Goal: Task Accomplishment & Management: Use online tool/utility

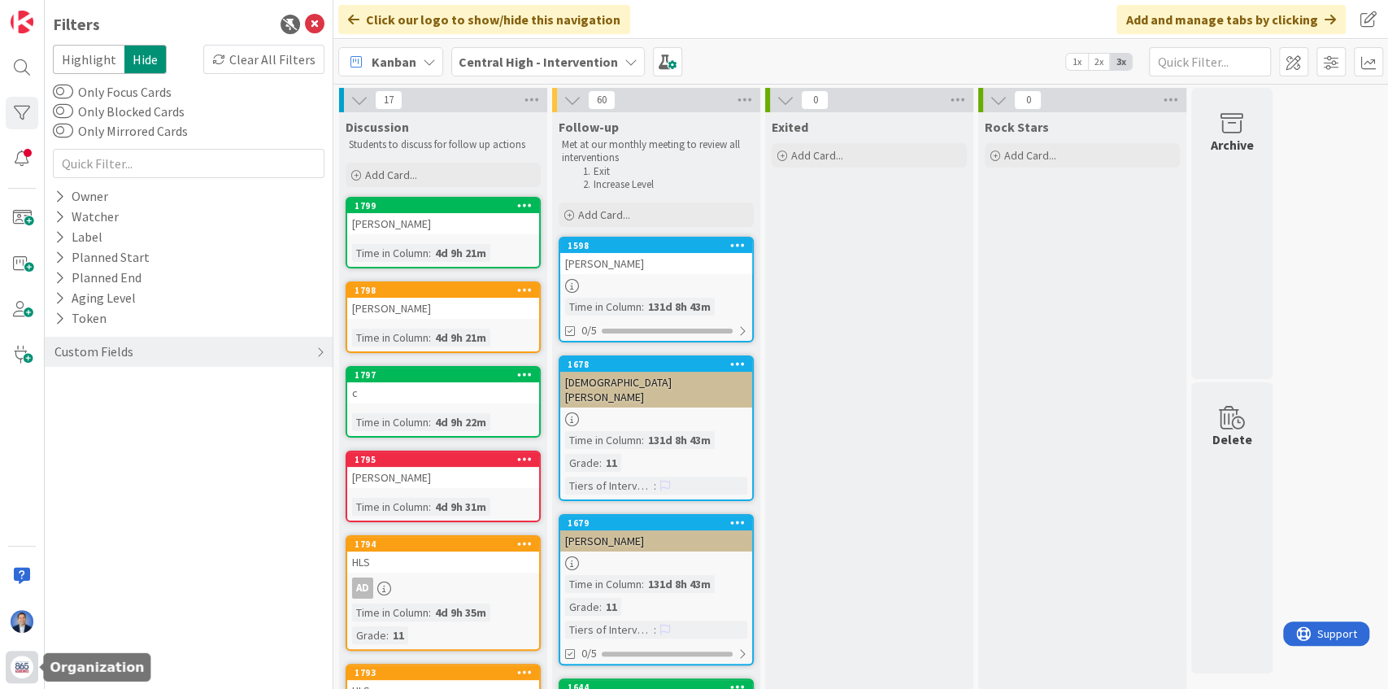
click at [24, 662] on img at bounding box center [22, 666] width 23 height 23
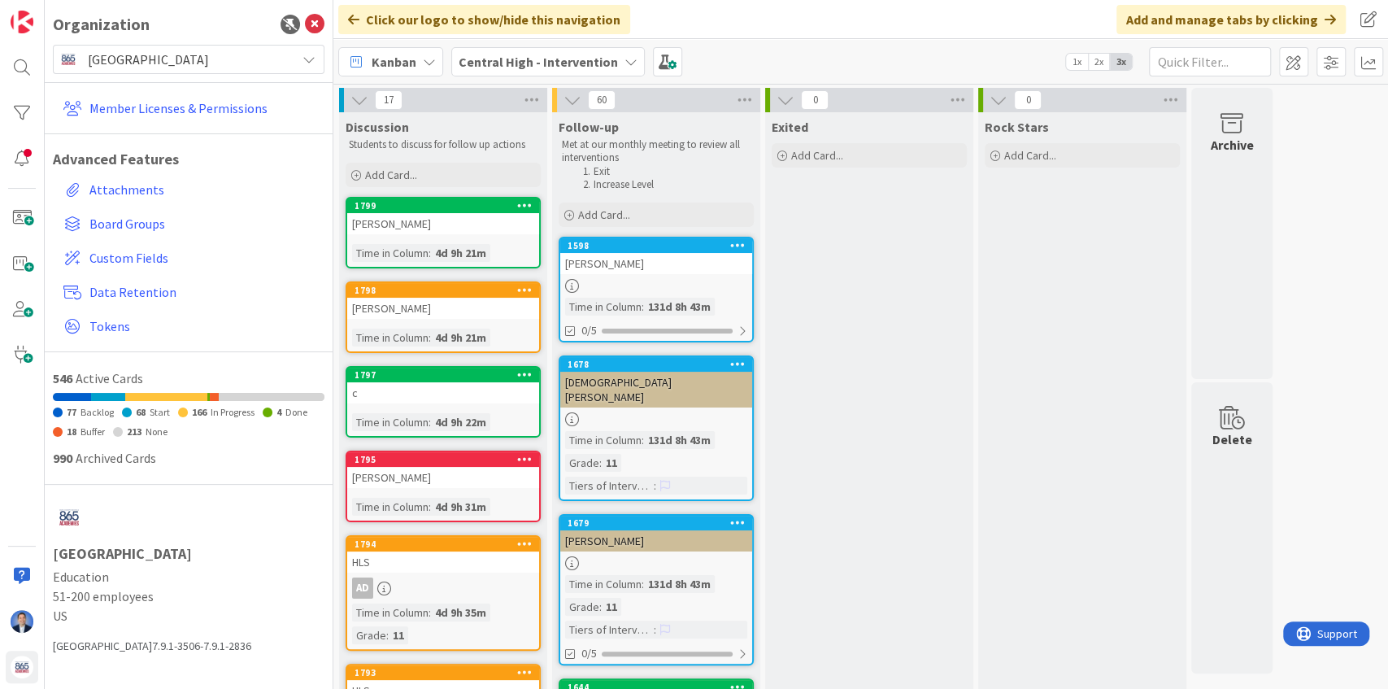
click at [150, 65] on span "[GEOGRAPHIC_DATA]" at bounding box center [188, 59] width 200 height 23
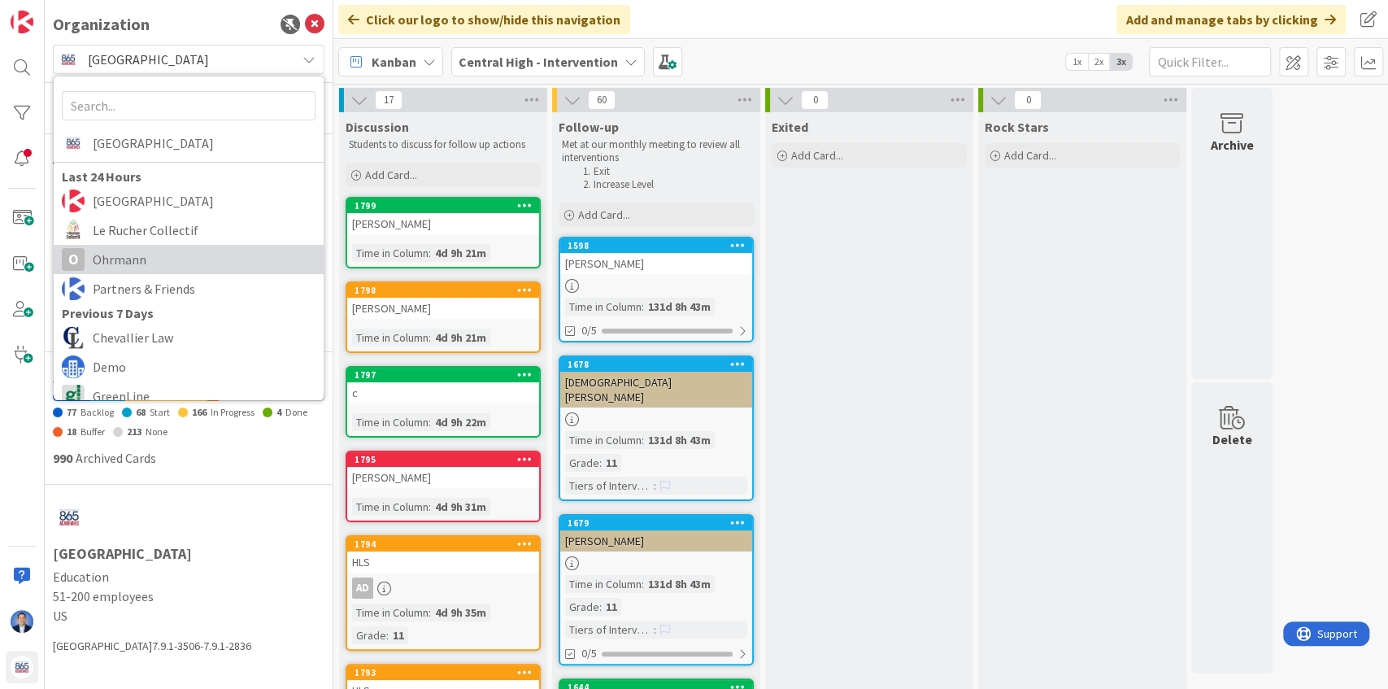
click at [153, 263] on span "Ohrmann" at bounding box center [204, 259] width 223 height 24
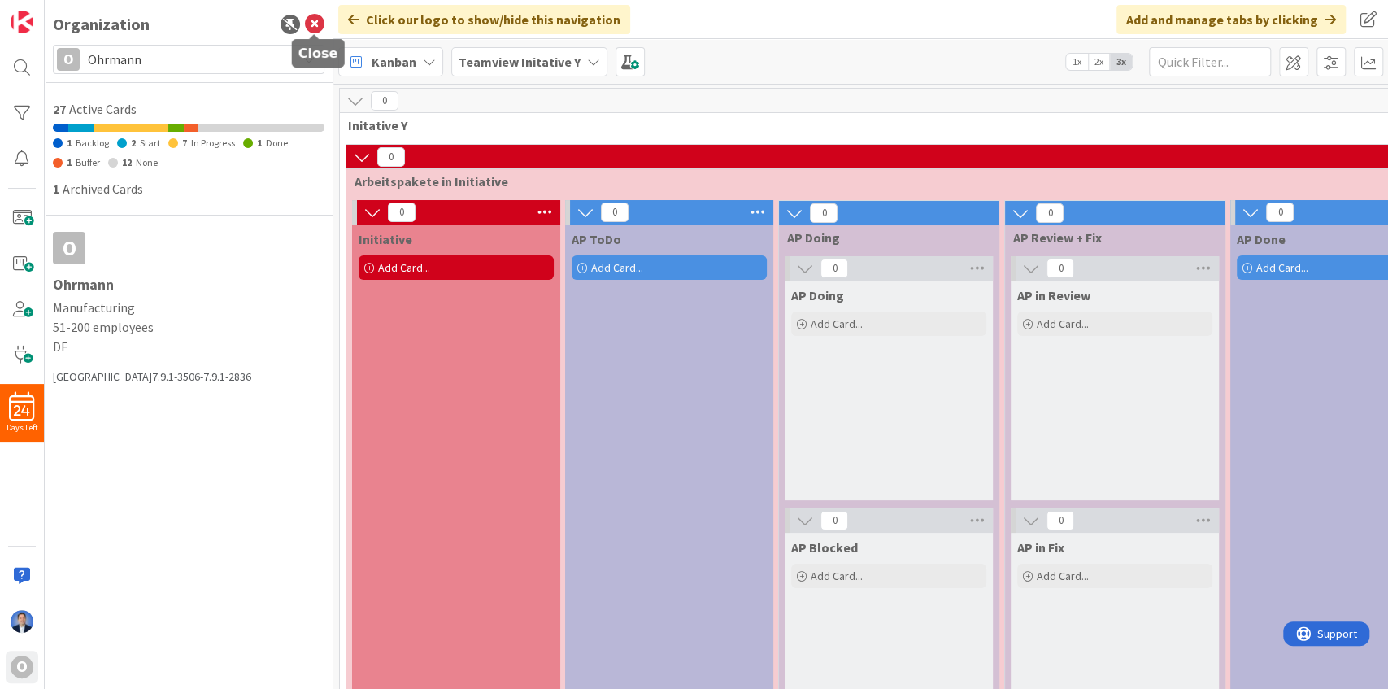
click at [318, 26] on icon at bounding box center [315, 25] width 20 height 20
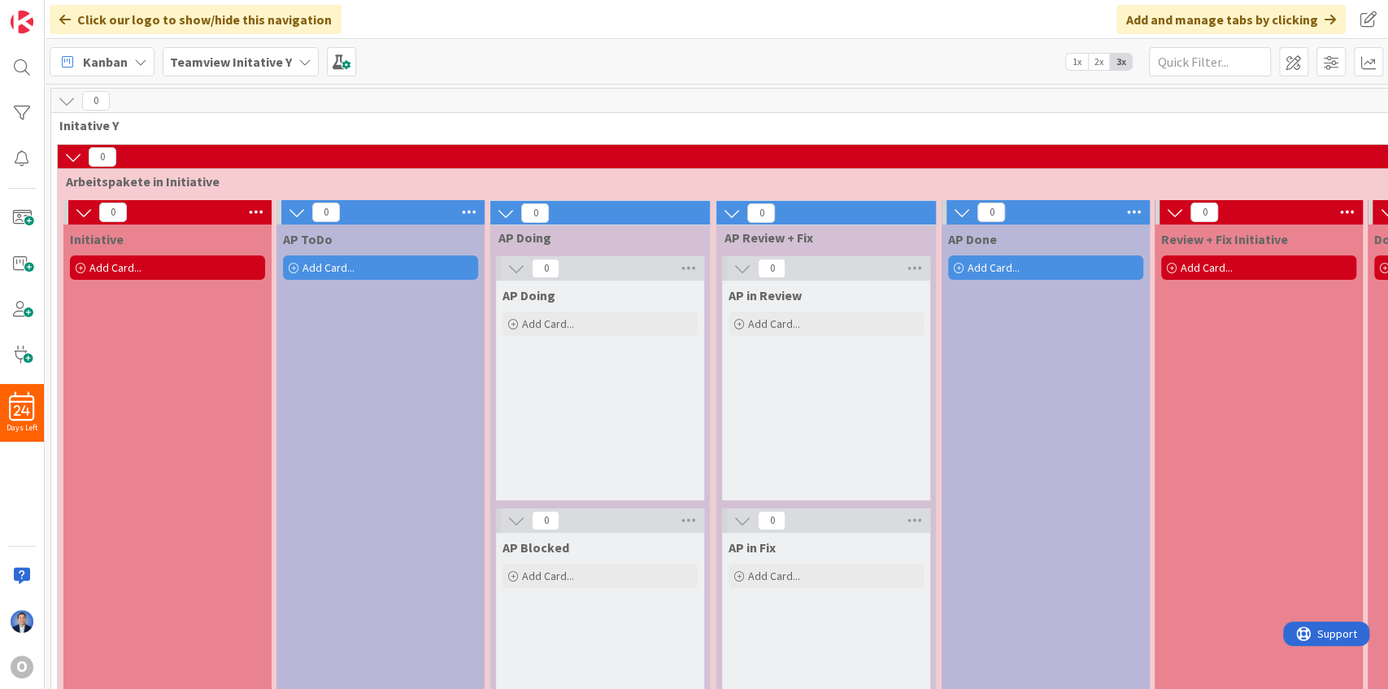
click at [280, 60] on b "Teamview Initative Y" at bounding box center [231, 62] width 122 height 16
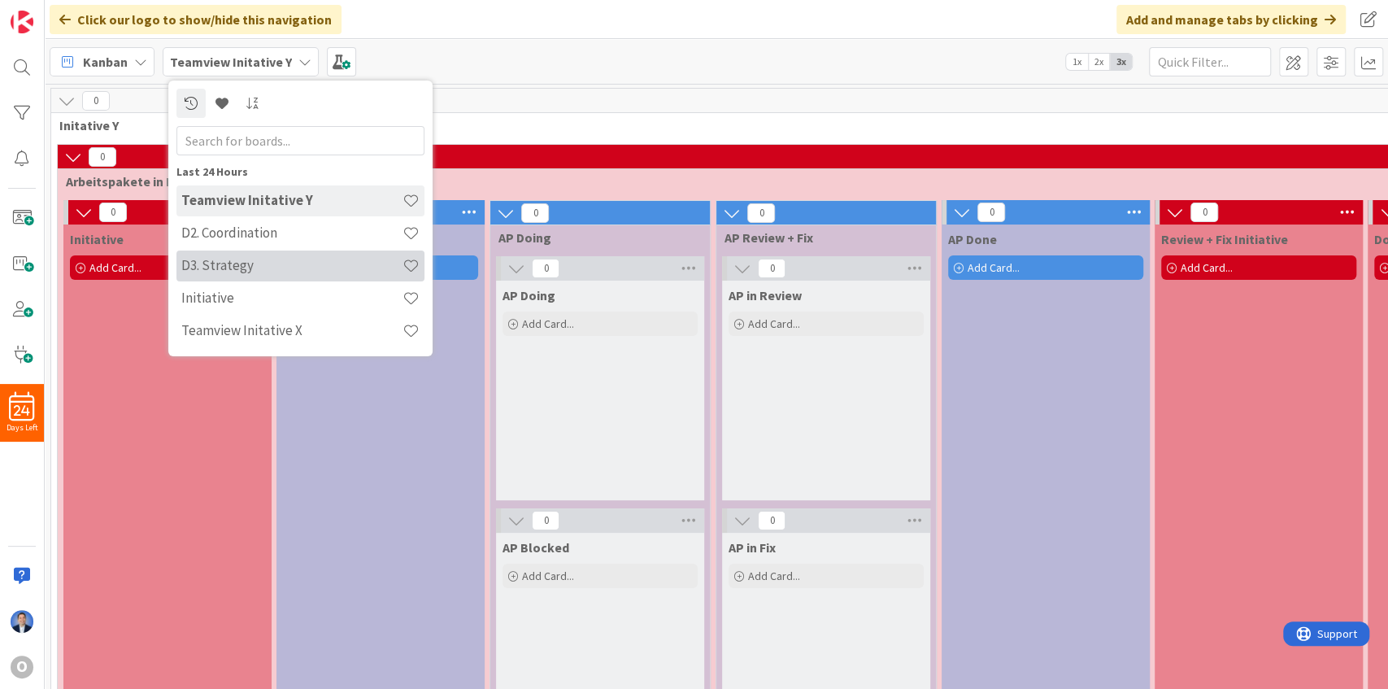
click at [279, 255] on div "D3. Strategy" at bounding box center [300, 265] width 248 height 31
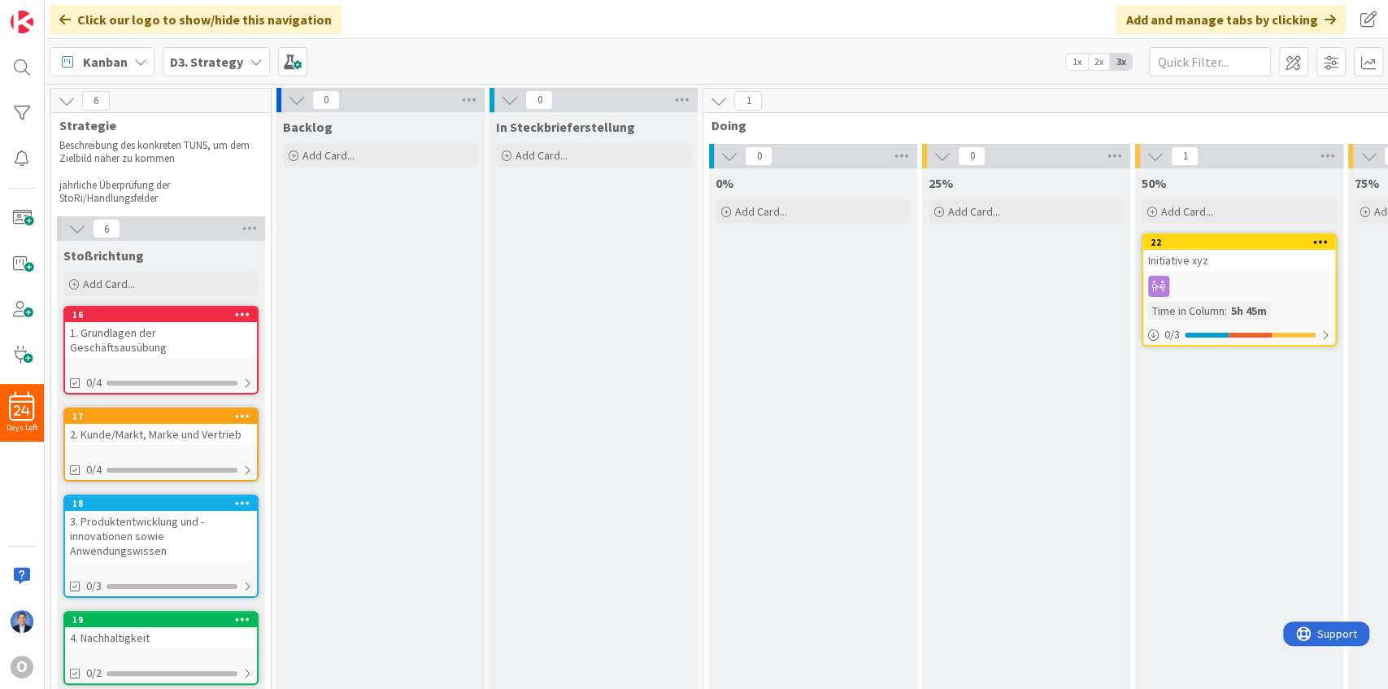
click at [215, 63] on b "D3. Strategy" at bounding box center [206, 62] width 73 height 16
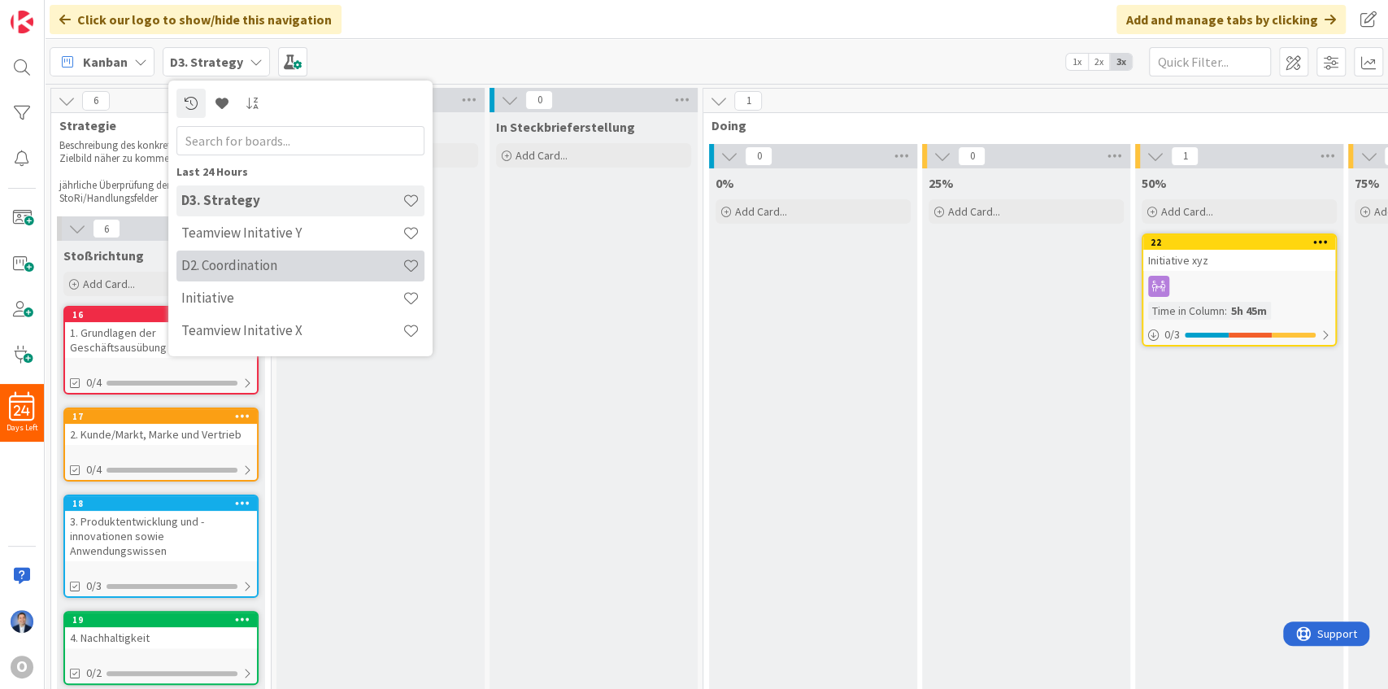
click at [243, 264] on h4 "D2. Coordination" at bounding box center [291, 265] width 221 height 16
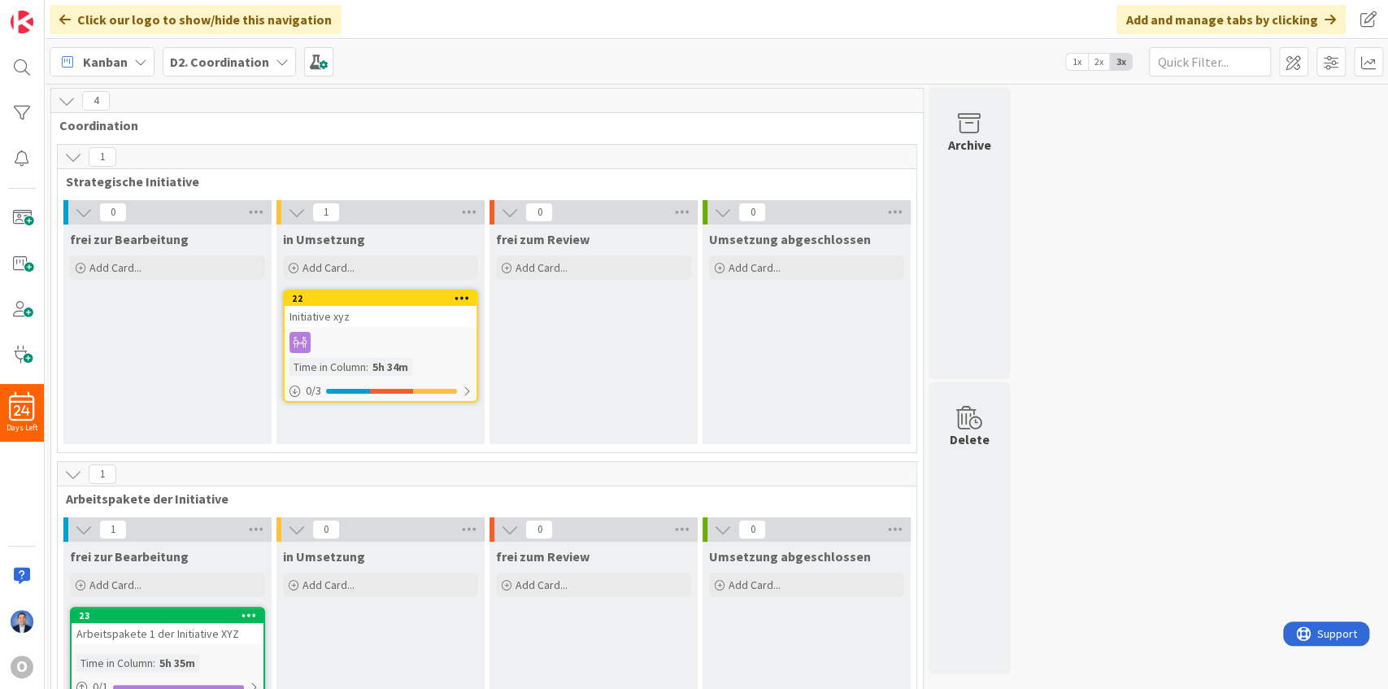
click at [265, 62] on div "D2. Coordination" at bounding box center [229, 61] width 133 height 29
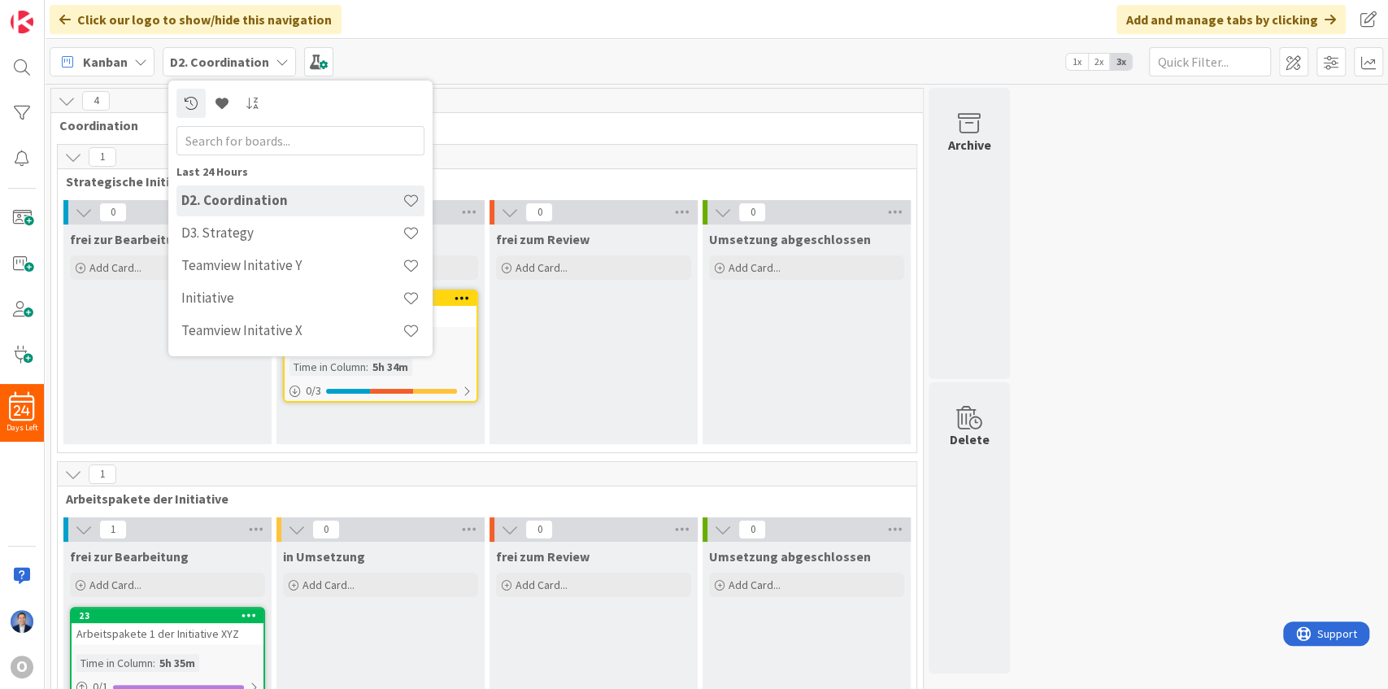
drag, startPoint x: 243, startPoint y: 267, endPoint x: 117, endPoint y: 296, distance: 129.4
click at [111, 306] on div "frei zur Bearbeitung Add Card..." at bounding box center [167, 334] width 208 height 220
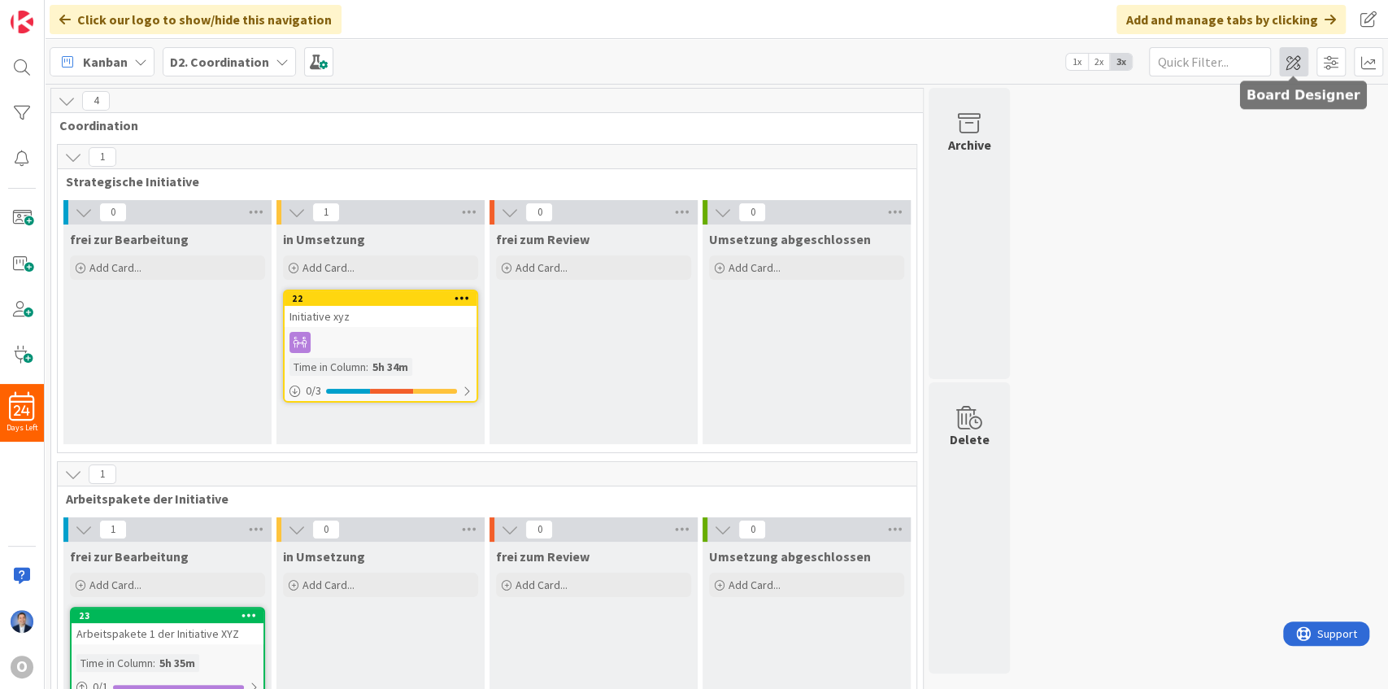
click at [1294, 64] on span at bounding box center [1293, 61] width 29 height 29
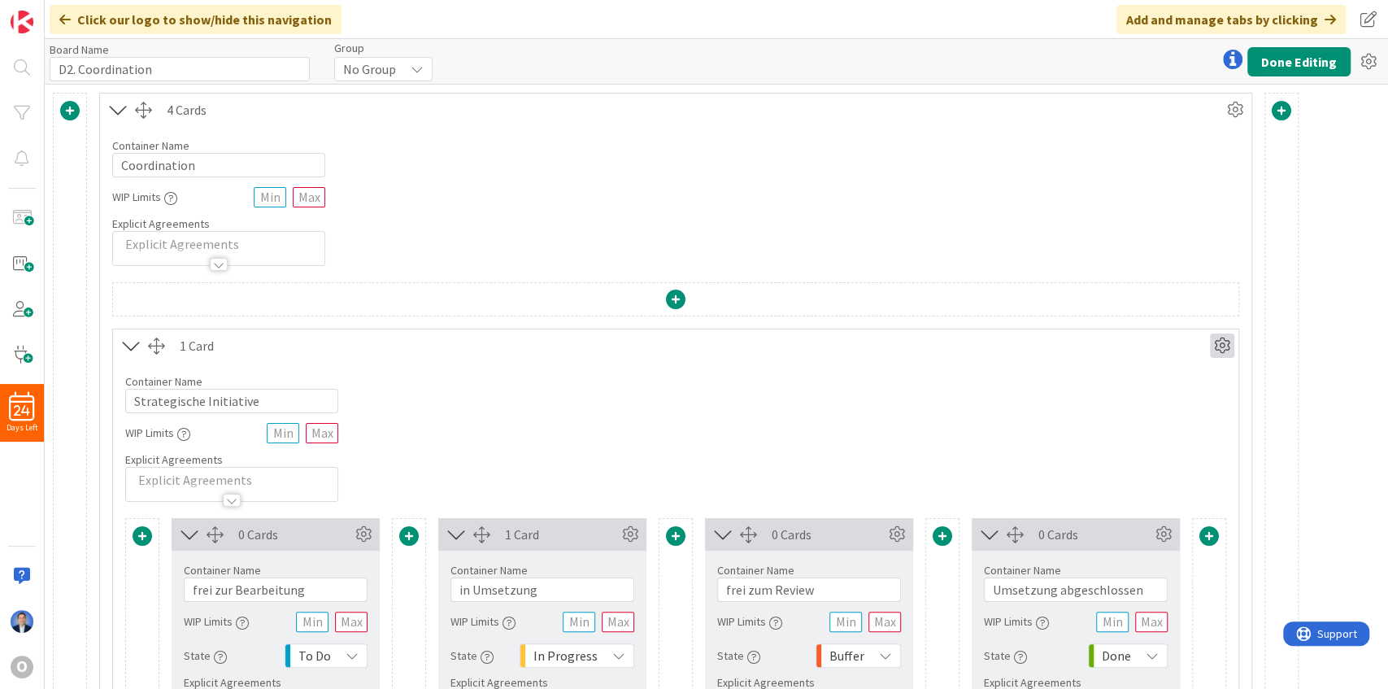
click at [1221, 334] on icon at bounding box center [1222, 345] width 24 height 24
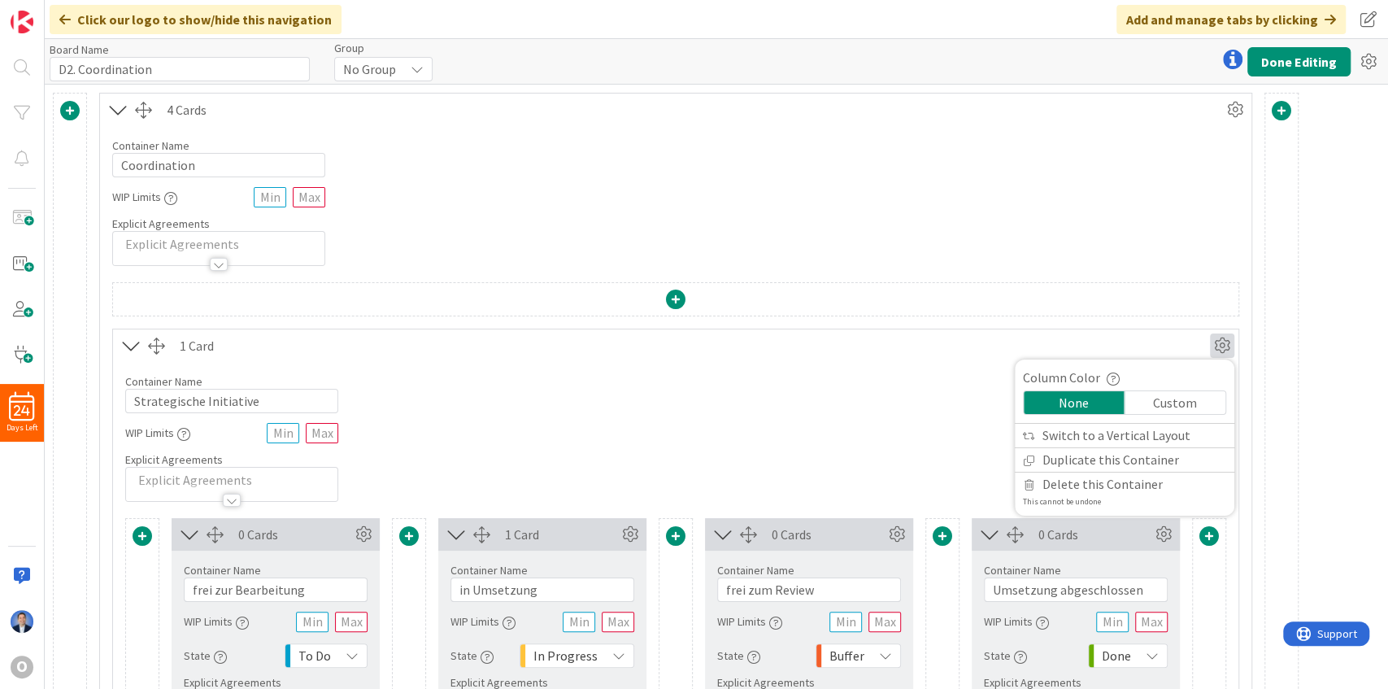
click at [1179, 402] on div "Custom" at bounding box center [1175, 402] width 101 height 23
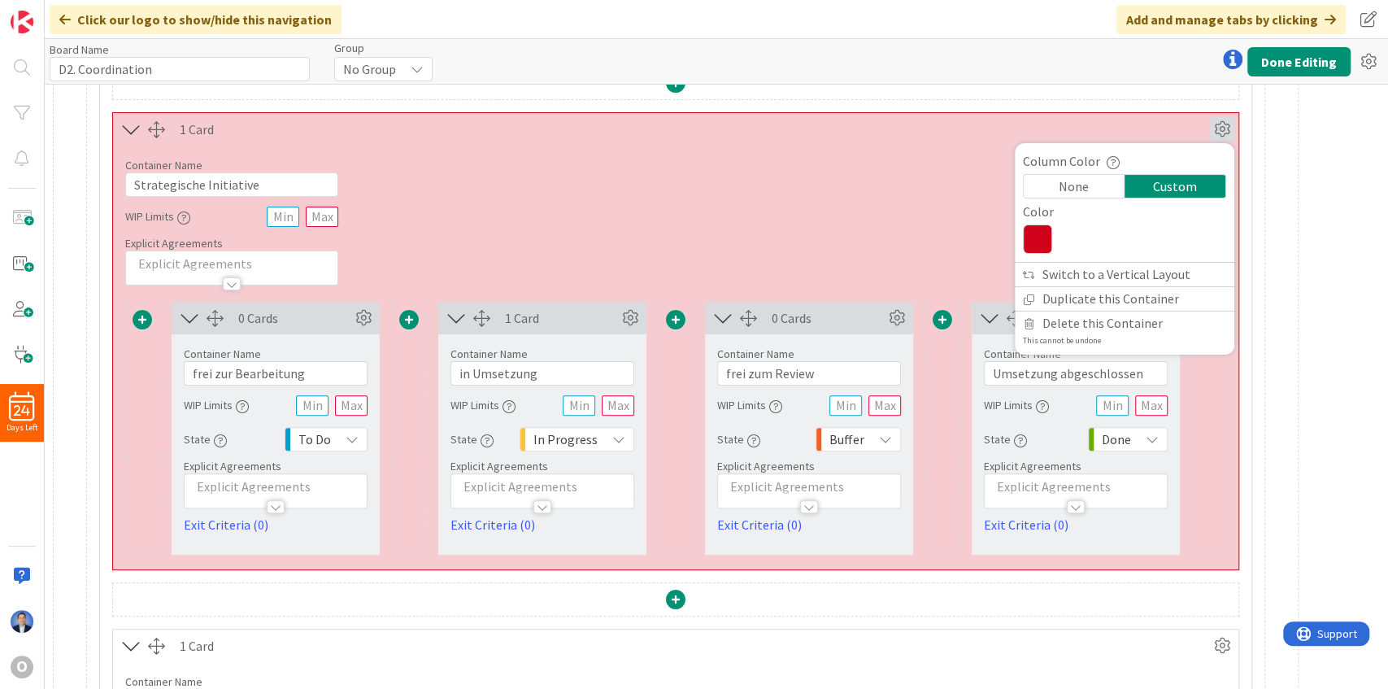
scroll to position [163, 0]
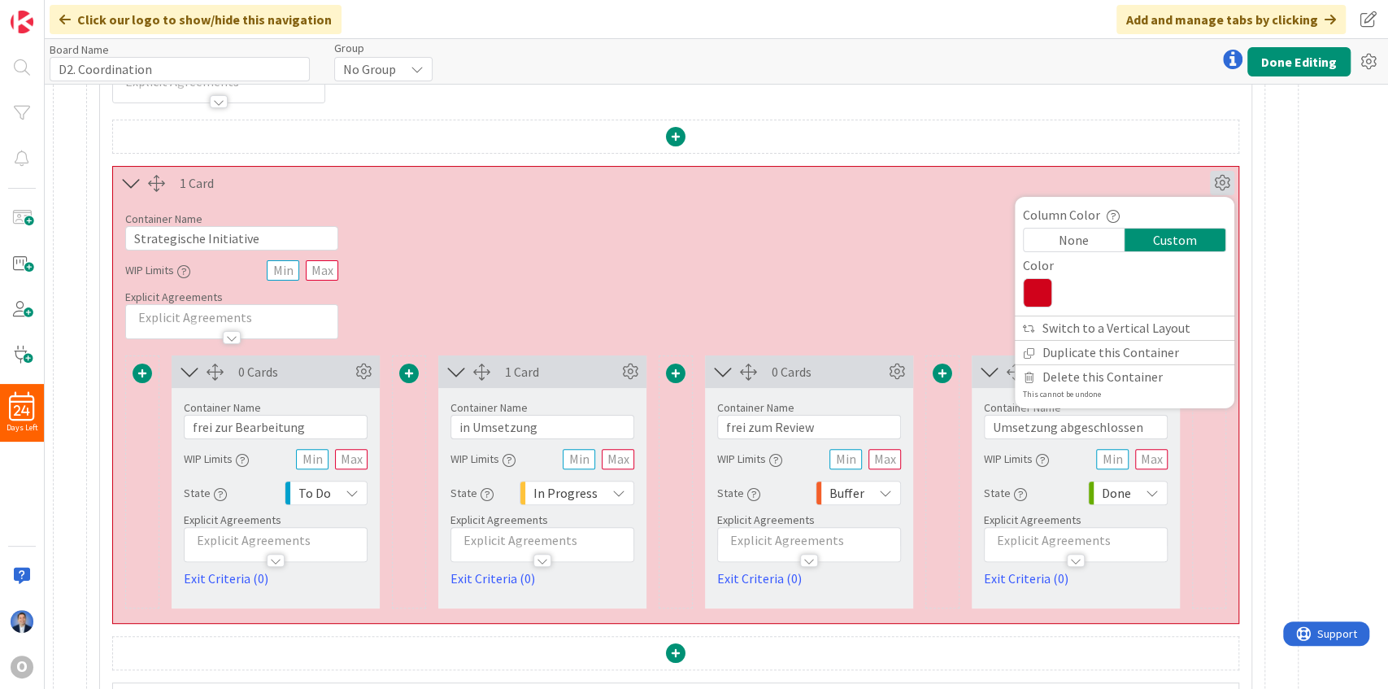
click at [1041, 297] on icon at bounding box center [1037, 292] width 29 height 29
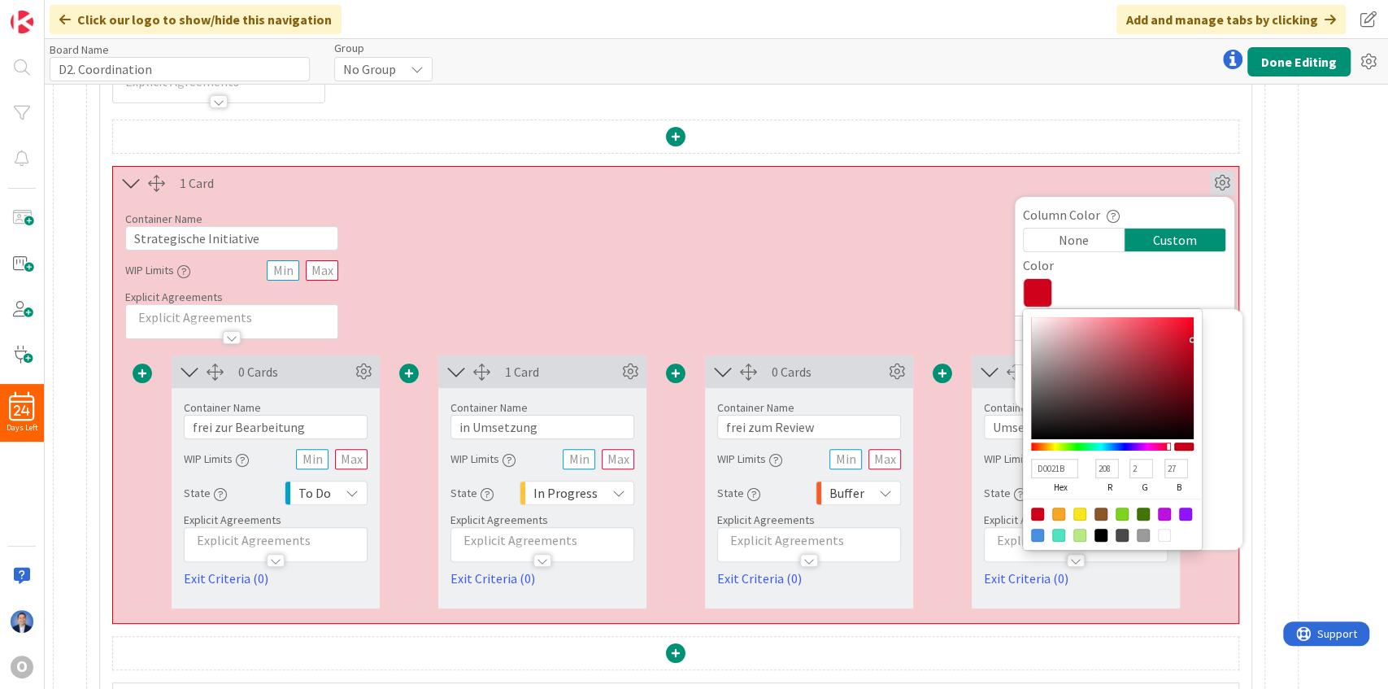
click at [1078, 514] on div at bounding box center [1079, 513] width 13 height 13
type input "F8E71C"
type input "248"
type input "231"
type input "28"
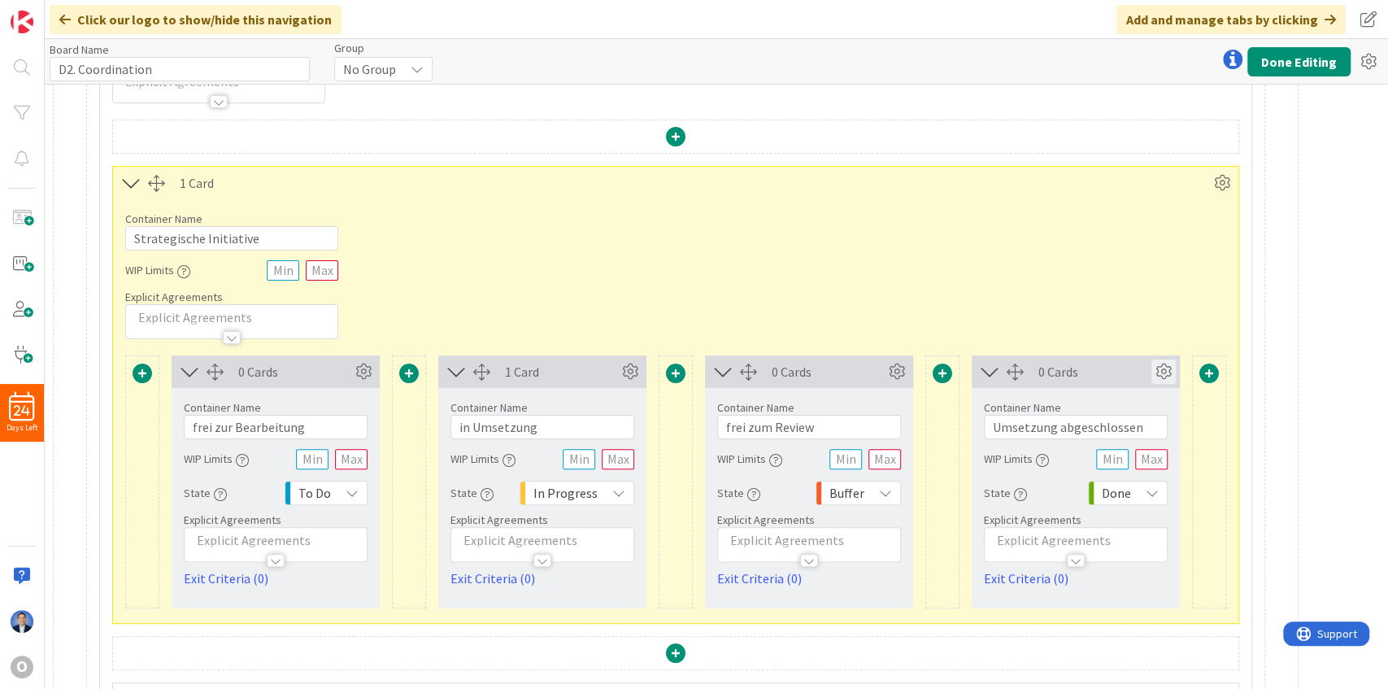
click at [1161, 374] on icon at bounding box center [1163, 371] width 24 height 24
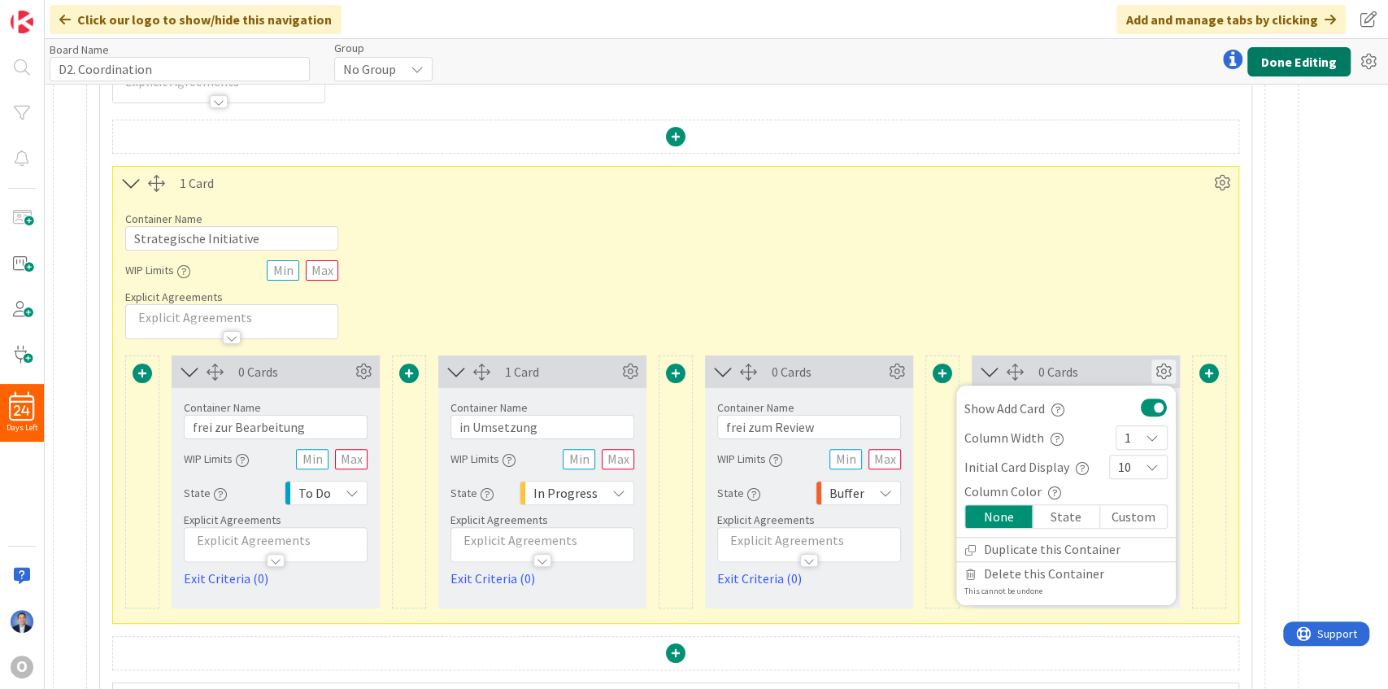
click at [1325, 49] on button "Done Editing" at bounding box center [1298, 61] width 103 height 29
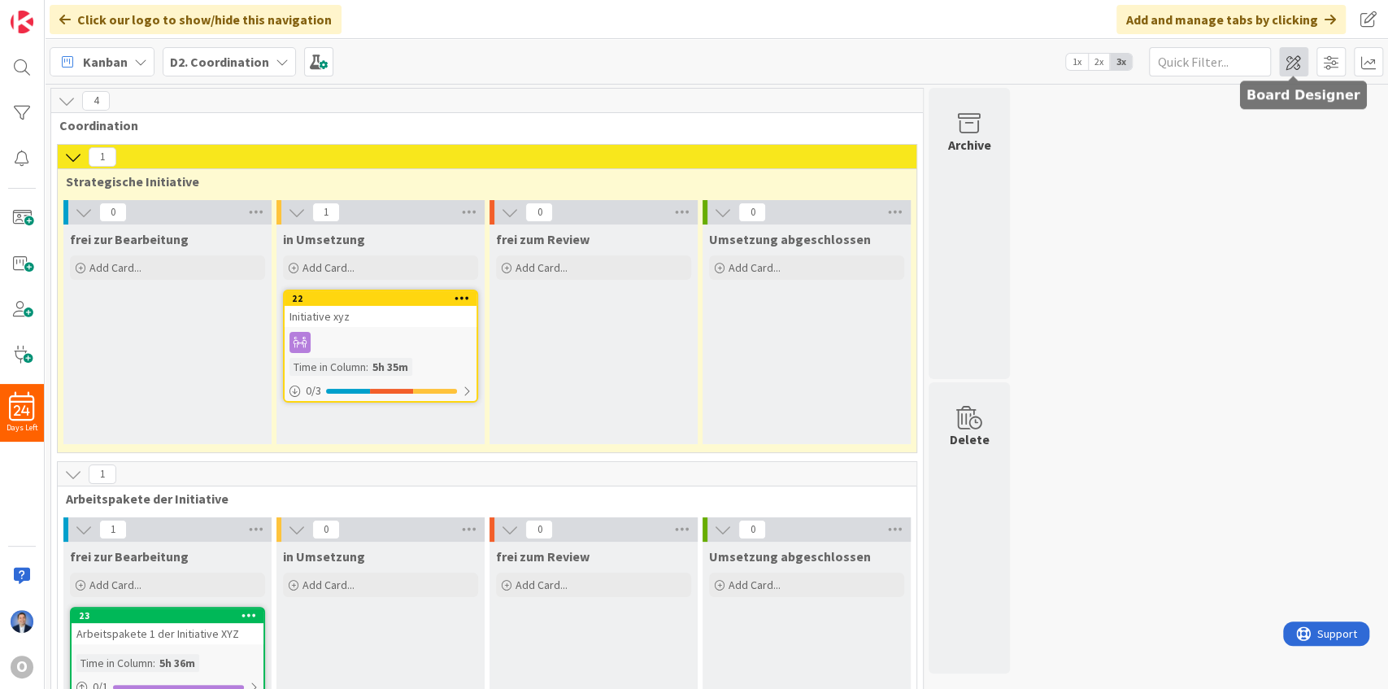
click at [1299, 64] on span at bounding box center [1293, 61] width 29 height 29
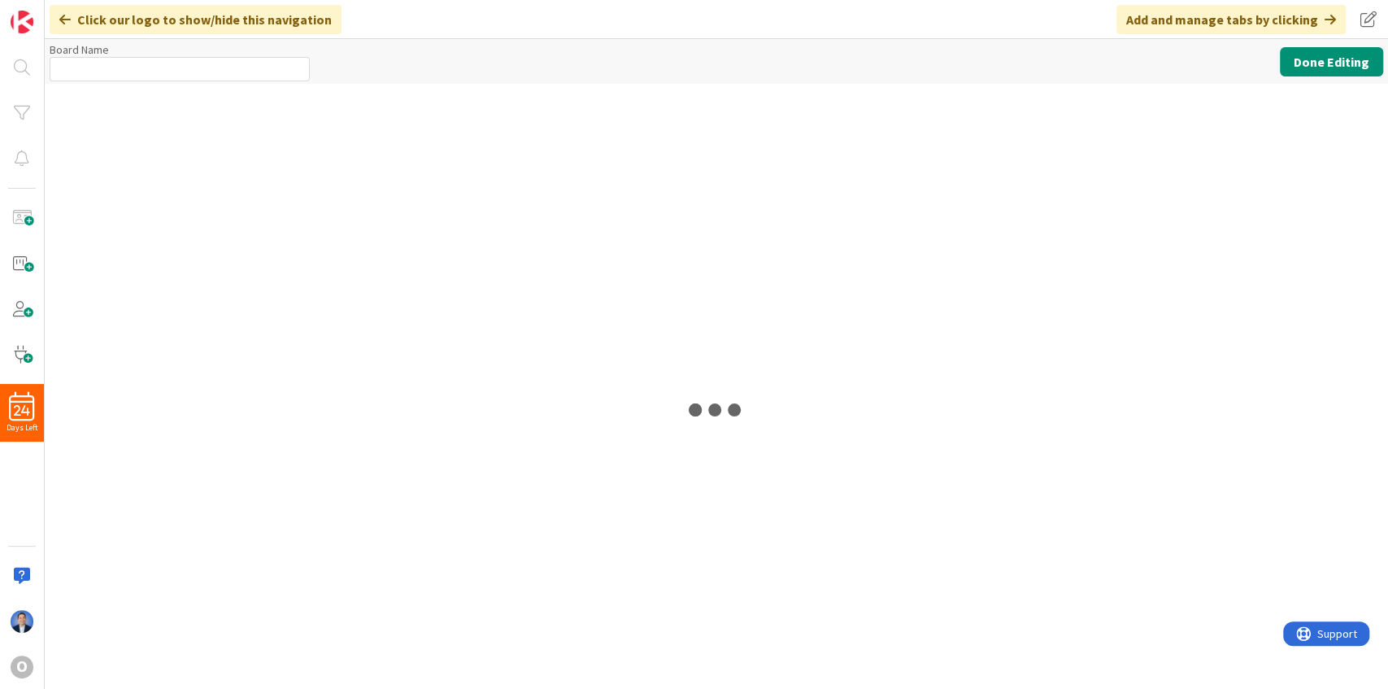
type input "D2. Coordination"
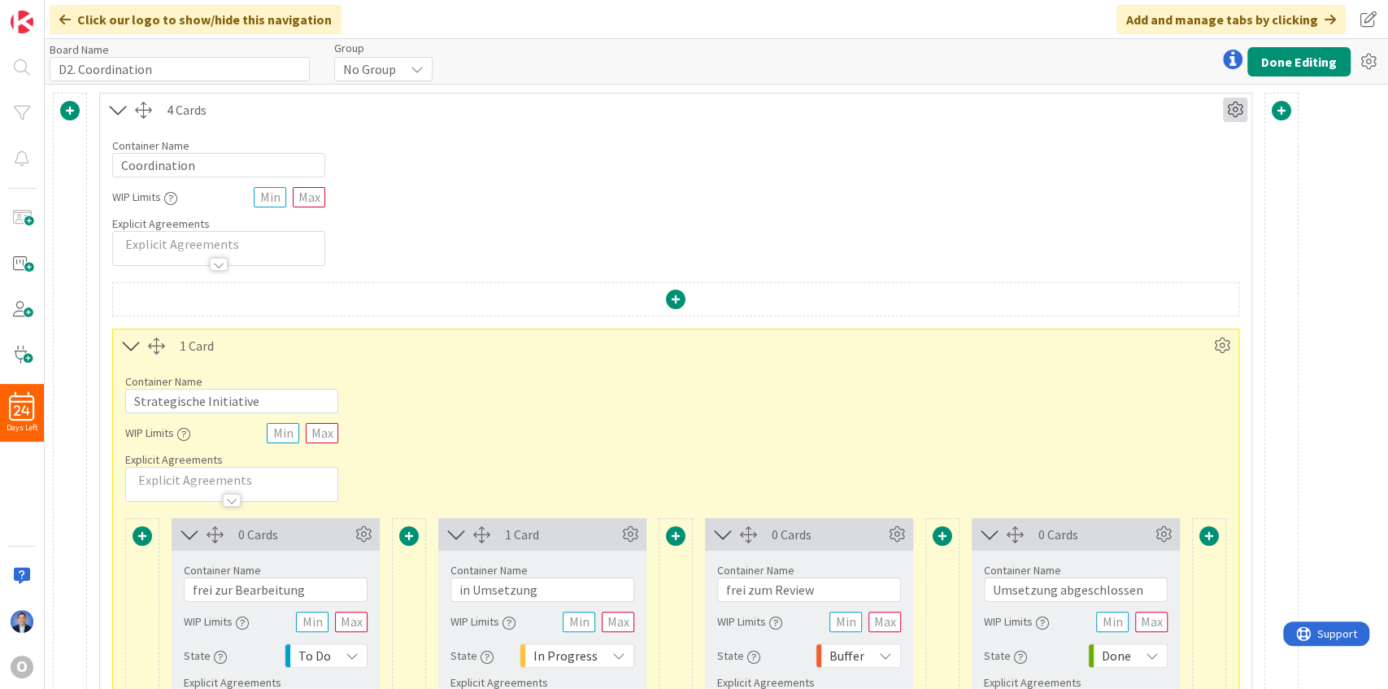
click at [1237, 107] on icon at bounding box center [1235, 110] width 24 height 24
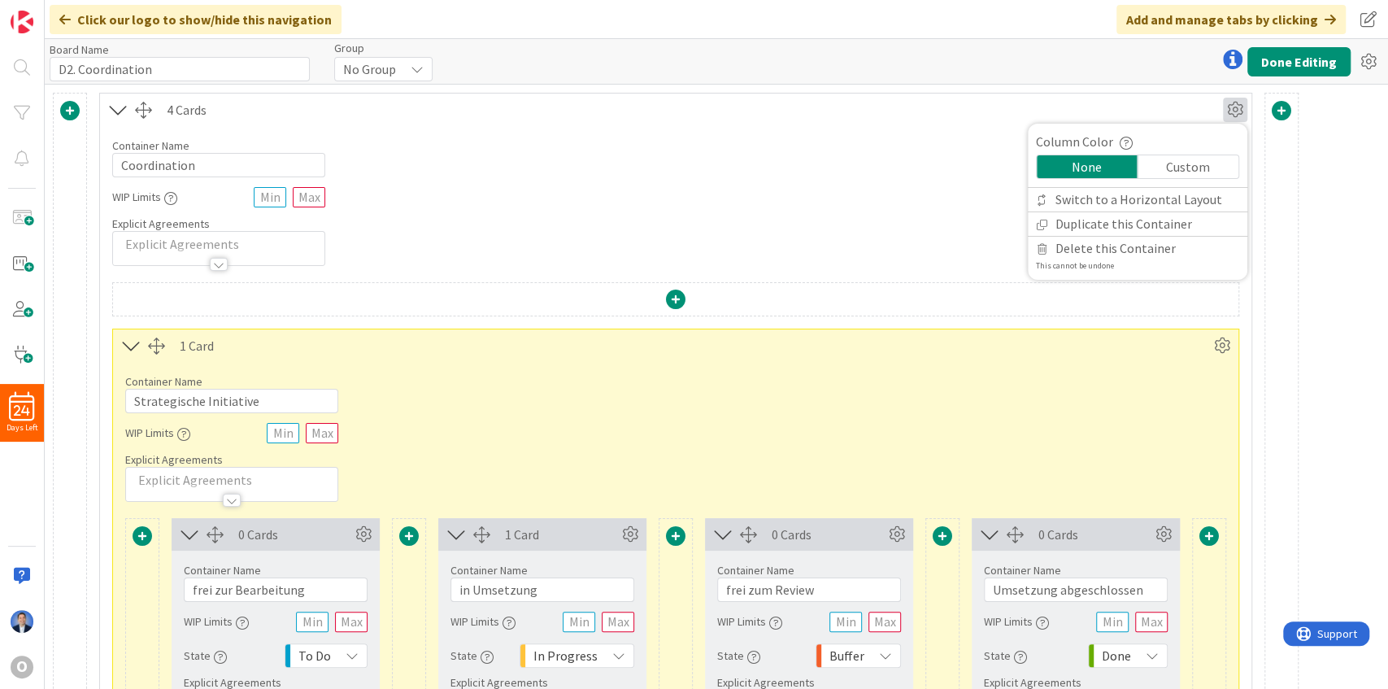
click at [1160, 161] on div "Custom" at bounding box center [1188, 166] width 101 height 23
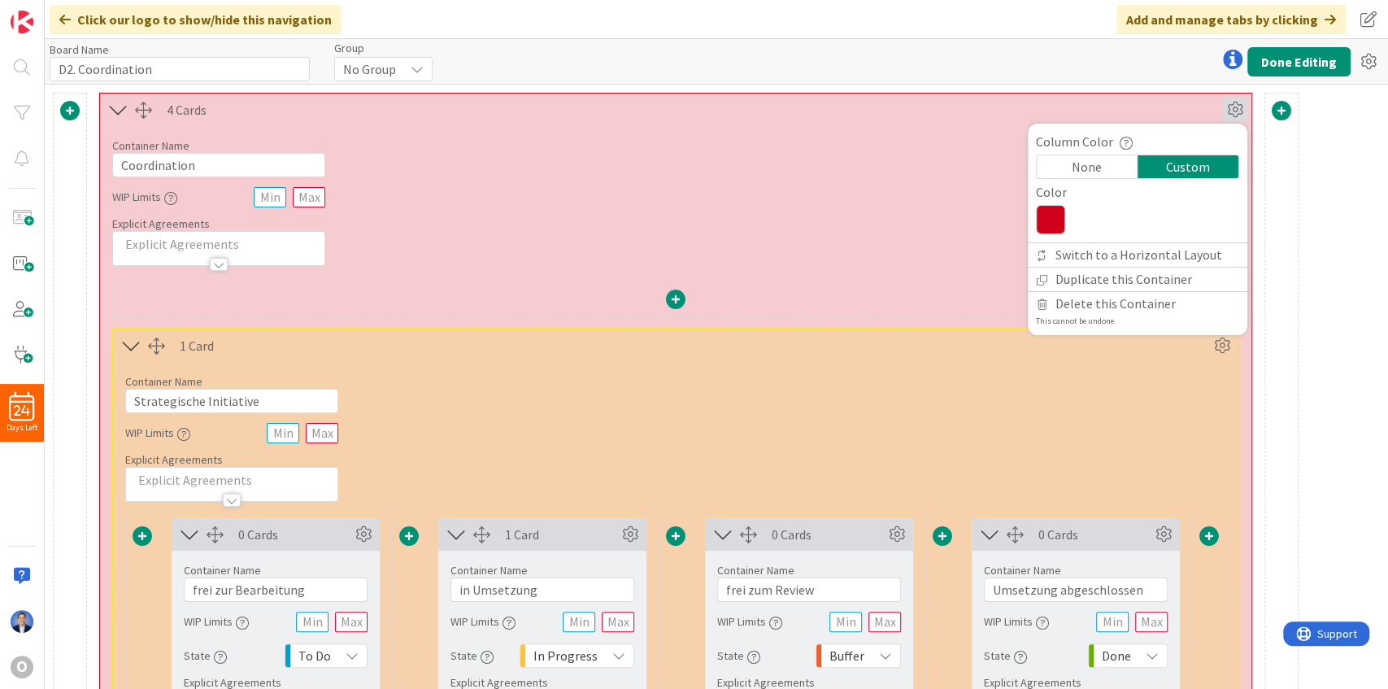
click at [1054, 214] on icon at bounding box center [1050, 219] width 29 height 29
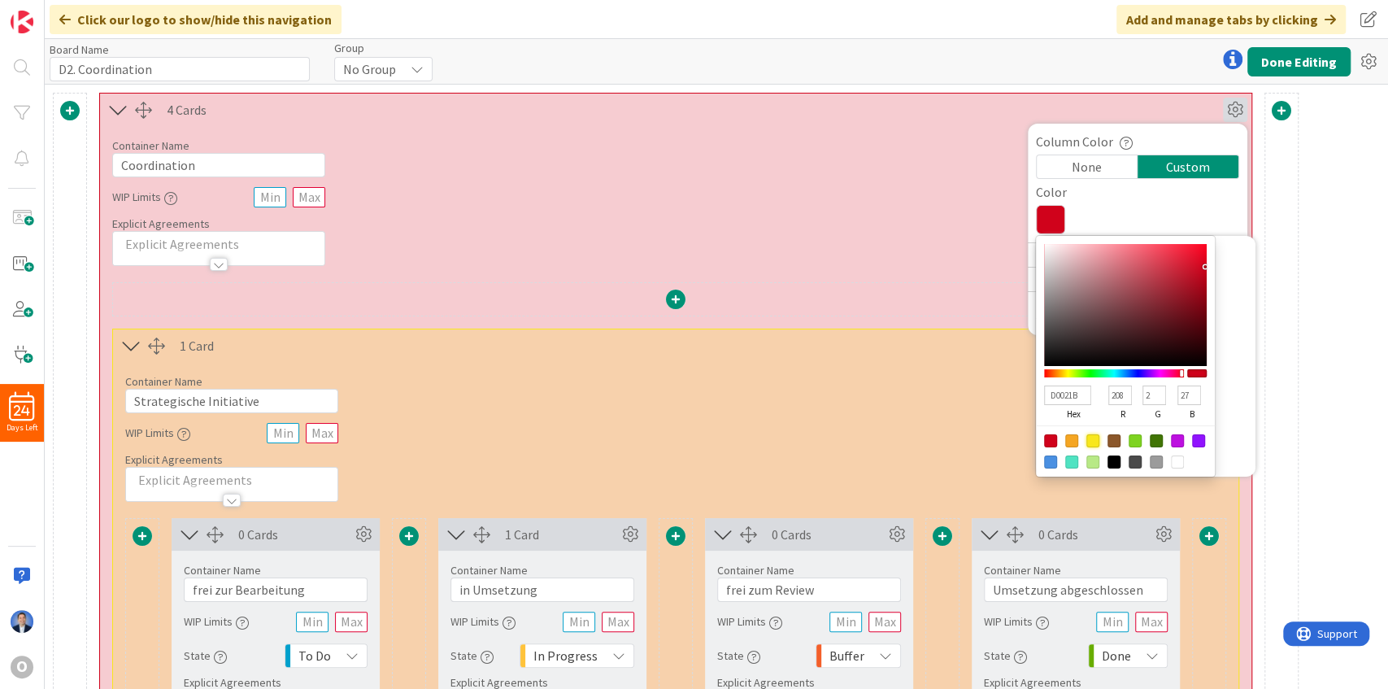
click at [1097, 438] on div at bounding box center [1092, 440] width 13 height 13
type input "F8E71C"
type input "248"
type input "231"
type input "28"
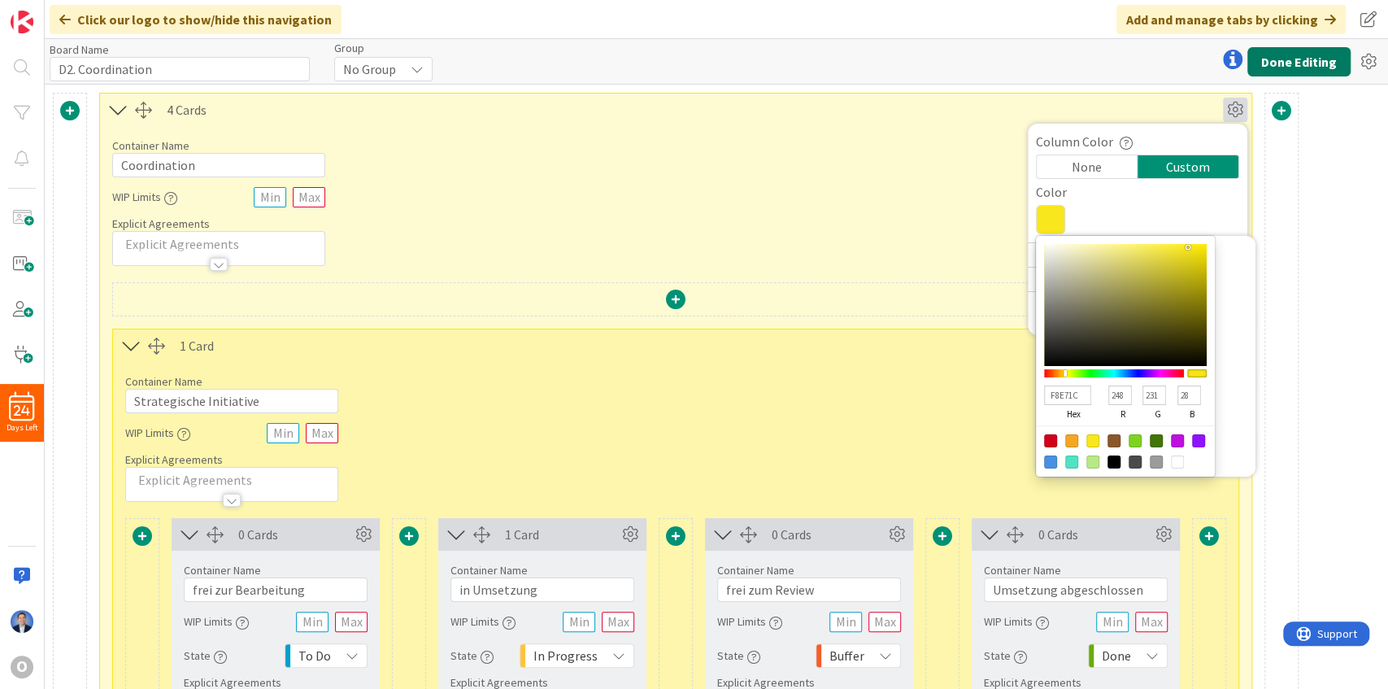
click at [1322, 47] on button "Done Editing" at bounding box center [1298, 61] width 103 height 29
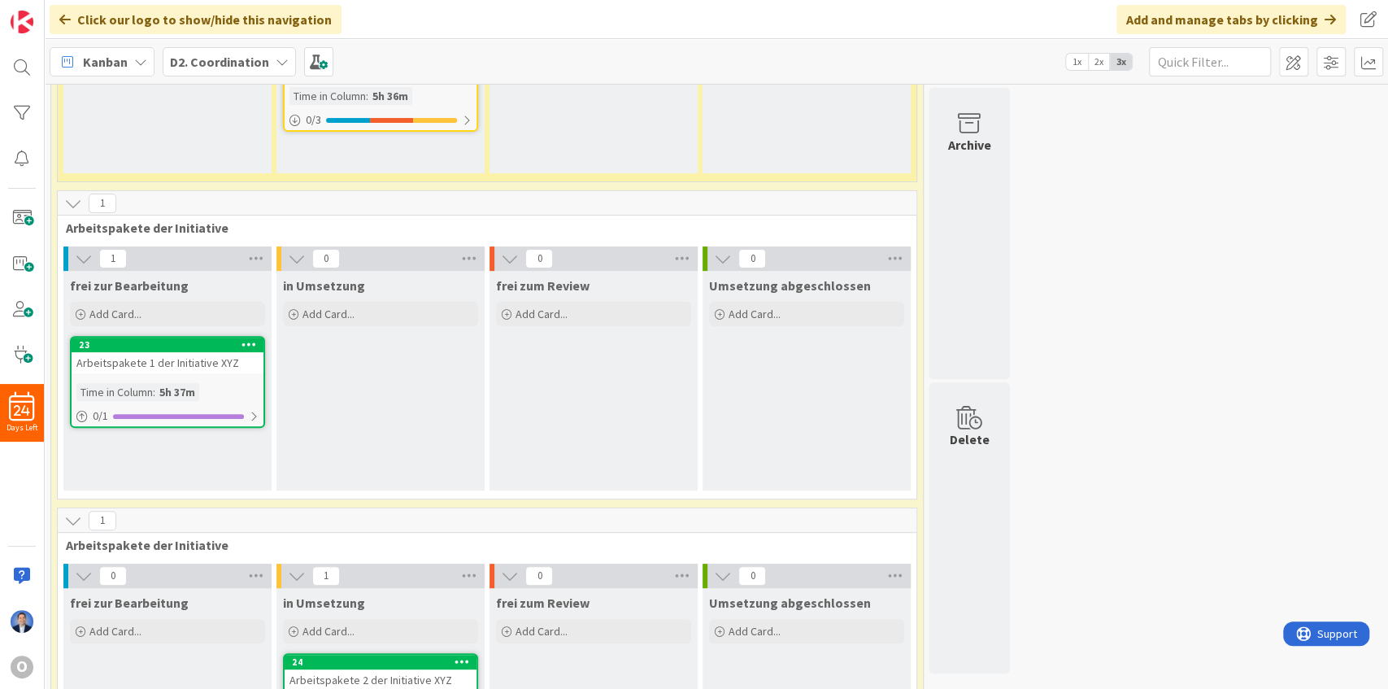
scroll to position [163, 0]
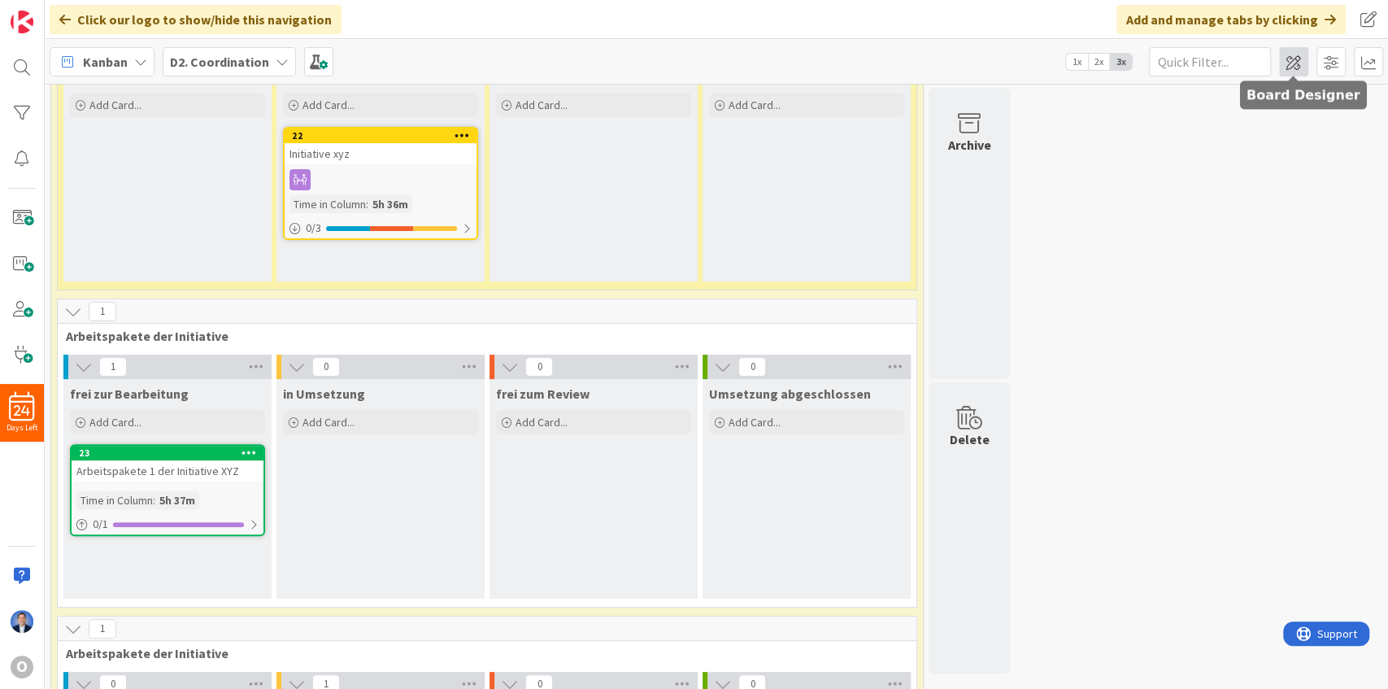
click at [1294, 63] on span at bounding box center [1293, 61] width 29 height 29
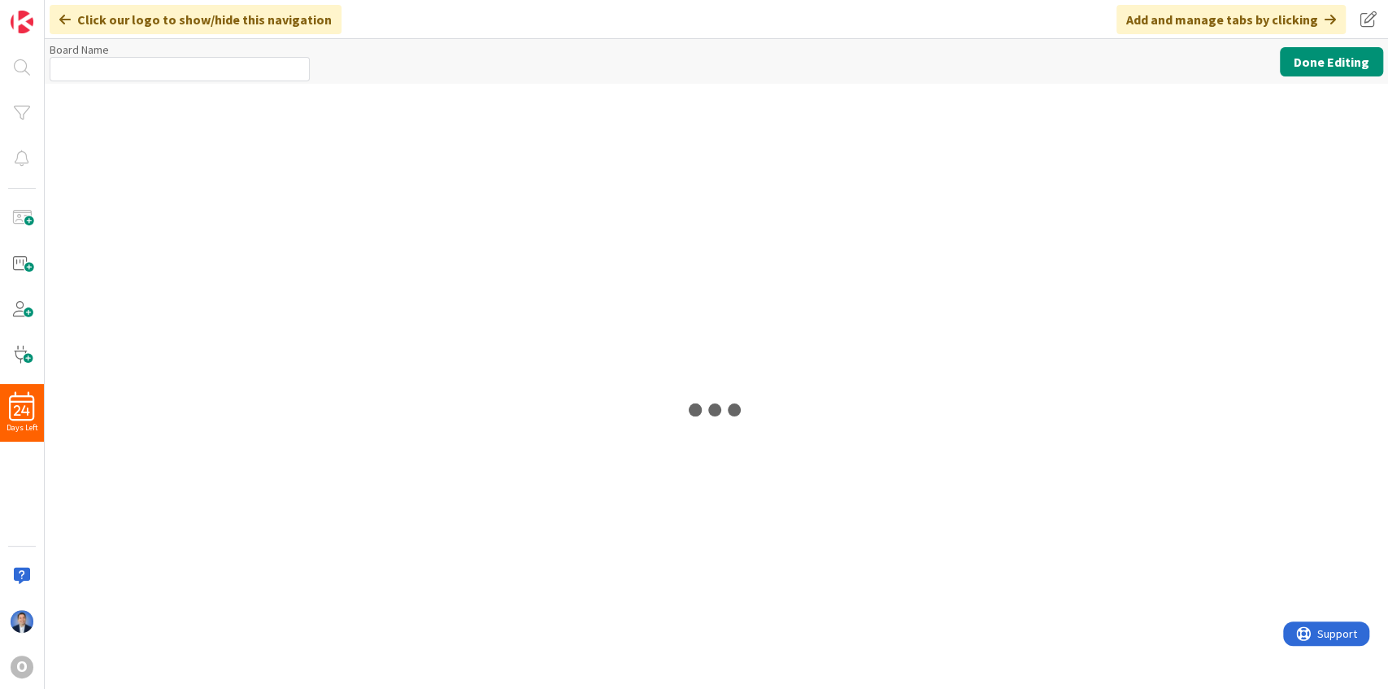
type input "D2. Coordination"
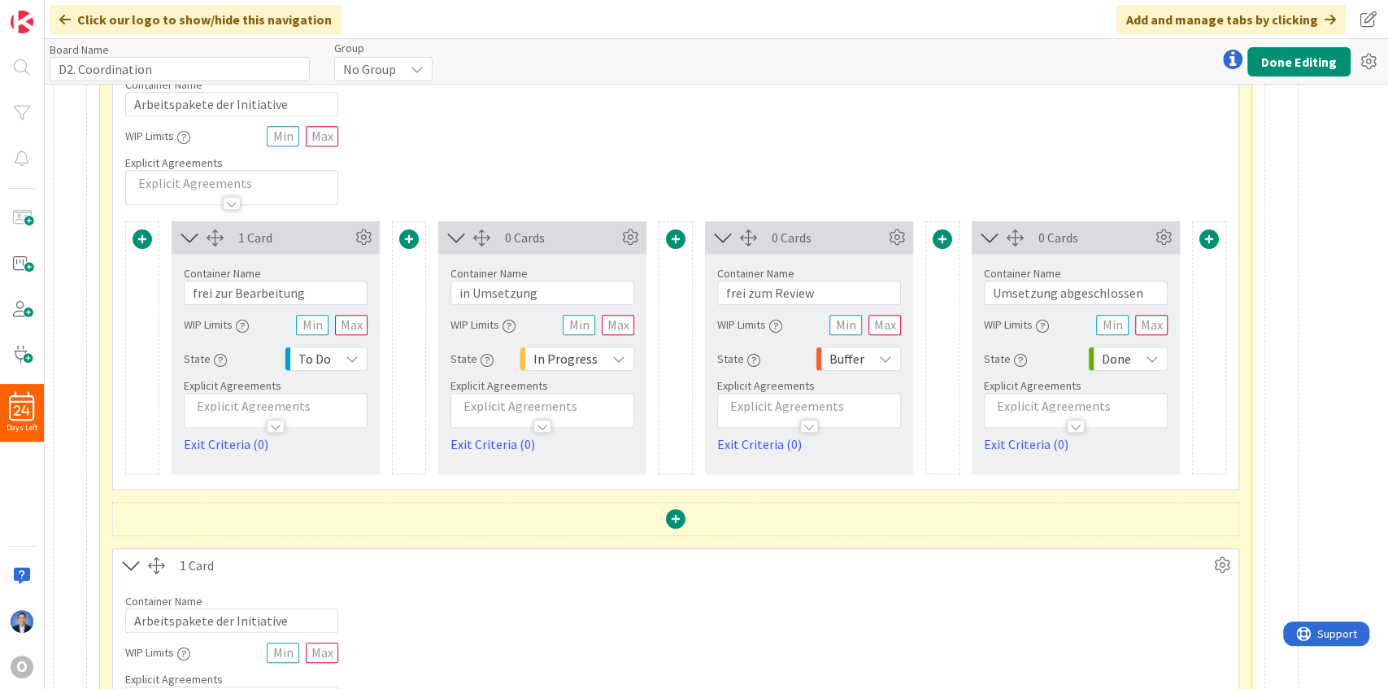
scroll to position [921, 0]
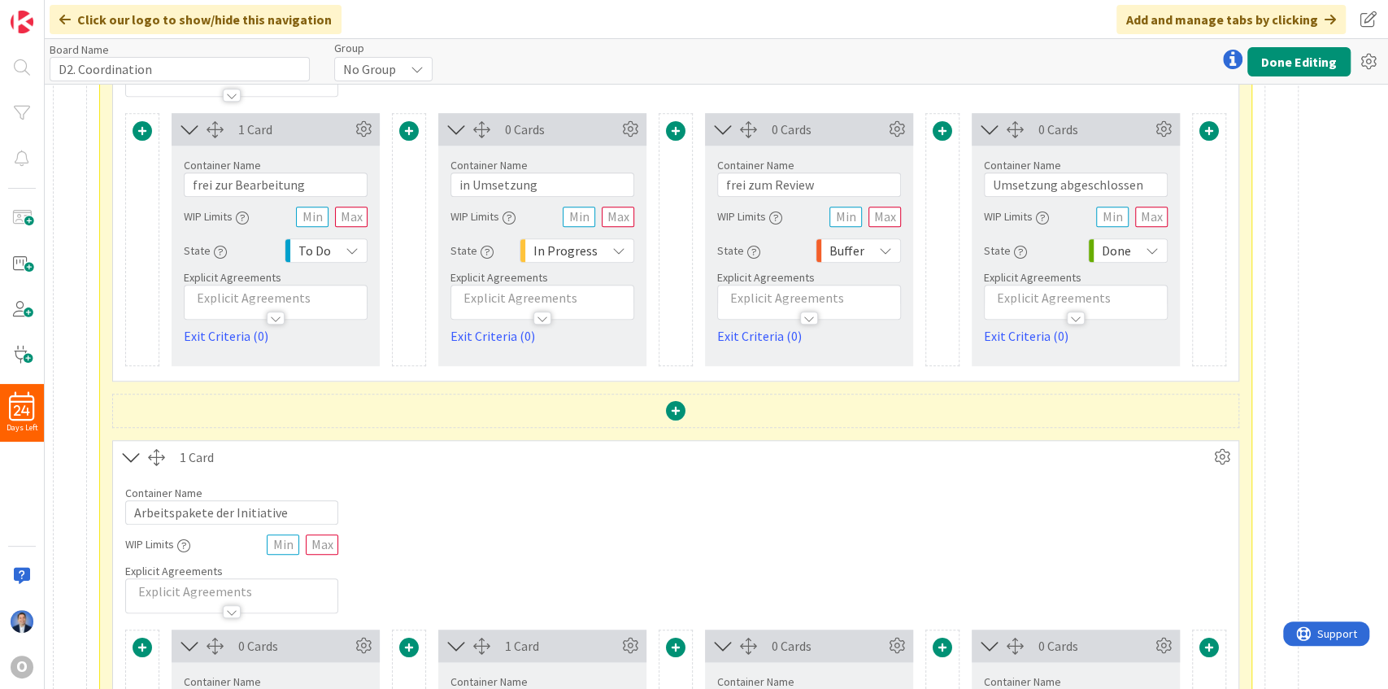
click at [681, 124] on span at bounding box center [676, 131] width 20 height 20
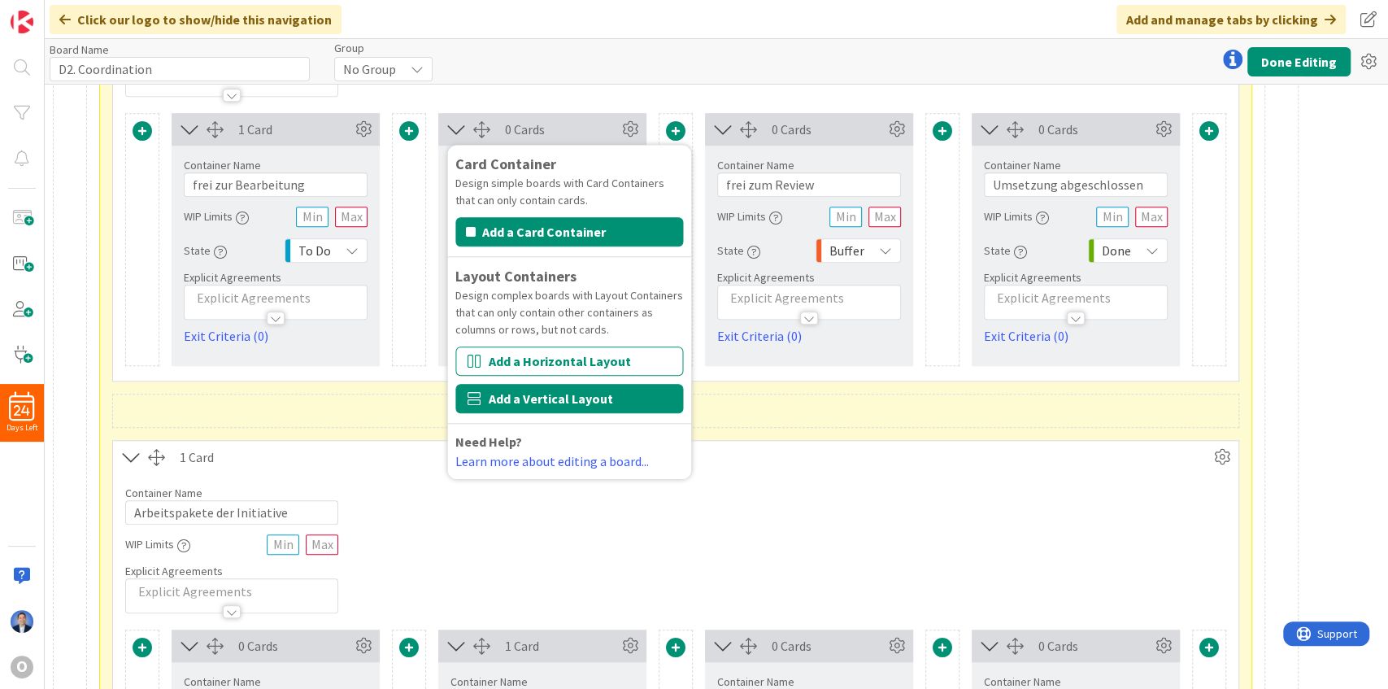
click at [538, 387] on button "Add a Vertical Layout" at bounding box center [569, 398] width 228 height 29
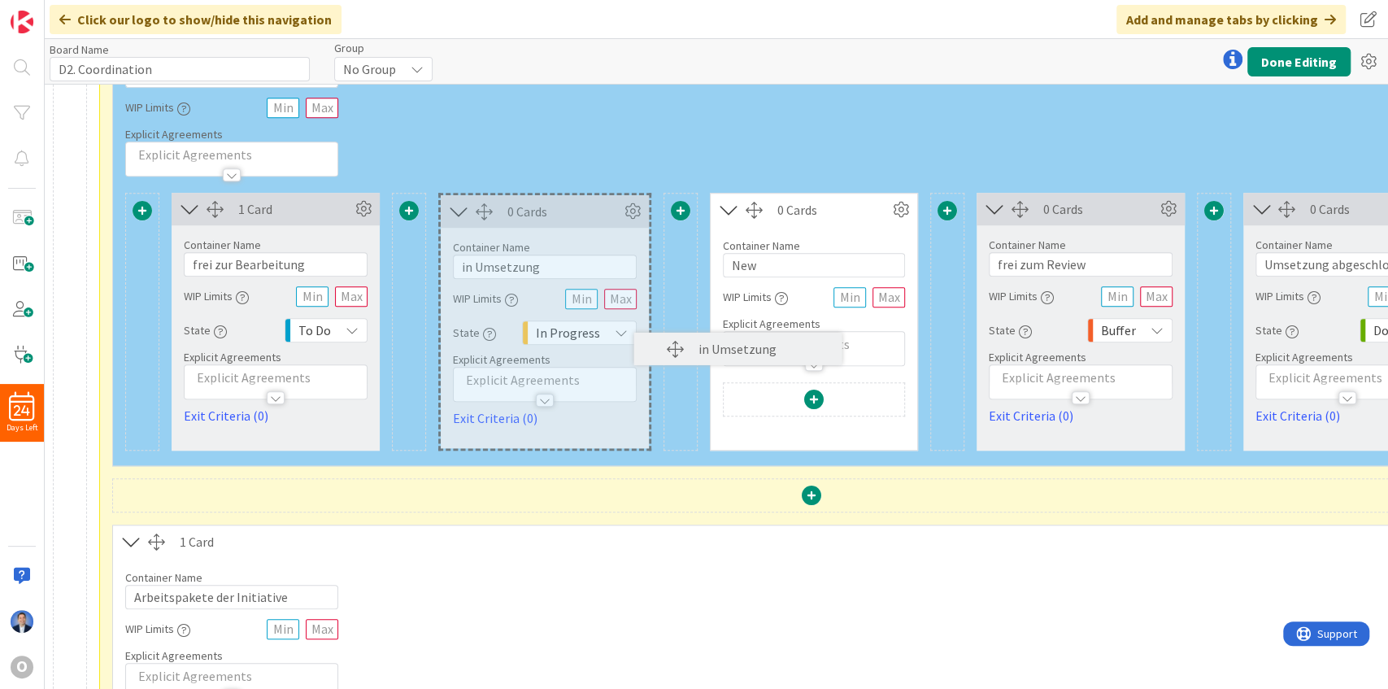
scroll to position [841, 0]
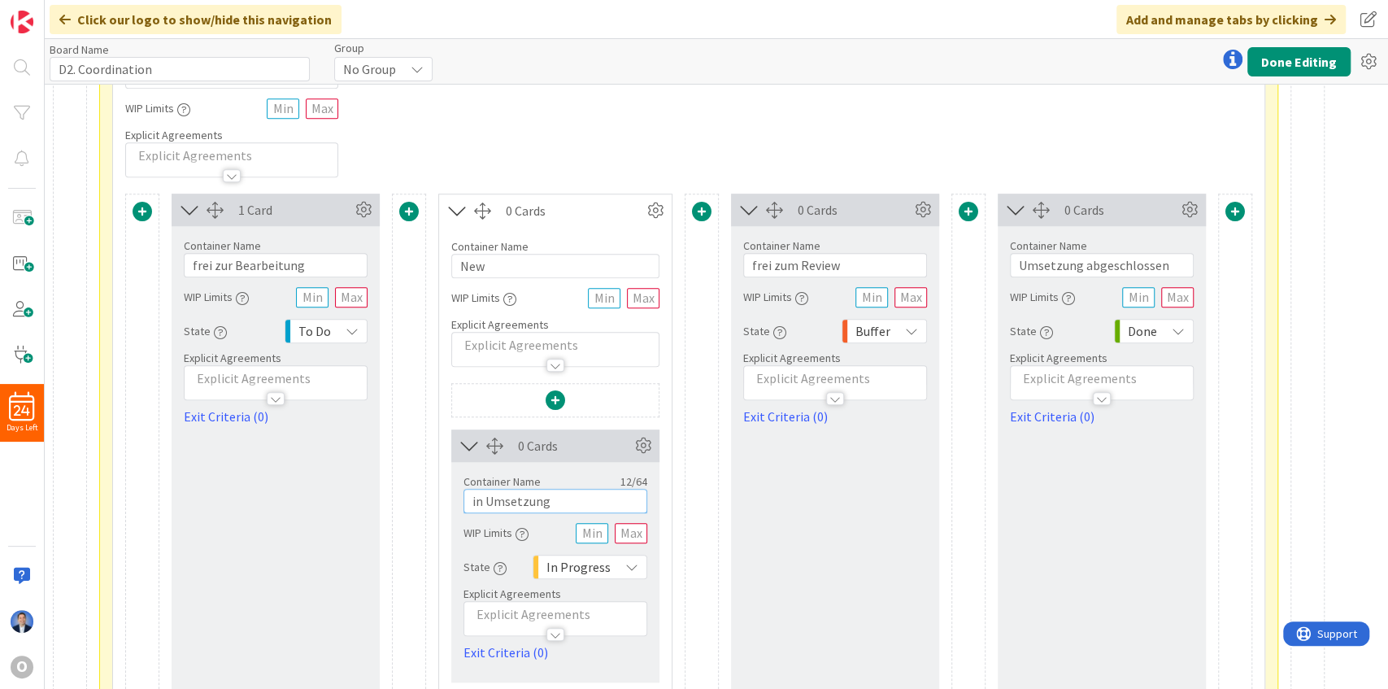
click at [537, 504] on input "in Umsetzung" at bounding box center [555, 501] width 184 height 24
click at [479, 266] on input "New" at bounding box center [555, 266] width 208 height 24
click at [479, 265] on input "New" at bounding box center [555, 266] width 208 height 24
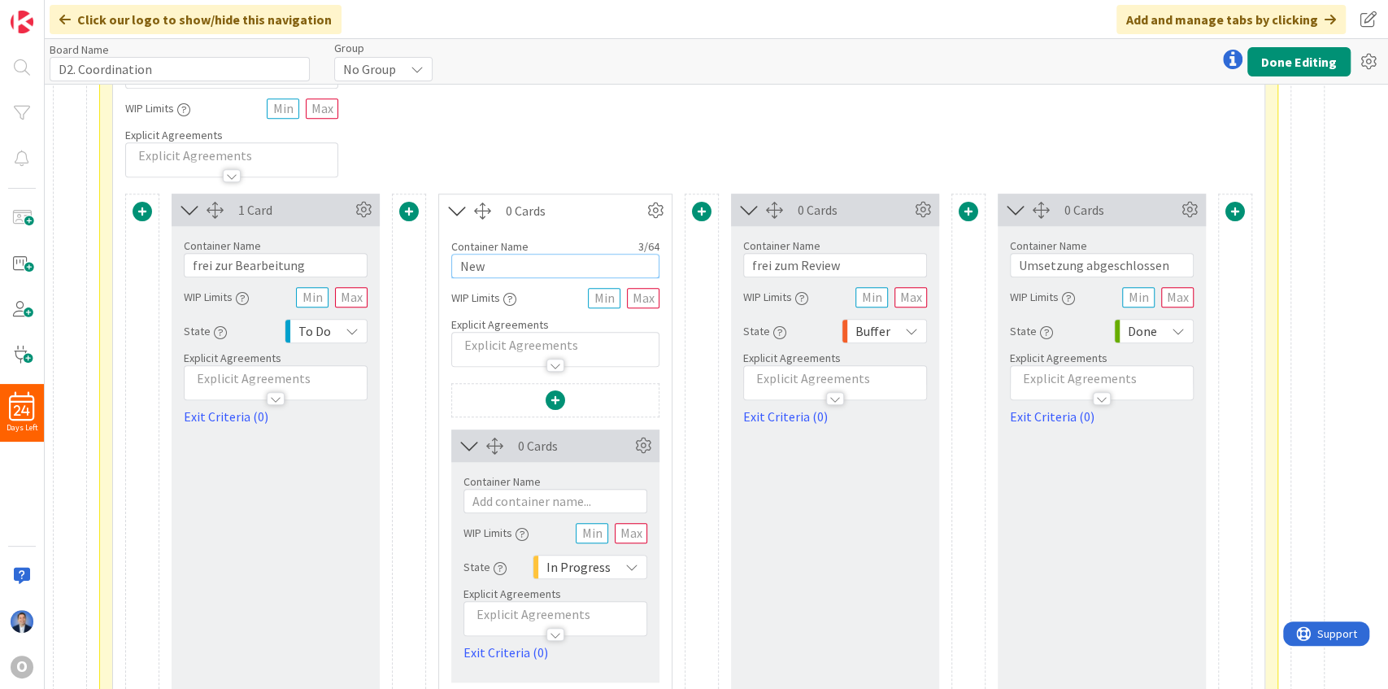
click at [479, 265] on input "New" at bounding box center [555, 266] width 208 height 24
paste input "in Umsetzung"
type input "in Umsetzung"
click at [519, 500] on input "text" at bounding box center [555, 501] width 184 height 24
paste input "AP Doing"
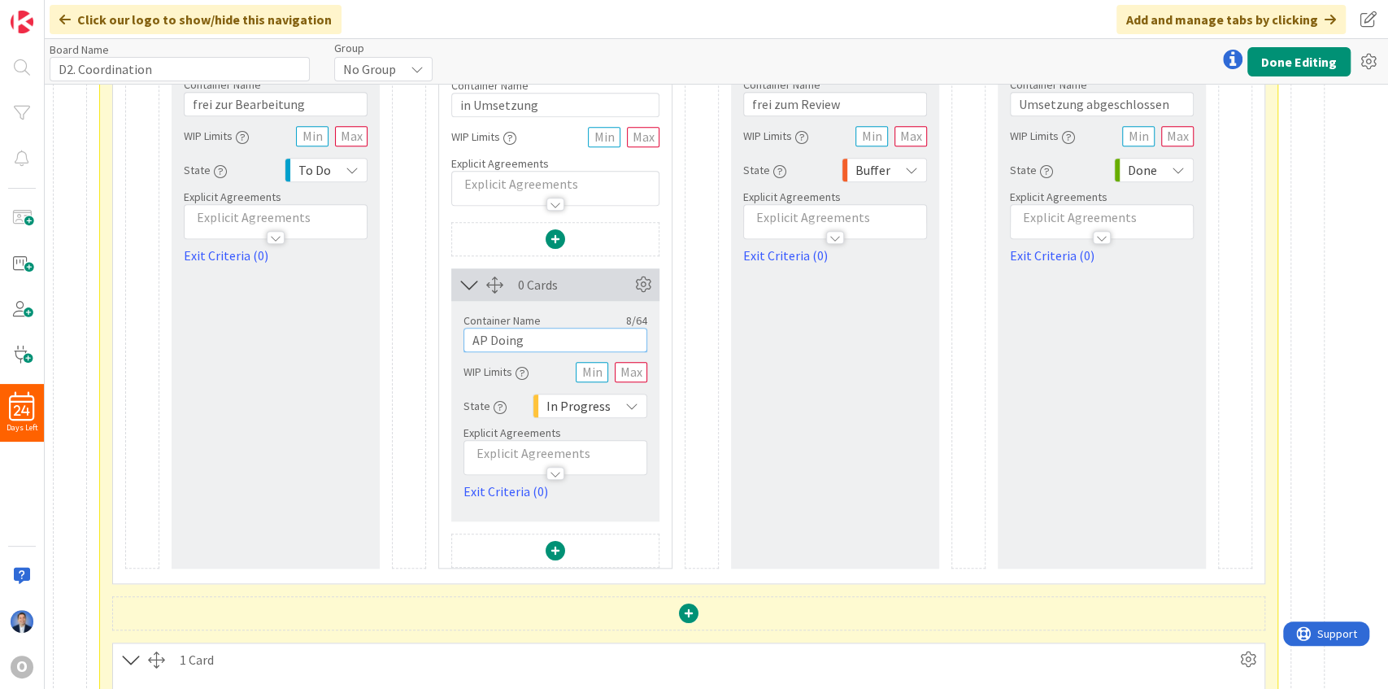
scroll to position [1057, 0]
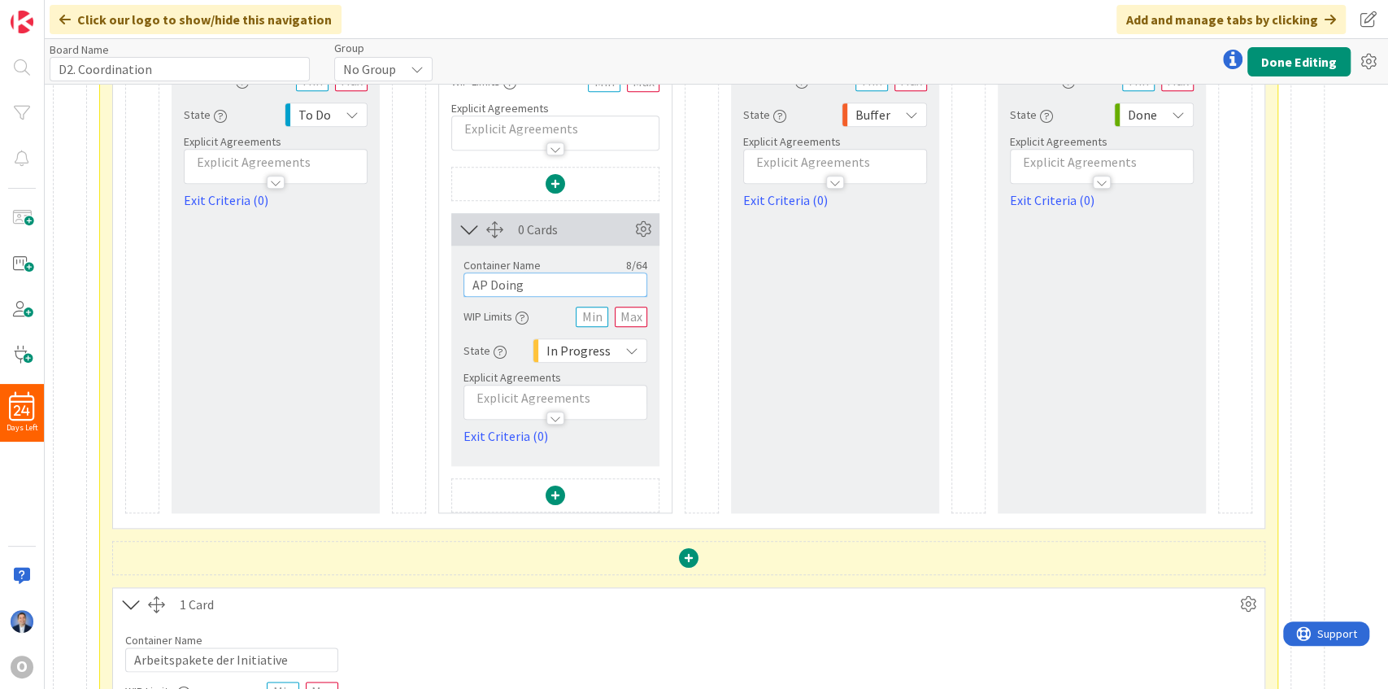
type input "AP Doing"
click at [555, 489] on span at bounding box center [556, 495] width 20 height 20
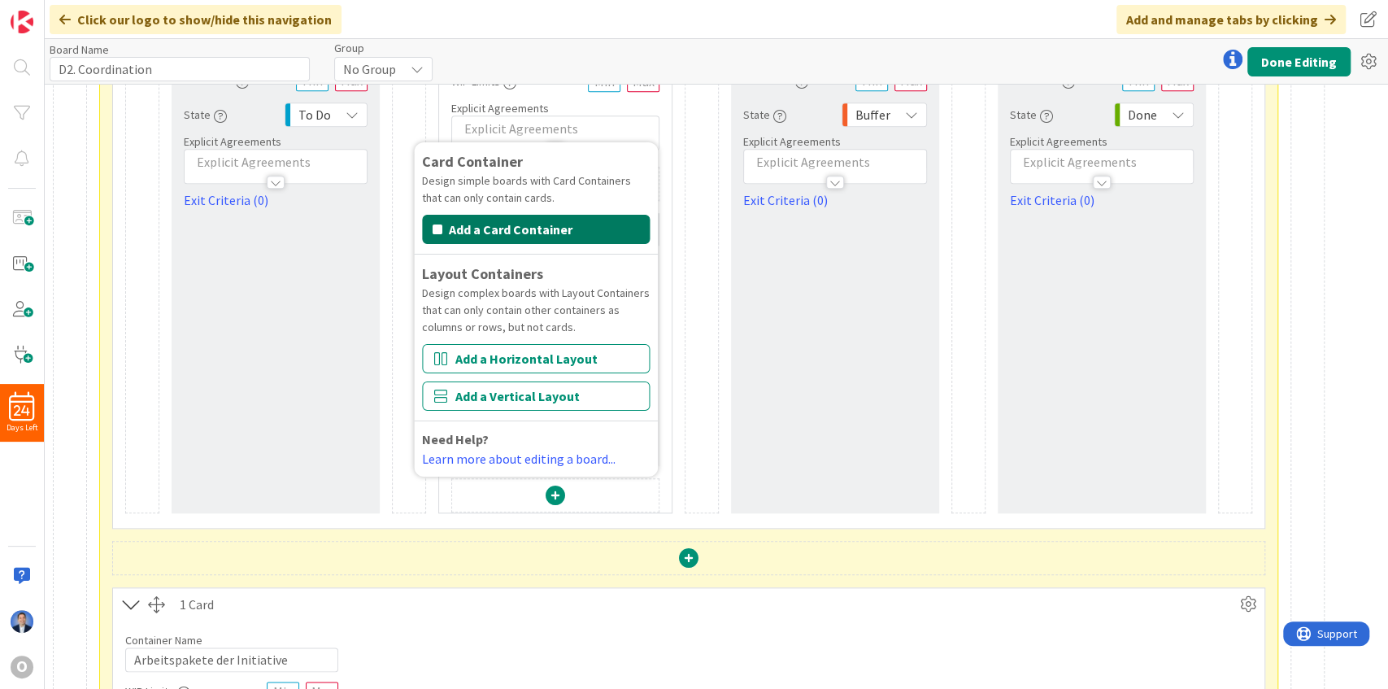
click at [524, 225] on button "Add a Card Container" at bounding box center [536, 229] width 228 height 29
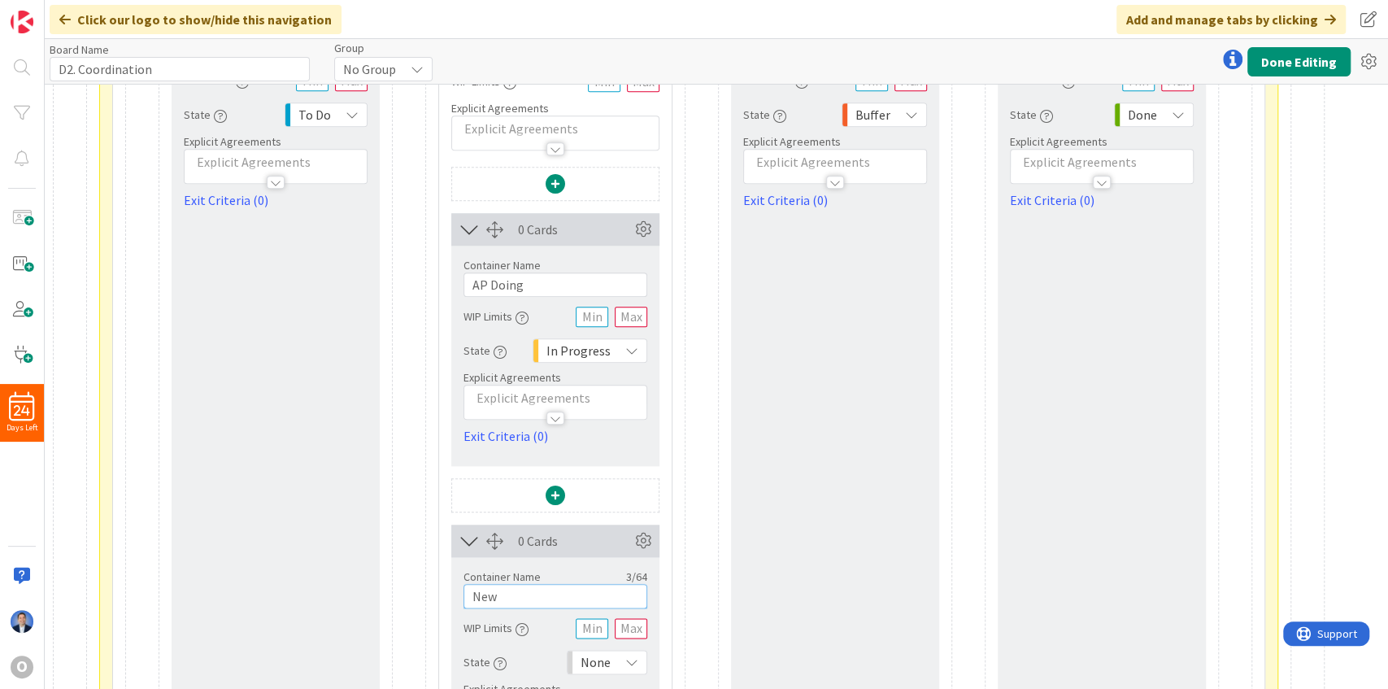
click at [516, 584] on input "New" at bounding box center [555, 596] width 184 height 24
paste input "AP Blocked"
type input "AP Blocked"
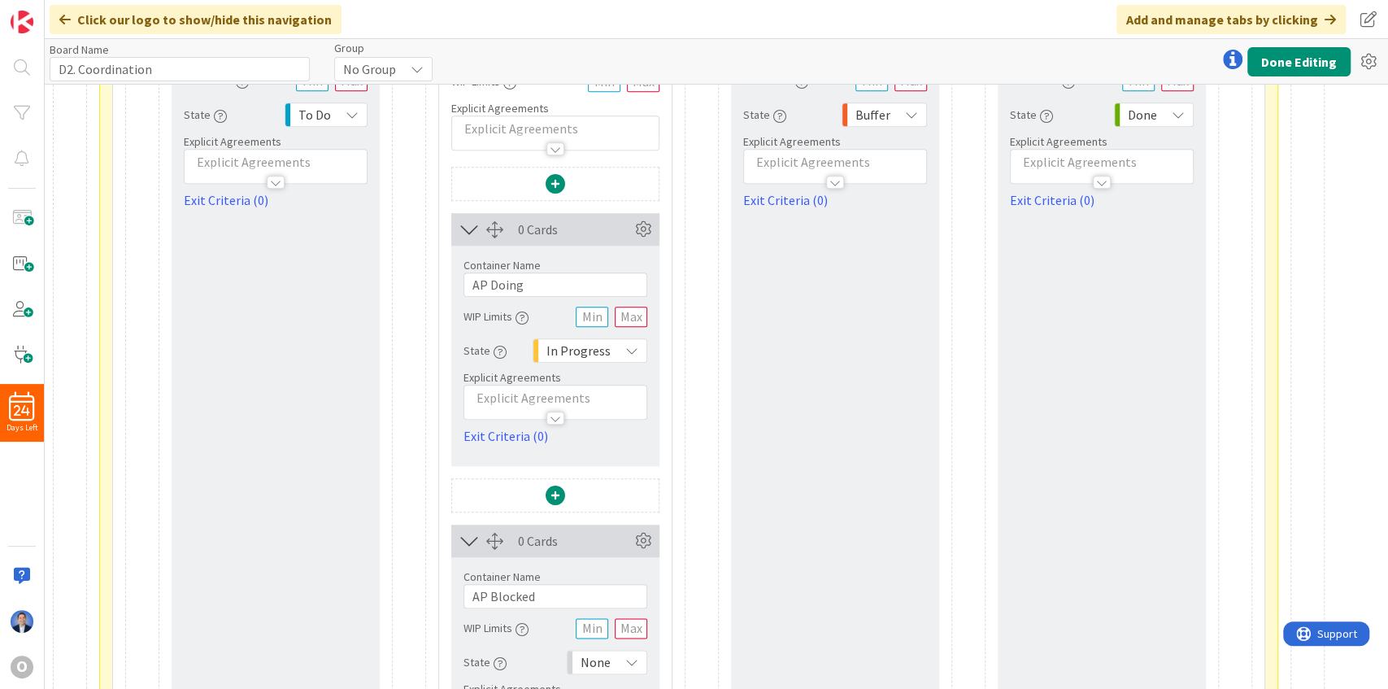
click at [608, 652] on span "None" at bounding box center [596, 661] width 30 height 23
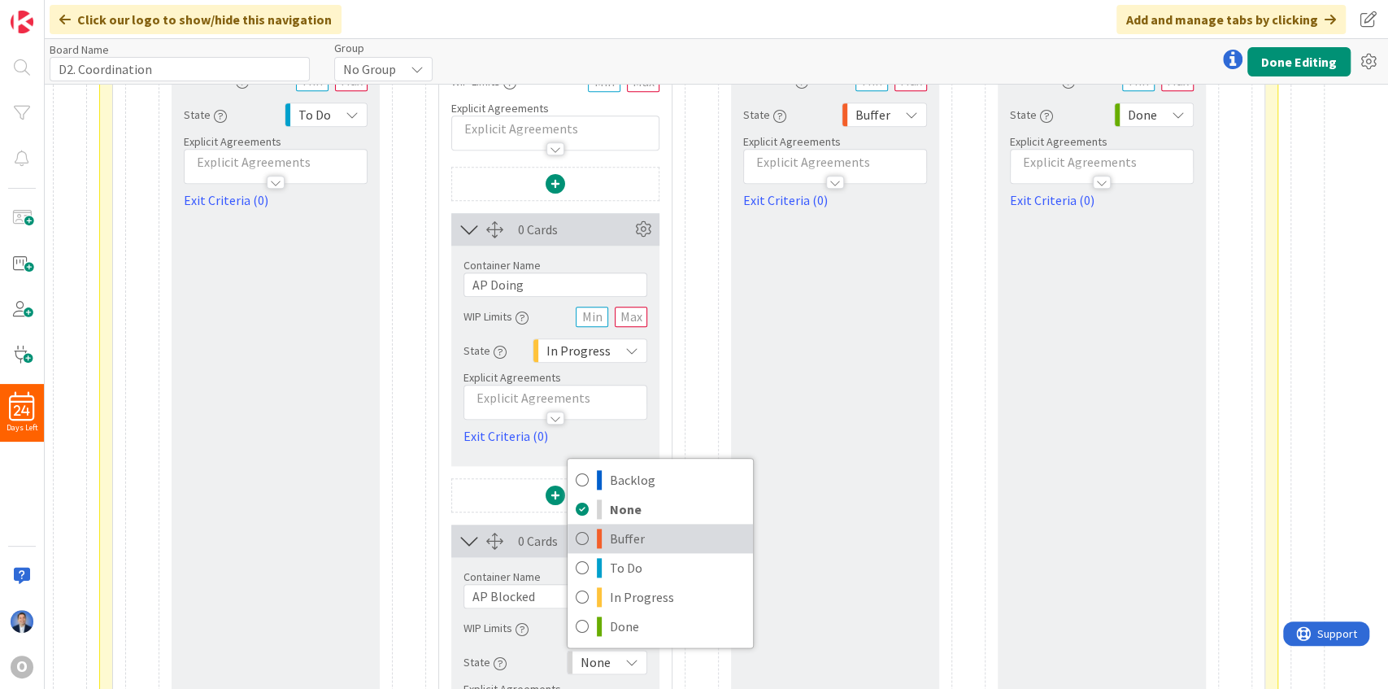
click at [623, 529] on span "Buffer" at bounding box center [677, 538] width 135 height 24
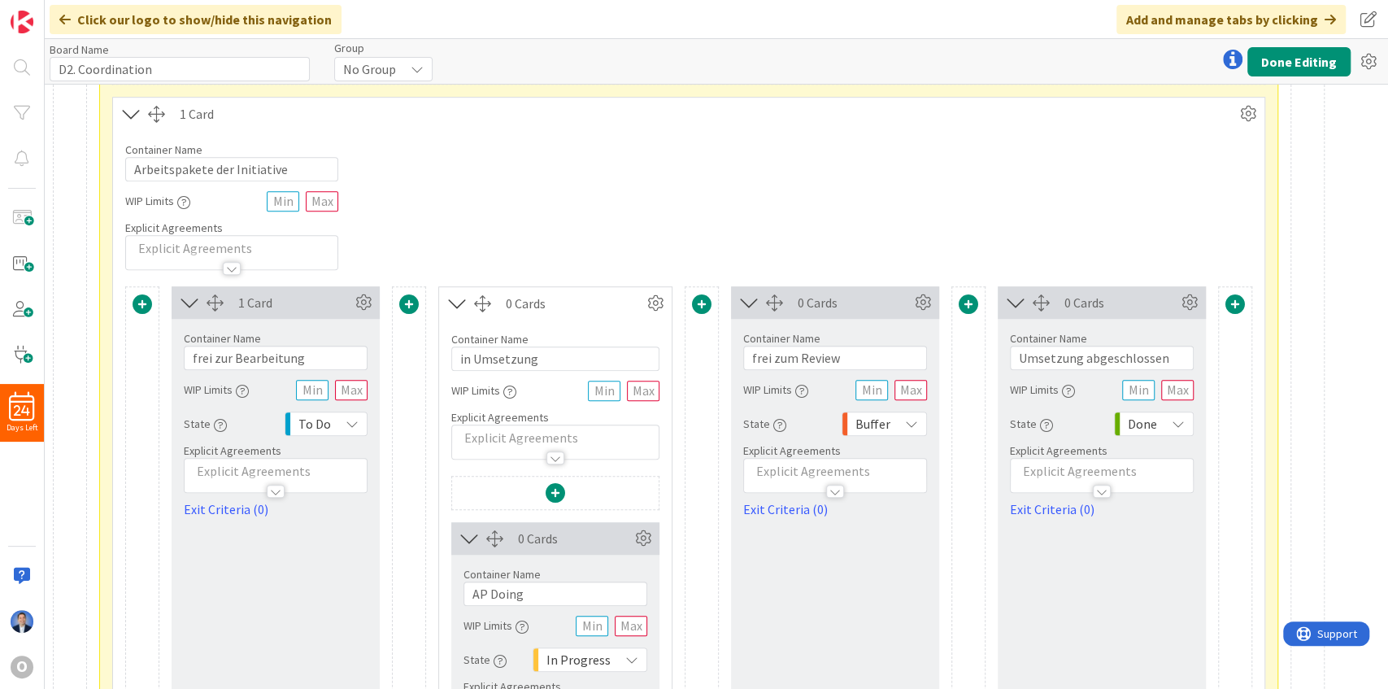
scroll to position [732, 0]
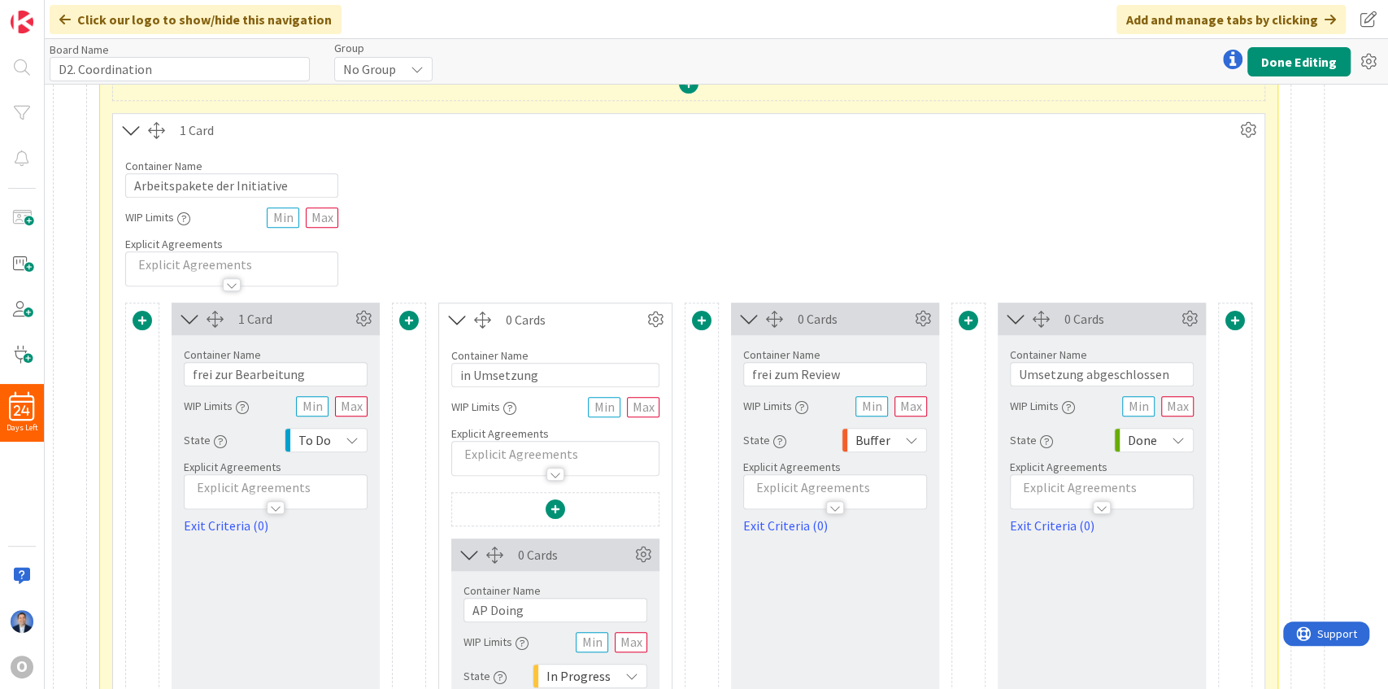
click at [700, 319] on span at bounding box center [702, 321] width 20 height 20
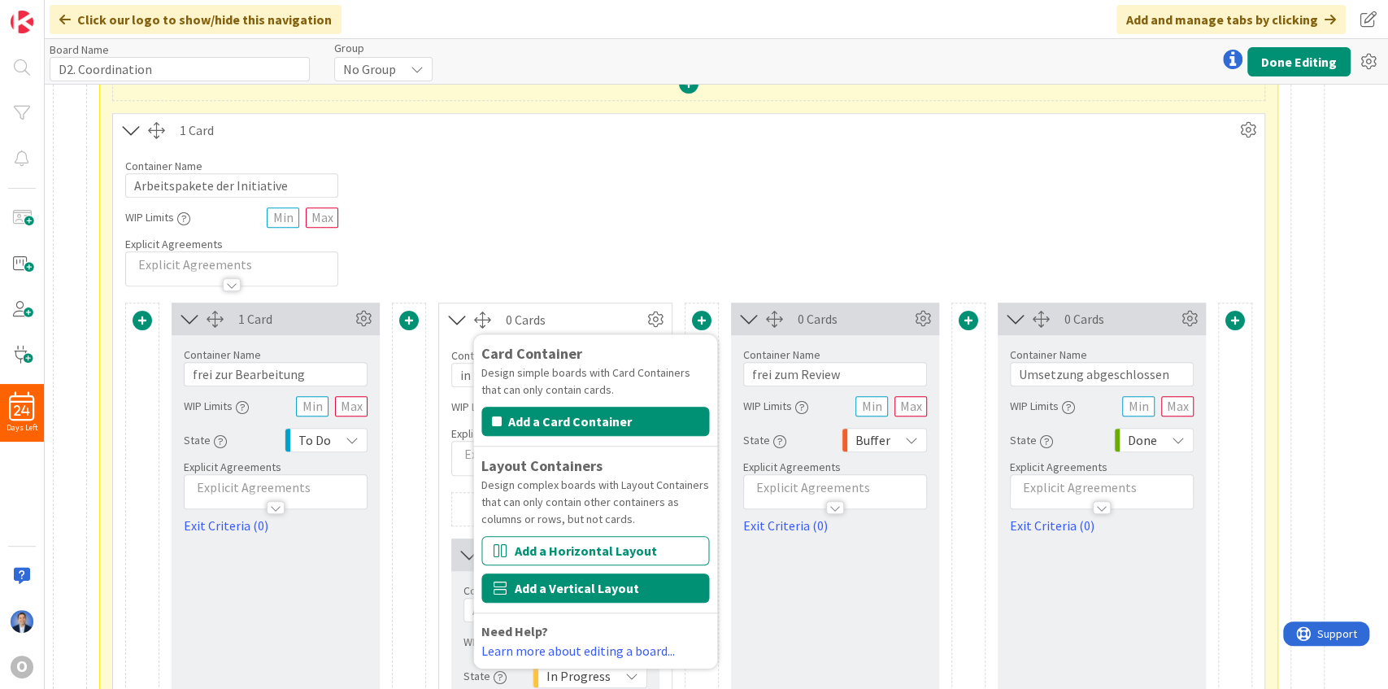
click at [587, 576] on button "Add a Vertical Layout" at bounding box center [595, 587] width 228 height 29
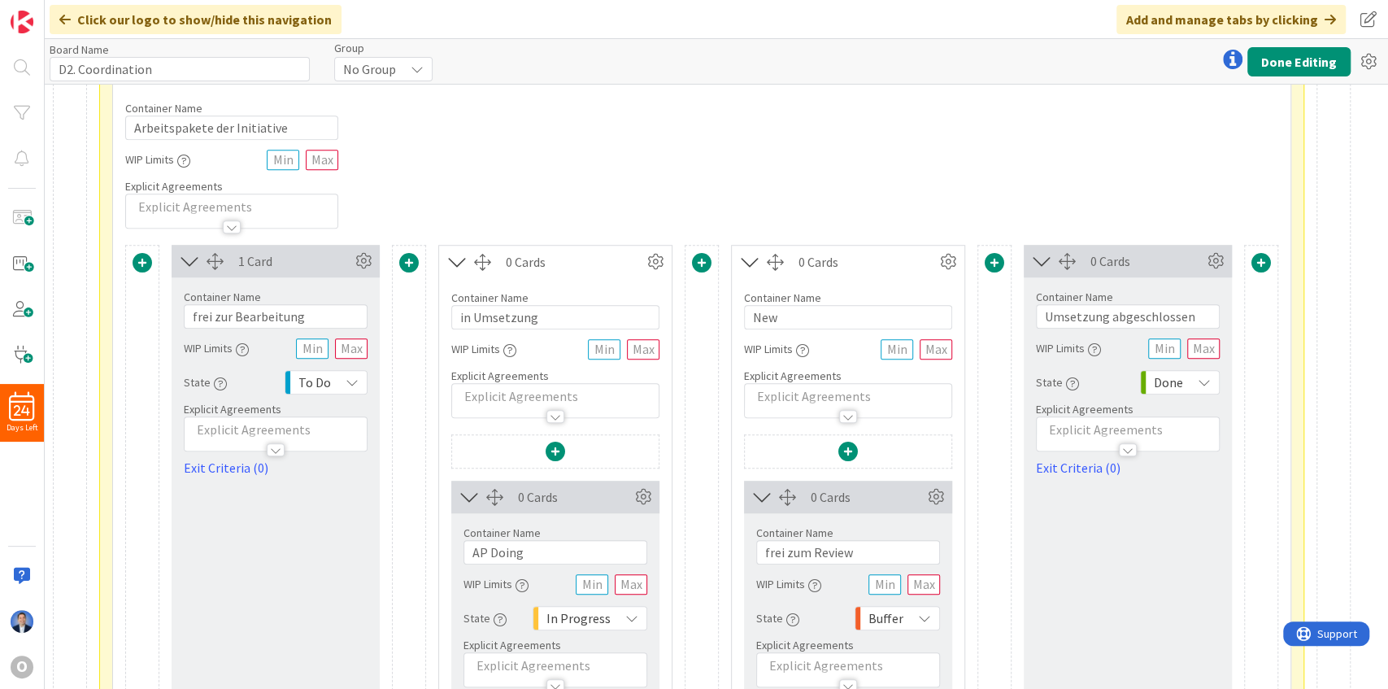
scroll to position [797, 0]
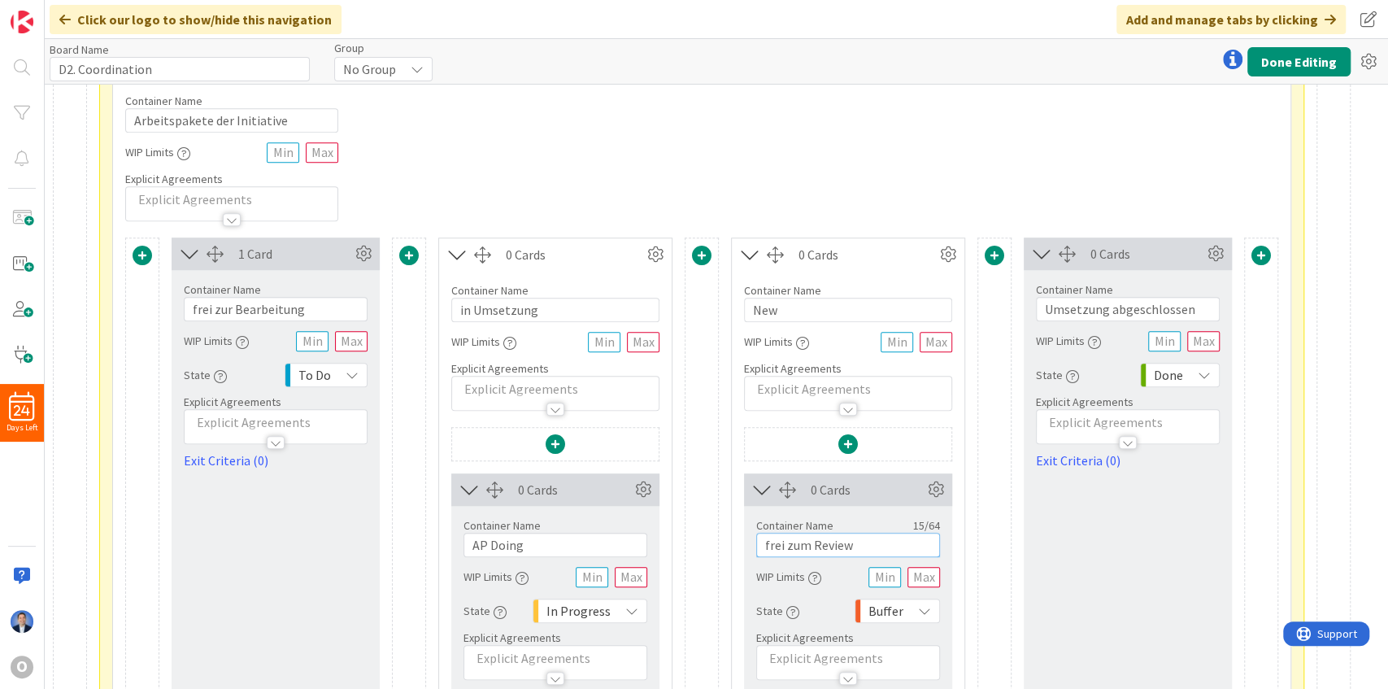
click at [798, 540] on input "frei zum Review" at bounding box center [848, 545] width 184 height 24
click at [789, 309] on input "New" at bounding box center [848, 310] width 208 height 24
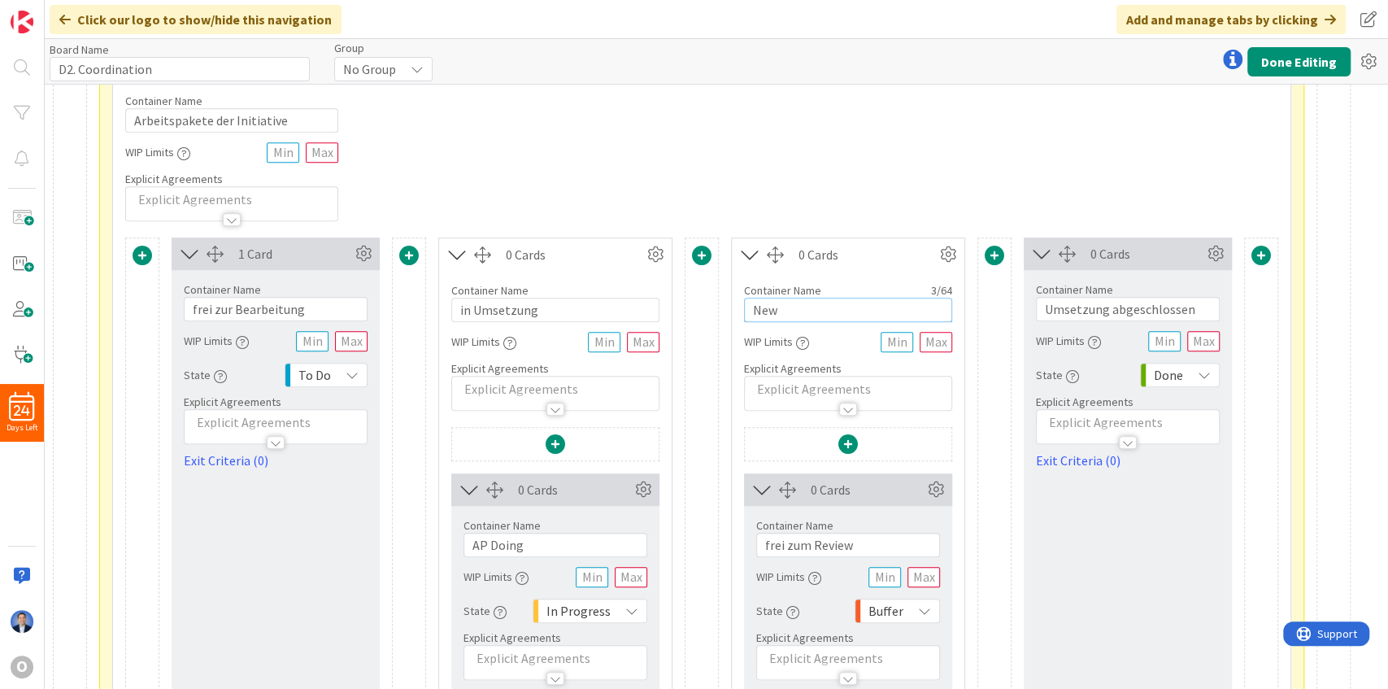
paste input "frei zum Revi"
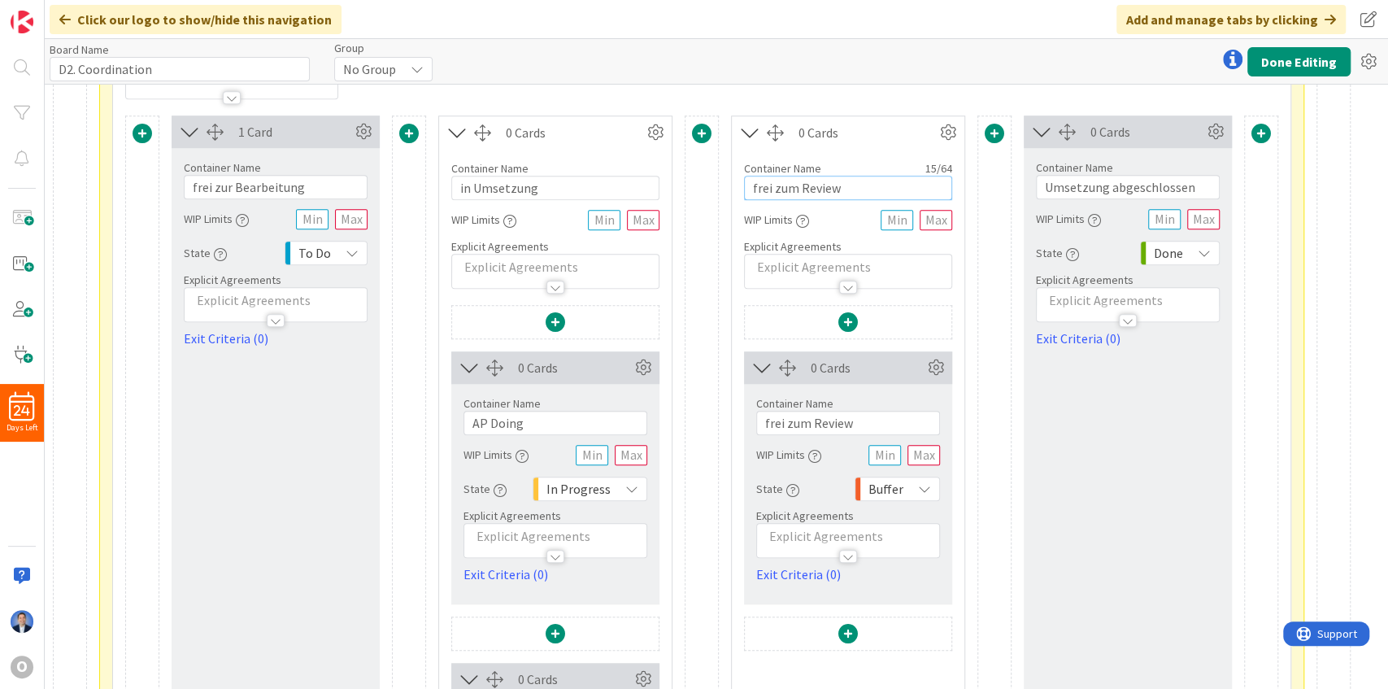
scroll to position [905, 0]
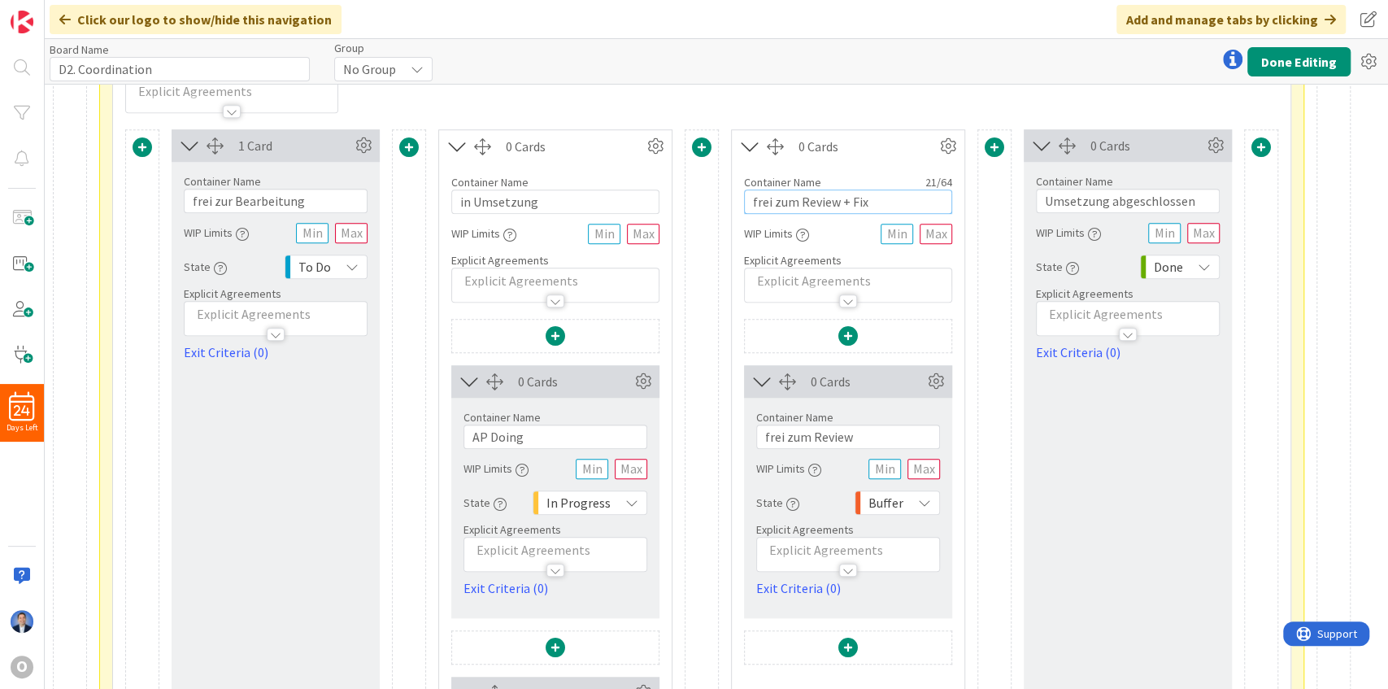
type input "frei zum Review + Fix"
click at [807, 429] on input "frei zum Review" at bounding box center [848, 436] width 184 height 24
paste input "AP in"
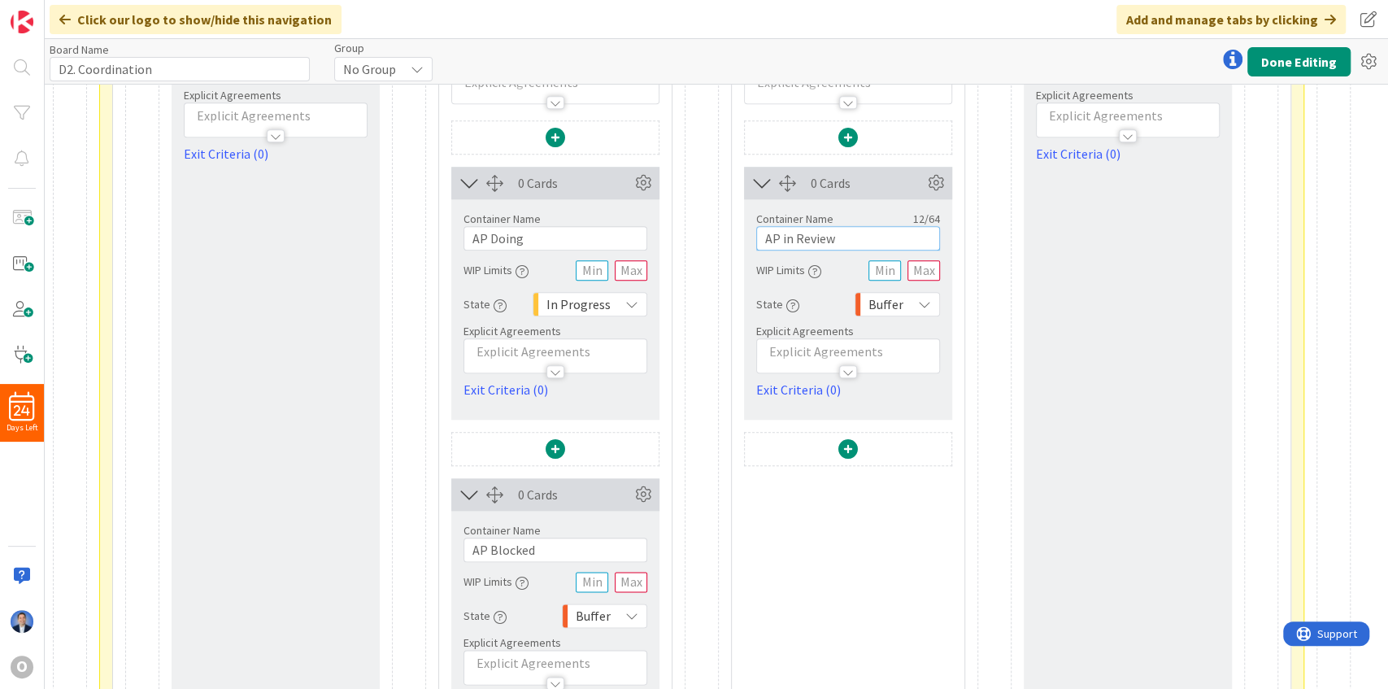
scroll to position [1176, 0]
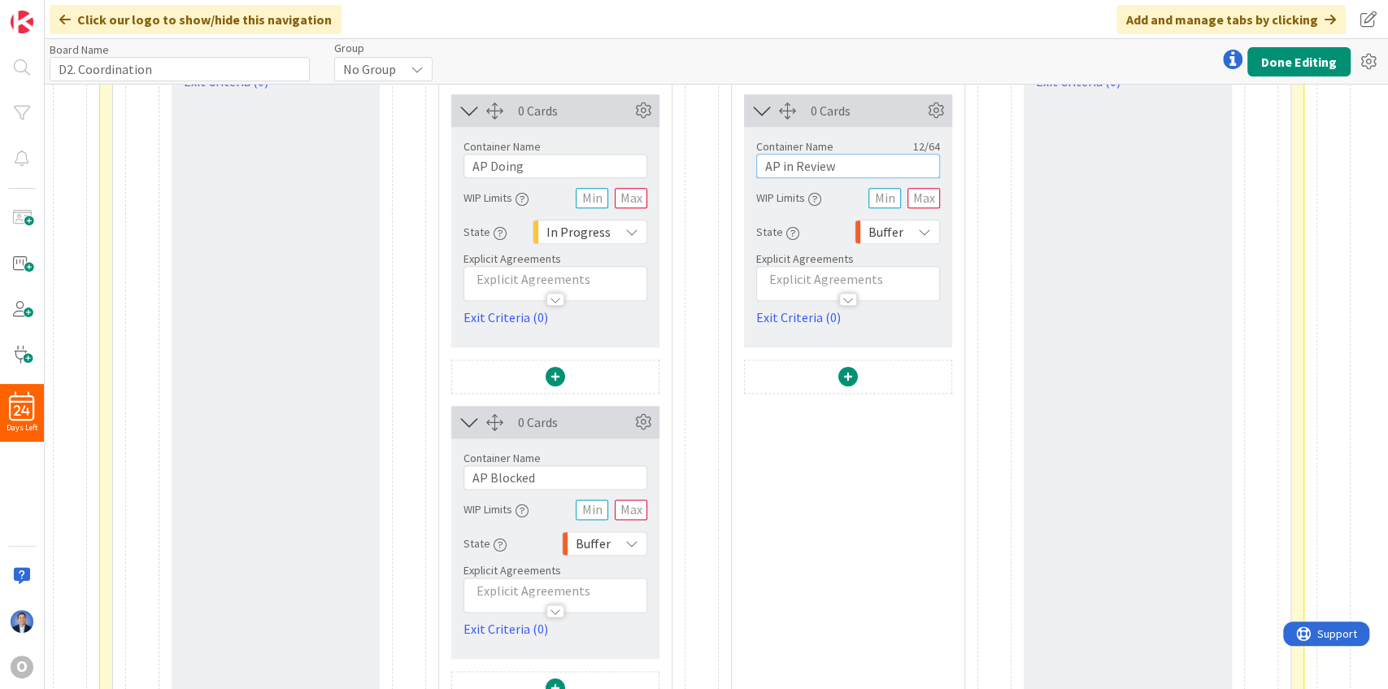
type input "AP in Review"
click at [849, 367] on span at bounding box center [848, 377] width 20 height 20
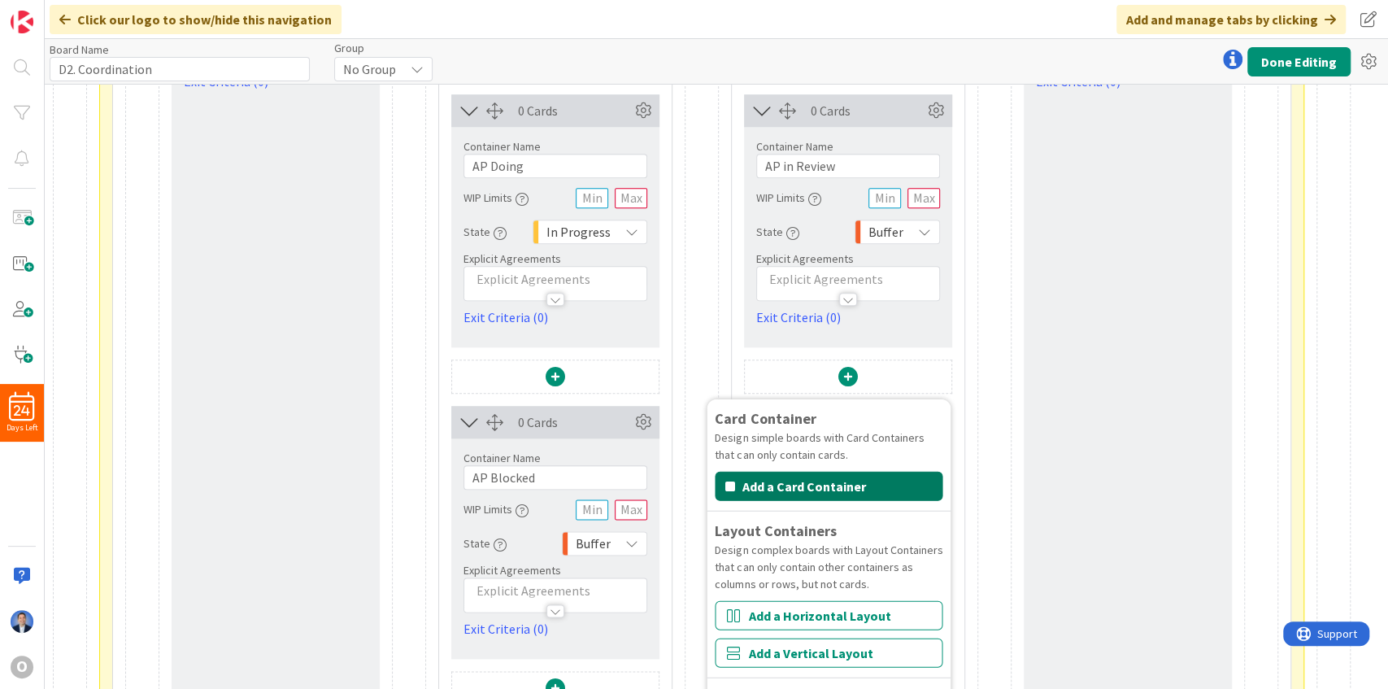
click at [825, 481] on button "Add a Card Container" at bounding box center [829, 485] width 228 height 29
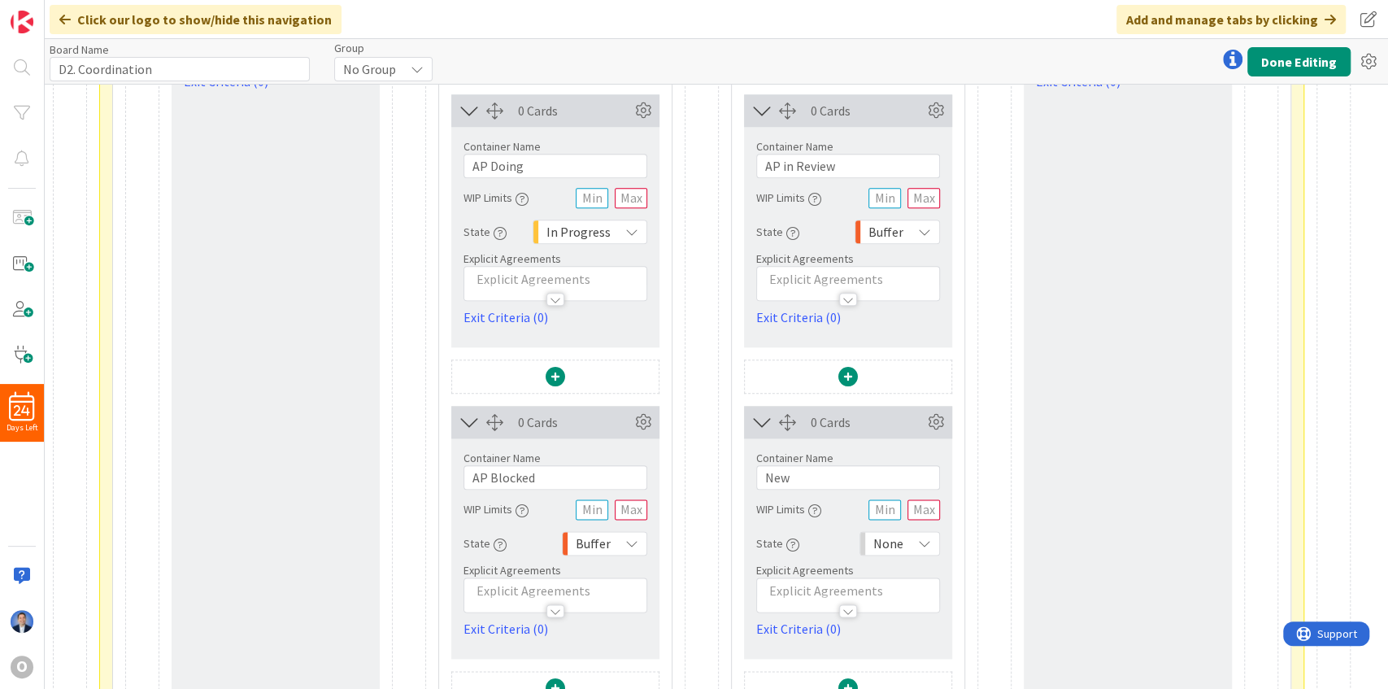
click at [902, 532] on span "None" at bounding box center [888, 543] width 30 height 23
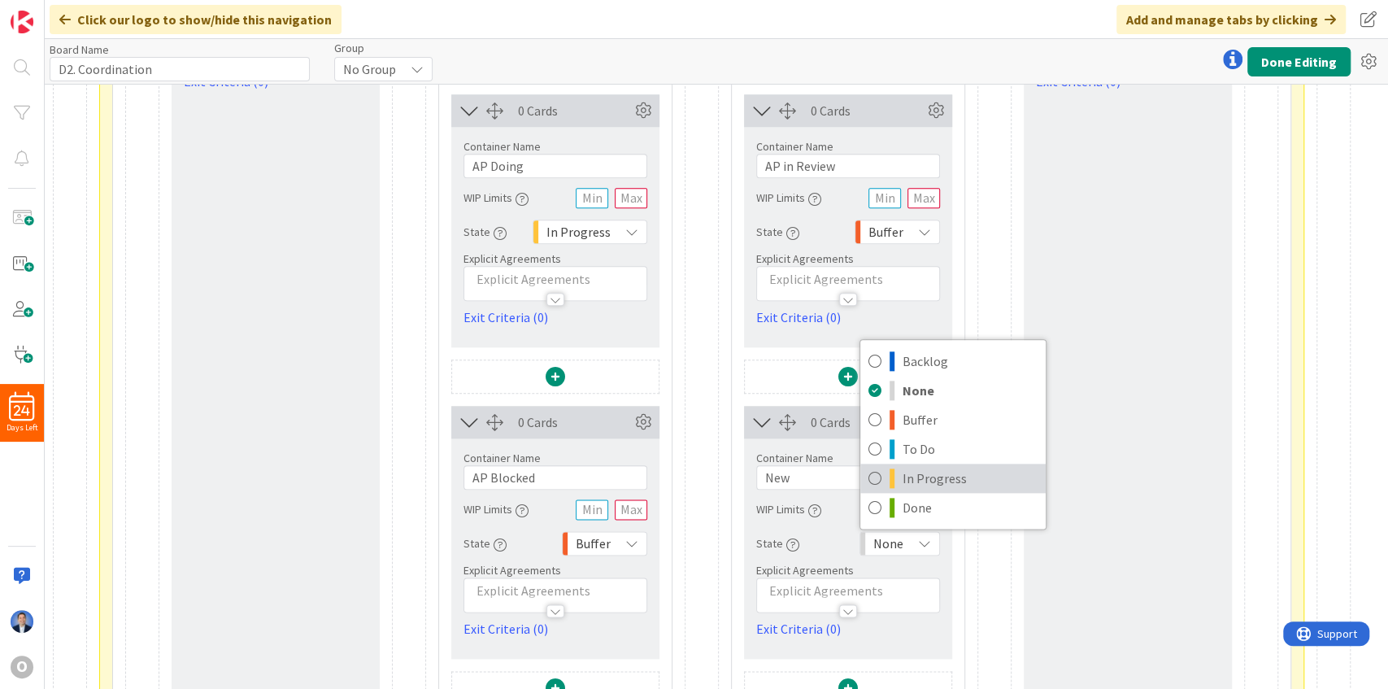
click at [920, 466] on span "In Progress" at bounding box center [970, 478] width 135 height 24
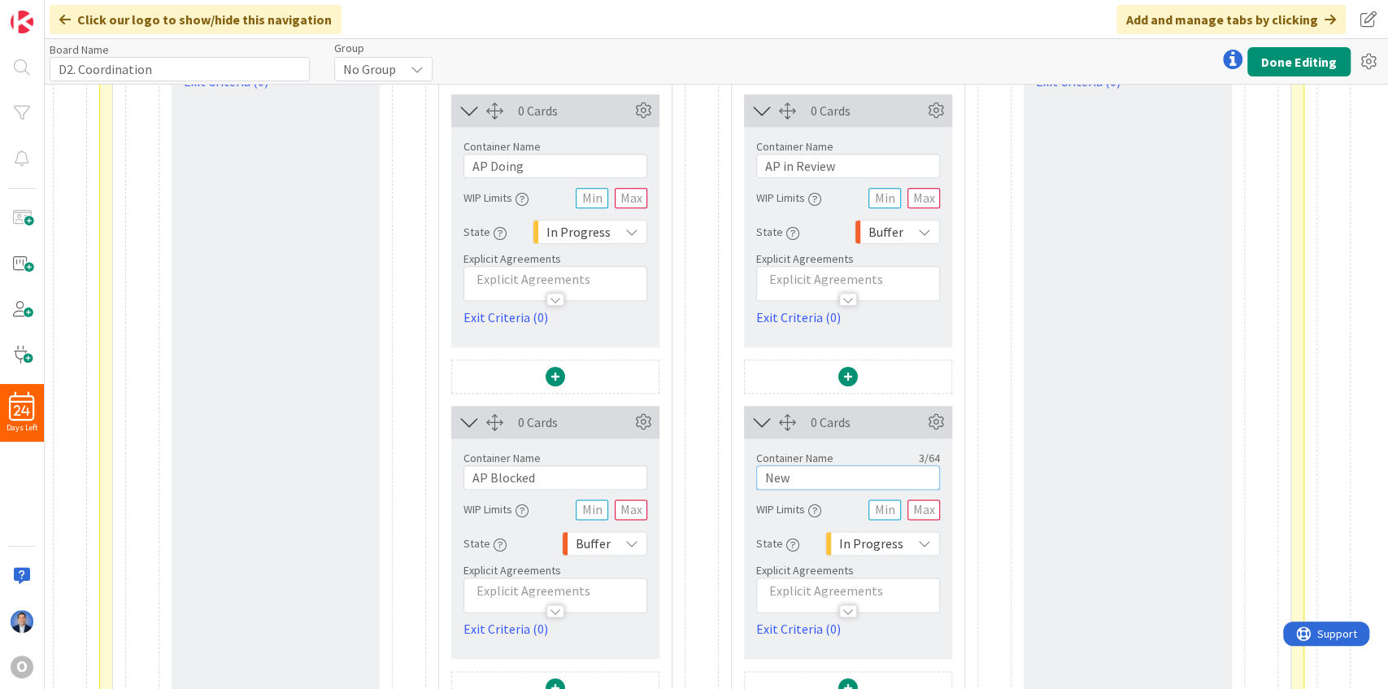
click at [795, 479] on input "New" at bounding box center [848, 477] width 184 height 24
click at [795, 478] on input "New" at bounding box center [848, 477] width 184 height 24
paste input "AP in Fix"
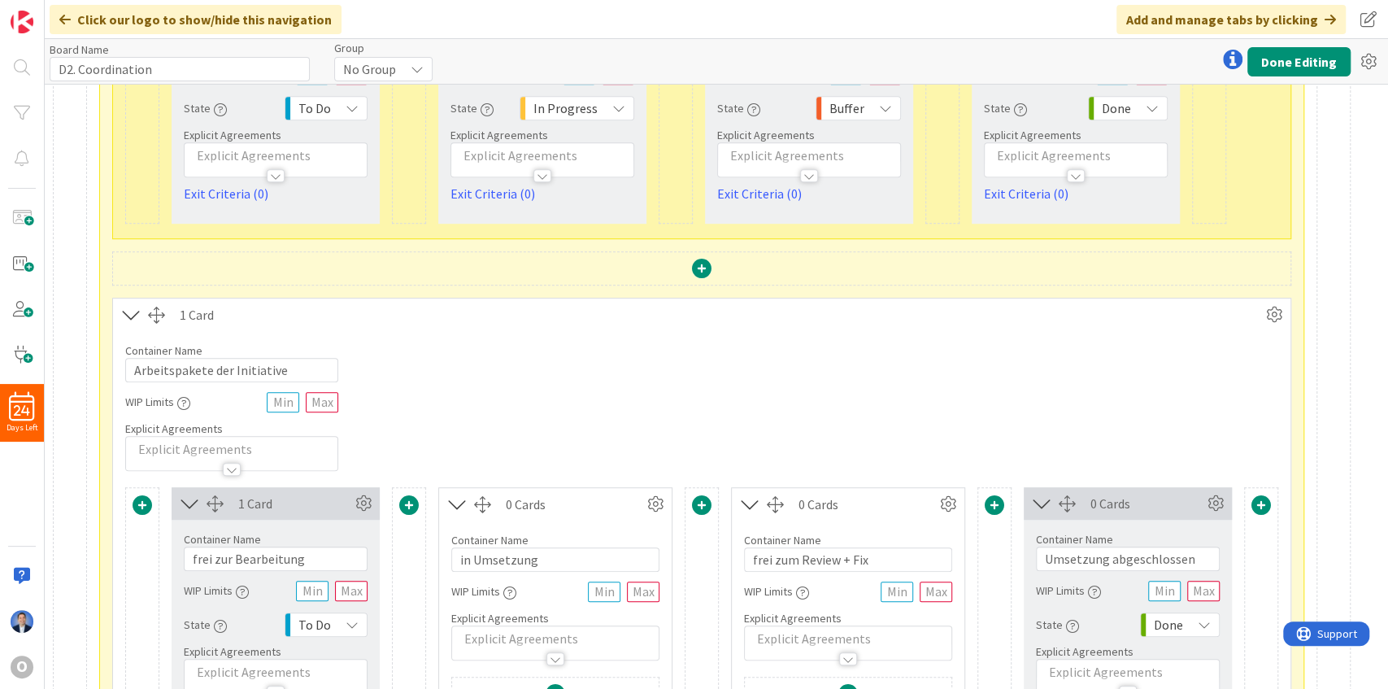
scroll to position [525, 0]
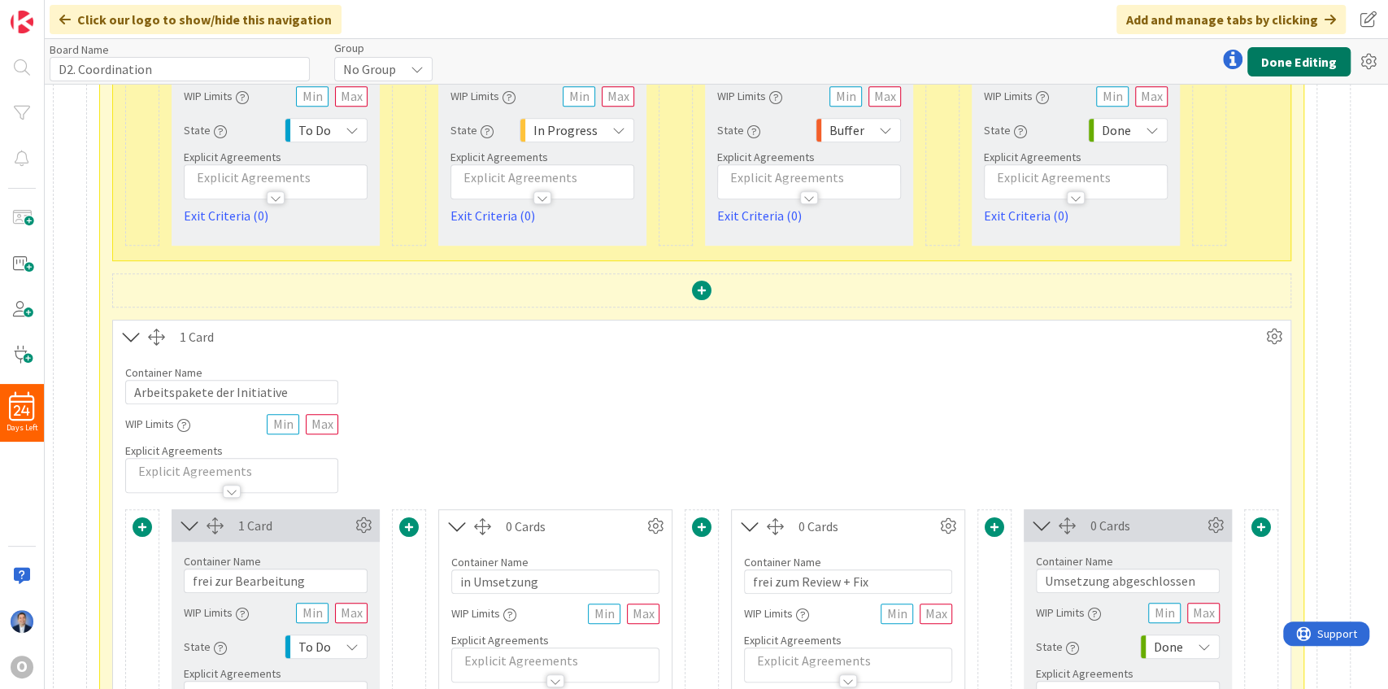
type input "AP in Fix"
click at [1306, 56] on button "Done Editing" at bounding box center [1298, 61] width 103 height 29
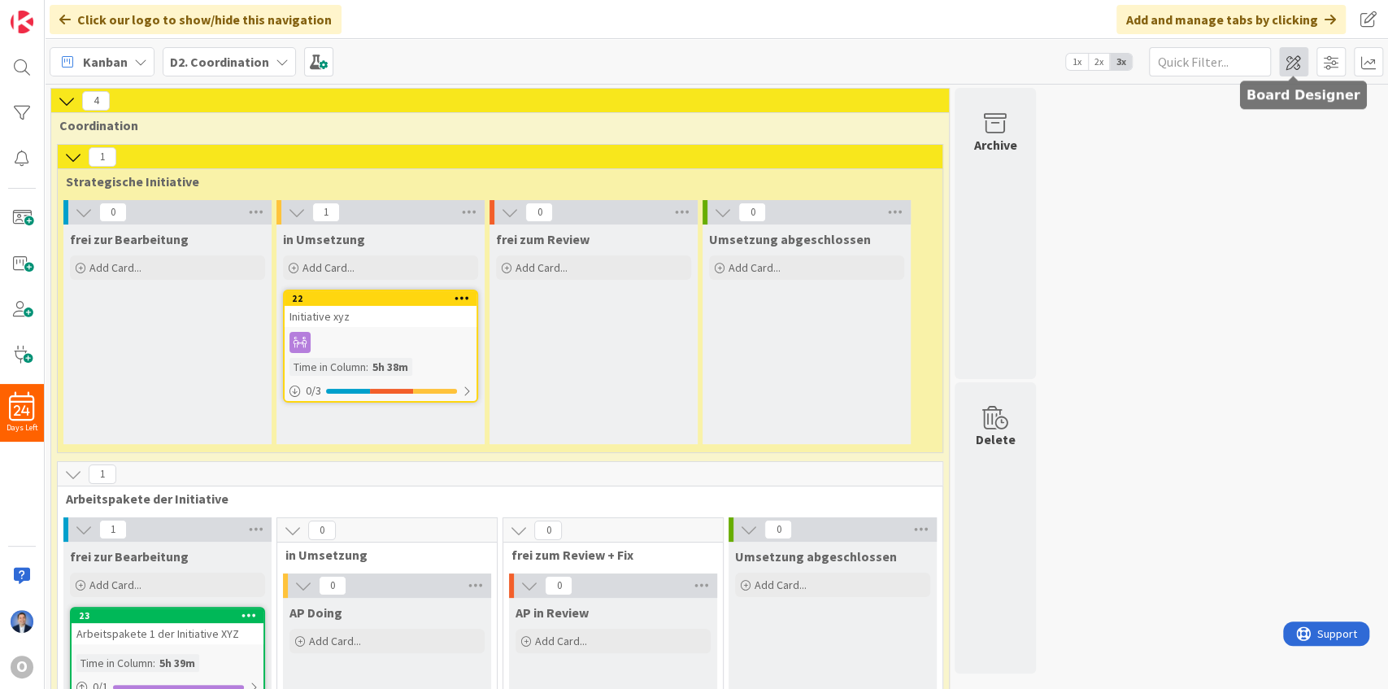
click at [1294, 62] on span at bounding box center [1293, 61] width 29 height 29
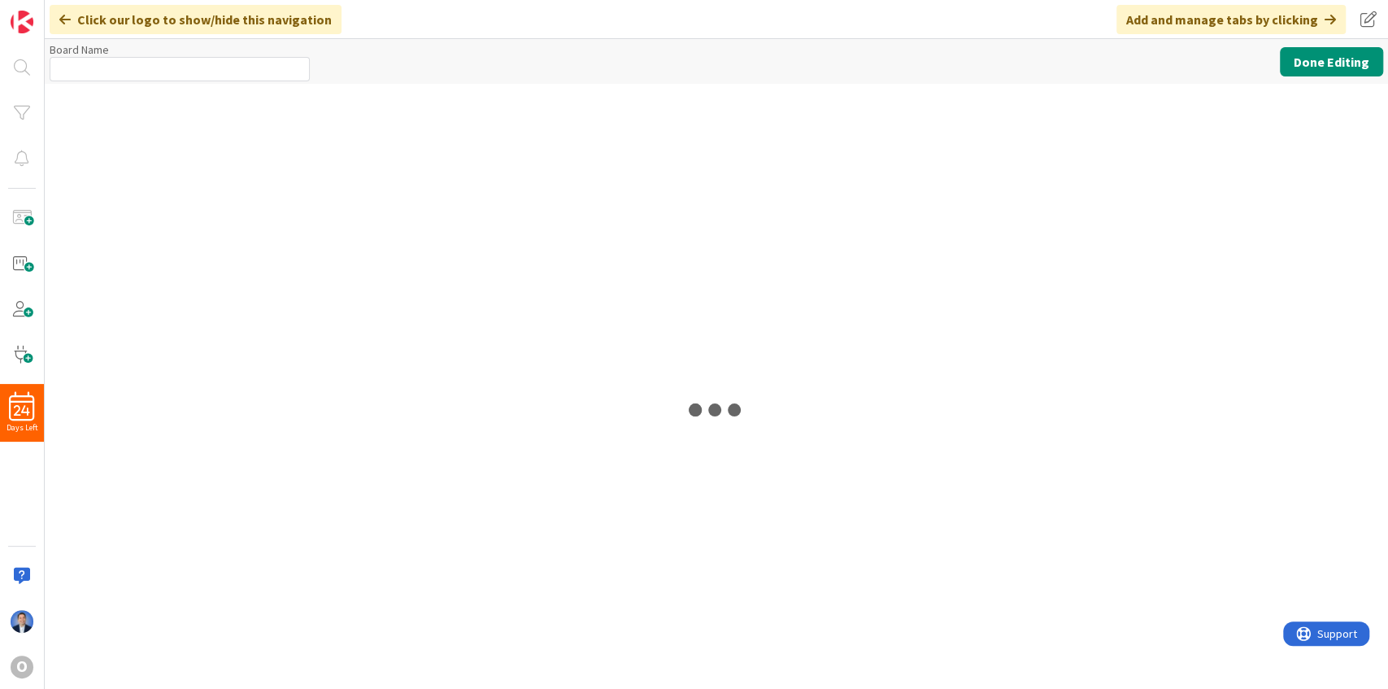
type input "D2. Coordination"
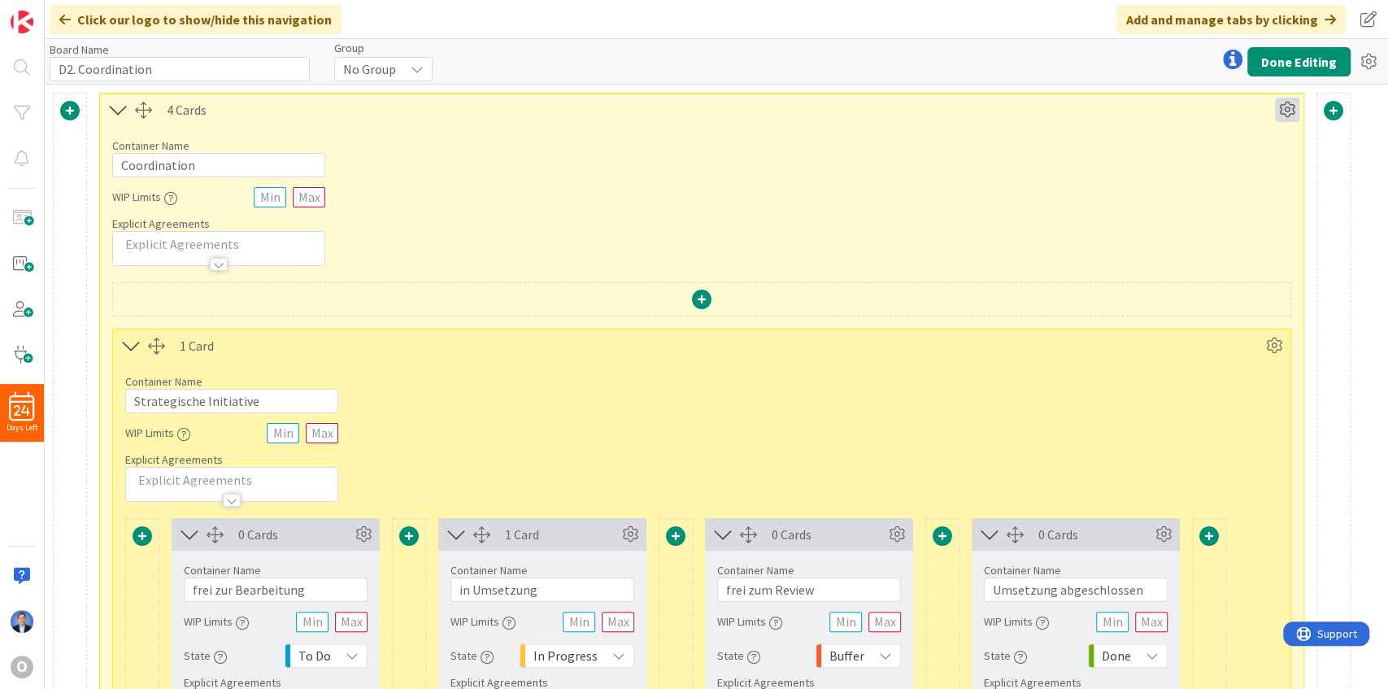
click at [1291, 109] on icon at bounding box center [1287, 110] width 24 height 24
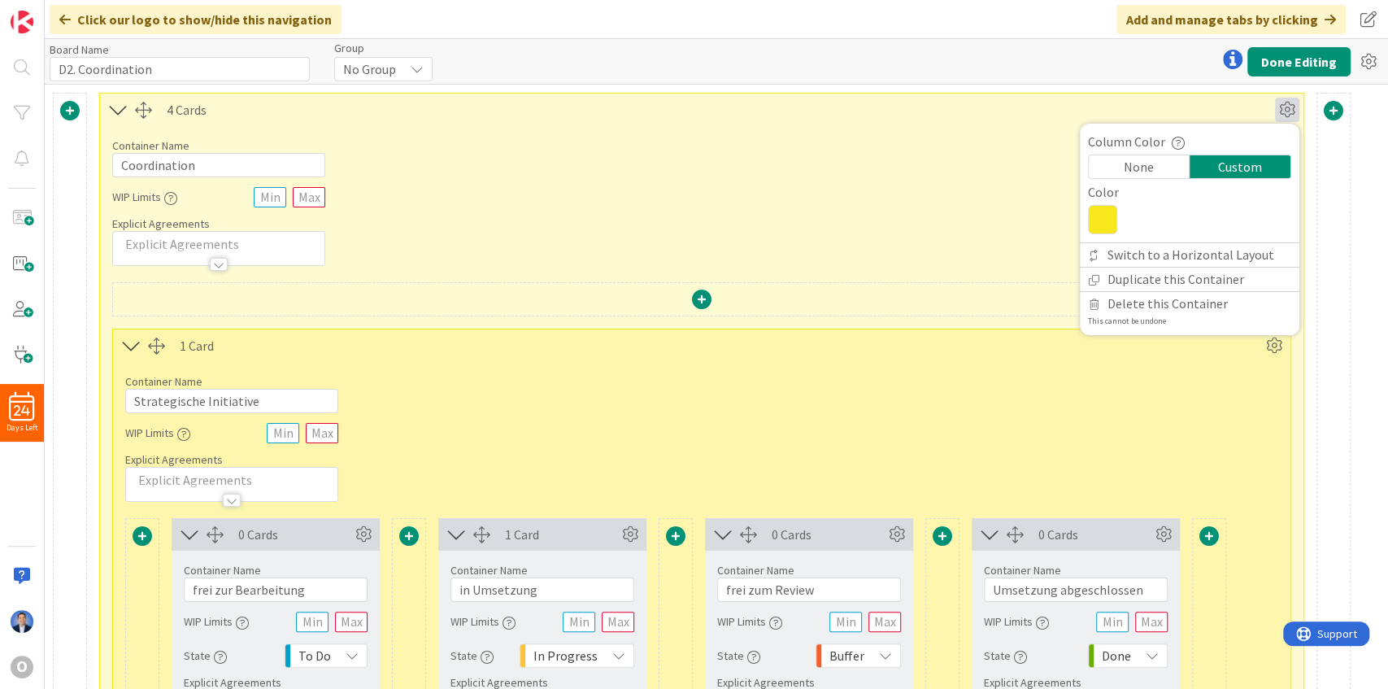
click at [1118, 163] on div "None" at bounding box center [1139, 166] width 101 height 23
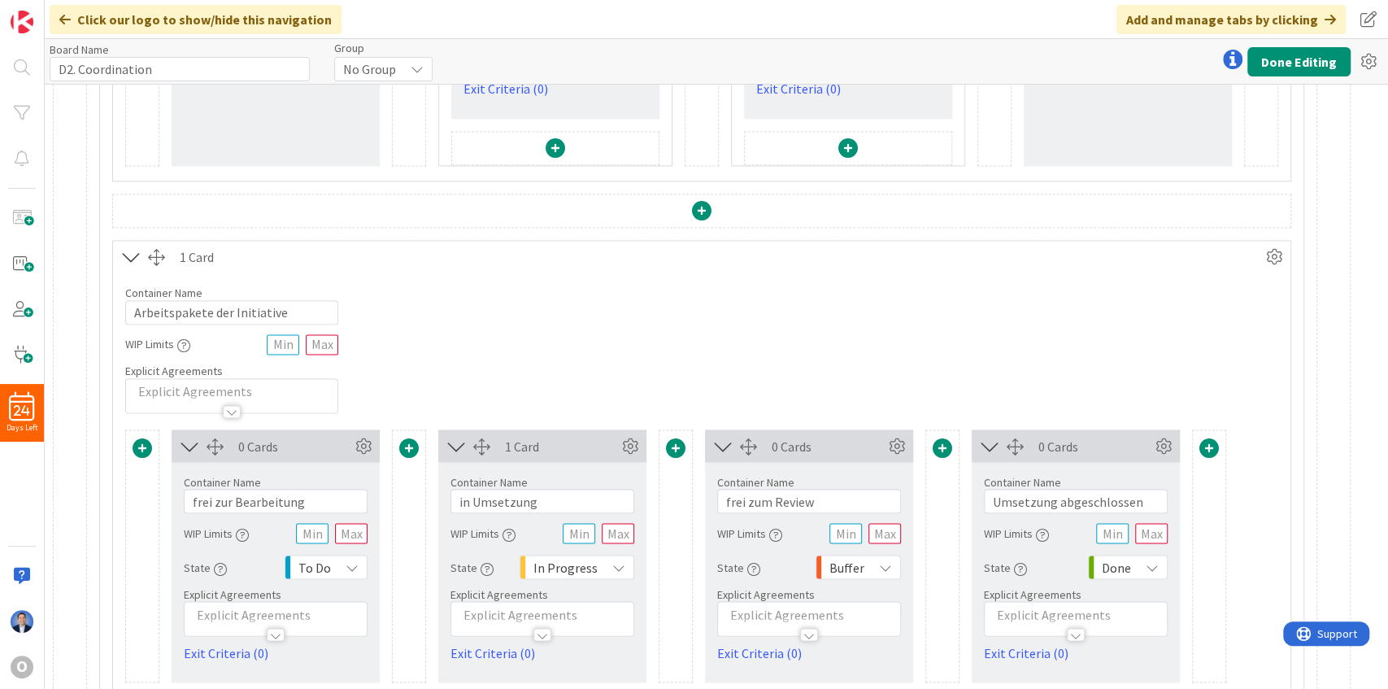
scroll to position [1734, 0]
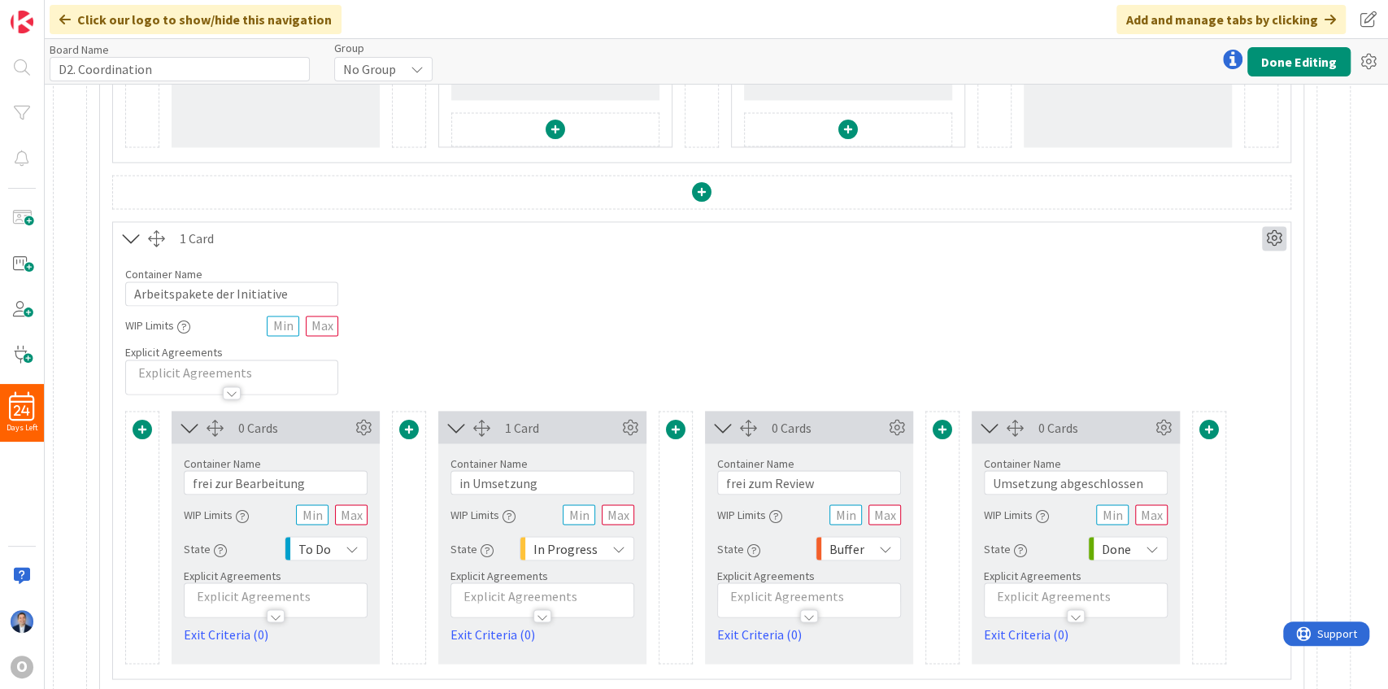
click at [1273, 228] on icon at bounding box center [1274, 238] width 24 height 24
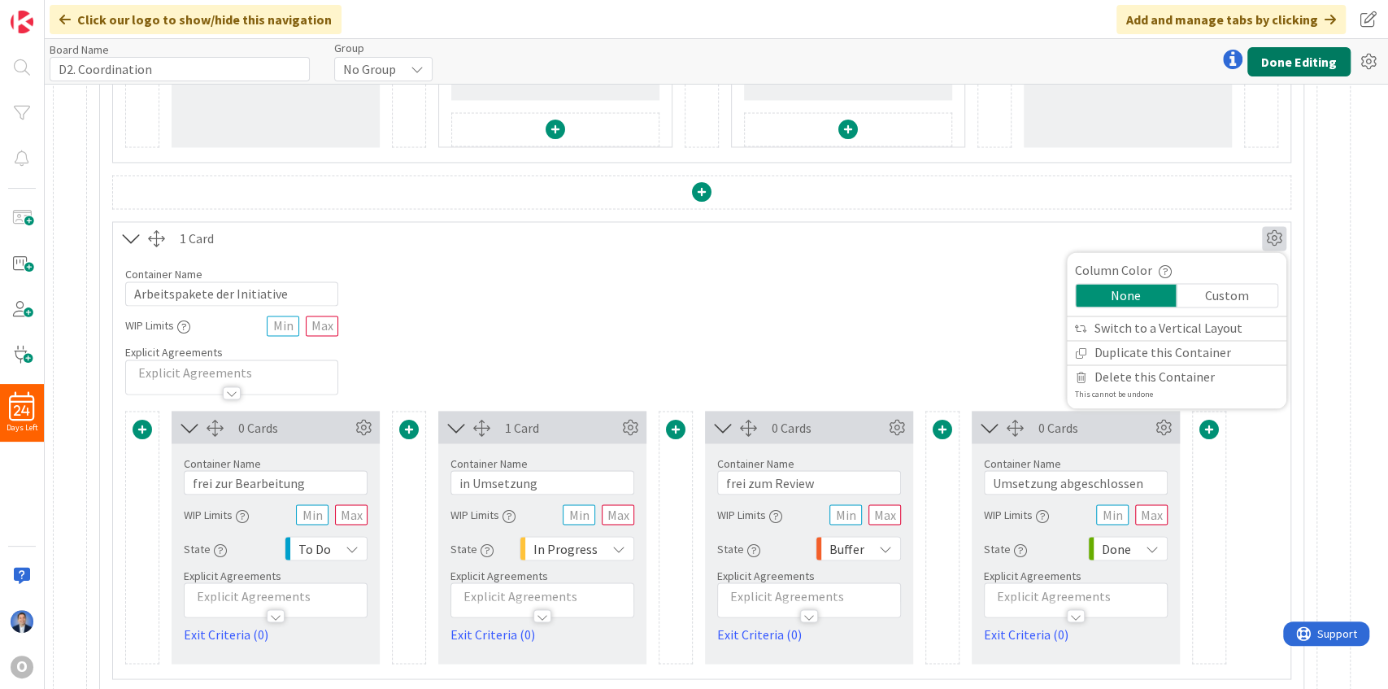
click at [1295, 62] on button "Done Editing" at bounding box center [1298, 61] width 103 height 29
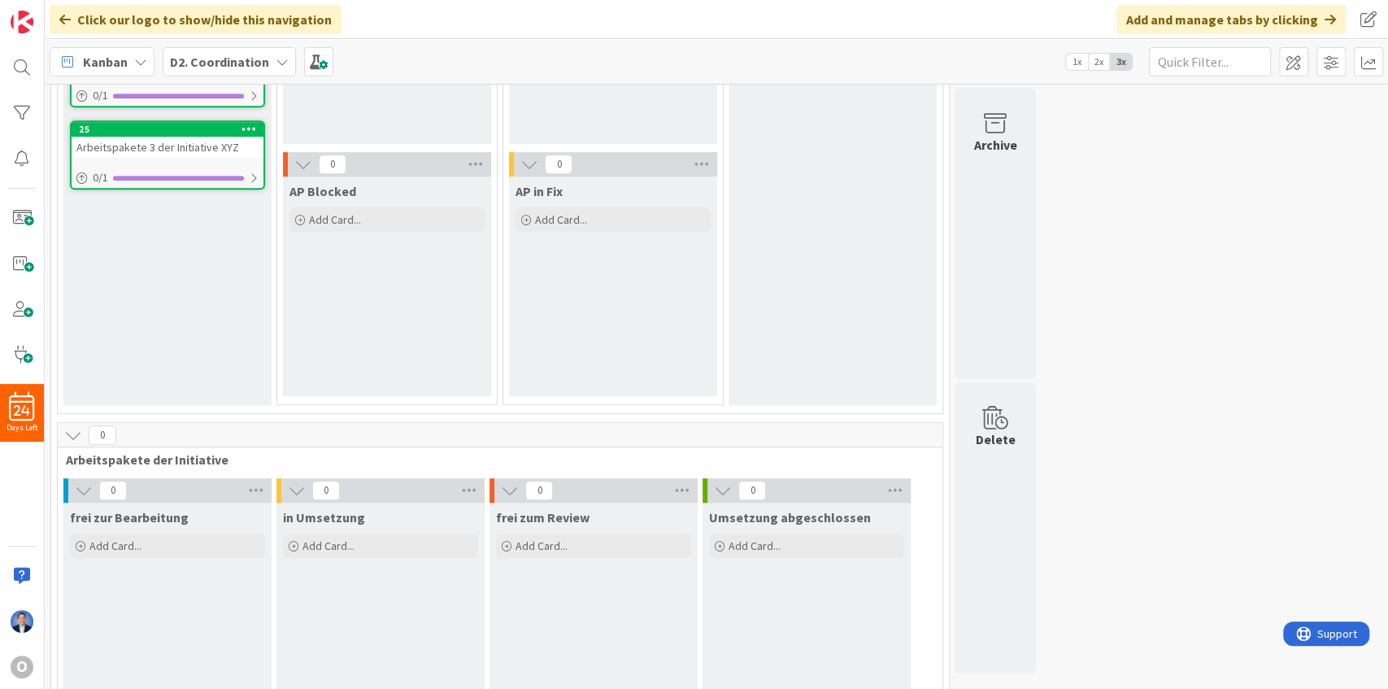
scroll to position [663, 0]
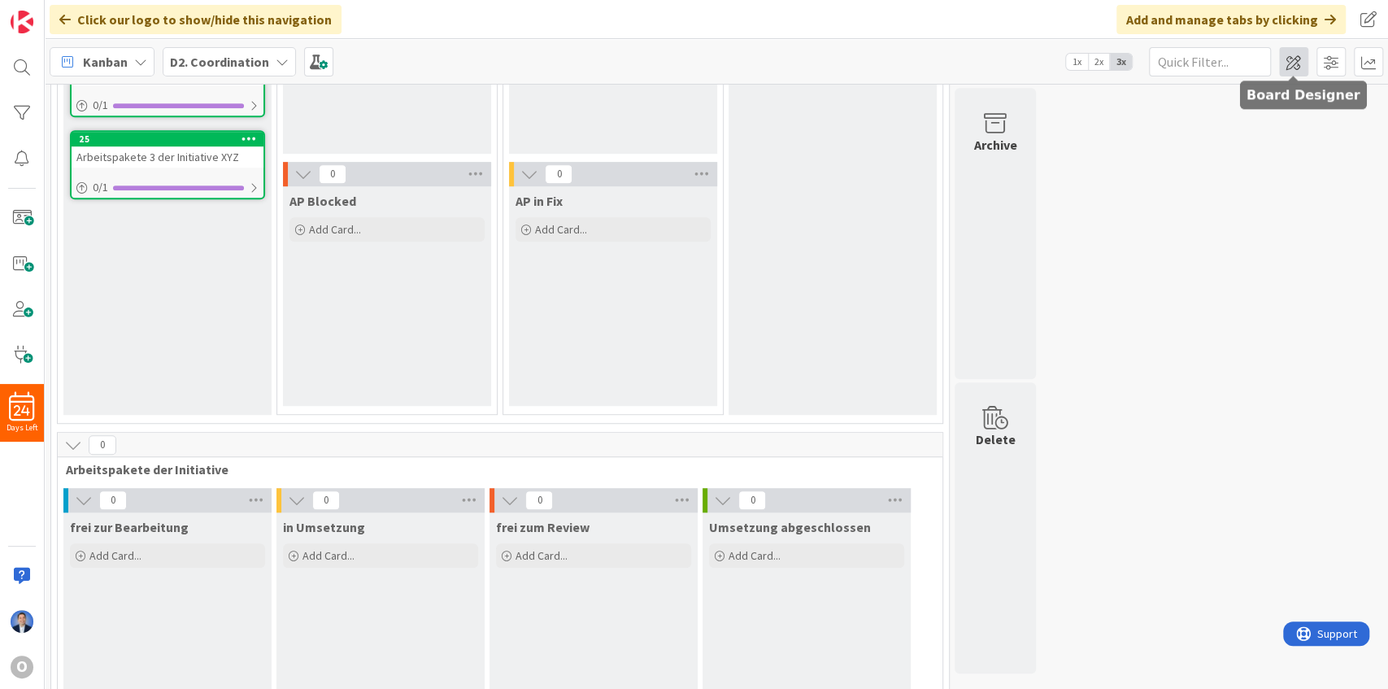
click at [1286, 63] on span at bounding box center [1293, 61] width 29 height 29
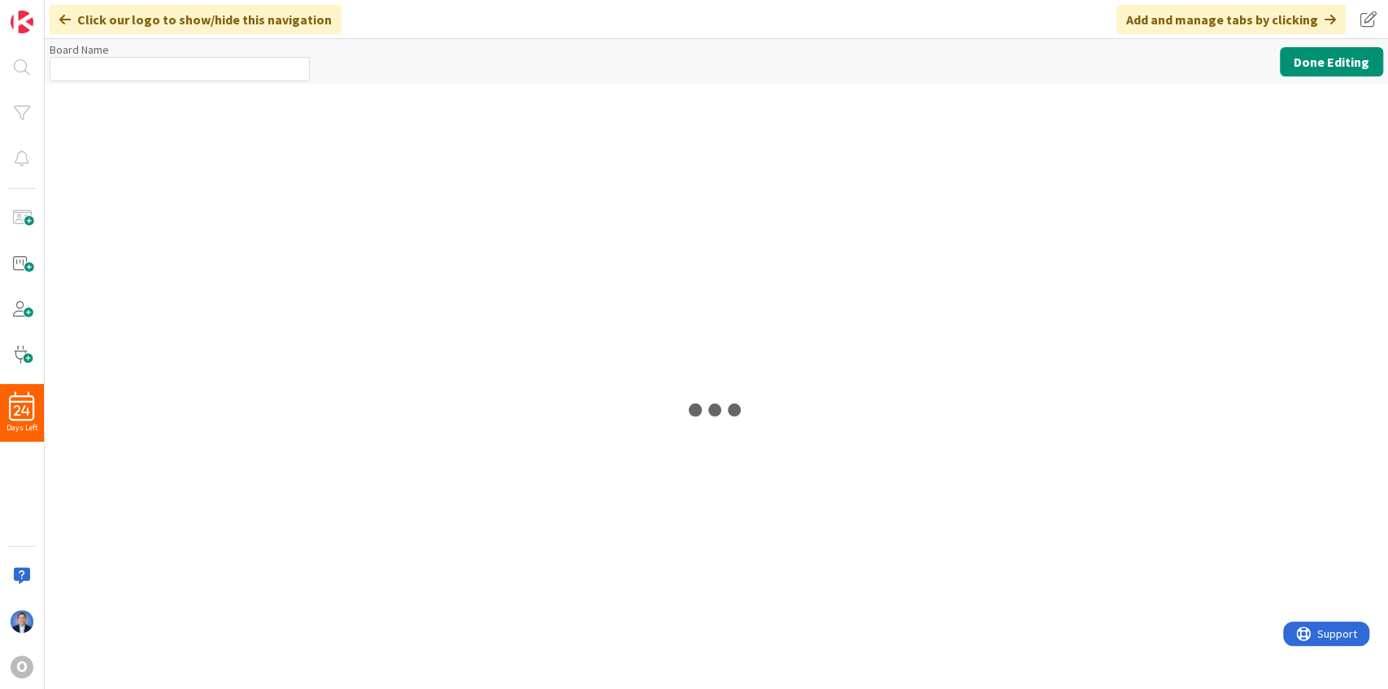
type input "D2. Coordination"
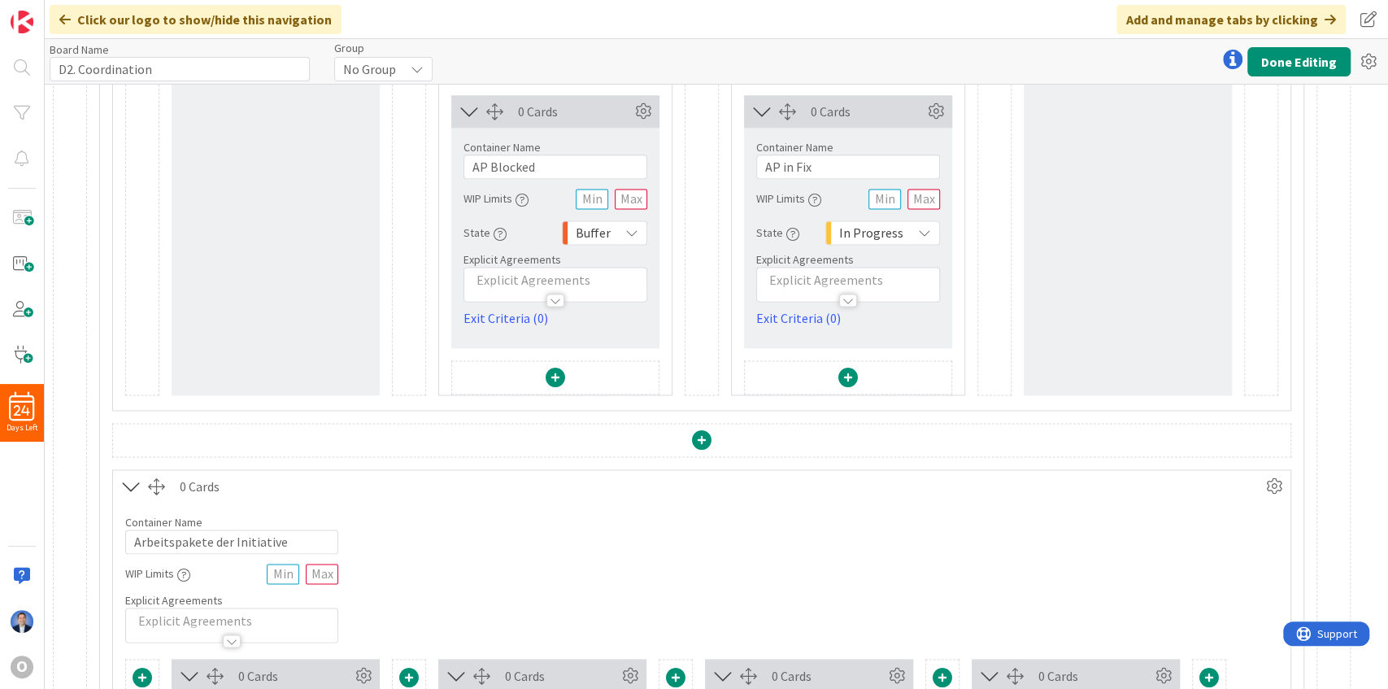
scroll to position [1680, 0]
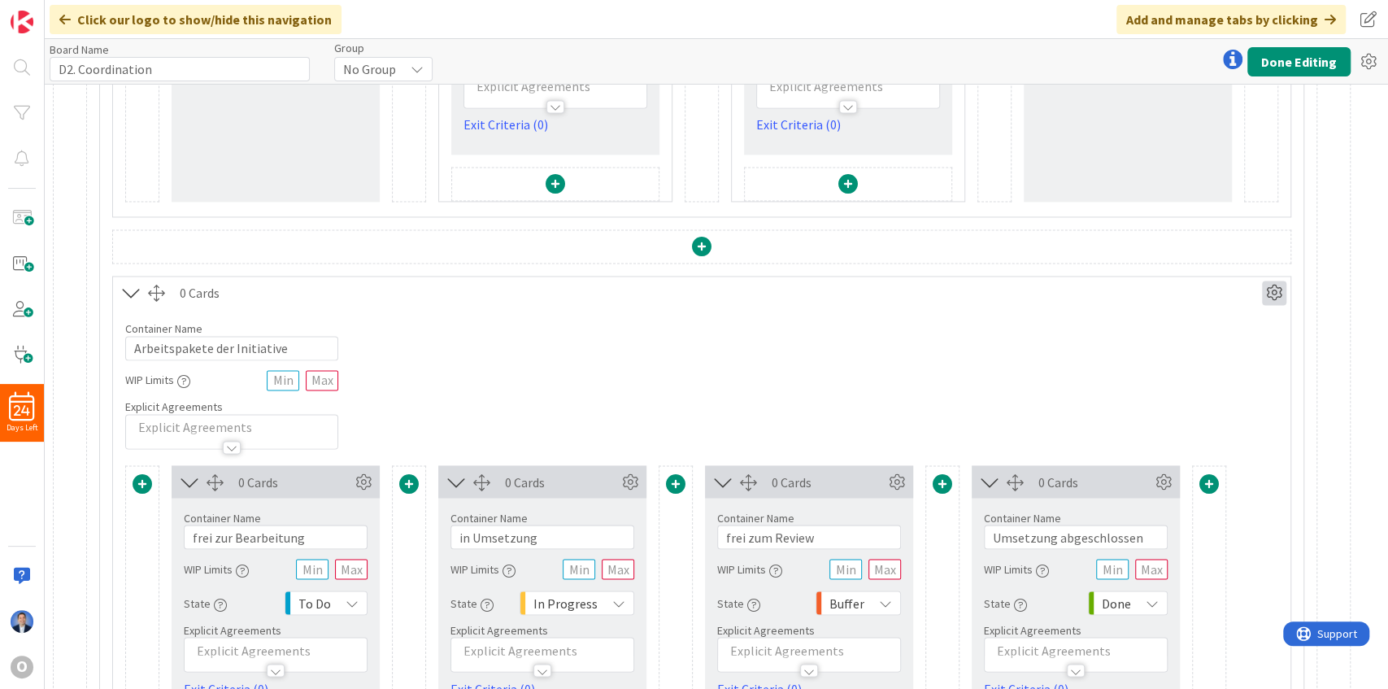
click at [1275, 281] on icon at bounding box center [1274, 293] width 24 height 24
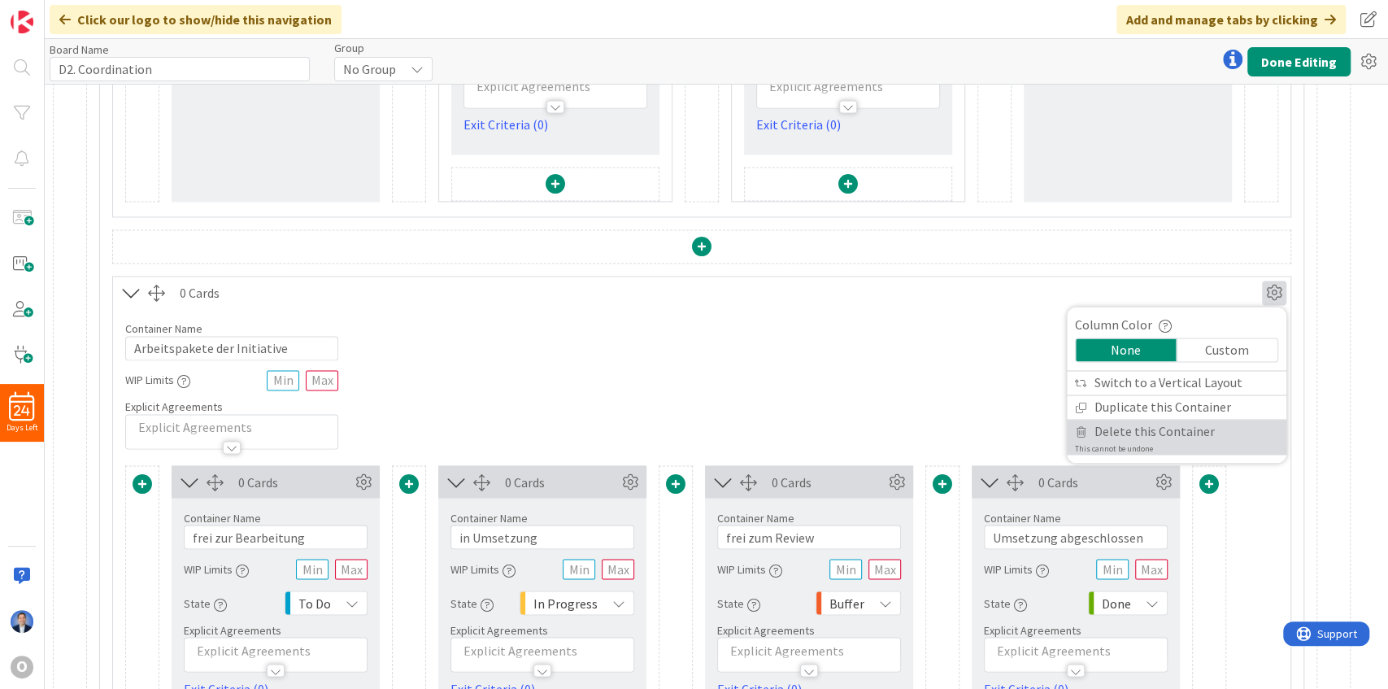
click at [1197, 424] on span "Delete this Container" at bounding box center [1154, 432] width 120 height 24
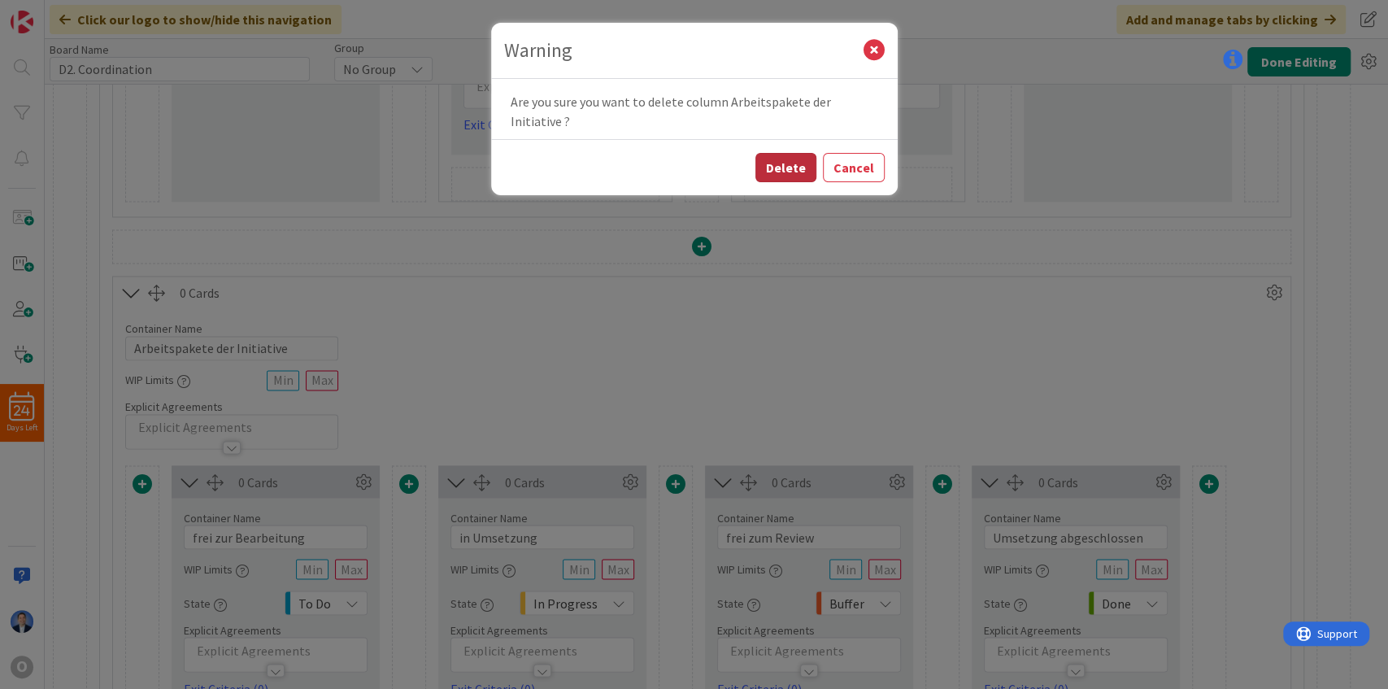
click at [808, 166] on button "Delete" at bounding box center [785, 167] width 61 height 29
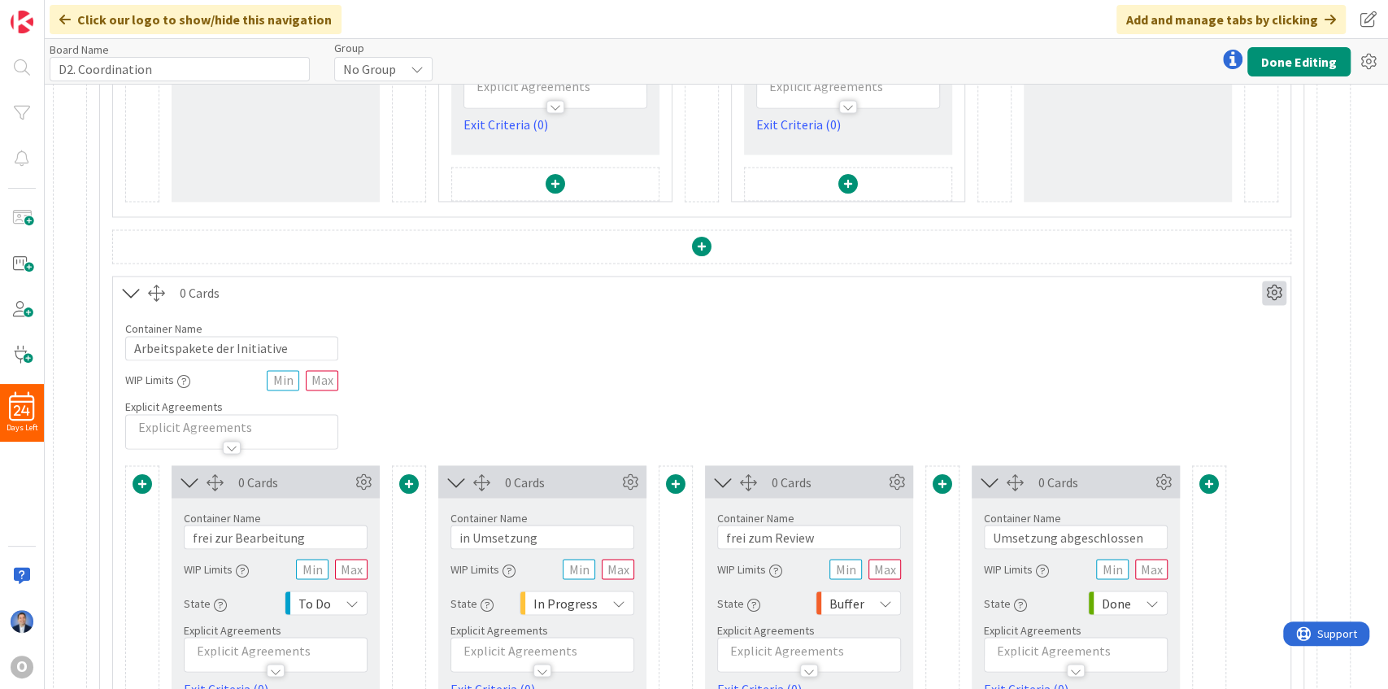
click at [1269, 283] on icon at bounding box center [1274, 293] width 24 height 24
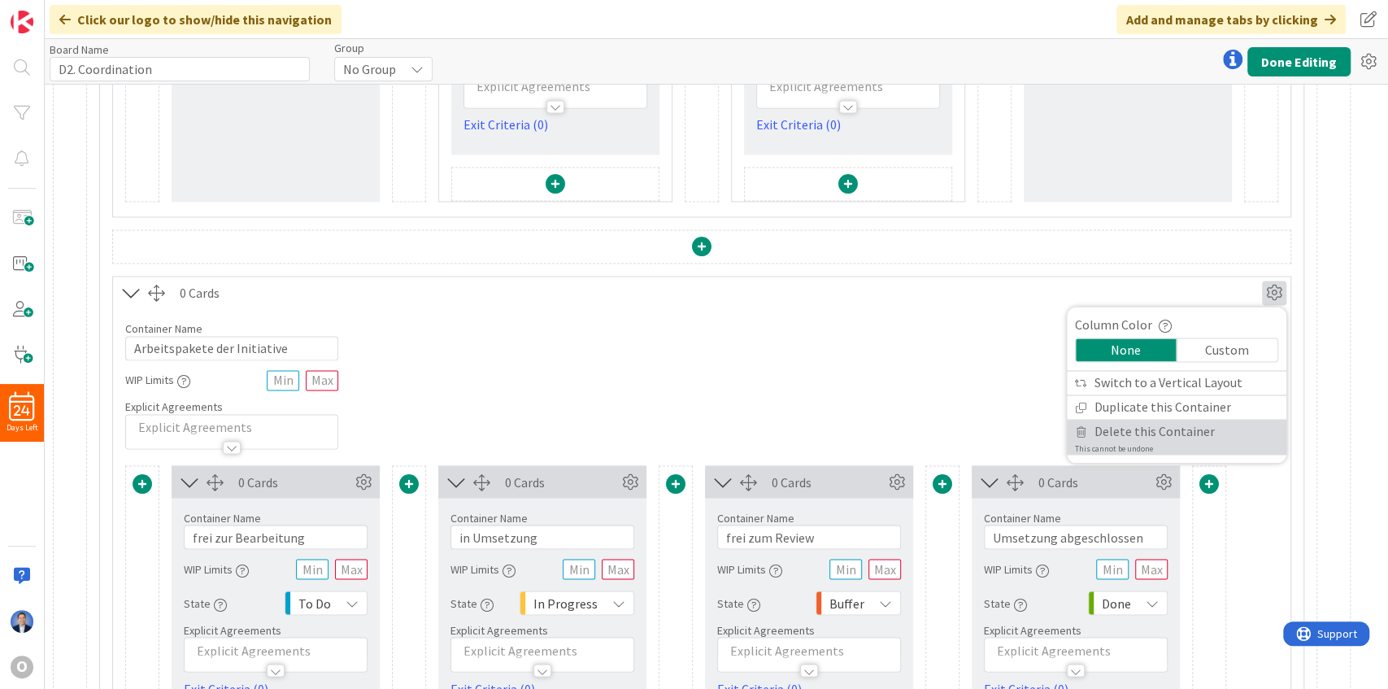
click at [1162, 438] on link "Delete this Container This cannot be undone" at bounding box center [1177, 437] width 220 height 35
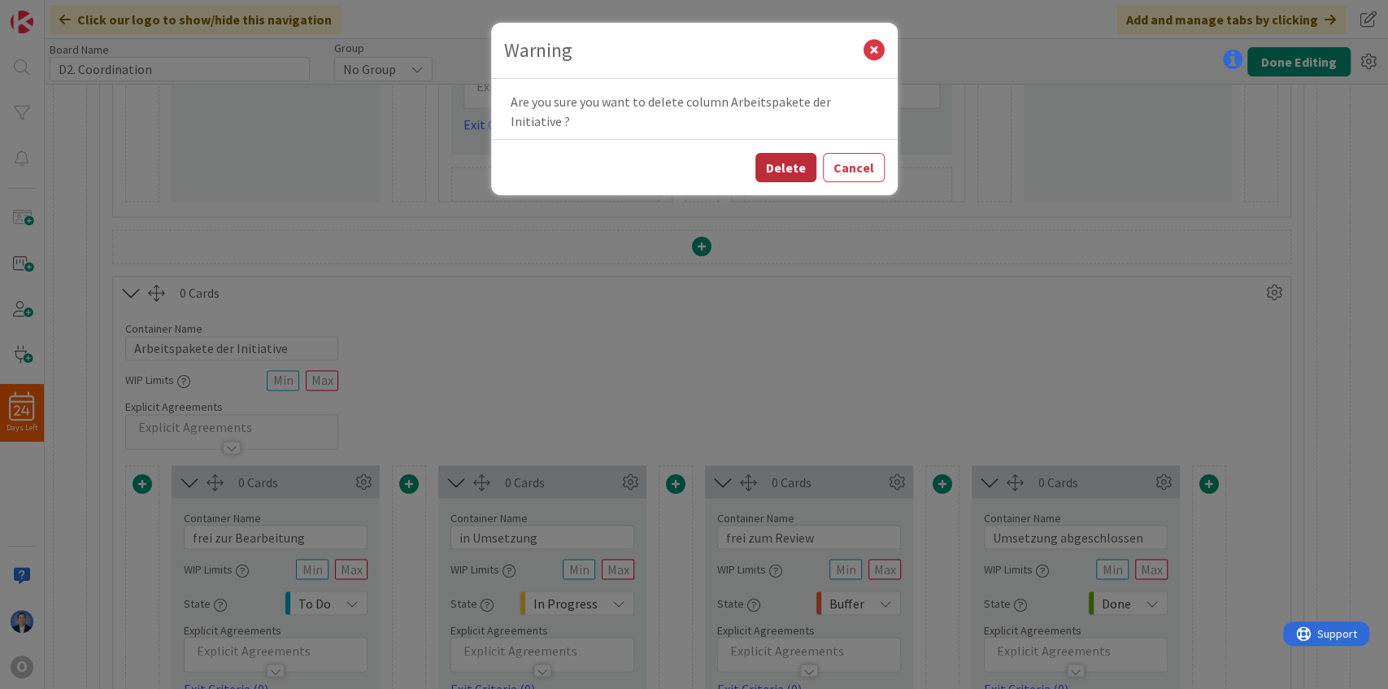
click at [781, 164] on button "Delete" at bounding box center [785, 167] width 61 height 29
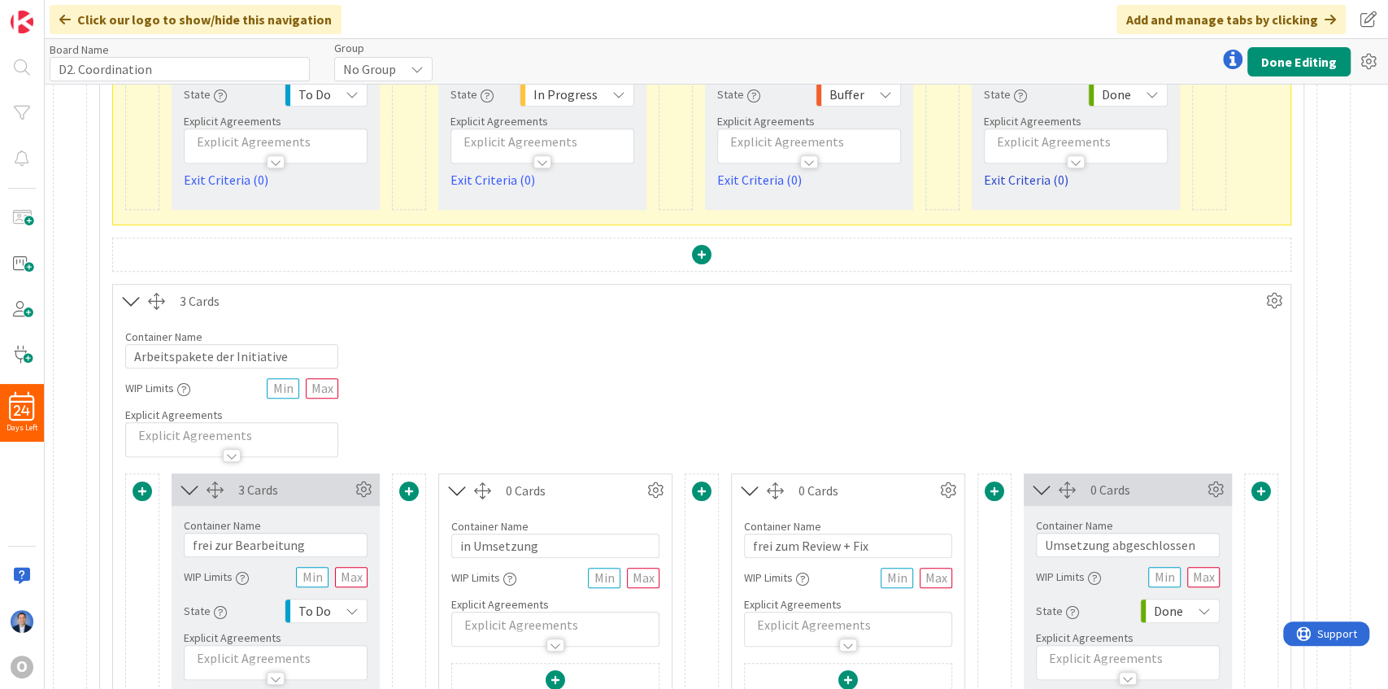
scroll to position [552, 0]
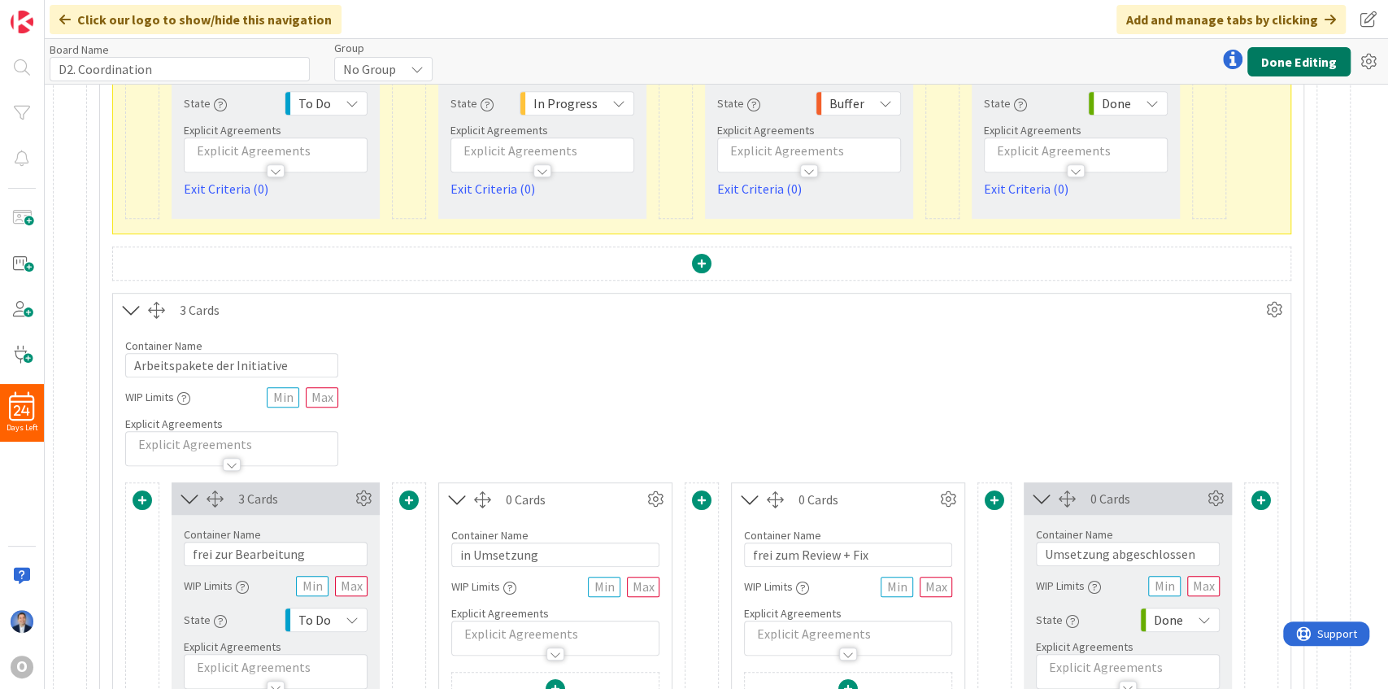
click at [1285, 62] on button "Done Editing" at bounding box center [1298, 61] width 103 height 29
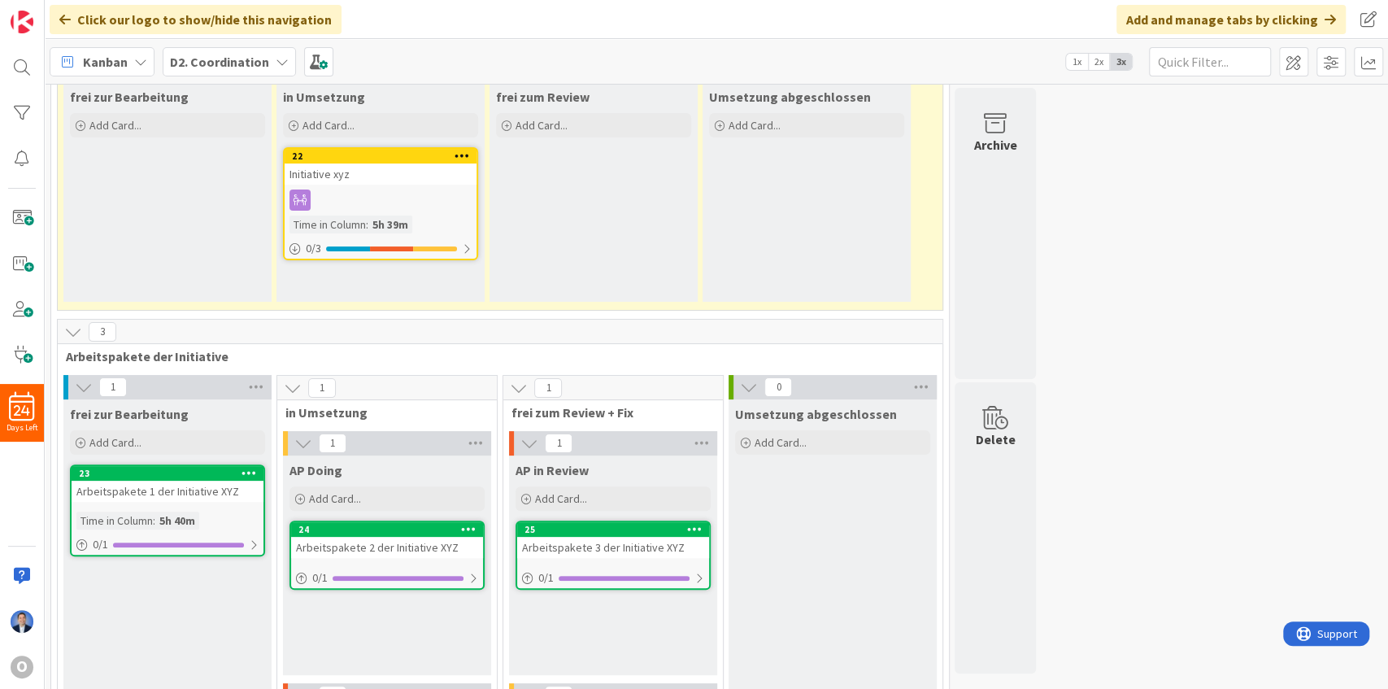
scroll to position [141, 0]
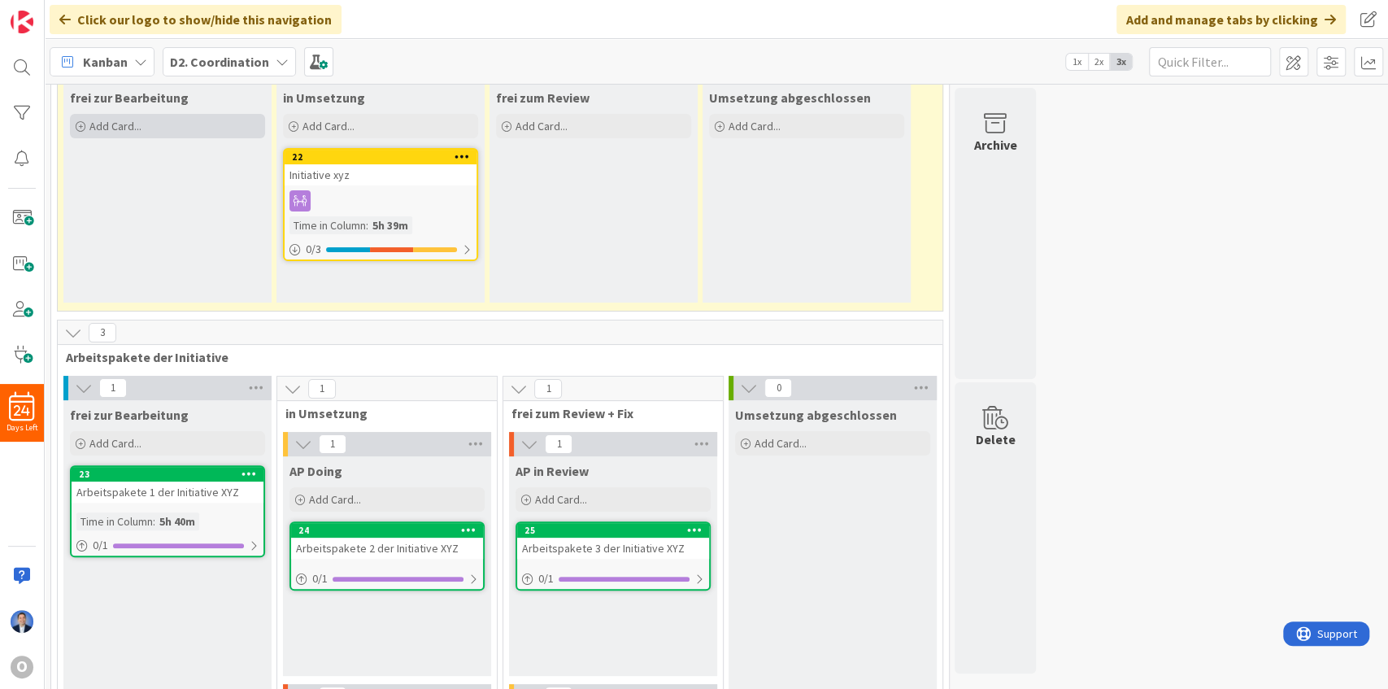
click at [160, 125] on div "Add Card..." at bounding box center [167, 126] width 195 height 24
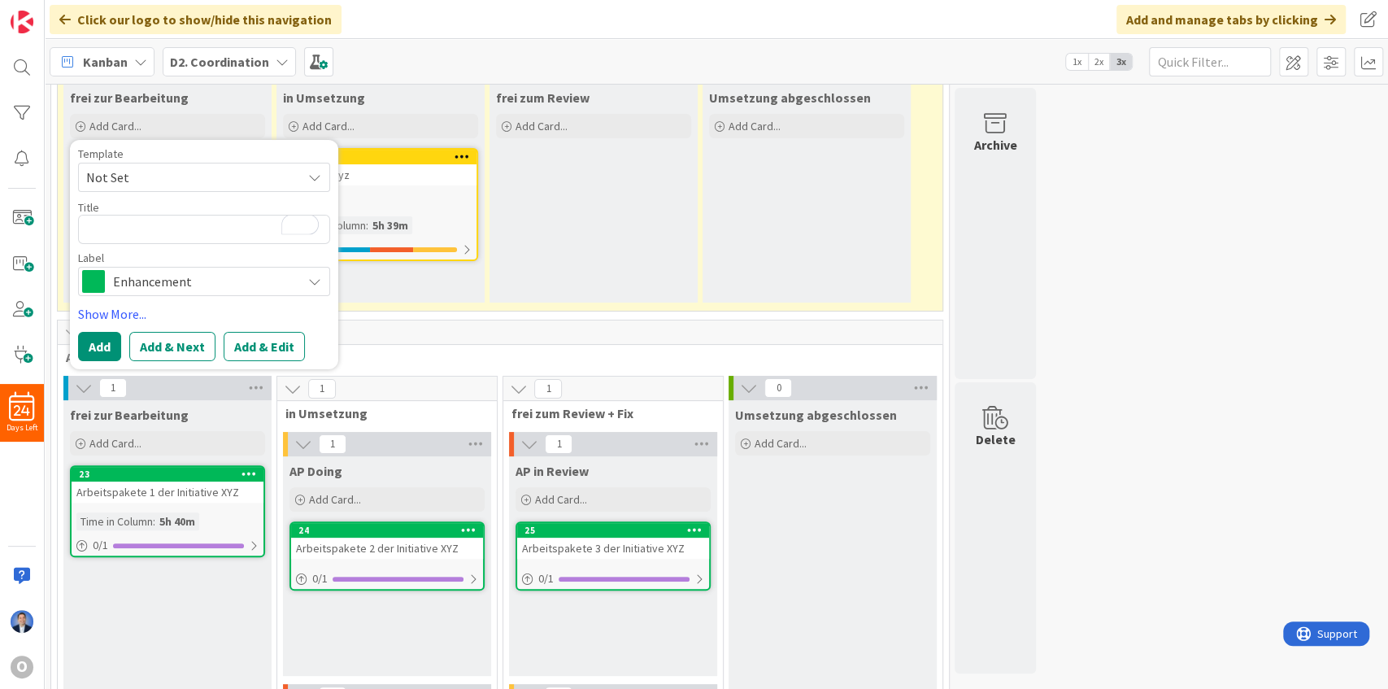
click at [162, 275] on span "Enhancement" at bounding box center [203, 281] width 181 height 23
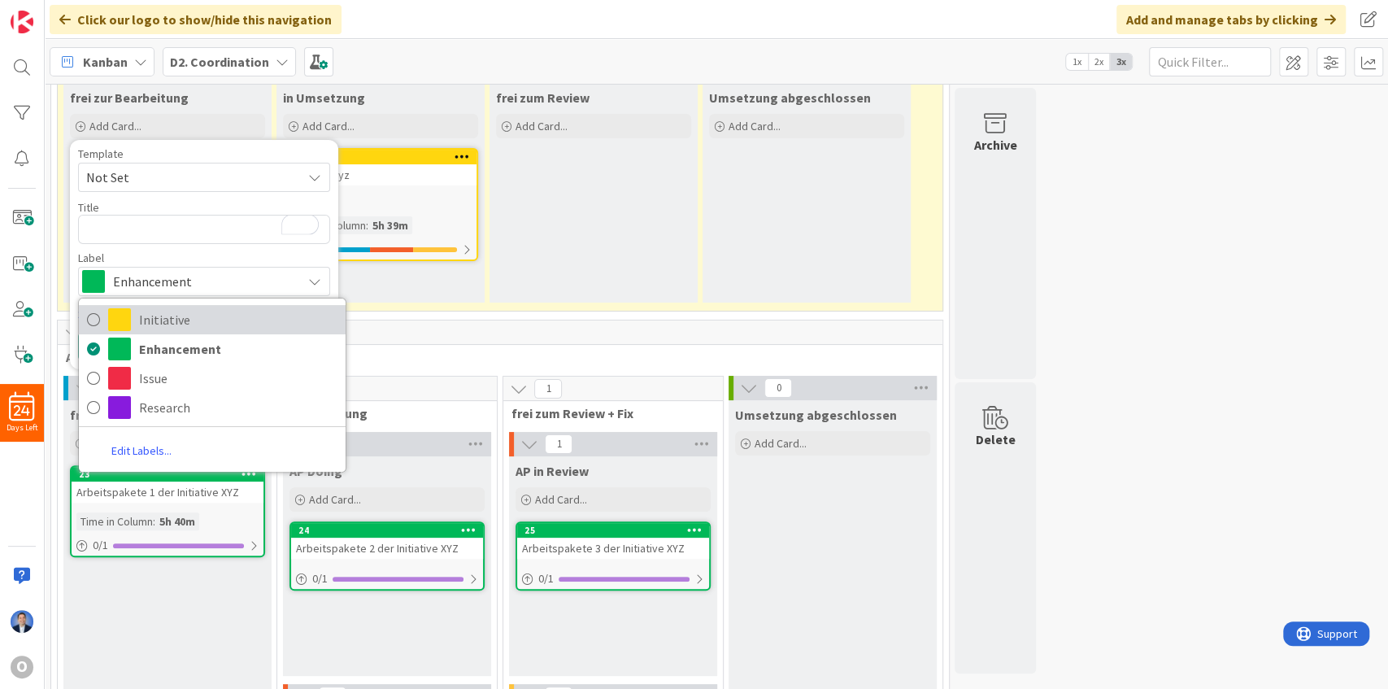
click at [172, 315] on span "Initiative" at bounding box center [238, 319] width 198 height 24
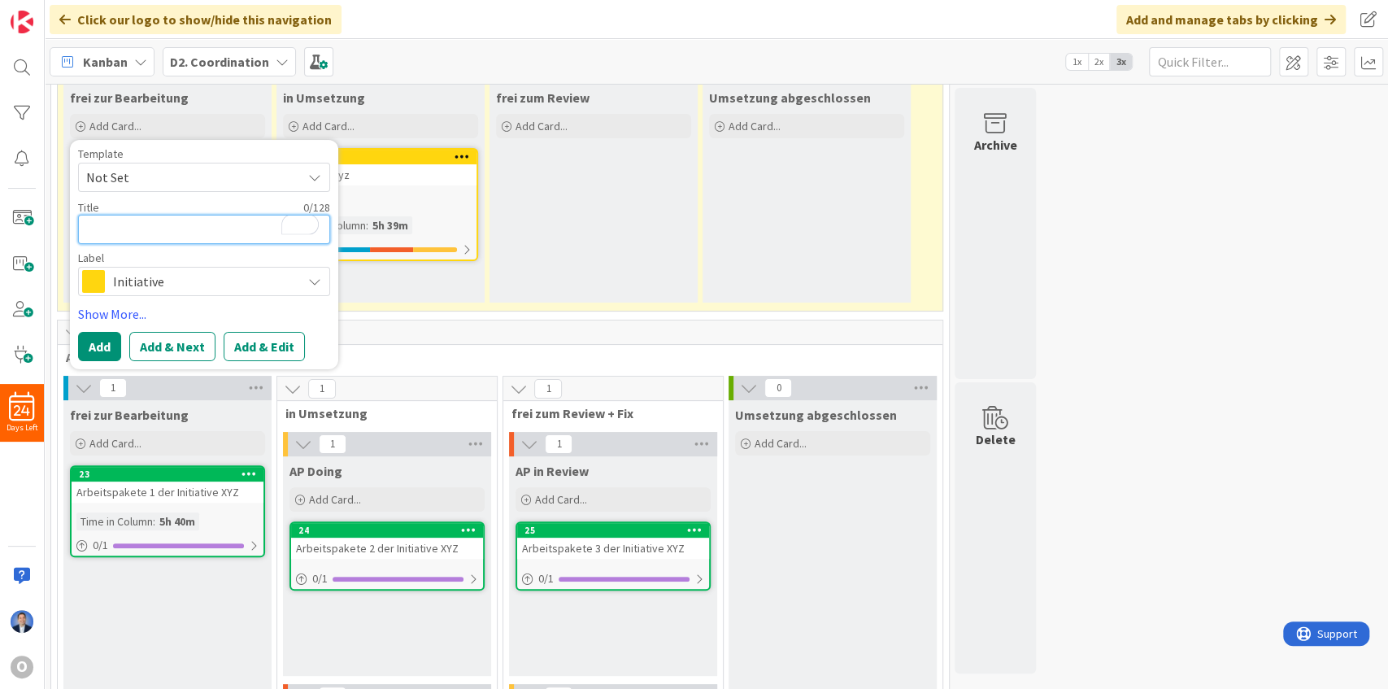
click at [136, 221] on textarea "To enrich screen reader interactions, please activate Accessibility in Grammarl…" at bounding box center [204, 229] width 252 height 29
type textarea "x"
type textarea "I"
type textarea "x"
type textarea "In"
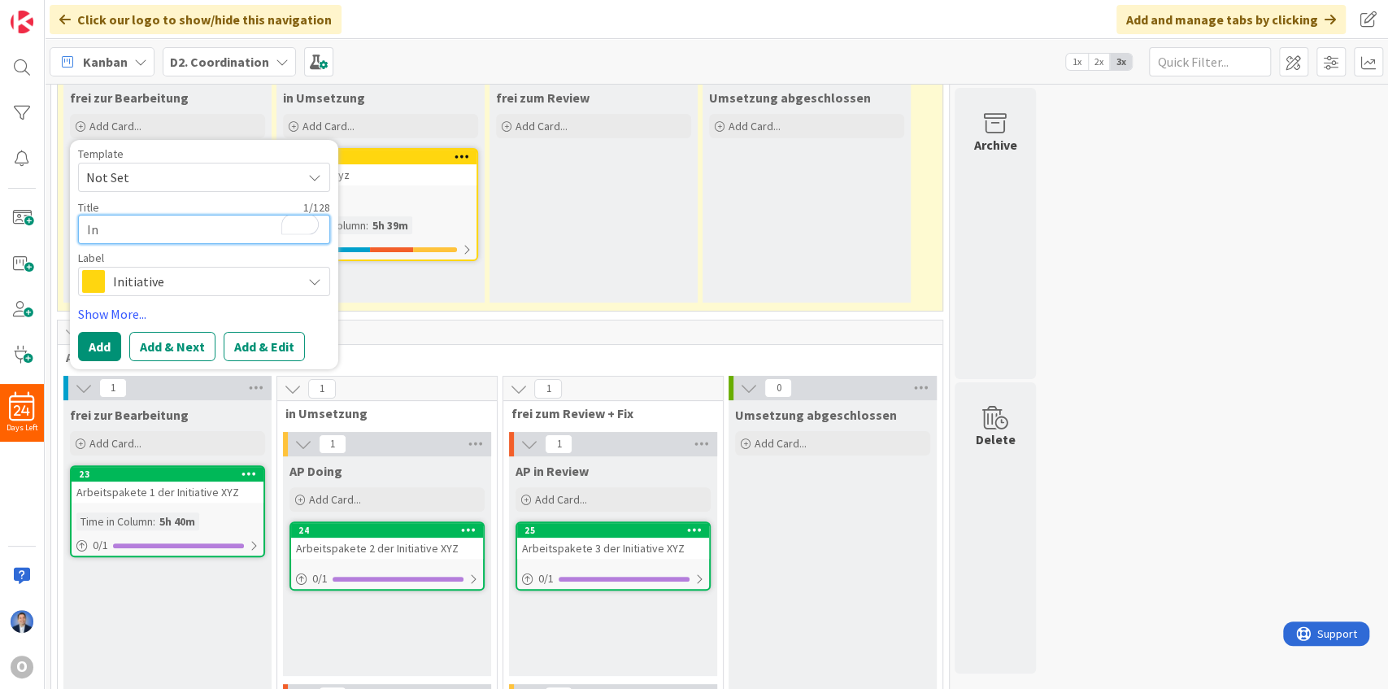
type textarea "x"
type textarea "Ini"
type textarea "x"
type textarea "Inia"
type textarea "x"
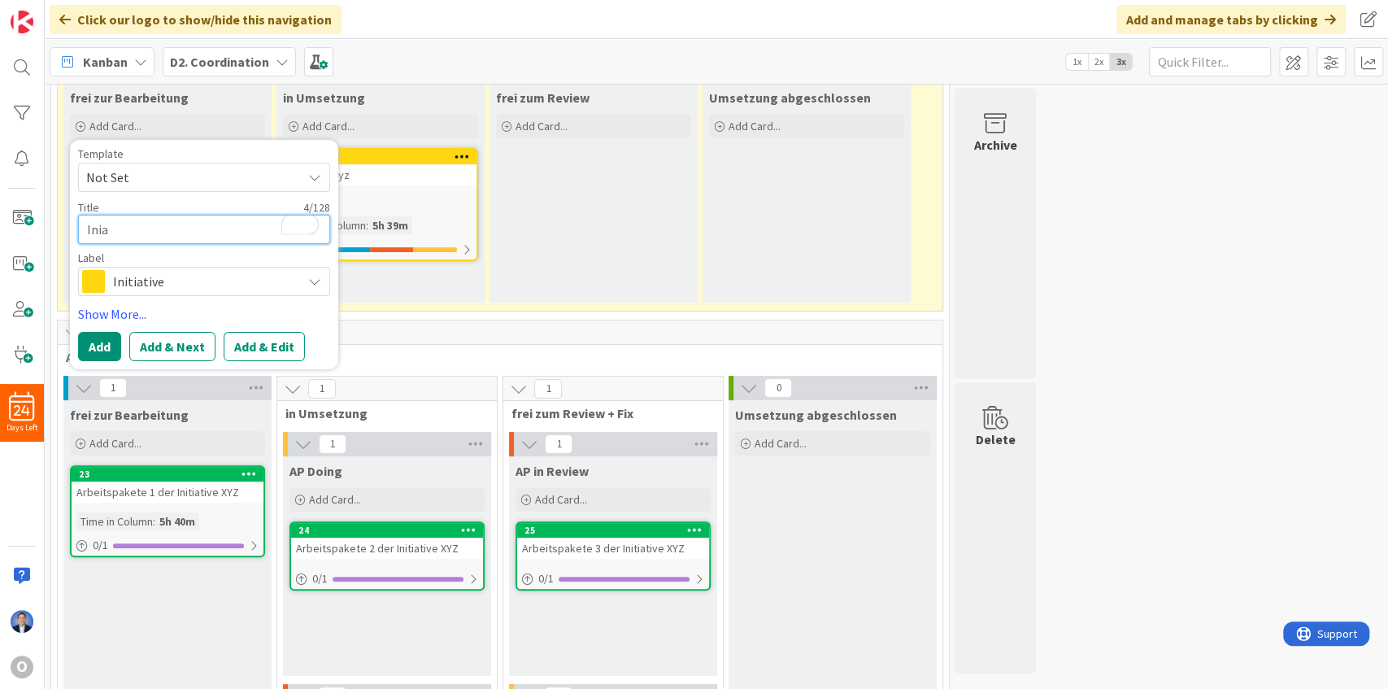
type textarea "Iniat"
type textarea "x"
type textarea "Iniati"
type textarea "x"
type textarea "Iniativ"
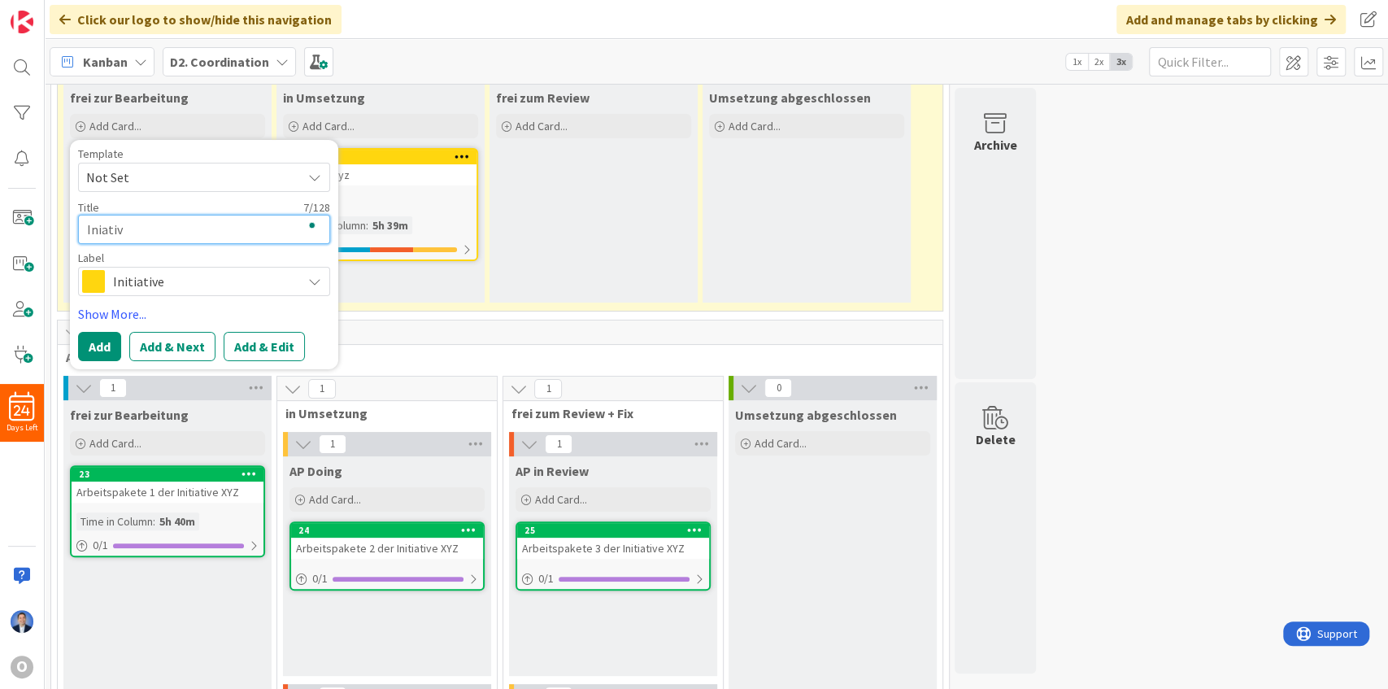
type textarea "x"
type textarea "Iniative"
type textarea "x"
type textarea "Iniative"
type textarea "x"
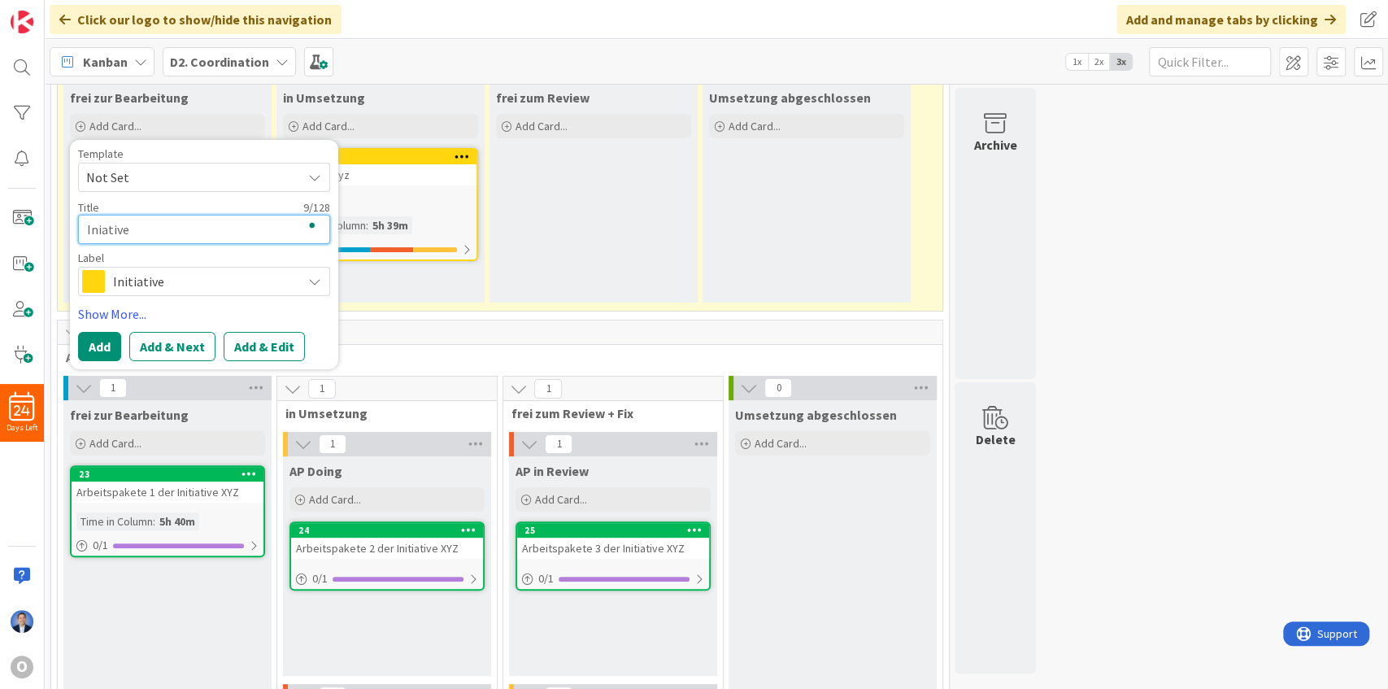
type textarea "Iniative A"
type textarea "x"
type textarea "Iniative AB"
type textarea "x"
type textarea "Iniative ABC"
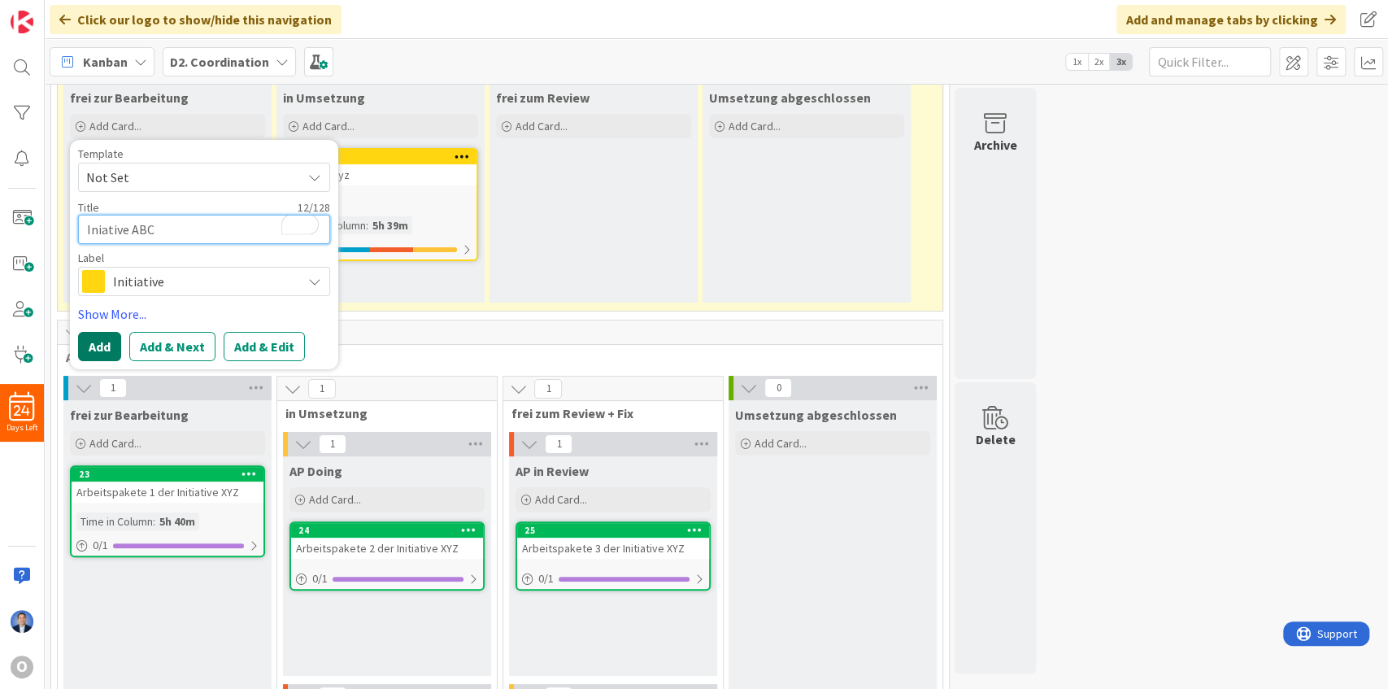
type textarea "x"
type textarea "Iniative ABC"
click at [119, 345] on button "Add" at bounding box center [99, 346] width 43 height 29
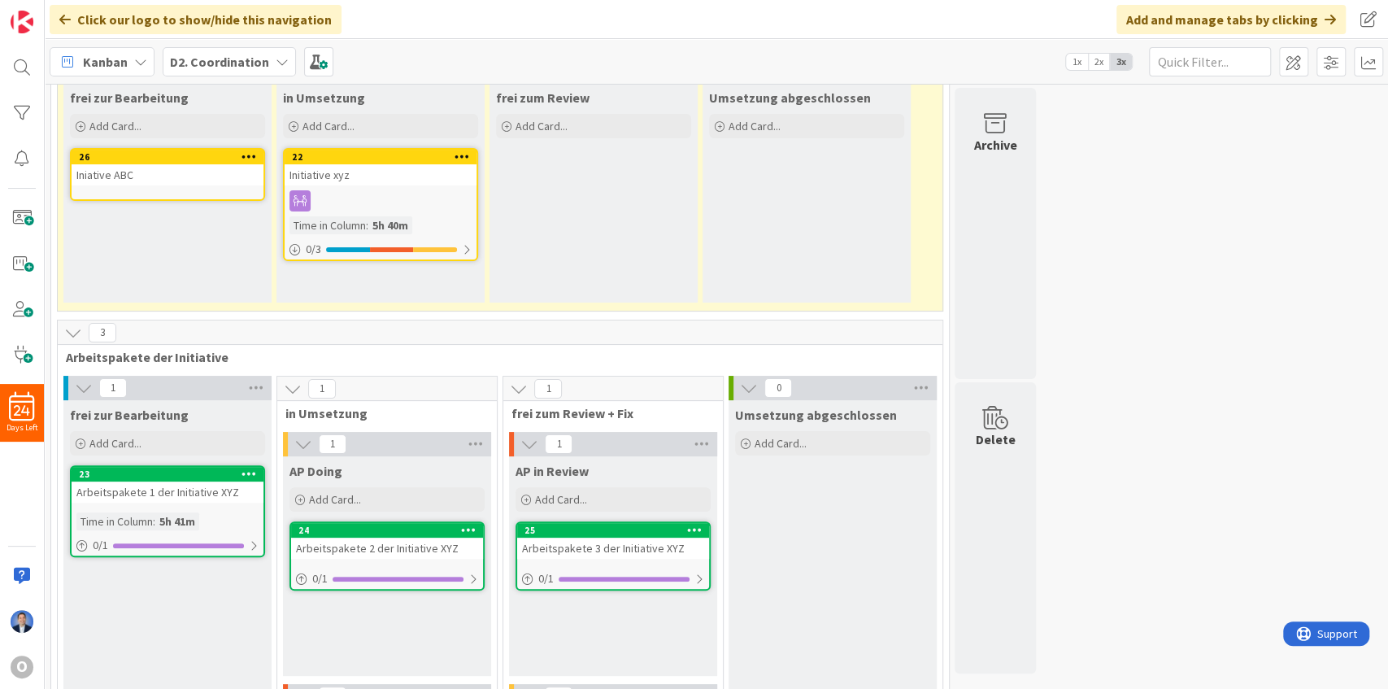
click at [170, 173] on div "Iniative ABC" at bounding box center [168, 174] width 192 height 21
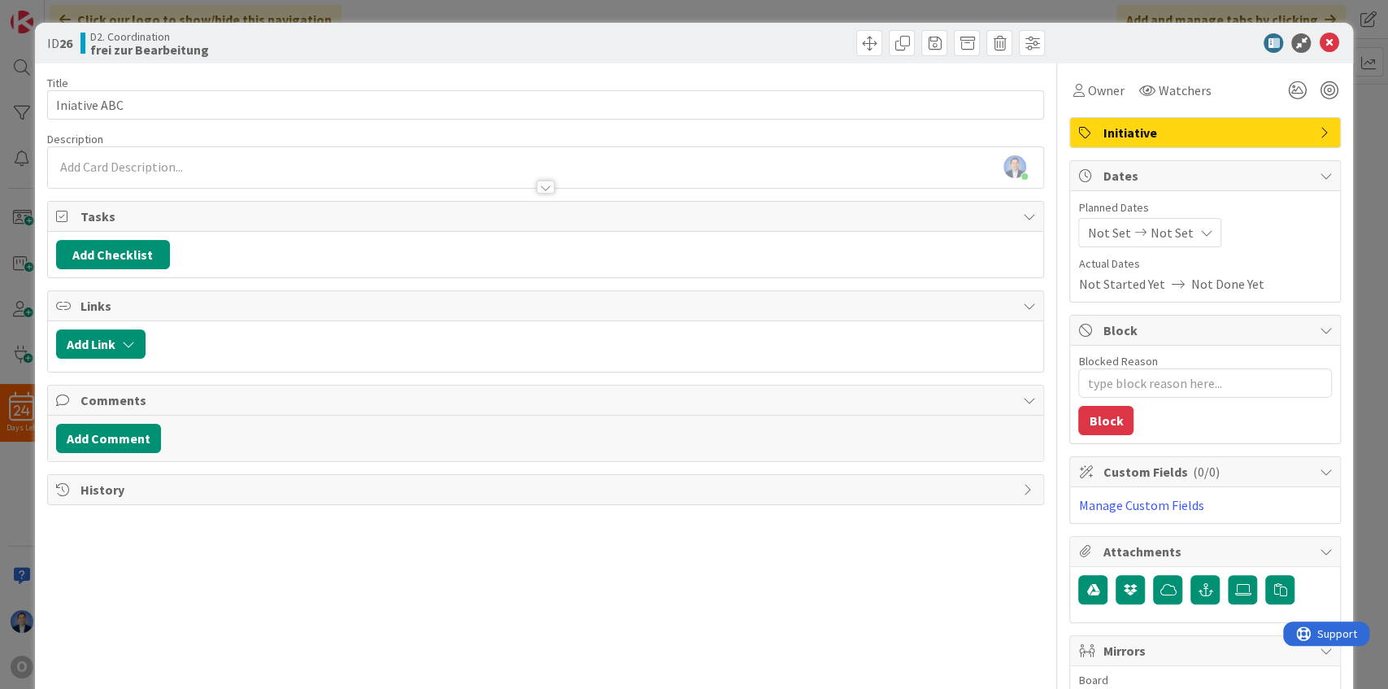
scroll to position [156, 0]
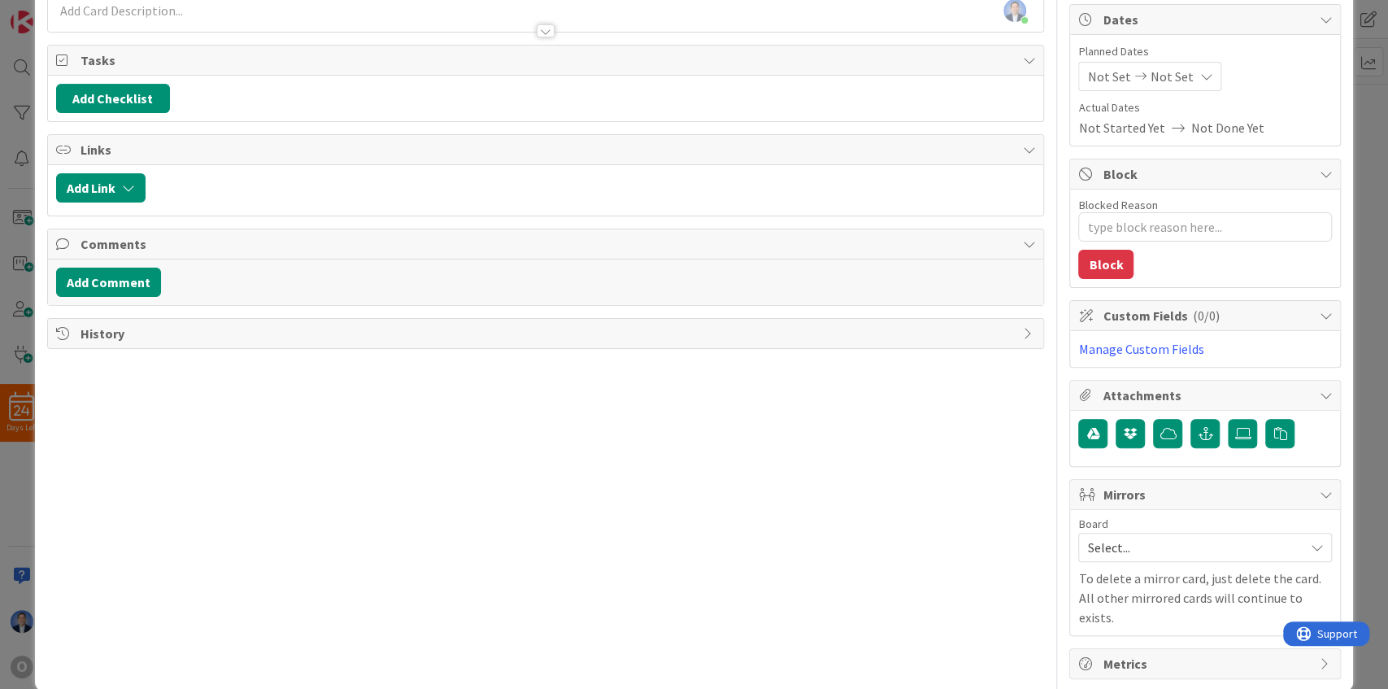
click at [1151, 558] on div "Board Select... To delete a mirror card, just delete the card. All other mirror…" at bounding box center [1205, 572] width 254 height 109
click at [1153, 544] on span "Select..." at bounding box center [1191, 547] width 208 height 23
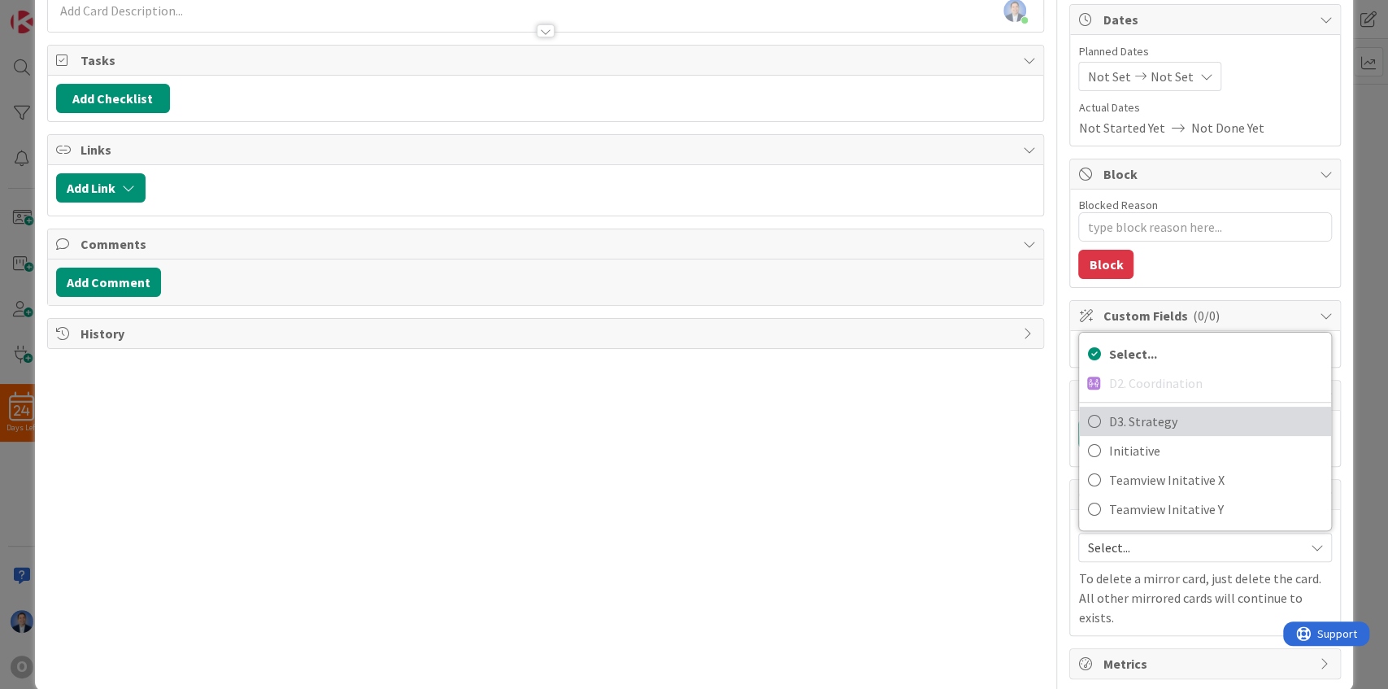
click at [1150, 416] on span "D3. Strategy" at bounding box center [1215, 421] width 215 height 24
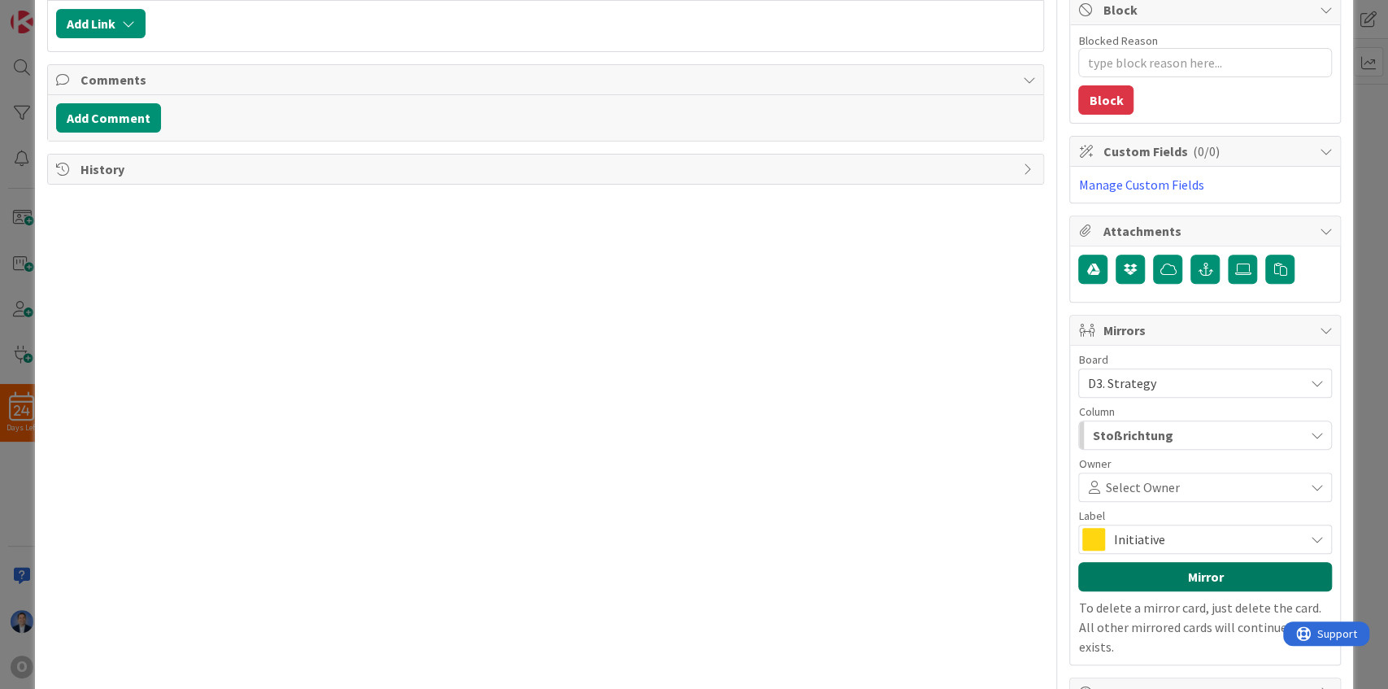
scroll to position [349, 0]
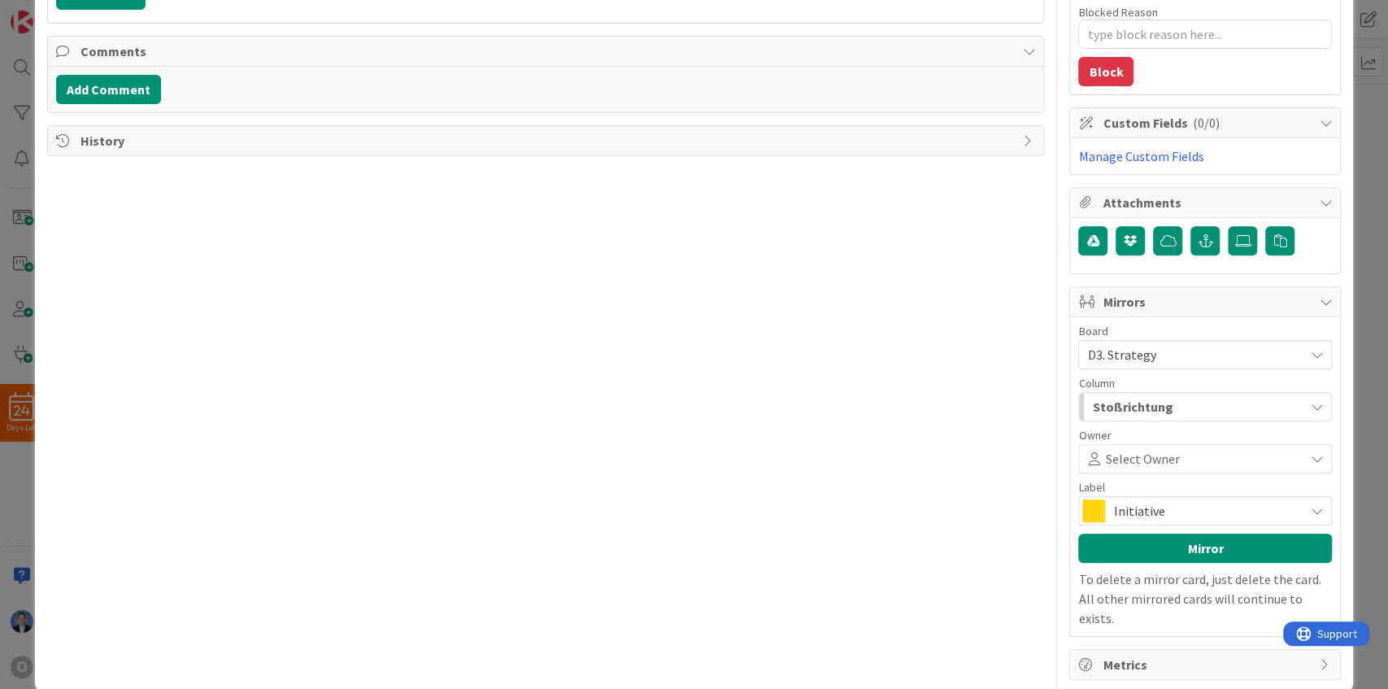
click at [1153, 398] on span "Stoßrichtung" at bounding box center [1132, 406] width 80 height 21
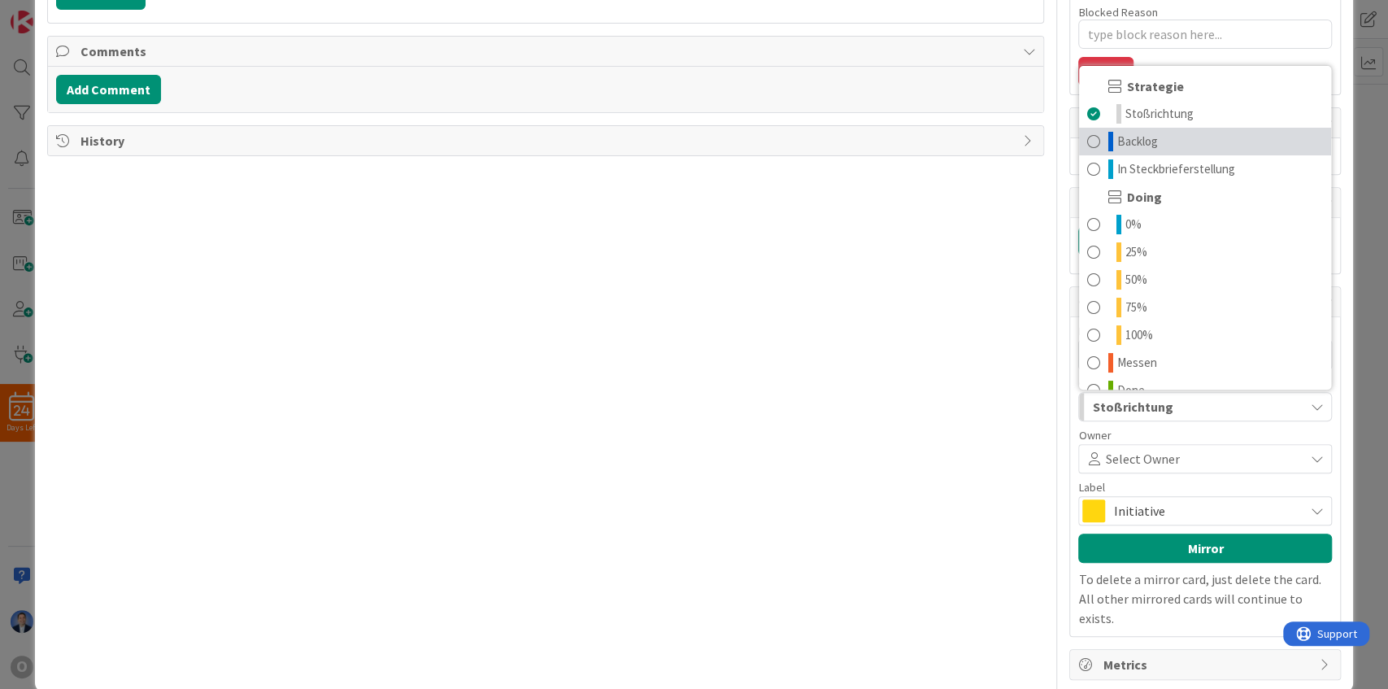
click at [1171, 142] on link "Backlog" at bounding box center [1205, 142] width 252 height 28
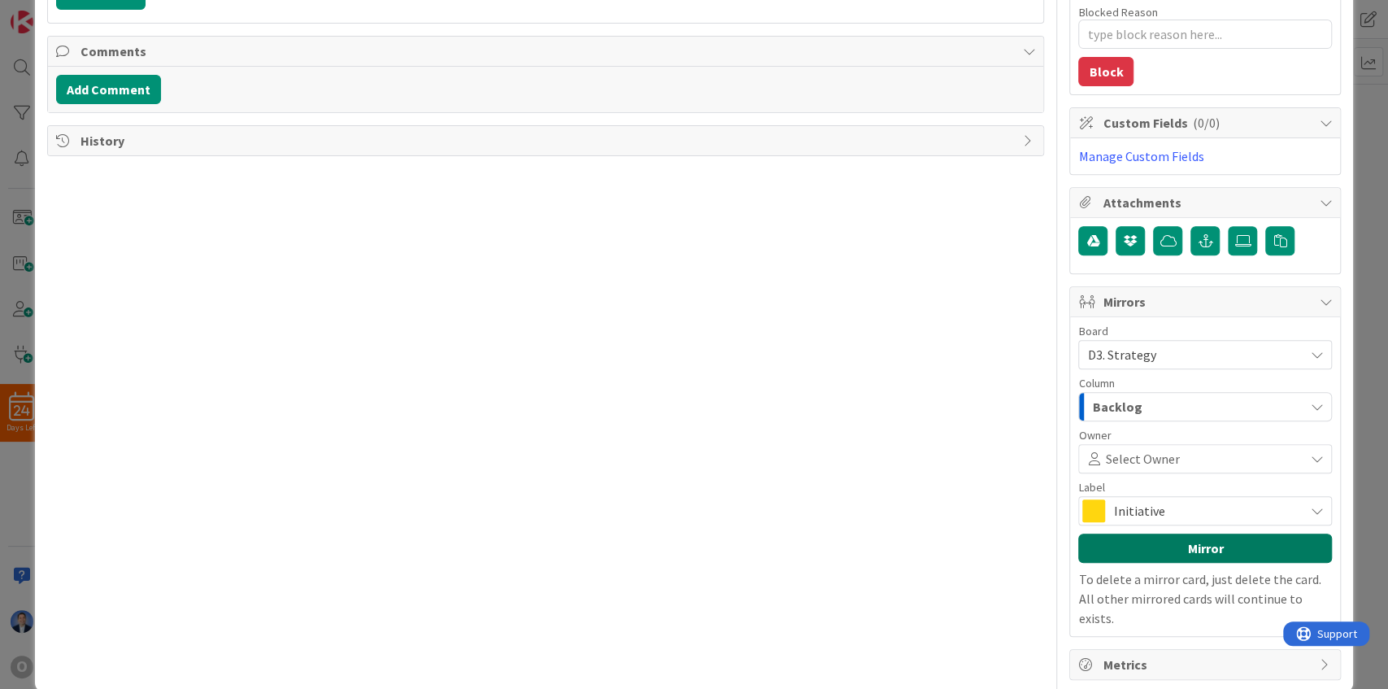
click at [1186, 546] on button "Mirror" at bounding box center [1205, 547] width 254 height 29
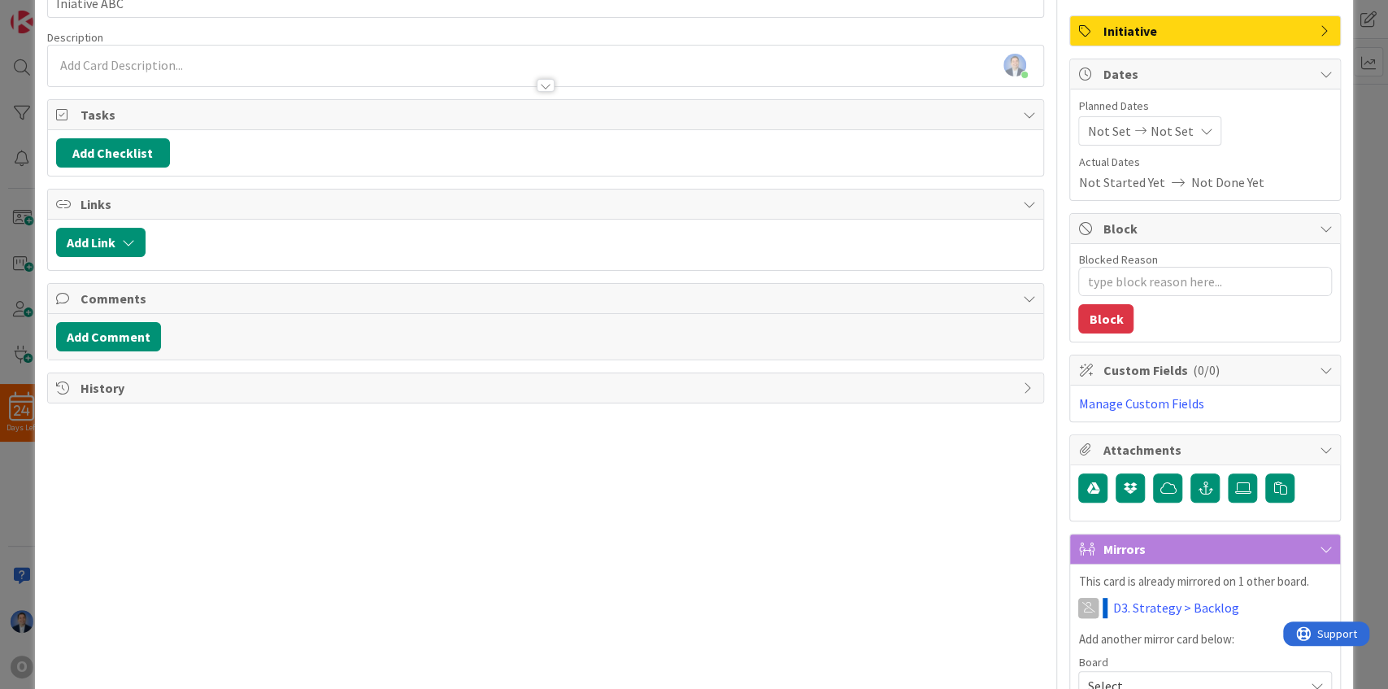
scroll to position [0, 0]
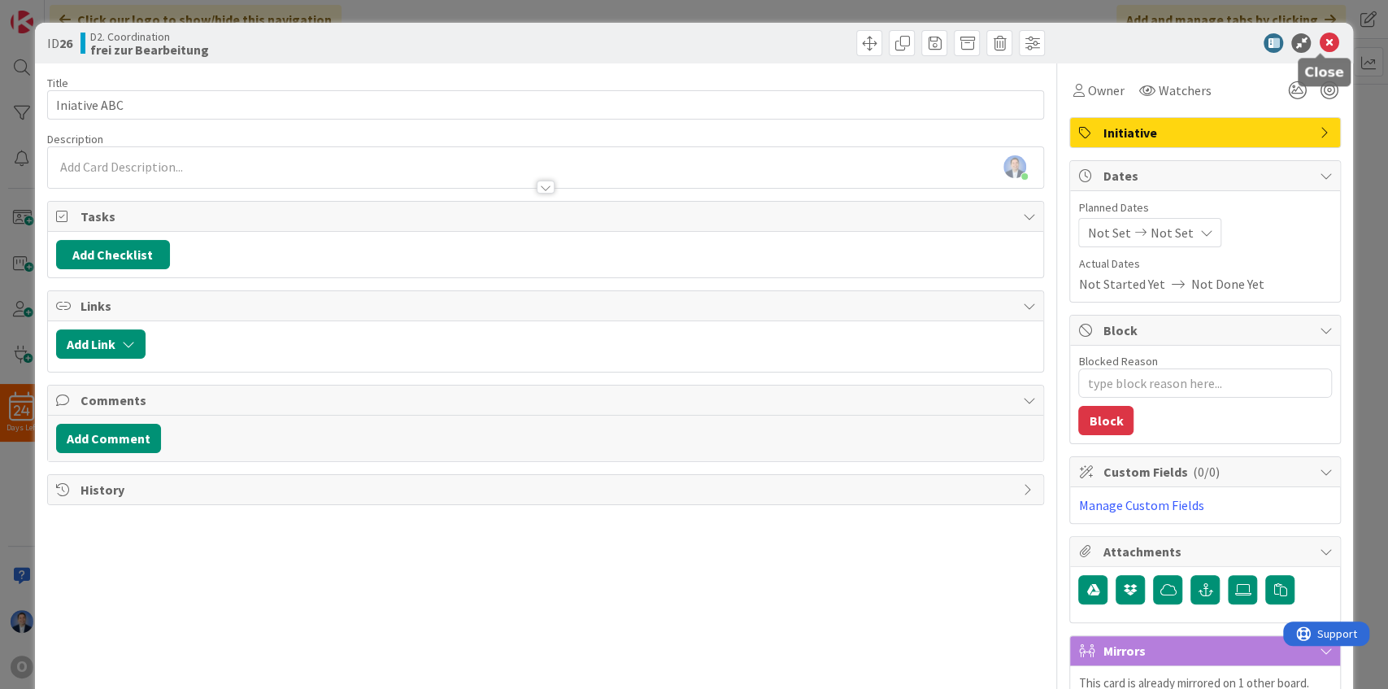
click at [1319, 38] on icon at bounding box center [1329, 43] width 20 height 20
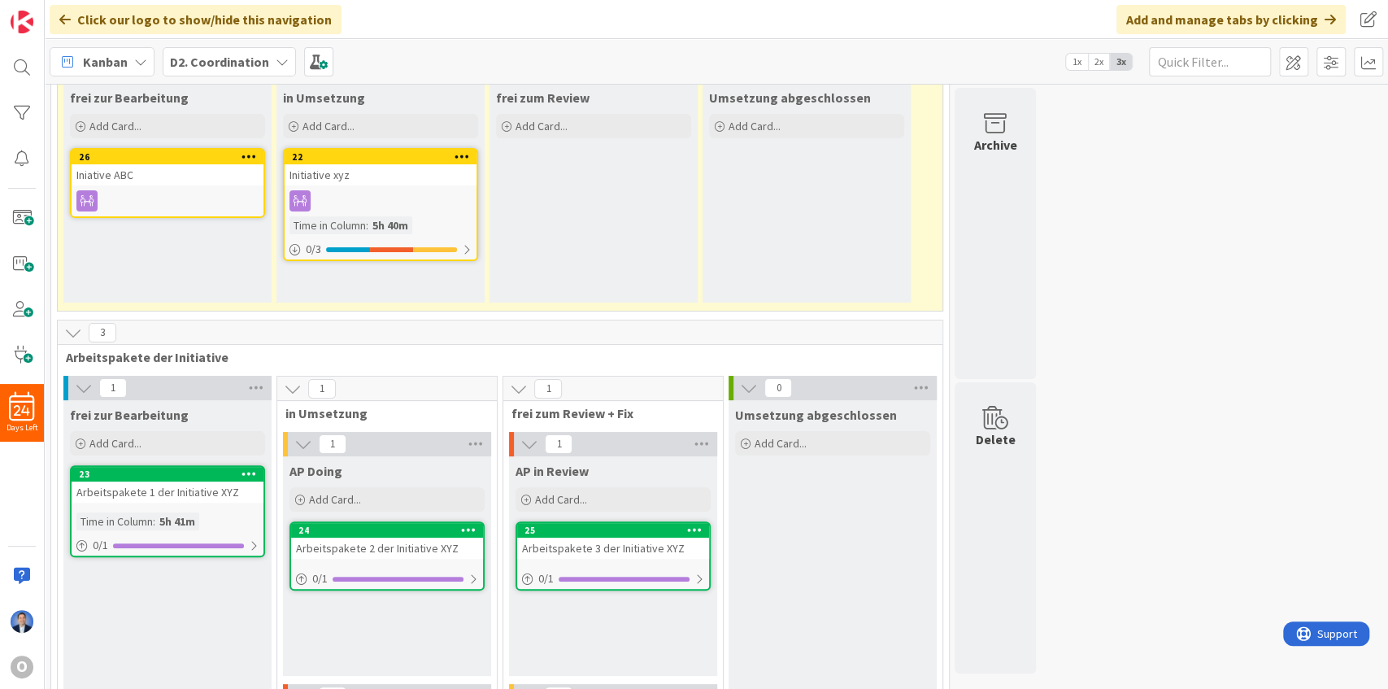
click at [367, 179] on div "Initiative xyz" at bounding box center [381, 174] width 192 height 21
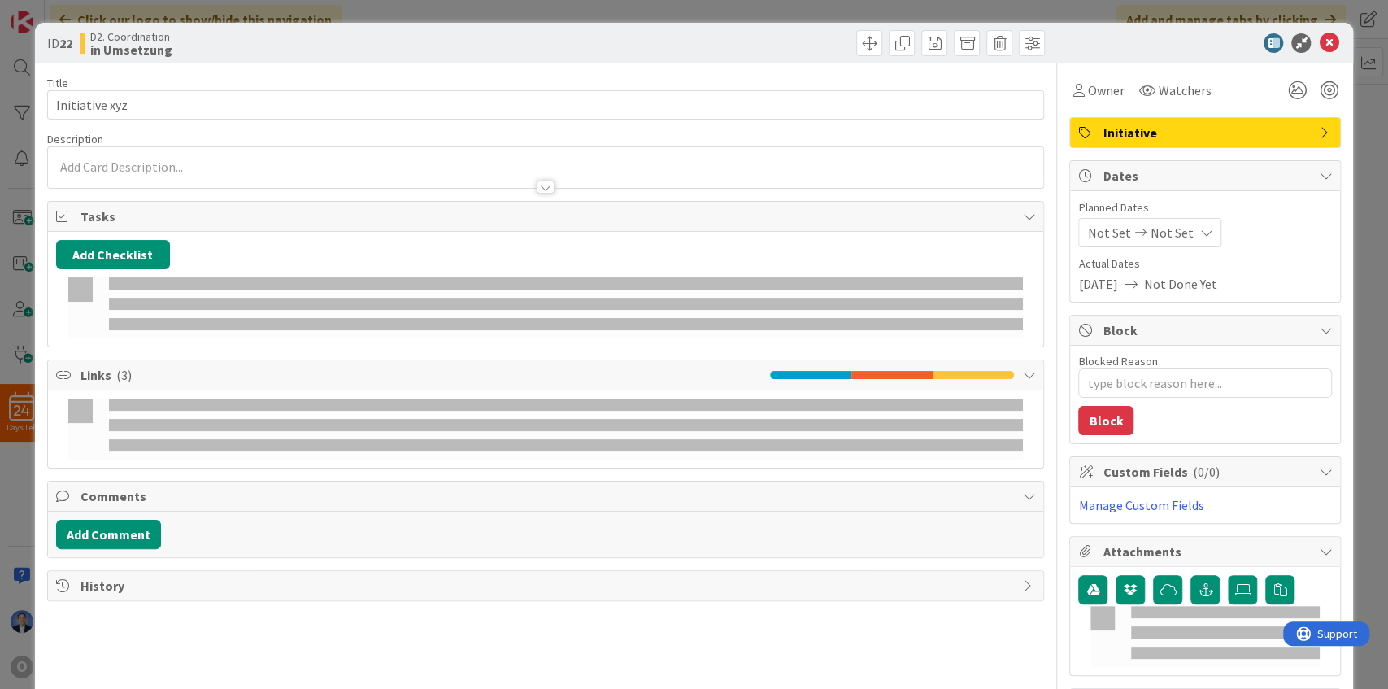
type textarea "x"
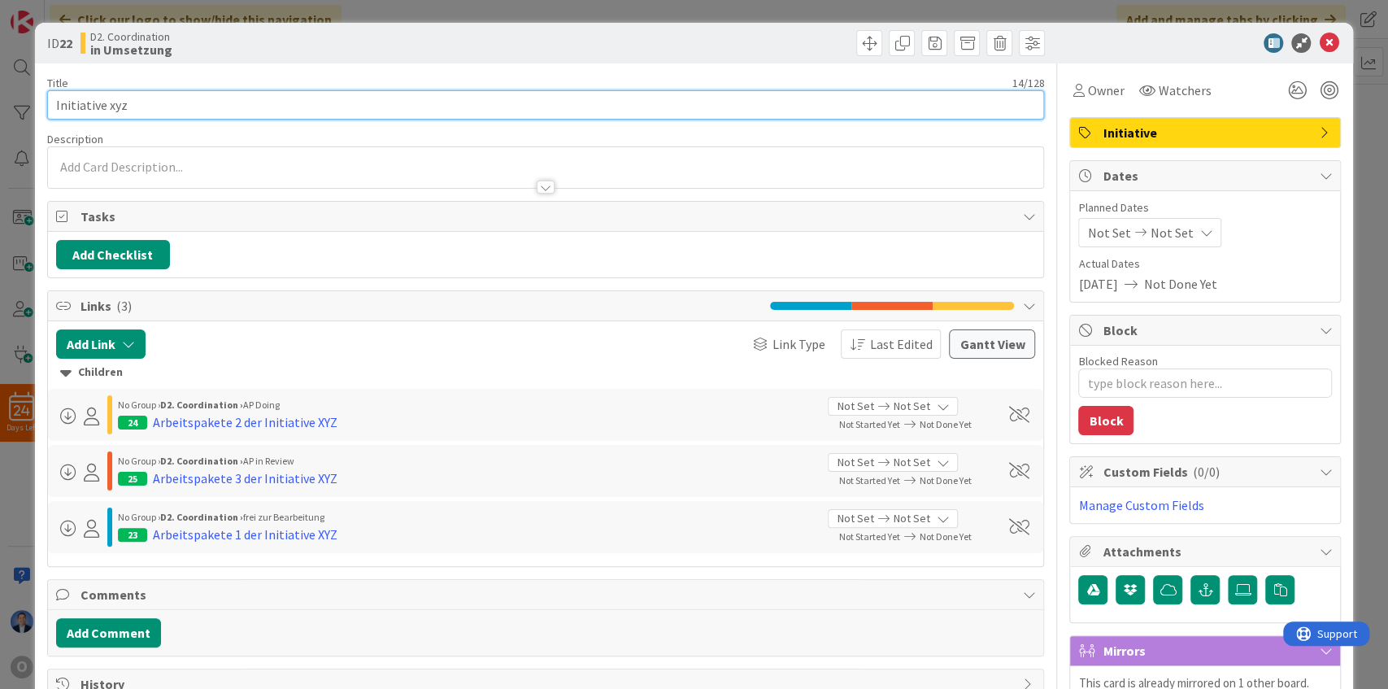
click at [112, 102] on input "Initiative xyz" at bounding box center [546, 104] width 998 height 29
type input "Initiative X"
type textarea "x"
type input "Initiative XY"
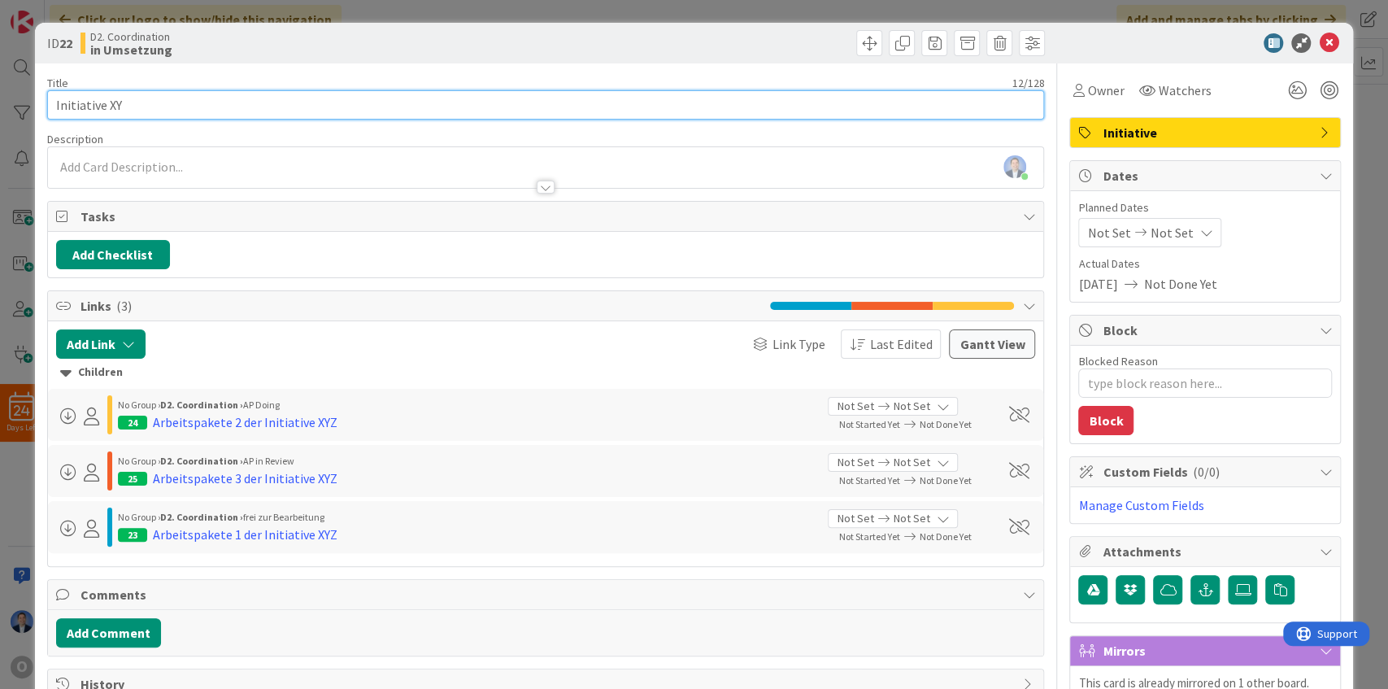
type textarea "x"
type input "Initiative XYZ"
type textarea "x"
type input "Initiative XYZ"
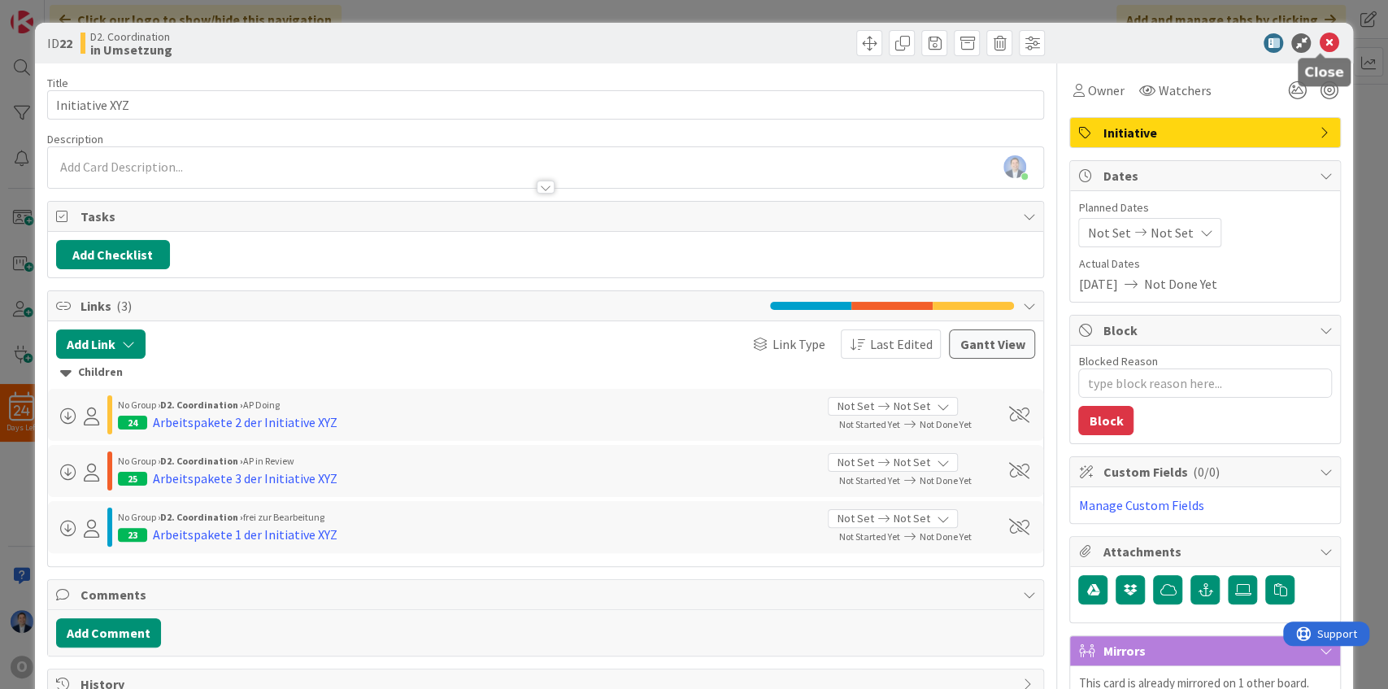
click at [1319, 40] on icon at bounding box center [1329, 43] width 20 height 20
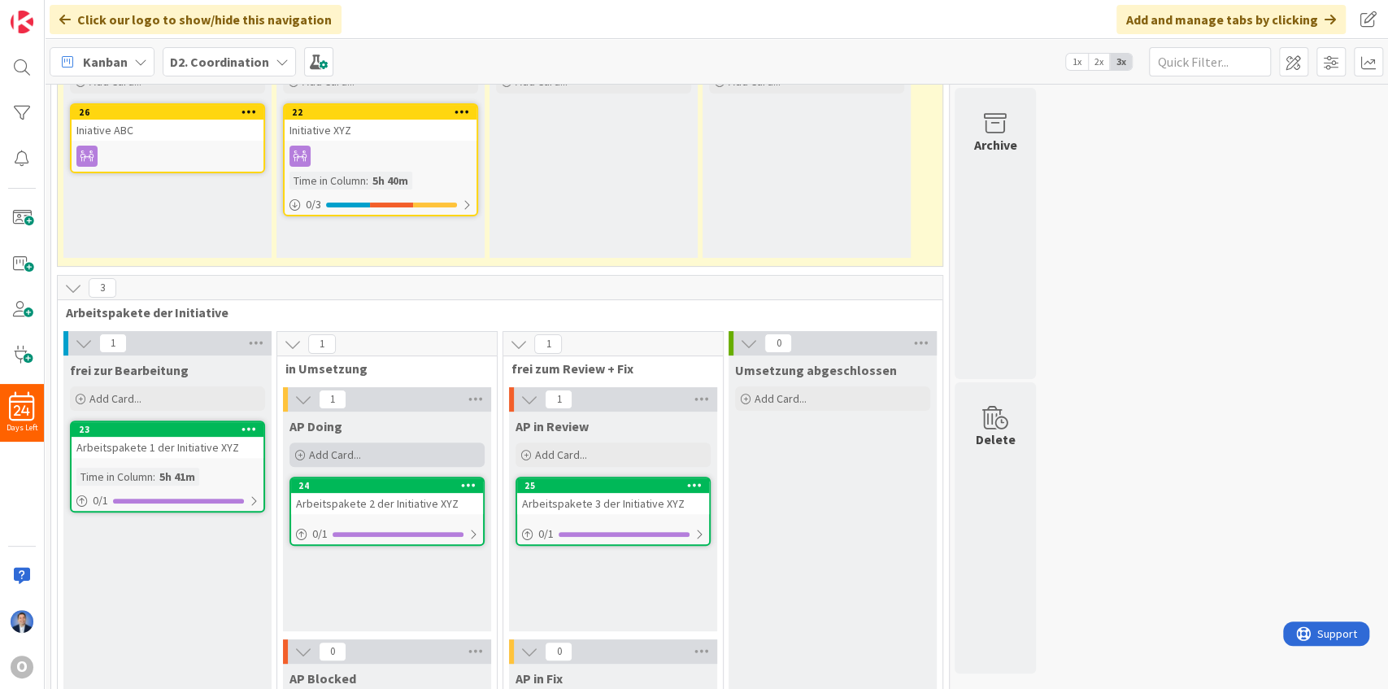
scroll to position [195, 0]
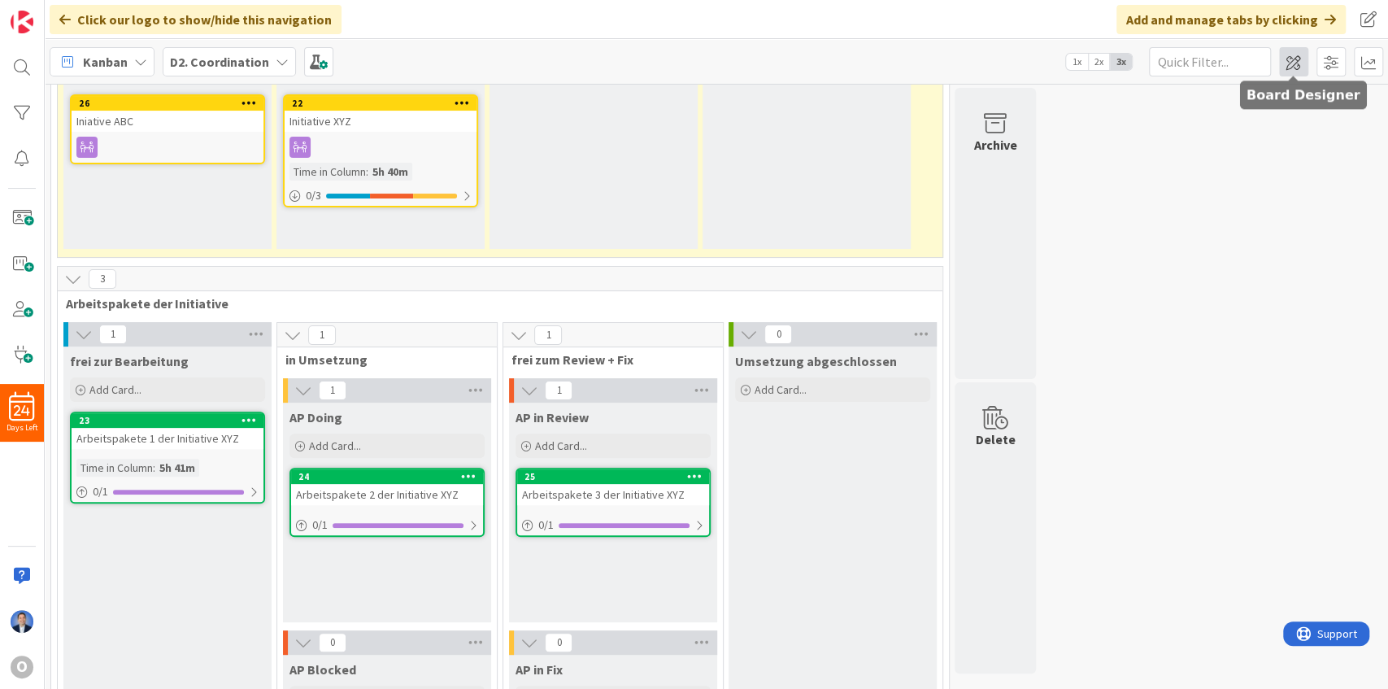
click at [1299, 57] on span at bounding box center [1293, 61] width 29 height 29
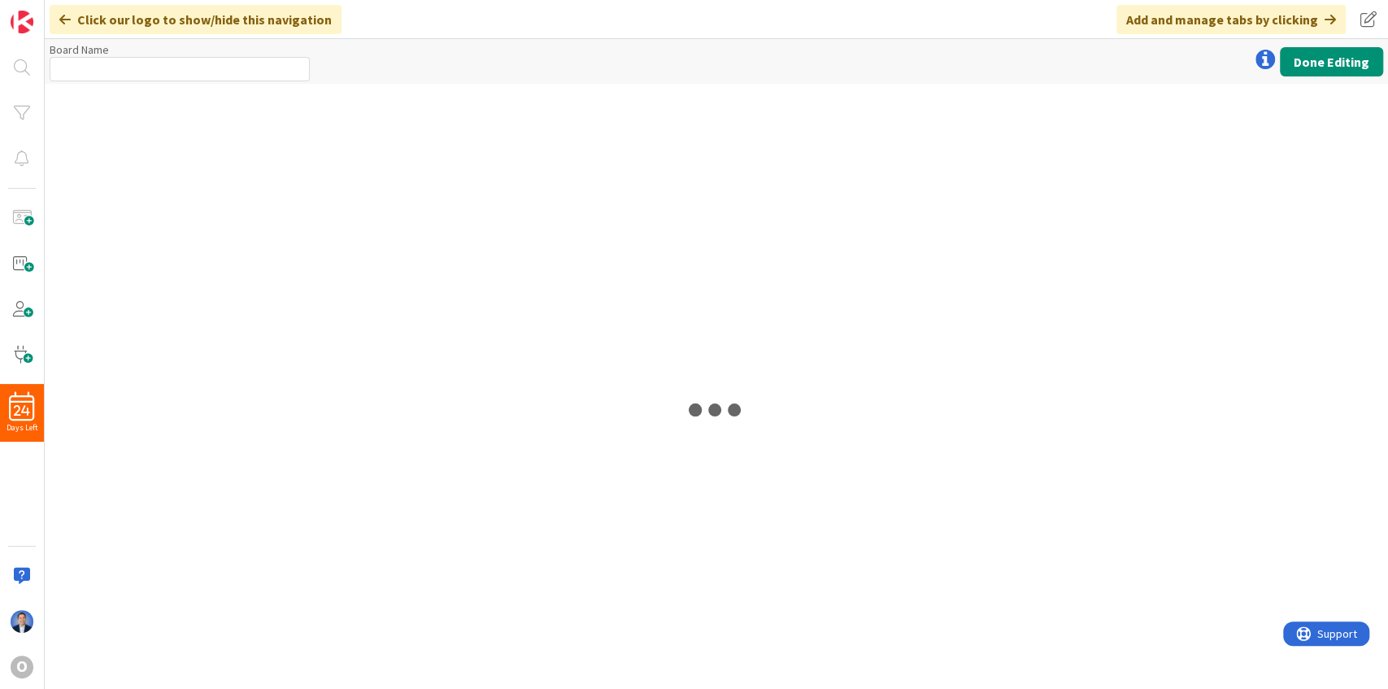
type input "D2. Coordination"
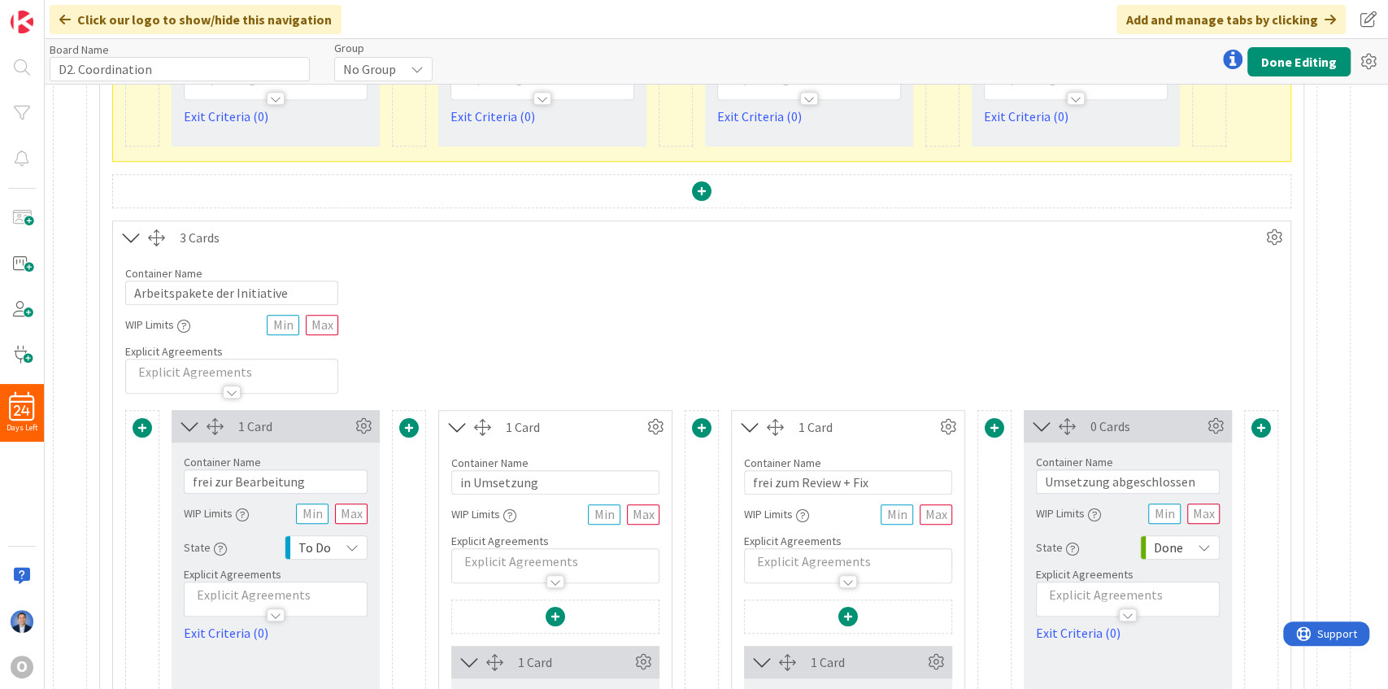
scroll to position [650, 0]
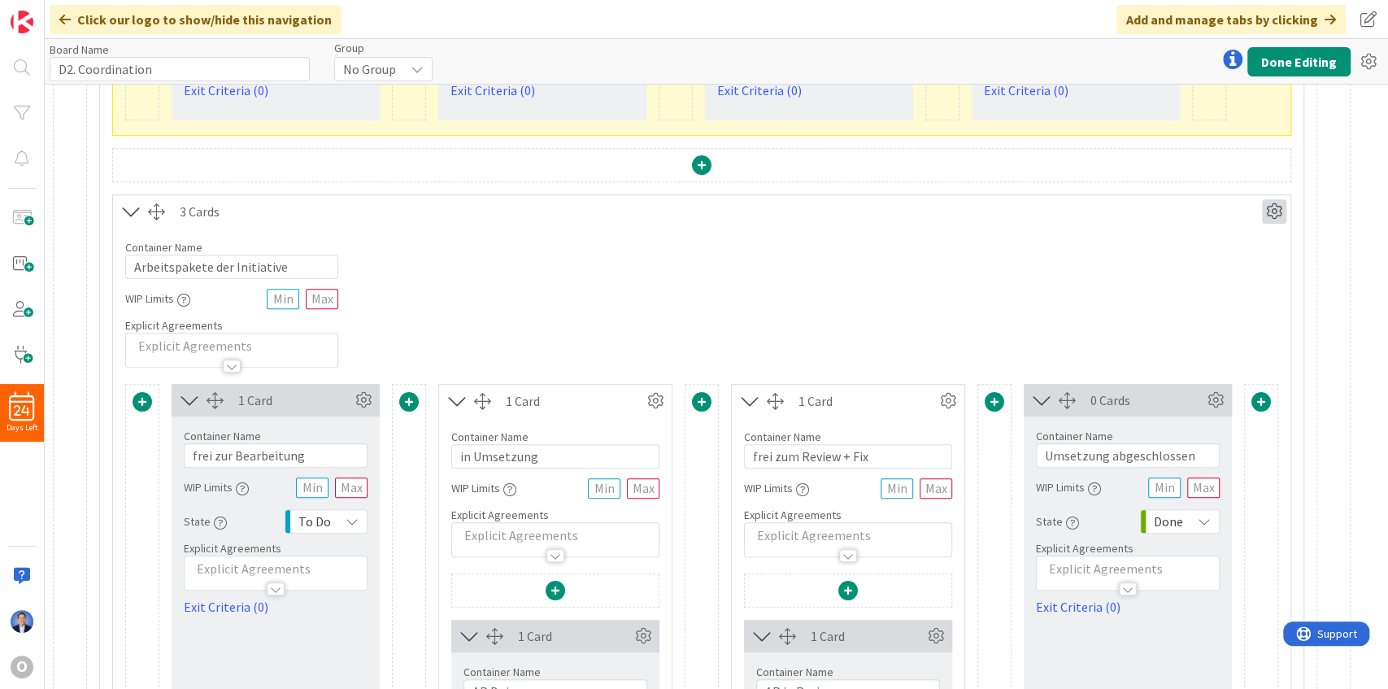
click at [1275, 207] on icon at bounding box center [1274, 211] width 24 height 24
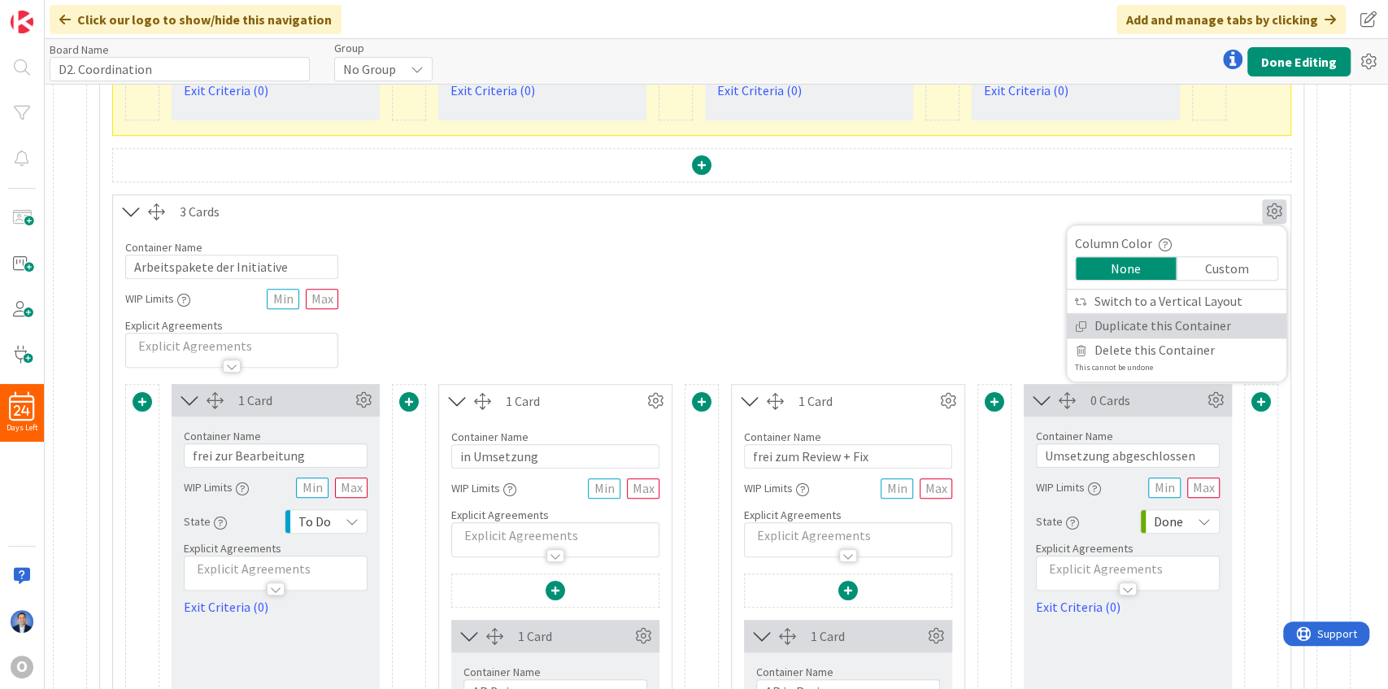
click at [1177, 318] on link "Duplicate this Container" at bounding box center [1177, 326] width 220 height 24
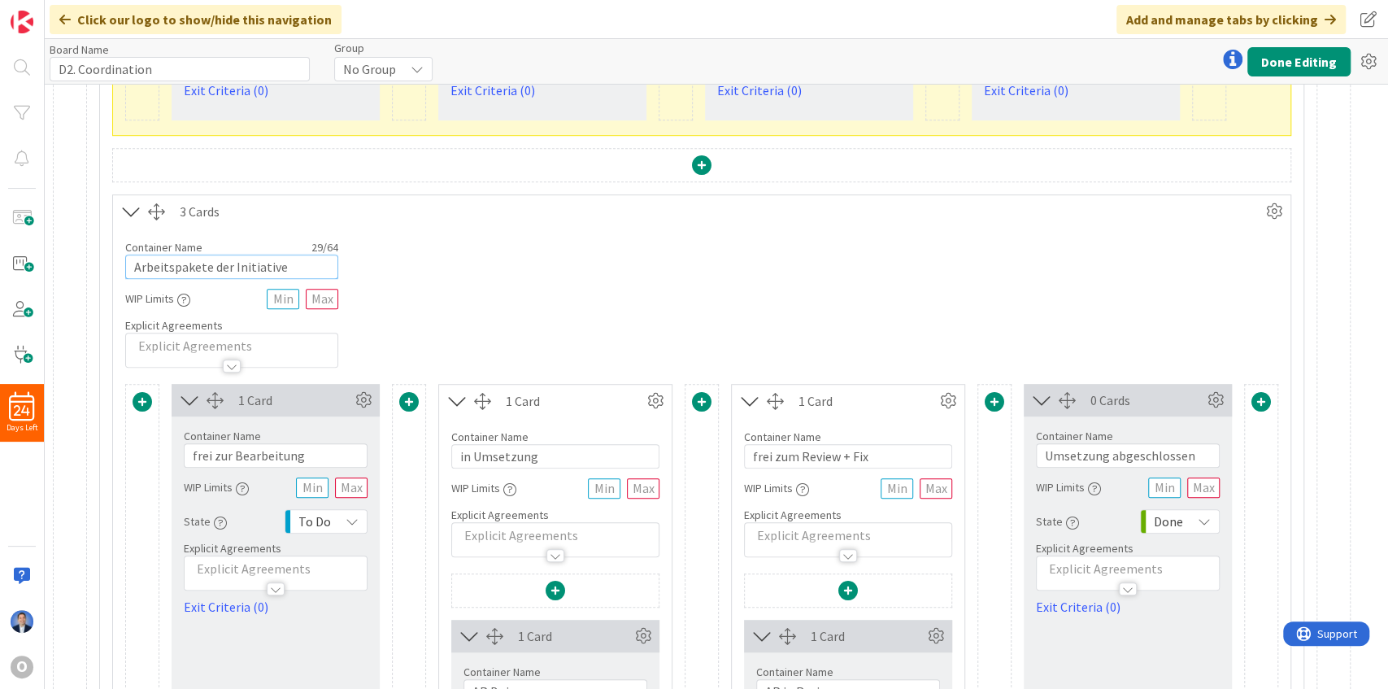
click at [288, 259] on input "Arbeitspakete der Initiative" at bounding box center [231, 267] width 213 height 24
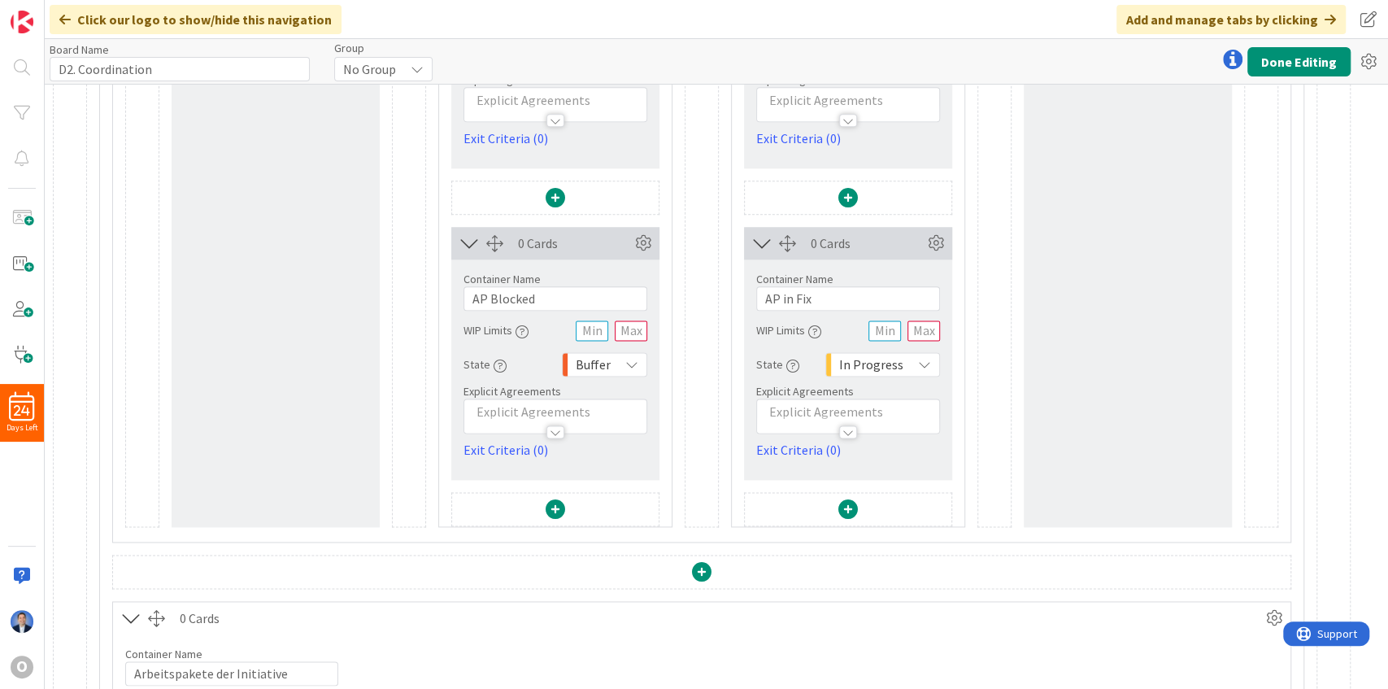
scroll to position [1572, 0]
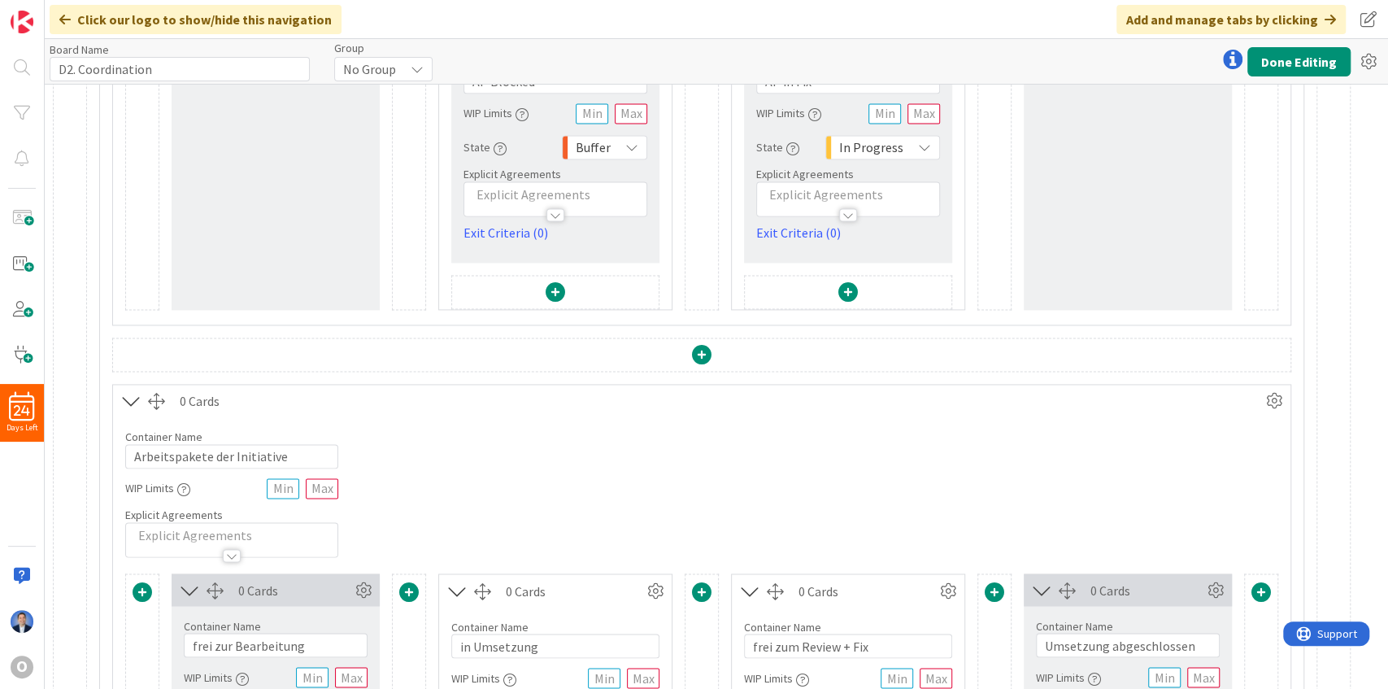
type input "Arbeitspakete der Initiative XYZ"
click at [299, 451] on input "Arbeitspakete der Initiative" at bounding box center [231, 456] width 213 height 24
type input "Arbeitspakete der Initiative ABC"
click at [1273, 394] on icon at bounding box center [1274, 401] width 24 height 24
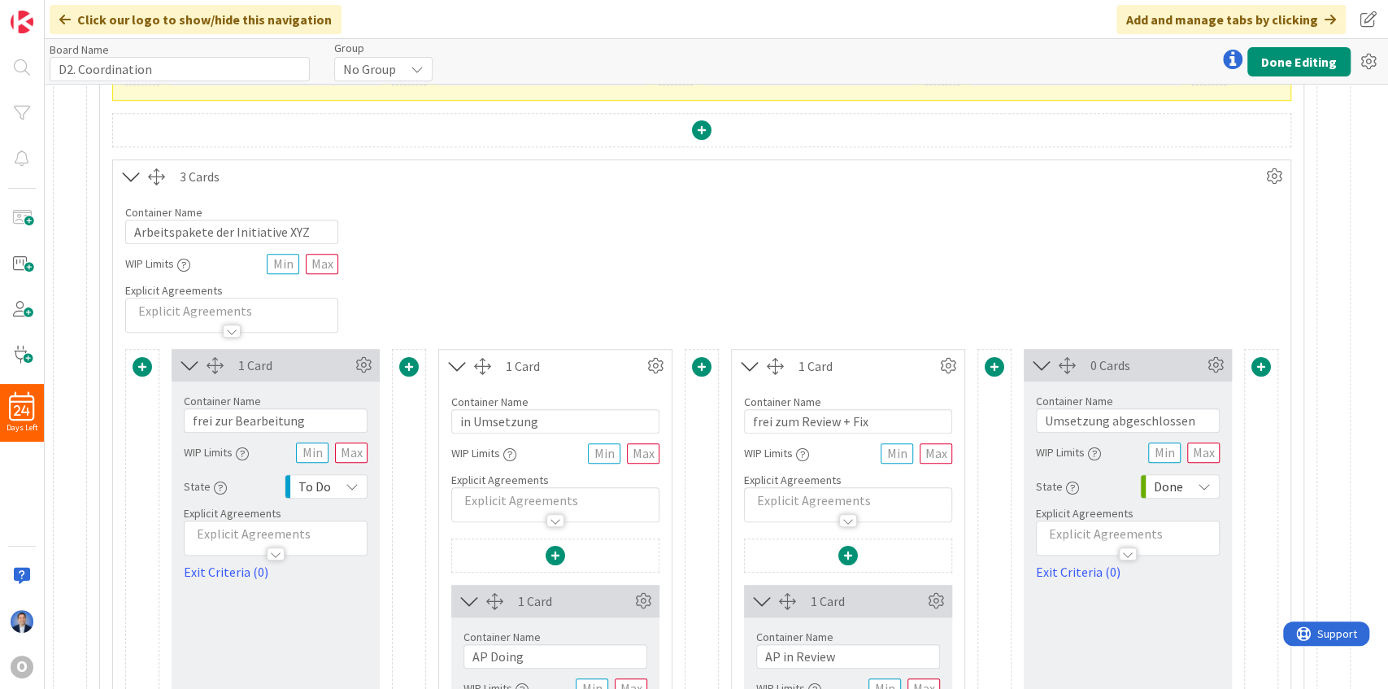
scroll to position [650, 0]
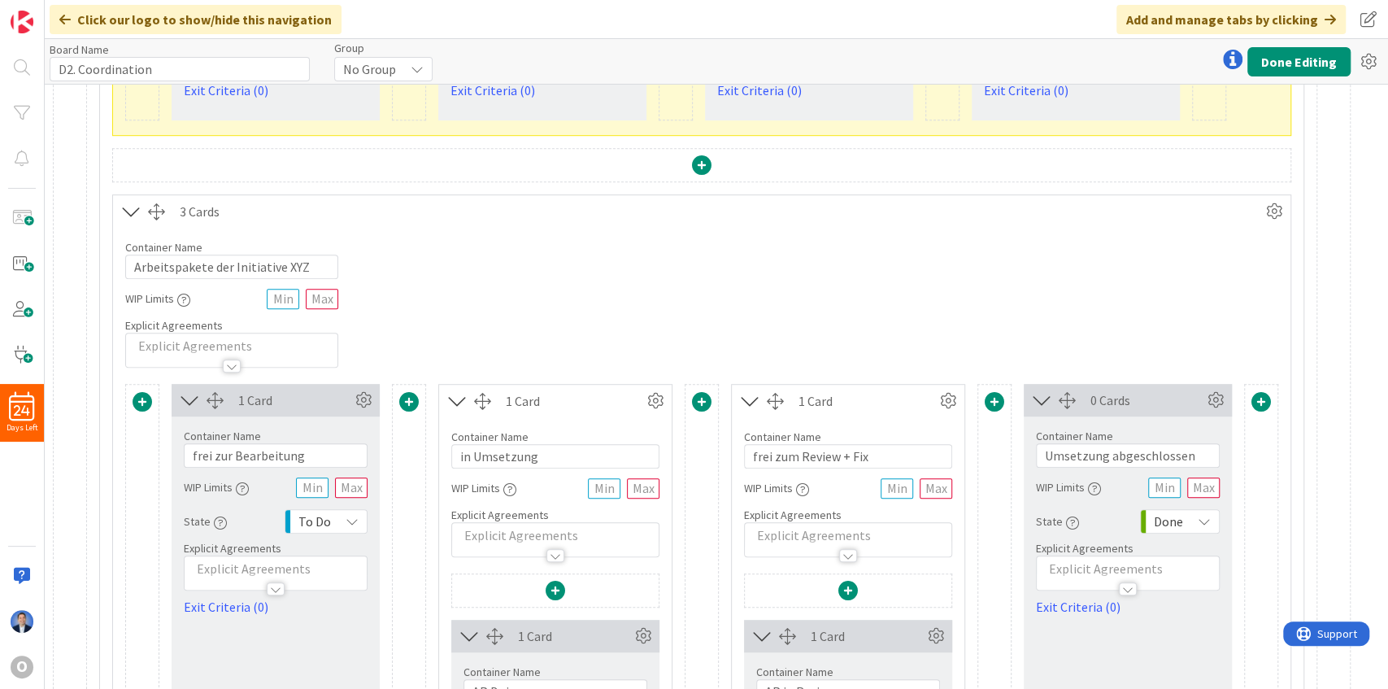
click at [130, 207] on icon at bounding box center [131, 211] width 27 height 21
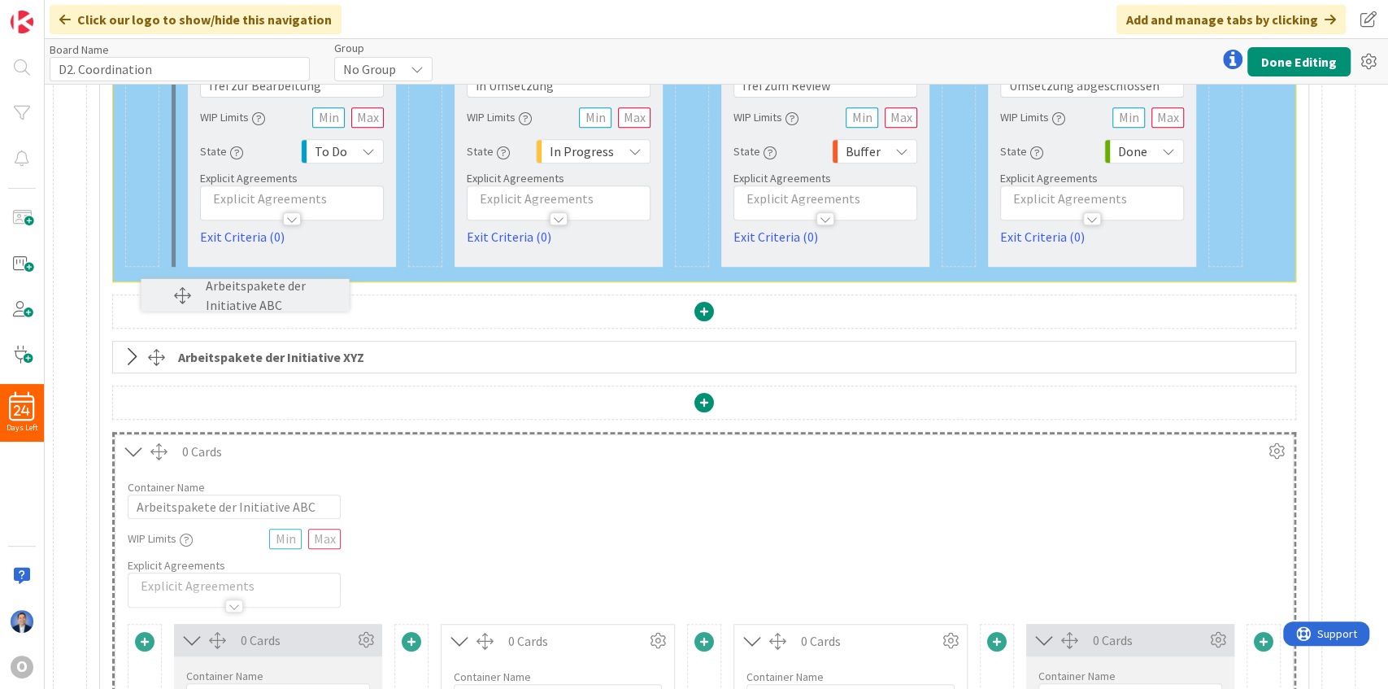
scroll to position [495, 0]
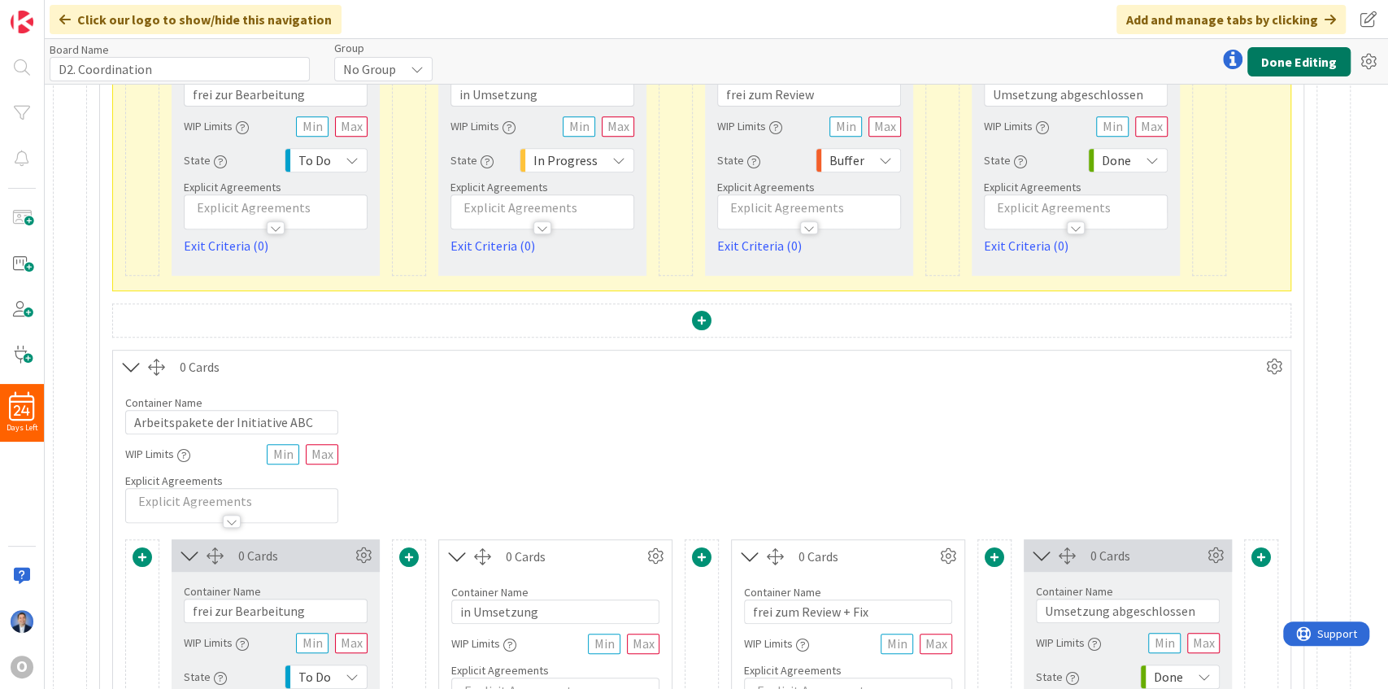
click at [1277, 53] on button "Done Editing" at bounding box center [1298, 61] width 103 height 29
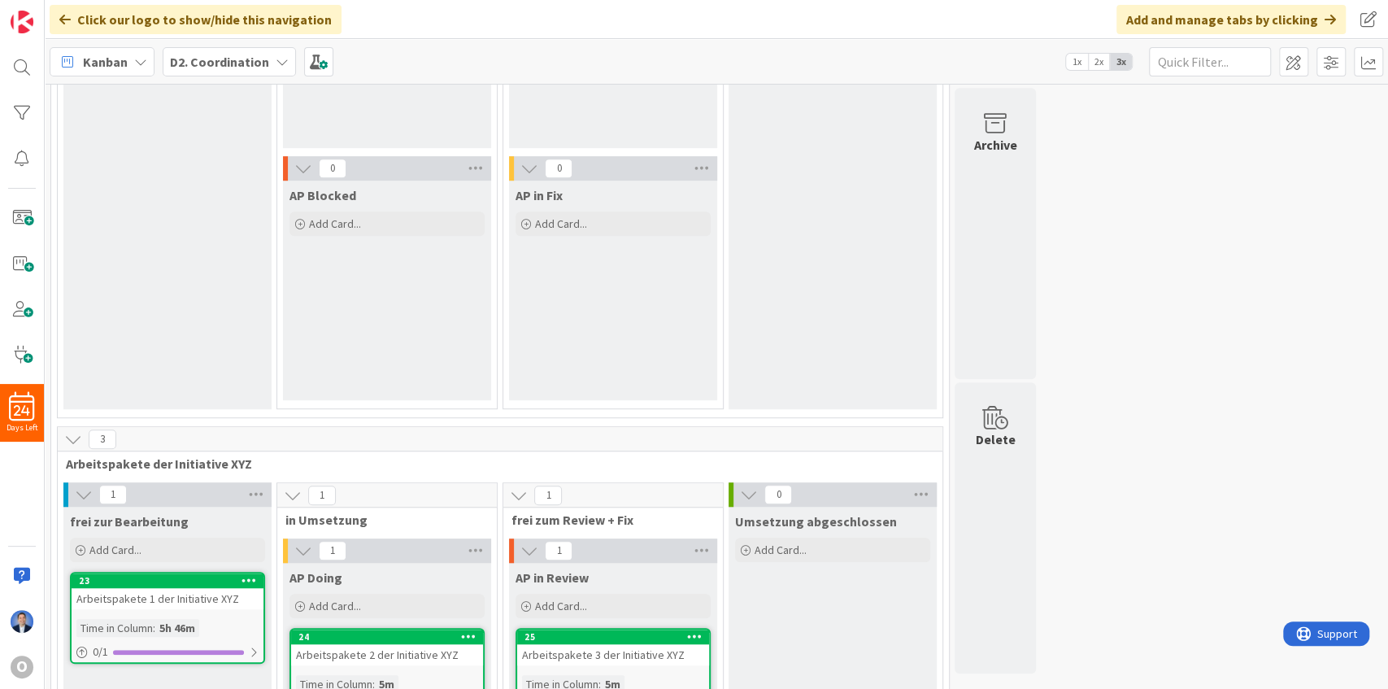
scroll to position [650, 0]
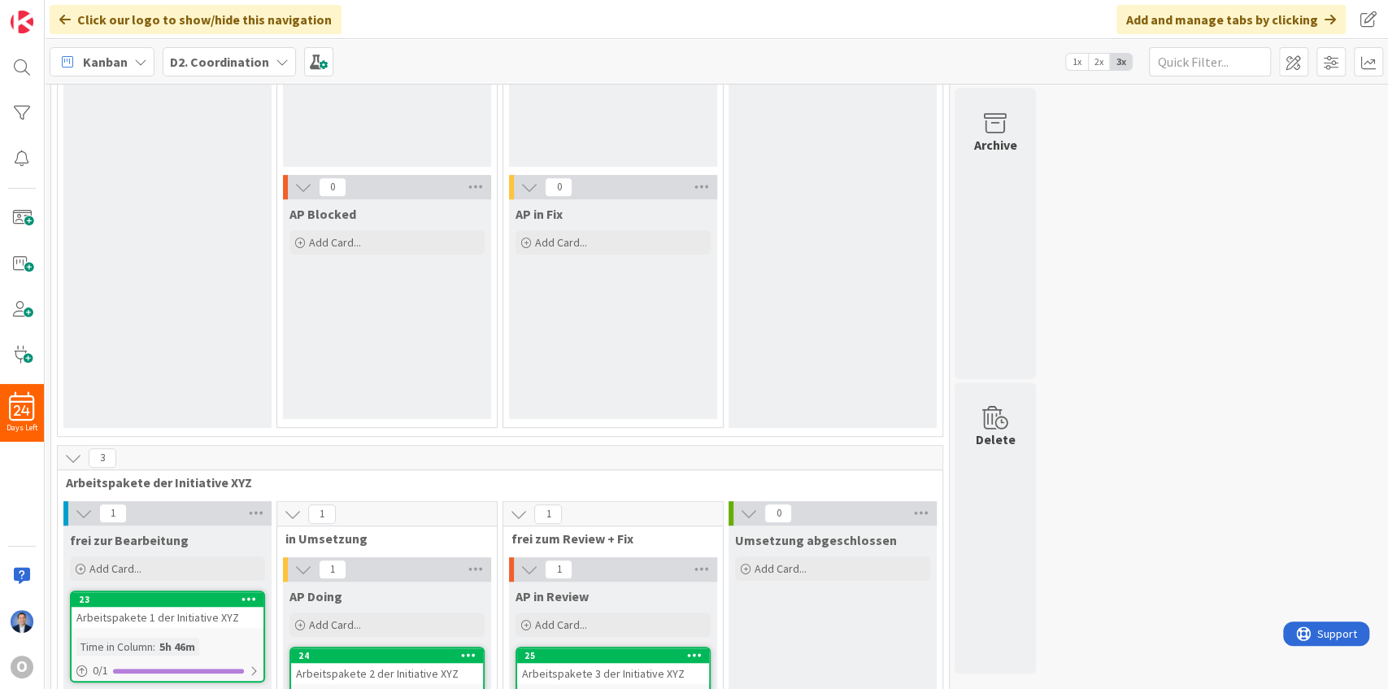
click at [250, 594] on icon at bounding box center [248, 598] width 15 height 11
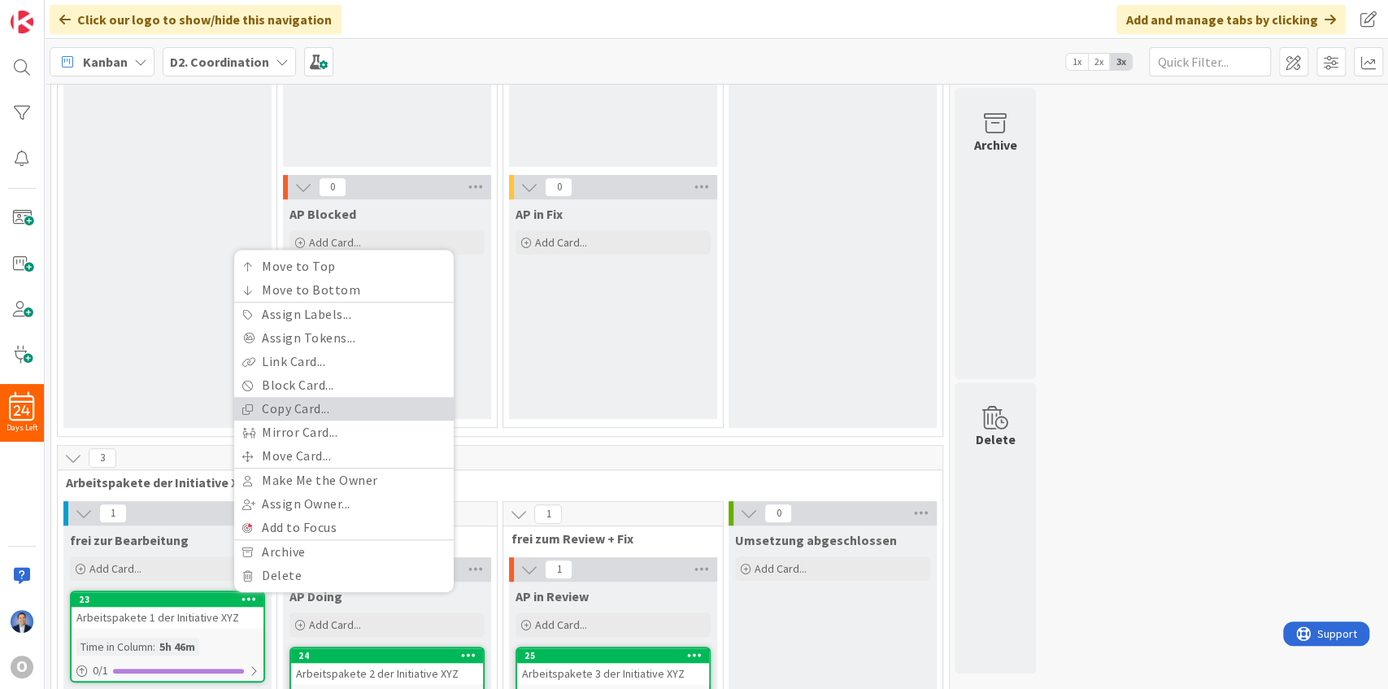
click at [321, 402] on link "Copy Card..." at bounding box center [344, 409] width 220 height 24
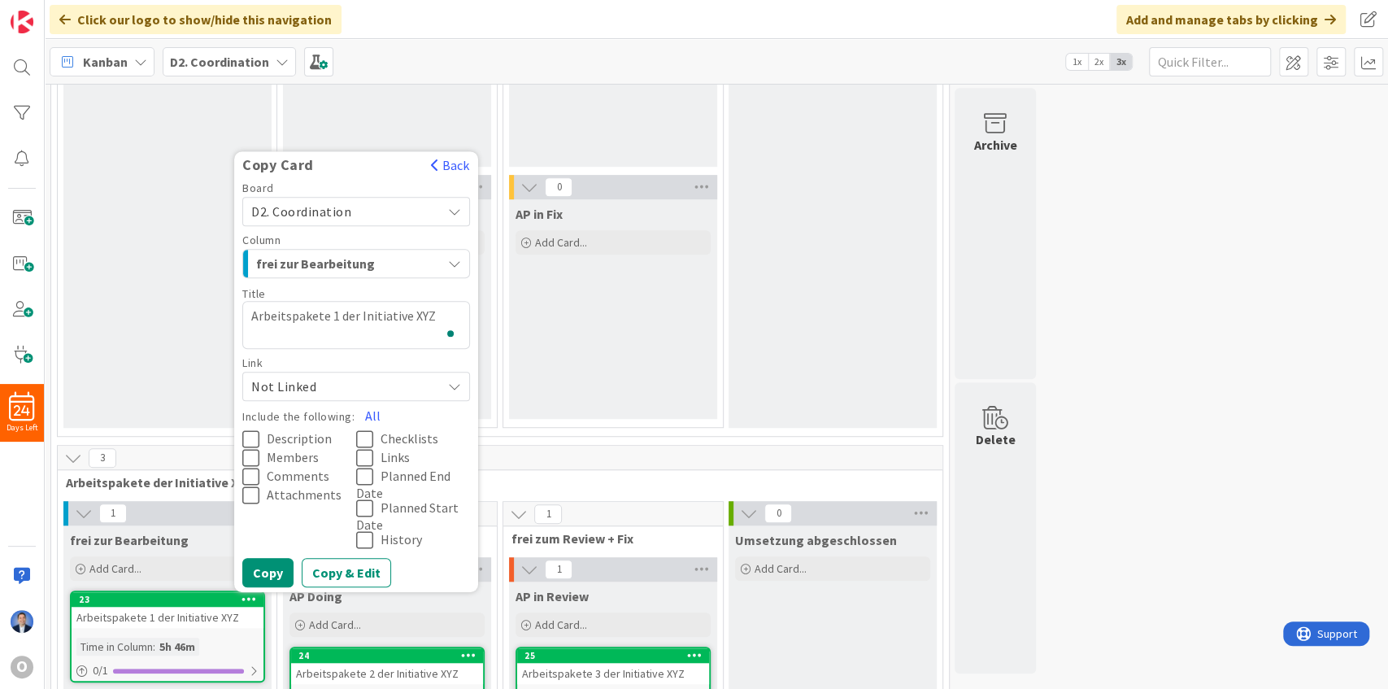
click at [416, 314] on textarea "Arbeitspakete 1 der Initiative XYZ" at bounding box center [356, 325] width 228 height 48
type textarea "x"
type textarea "Arbeitspakete 1 der Initiative A"
type textarea "x"
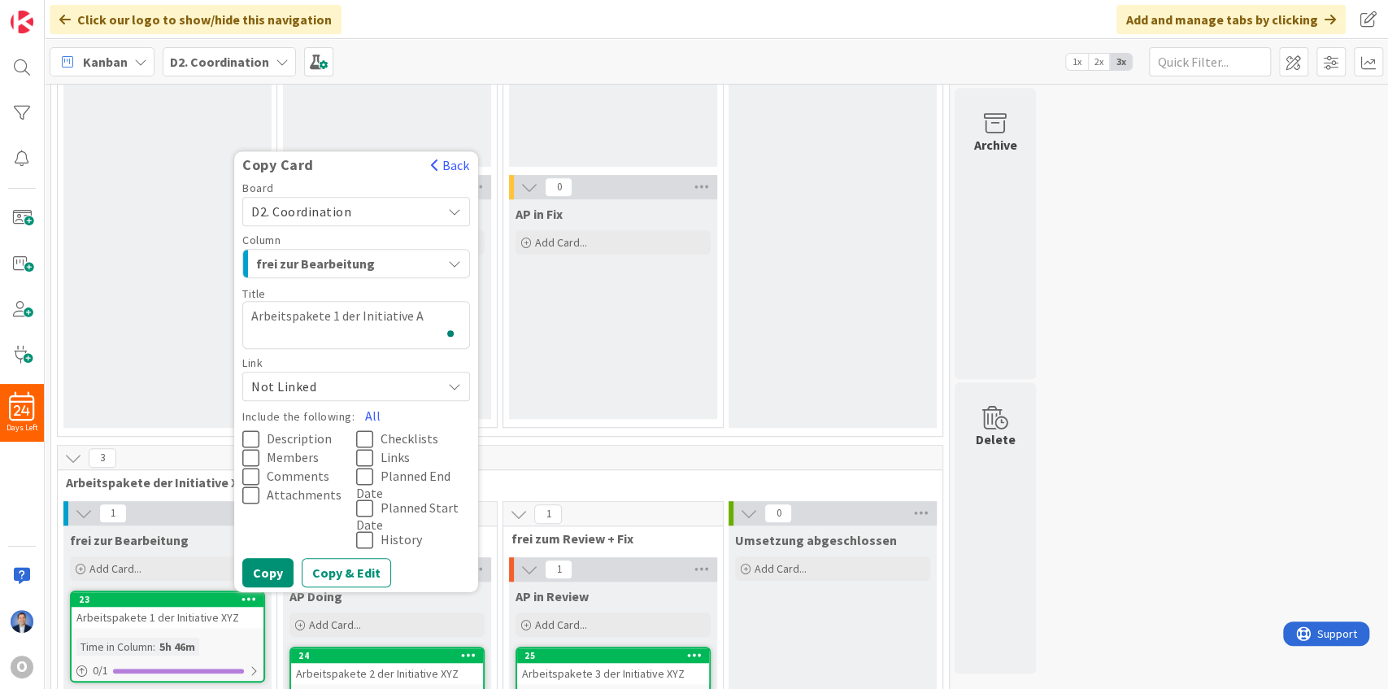
type textarea "Arbeitspakete 1 der Initiative AB"
type textarea "x"
type textarea "Arbeitspakete 1 der Initiative ABC"
click at [270, 568] on button "Copy" at bounding box center [267, 572] width 51 height 29
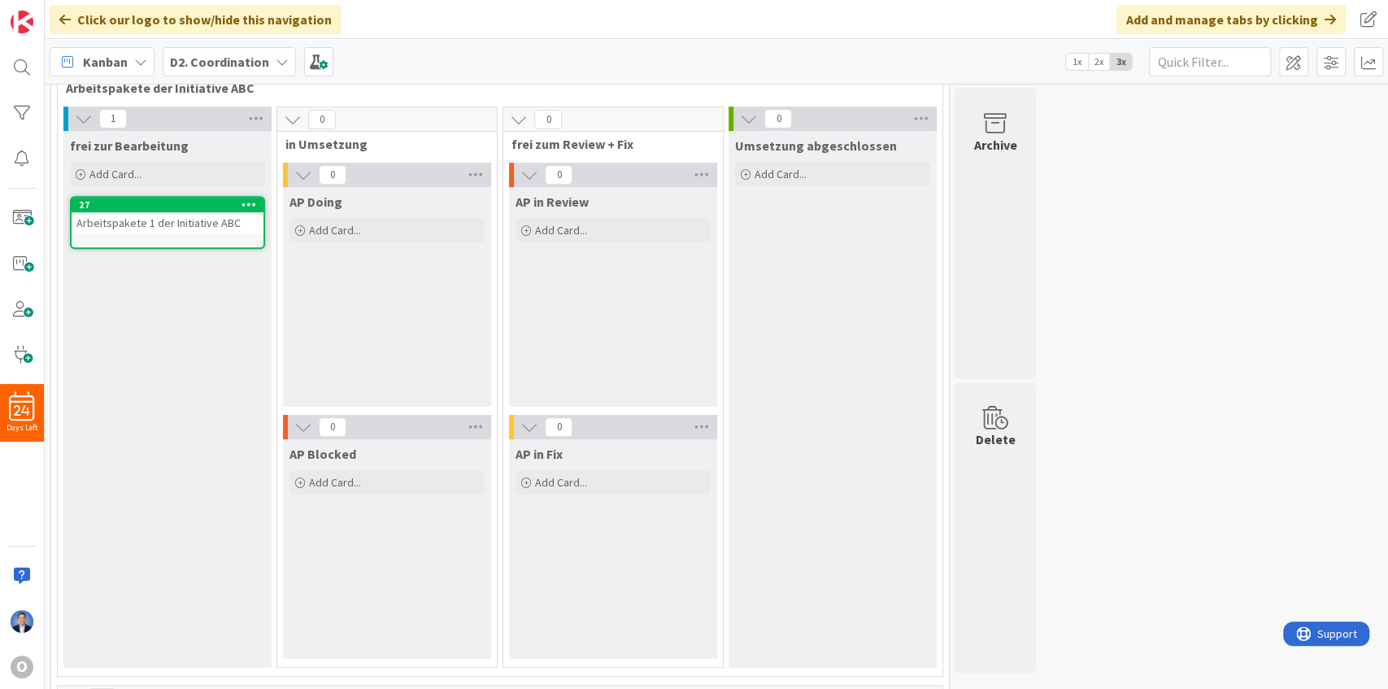
scroll to position [408, 0]
click at [208, 218] on div "Arbeitspakete 1 der Initiative ABC" at bounding box center [168, 225] width 192 height 21
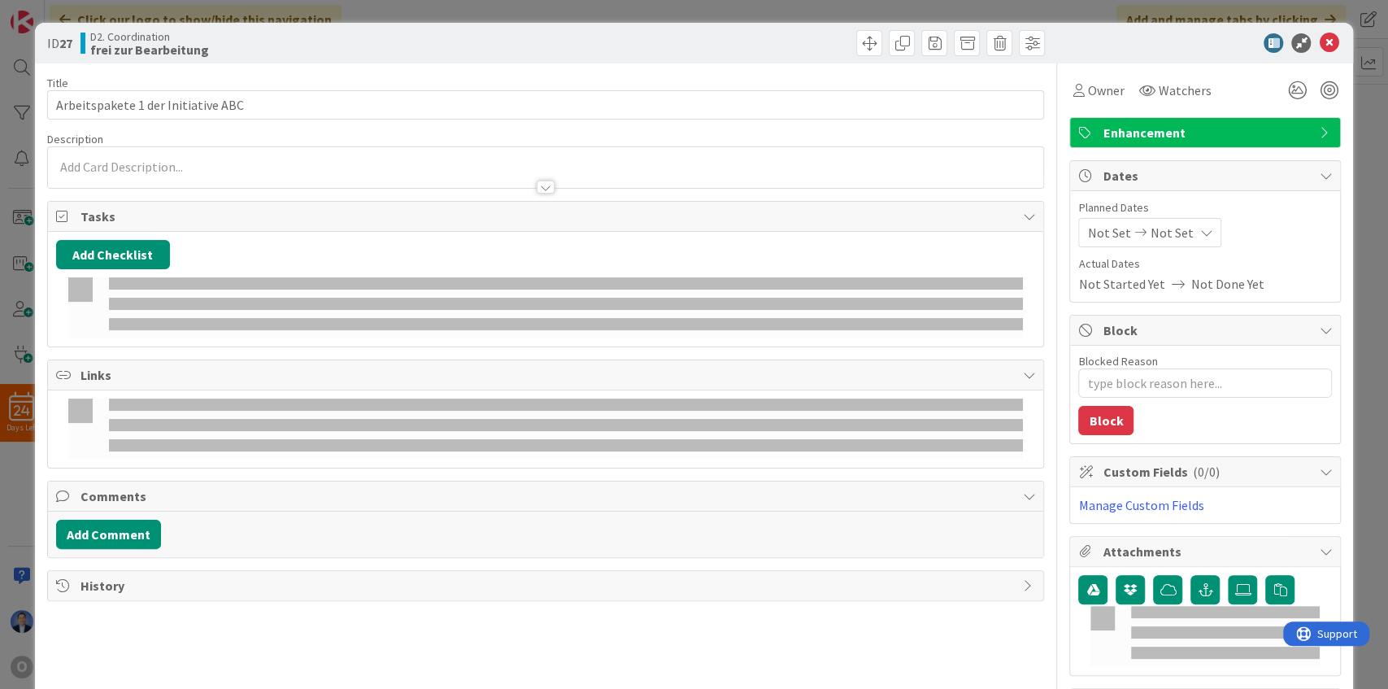
type textarea "x"
type input "Arbeitspakete 1 der Initiative ABC"
type textarea "x"
type input "Arbeitspakete 1 der Initiative ABC"
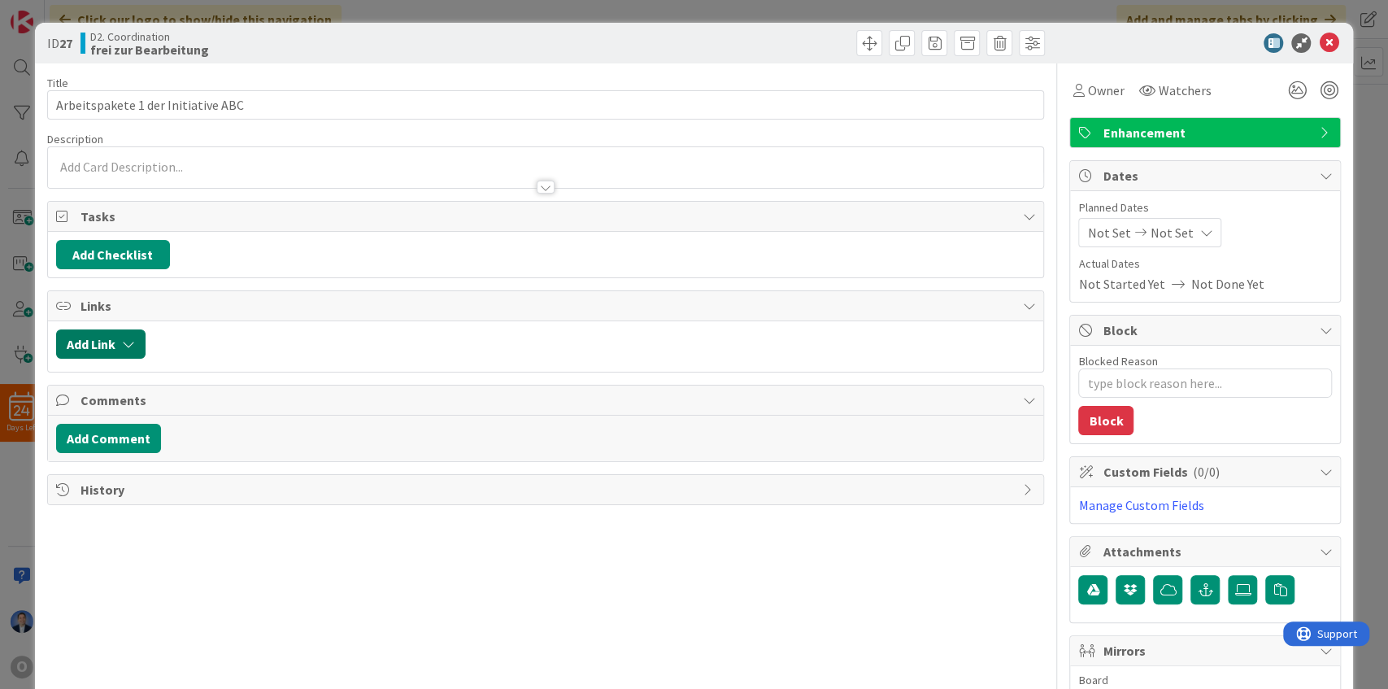
click at [117, 333] on button "Add Link" at bounding box center [100, 343] width 89 height 29
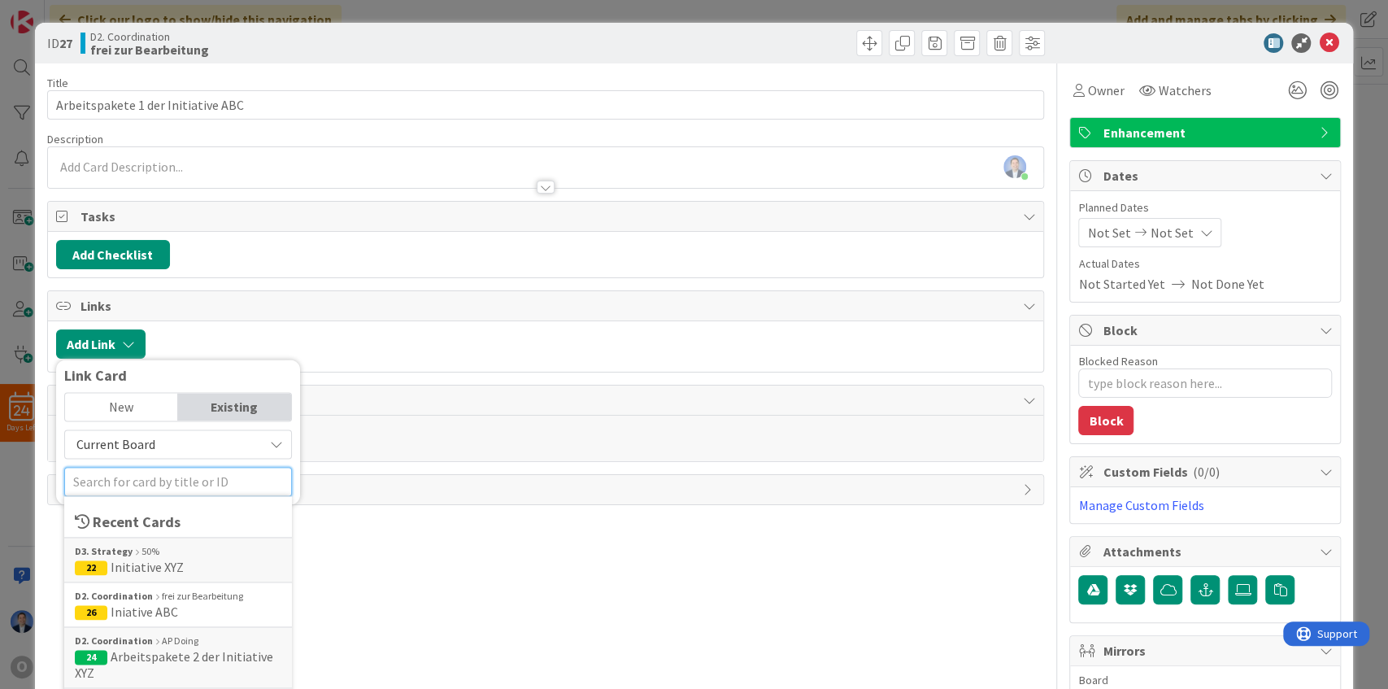
click at [146, 474] on input "text" at bounding box center [178, 481] width 228 height 29
click at [181, 605] on span "26 Iniative ABC" at bounding box center [178, 611] width 207 height 16
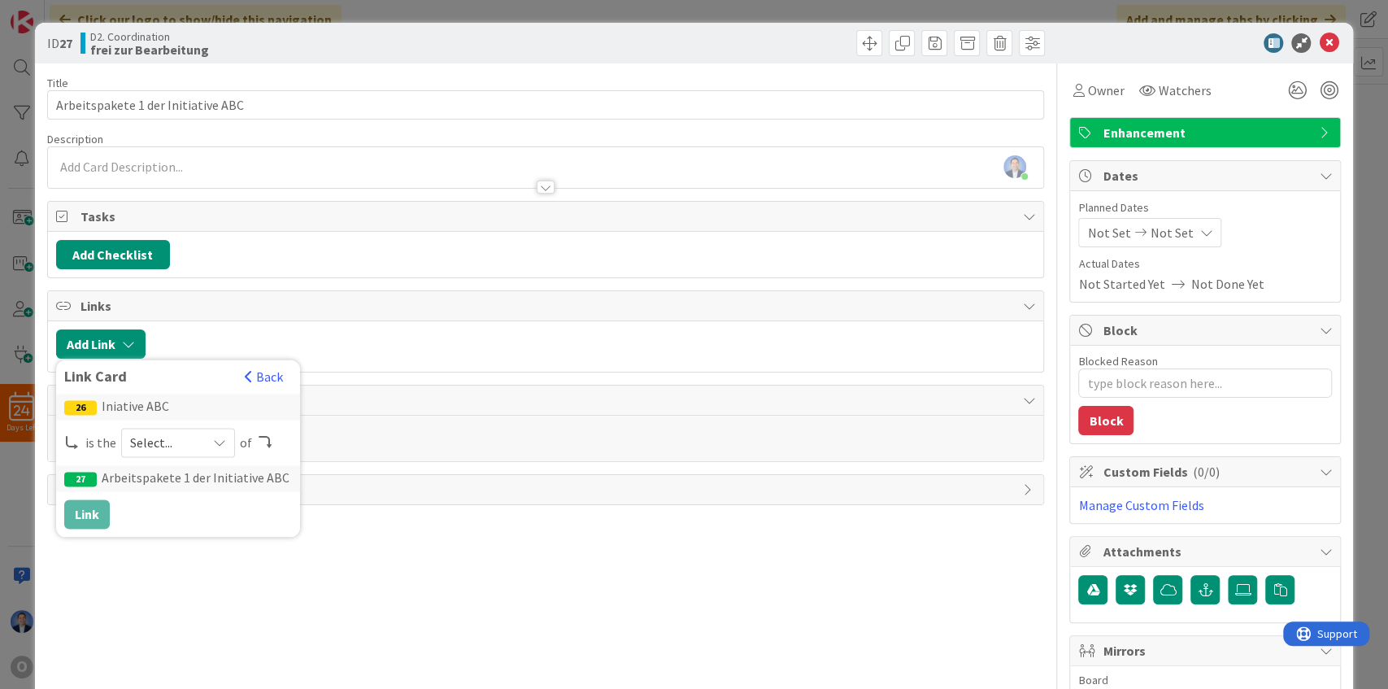
click at [174, 442] on span "Select..." at bounding box center [164, 442] width 68 height 23
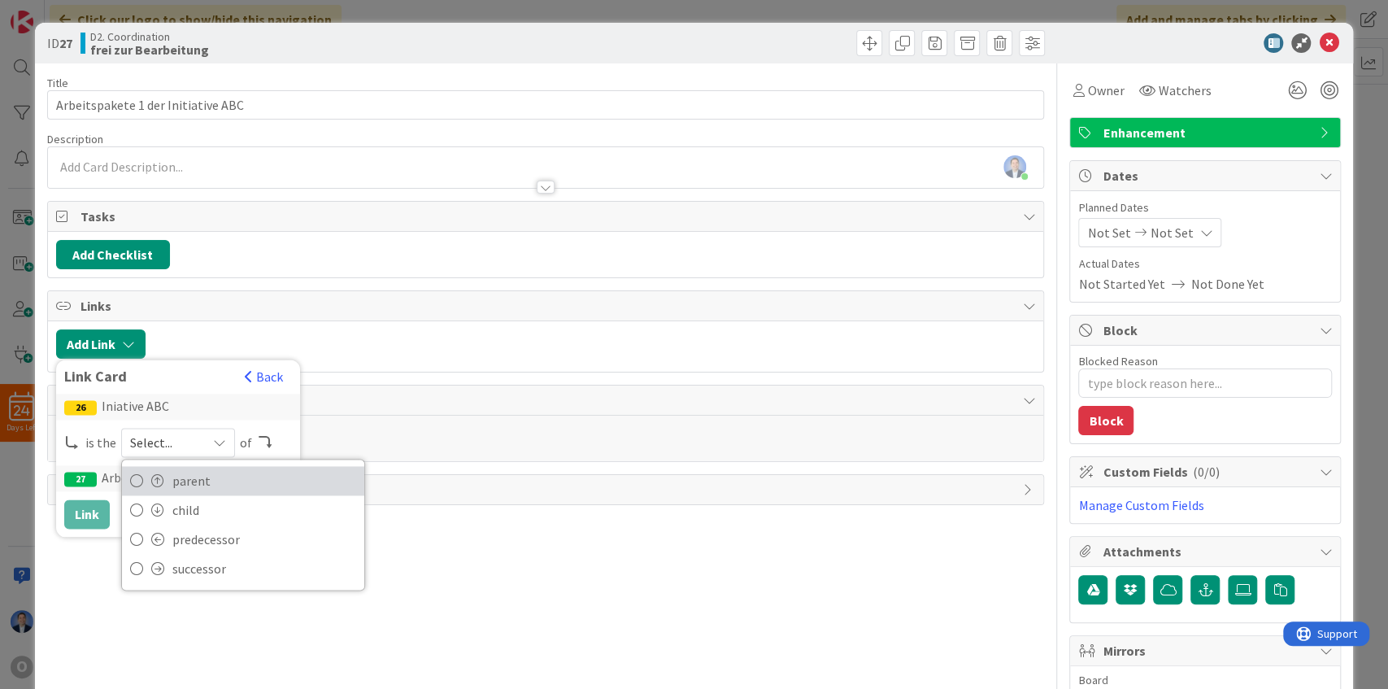
click at [179, 473] on span "parent" at bounding box center [264, 480] width 184 height 24
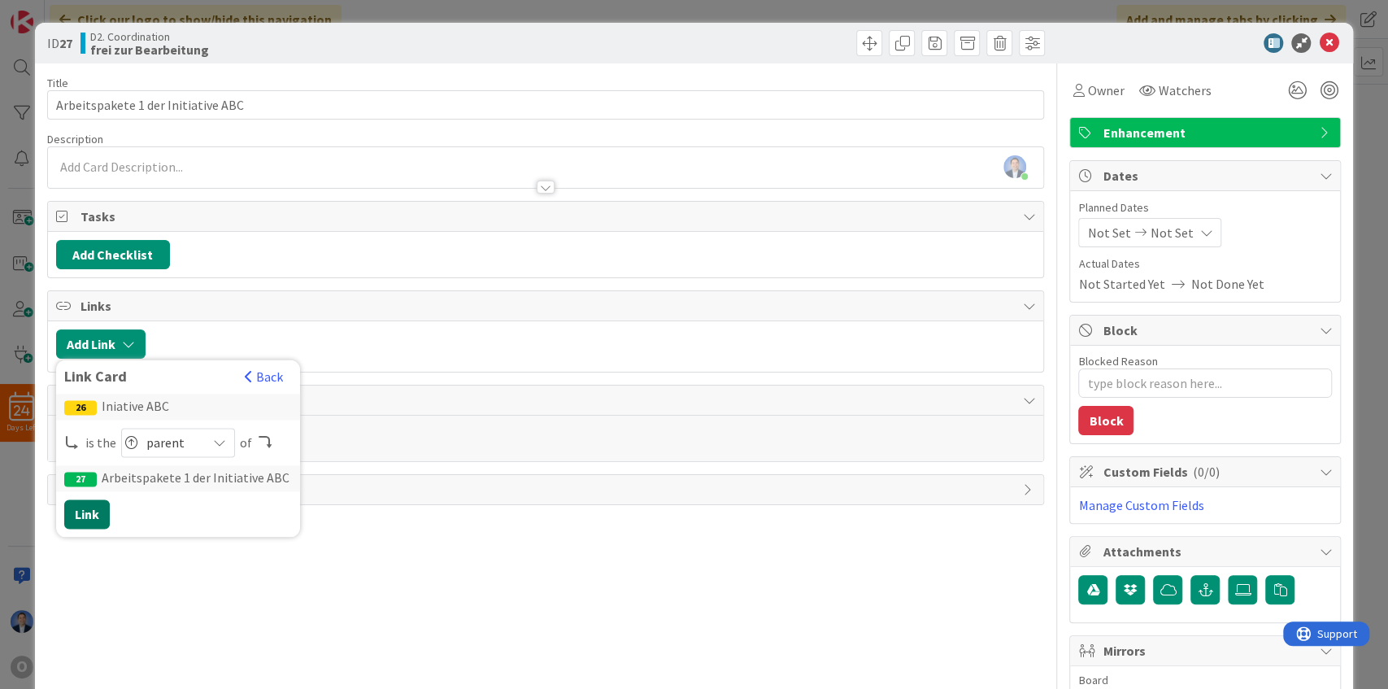
click at [93, 513] on button "Link" at bounding box center [87, 513] width 46 height 29
type textarea "x"
type input "Arbeitspakete 1 der Initiative ABC"
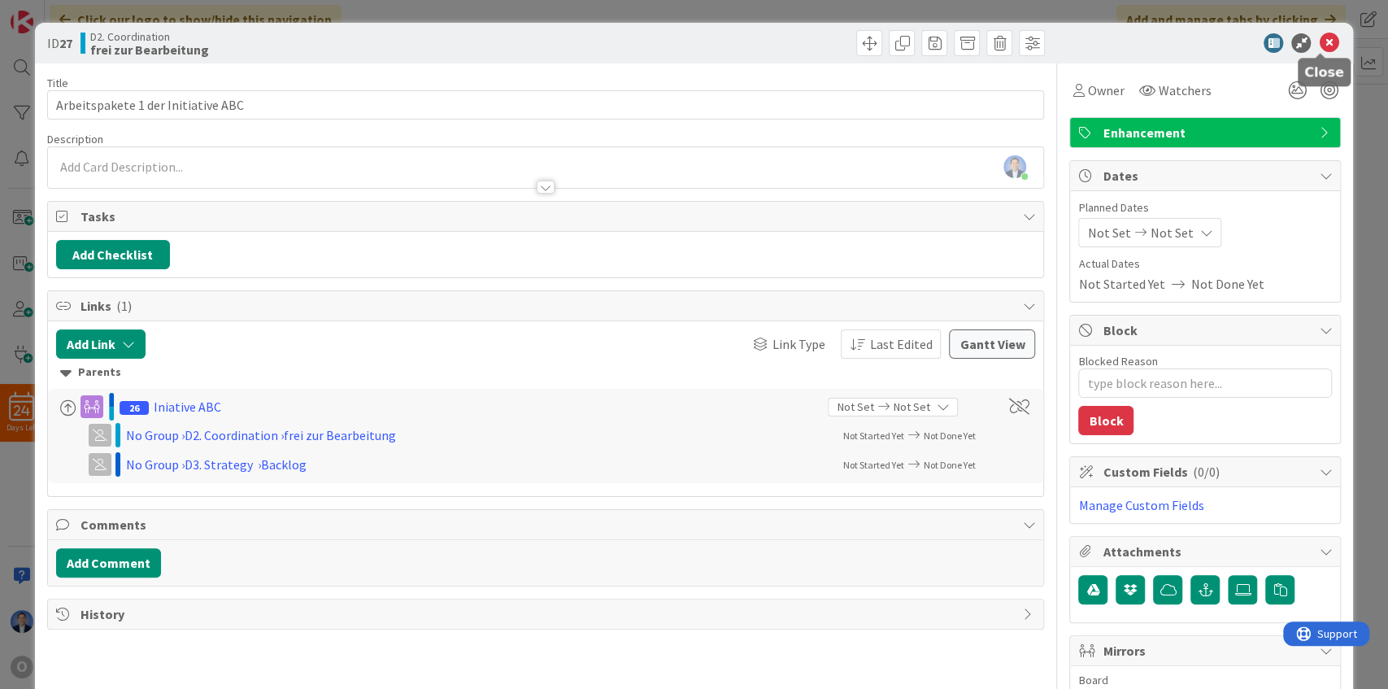
click at [1319, 50] on icon at bounding box center [1329, 43] width 20 height 20
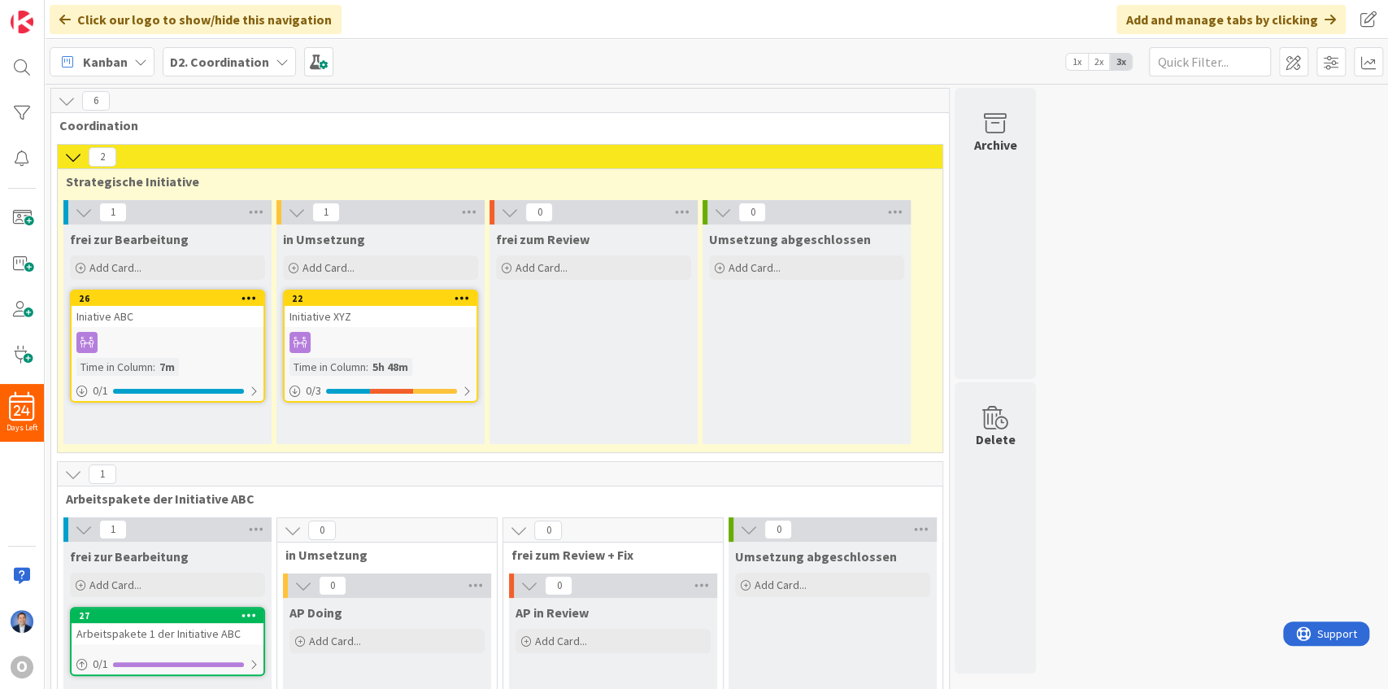
click at [244, 67] on b "D2. Coordination" at bounding box center [219, 62] width 99 height 16
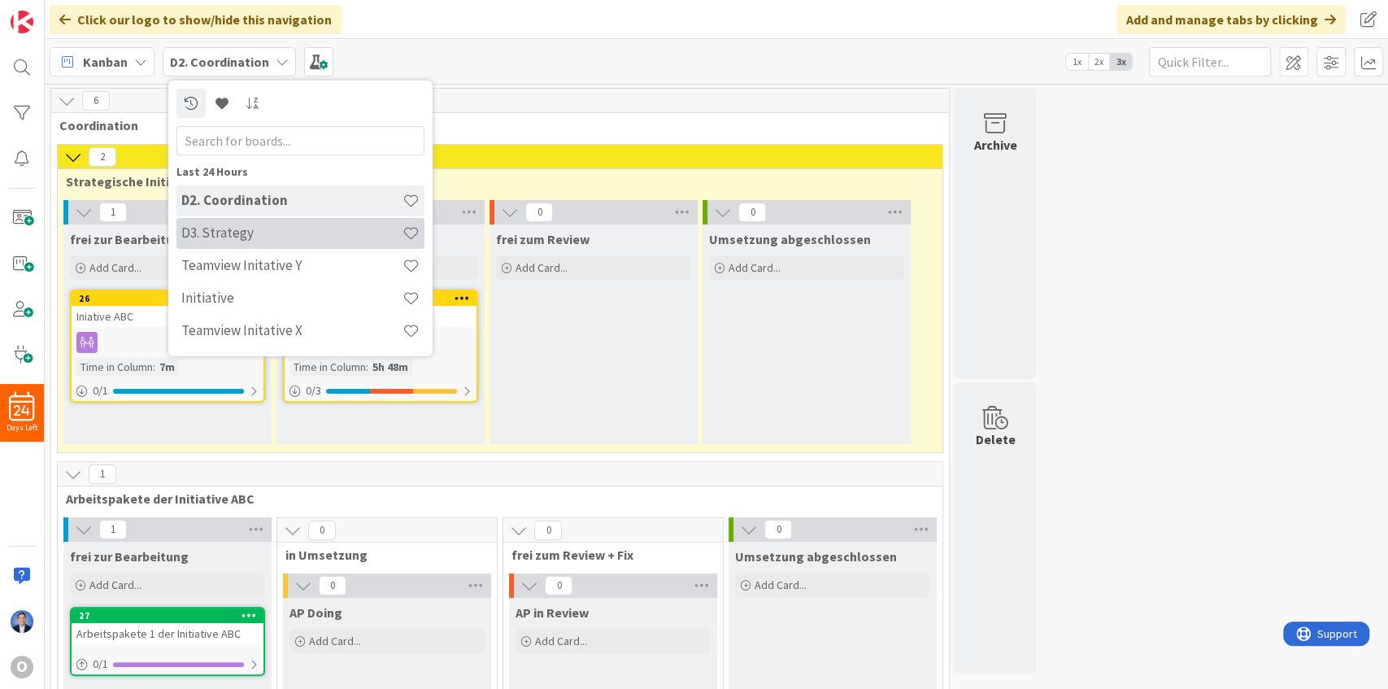
click at [240, 230] on h4 "D3. Strategy" at bounding box center [291, 232] width 221 height 16
type textarea "x"
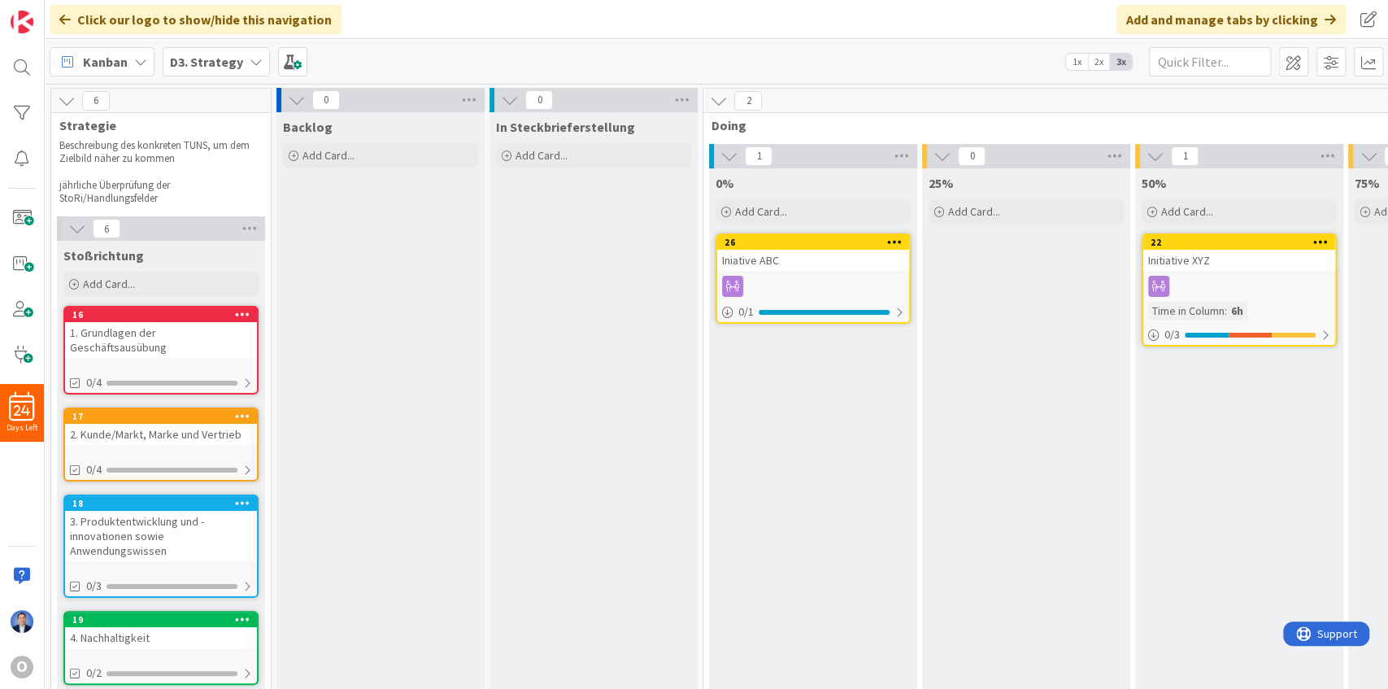
click at [211, 57] on b "D3. Strategy" at bounding box center [206, 62] width 73 height 16
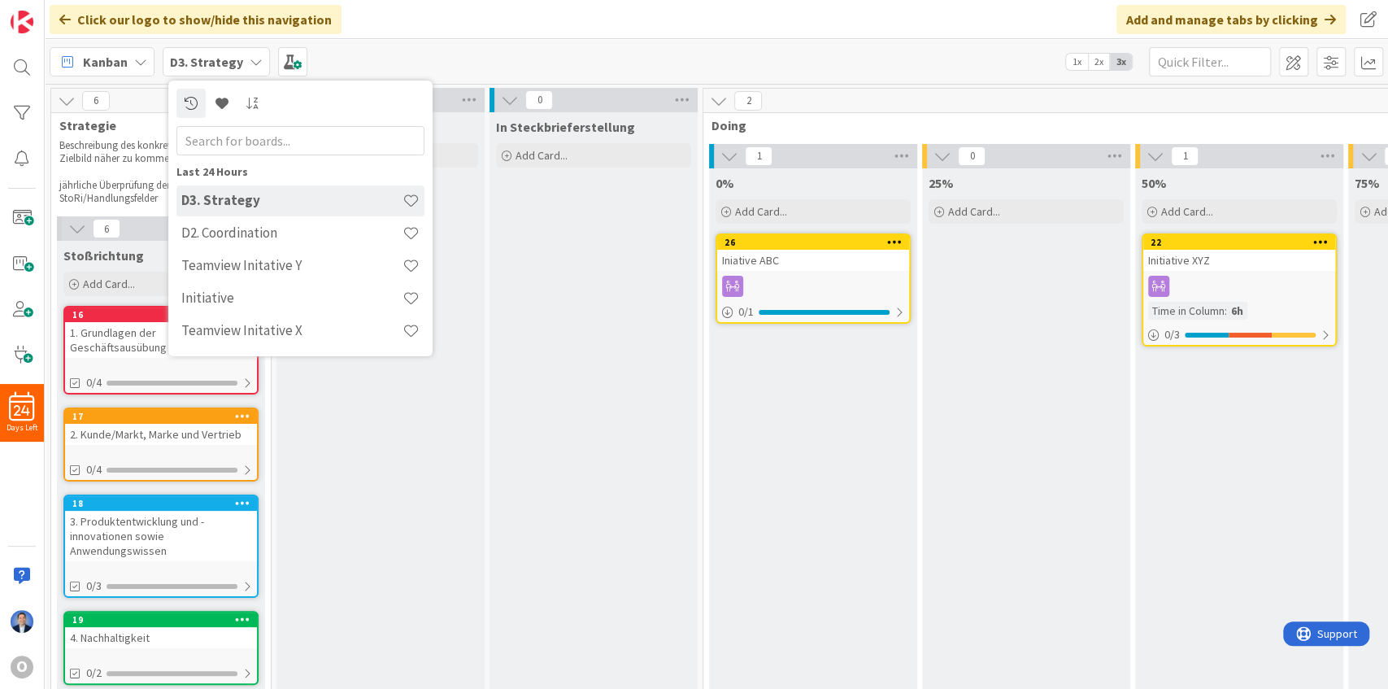
click at [641, 317] on div "In Steckbrieferstellung Add Card..." at bounding box center [593, 503] width 208 height 783
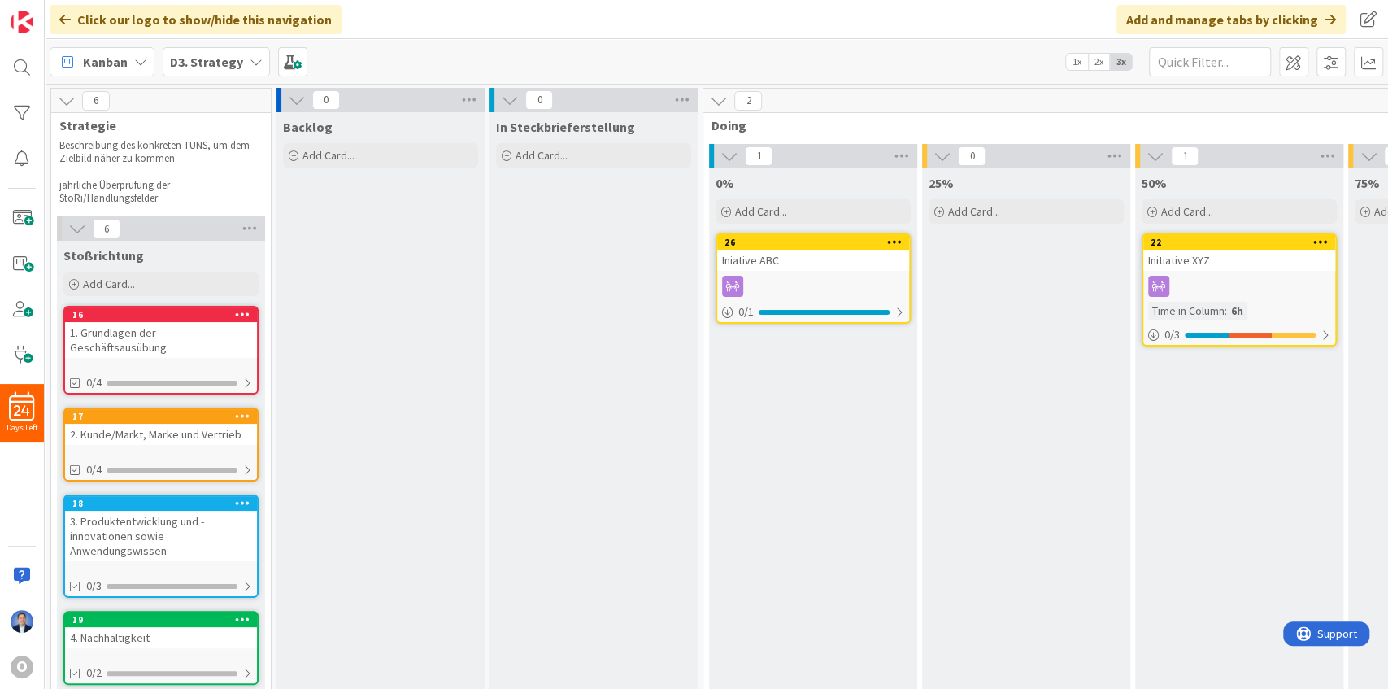
click at [196, 59] on b "D3. Strategy" at bounding box center [206, 62] width 73 height 16
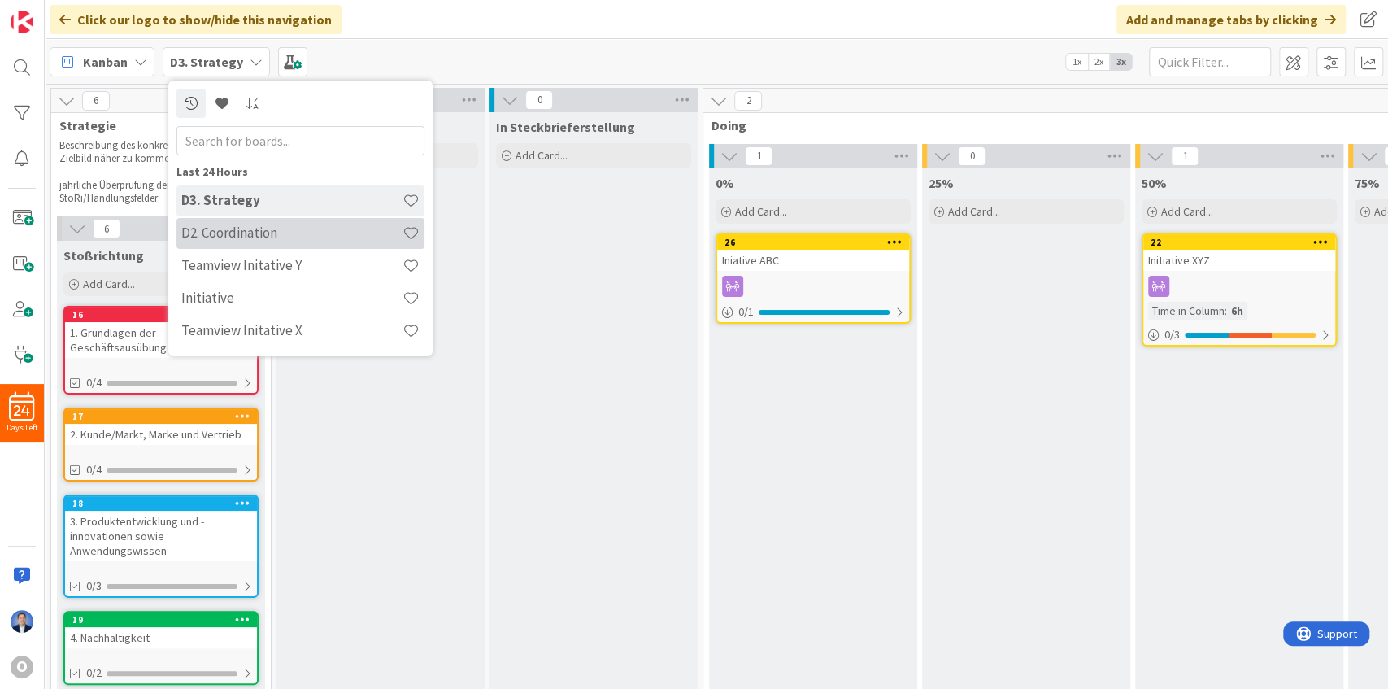
click at [208, 226] on h4 "D2. Coordination" at bounding box center [291, 232] width 221 height 16
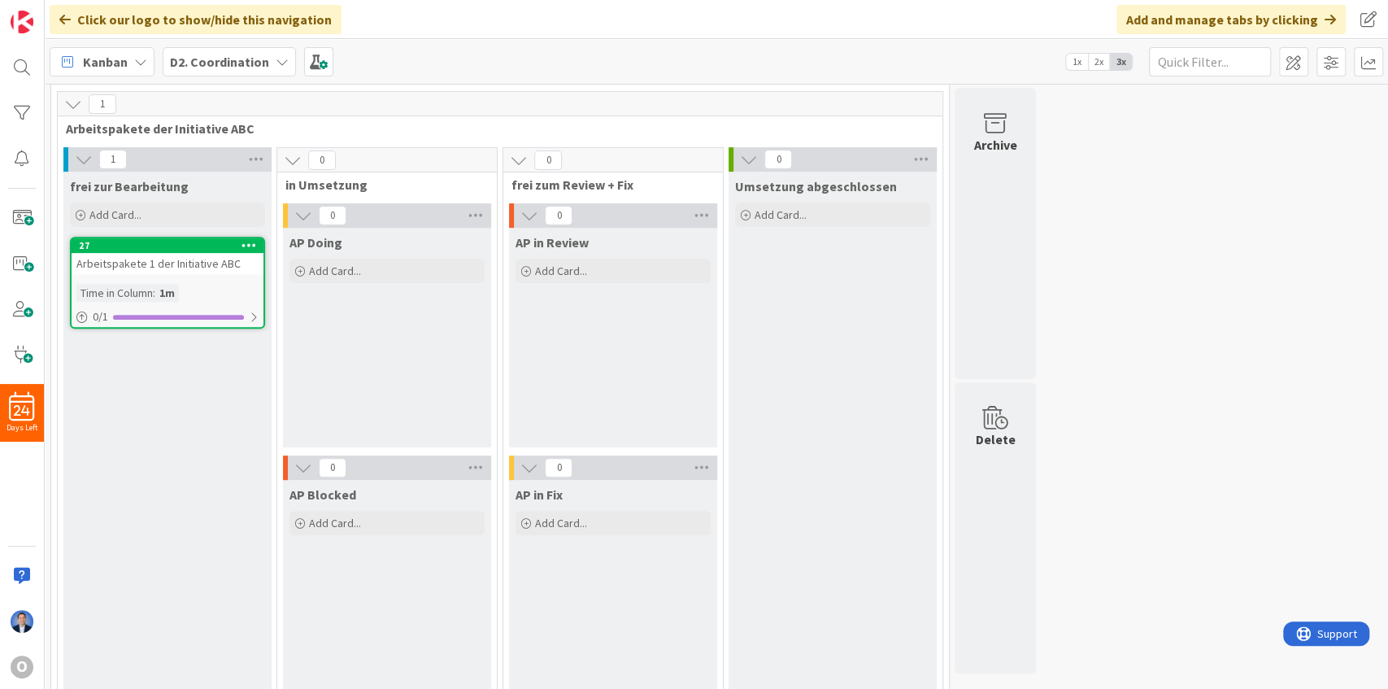
scroll to position [379, 0]
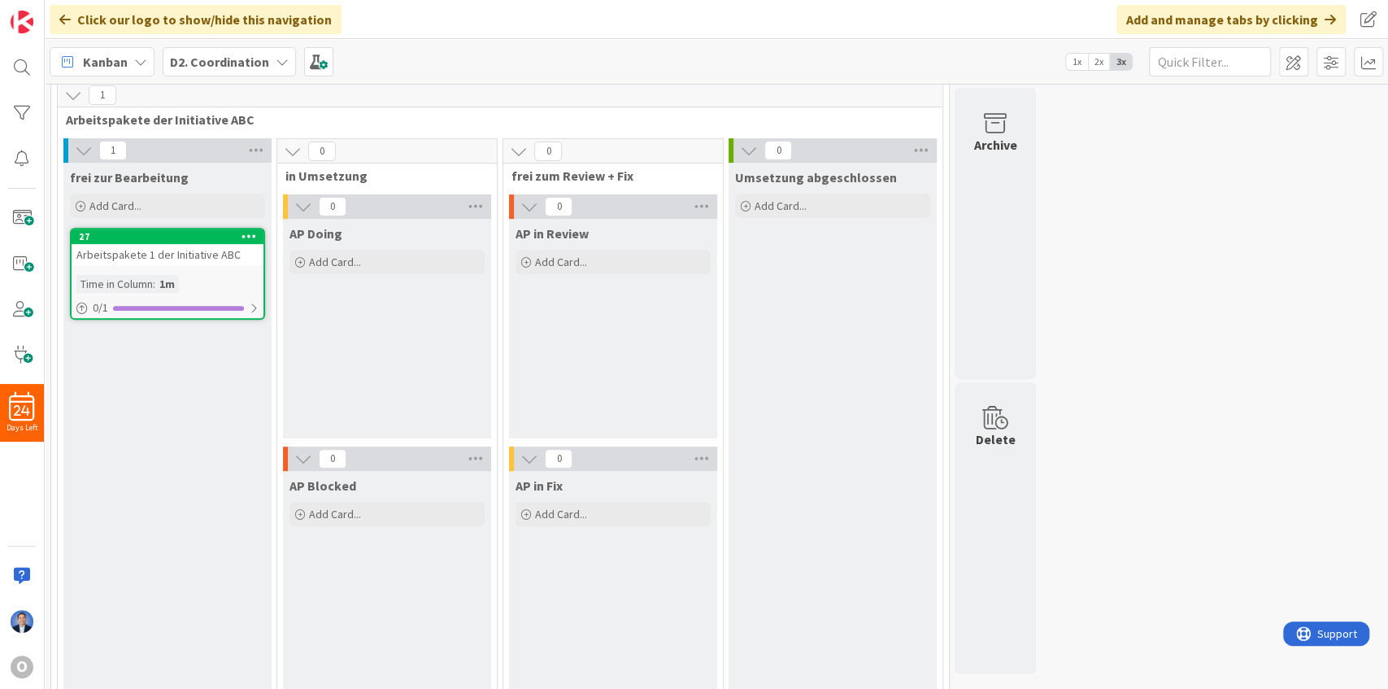
click at [263, 57] on b "D2. Coordination" at bounding box center [219, 62] width 99 height 16
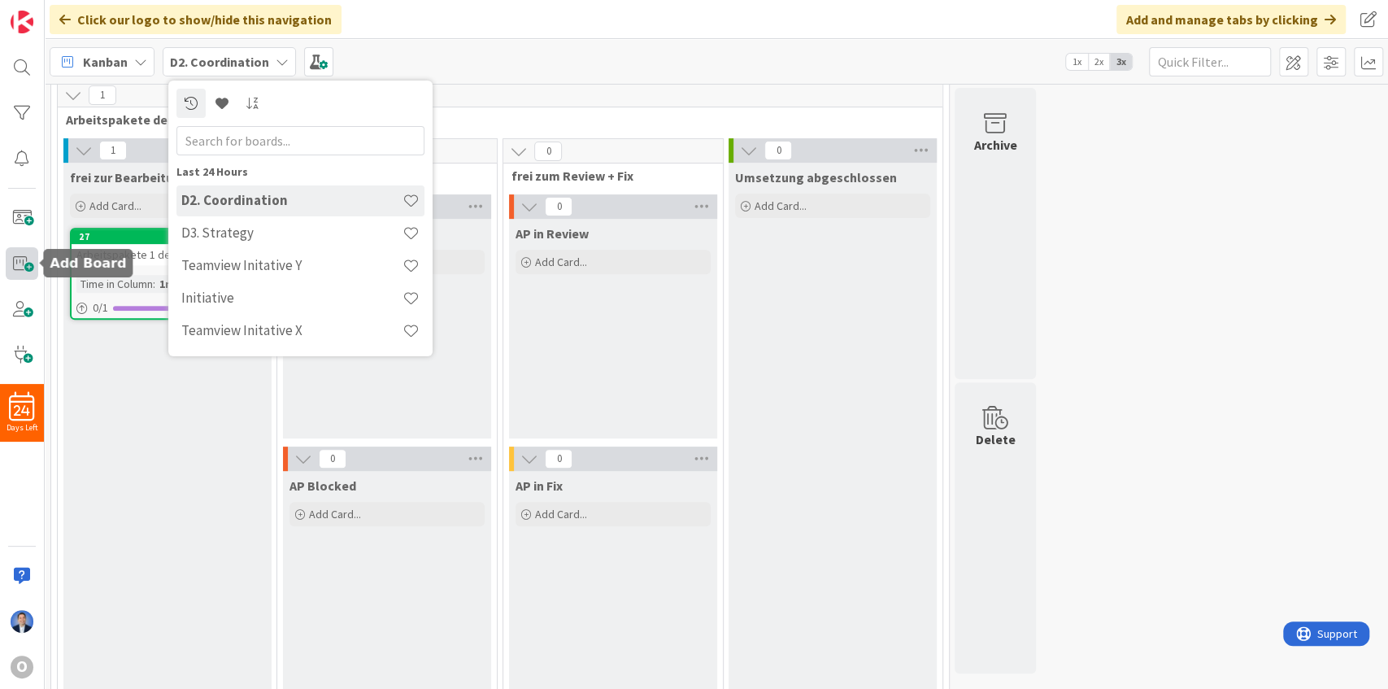
click at [24, 262] on span at bounding box center [22, 263] width 33 height 33
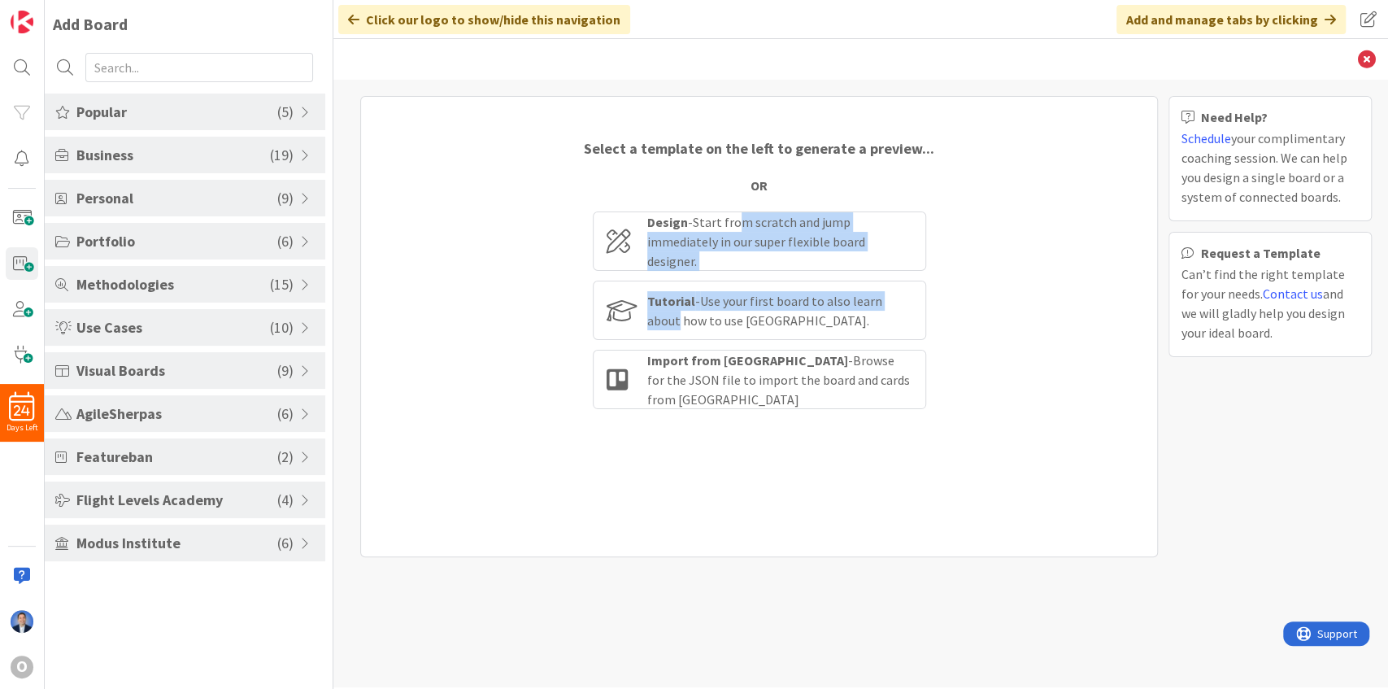
drag, startPoint x: 735, startPoint y: 236, endPoint x: 1137, endPoint y: 285, distance: 404.6
click at [1125, 289] on div "Select a template on the left to generate a preview... OR Design - Start from s…" at bounding box center [759, 326] width 798 height 461
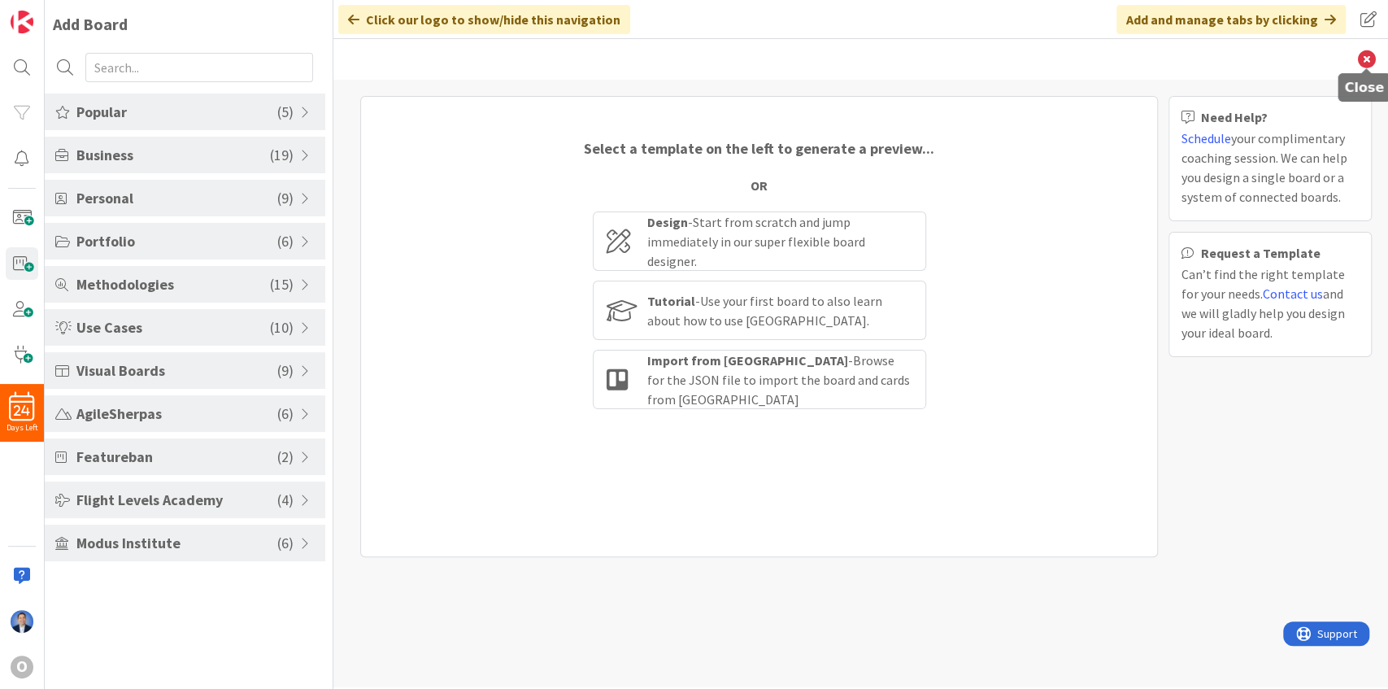
click at [1369, 58] on icon at bounding box center [1367, 59] width 18 height 18
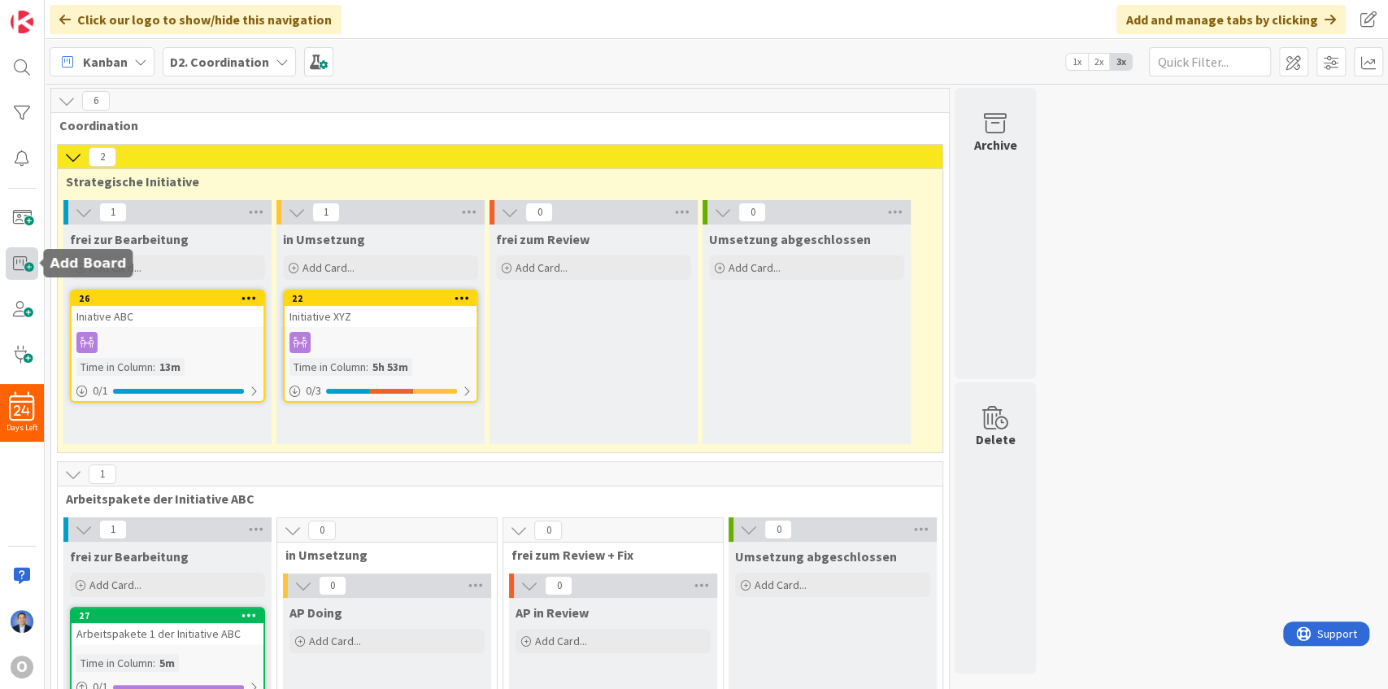
click at [28, 265] on span at bounding box center [22, 263] width 33 height 33
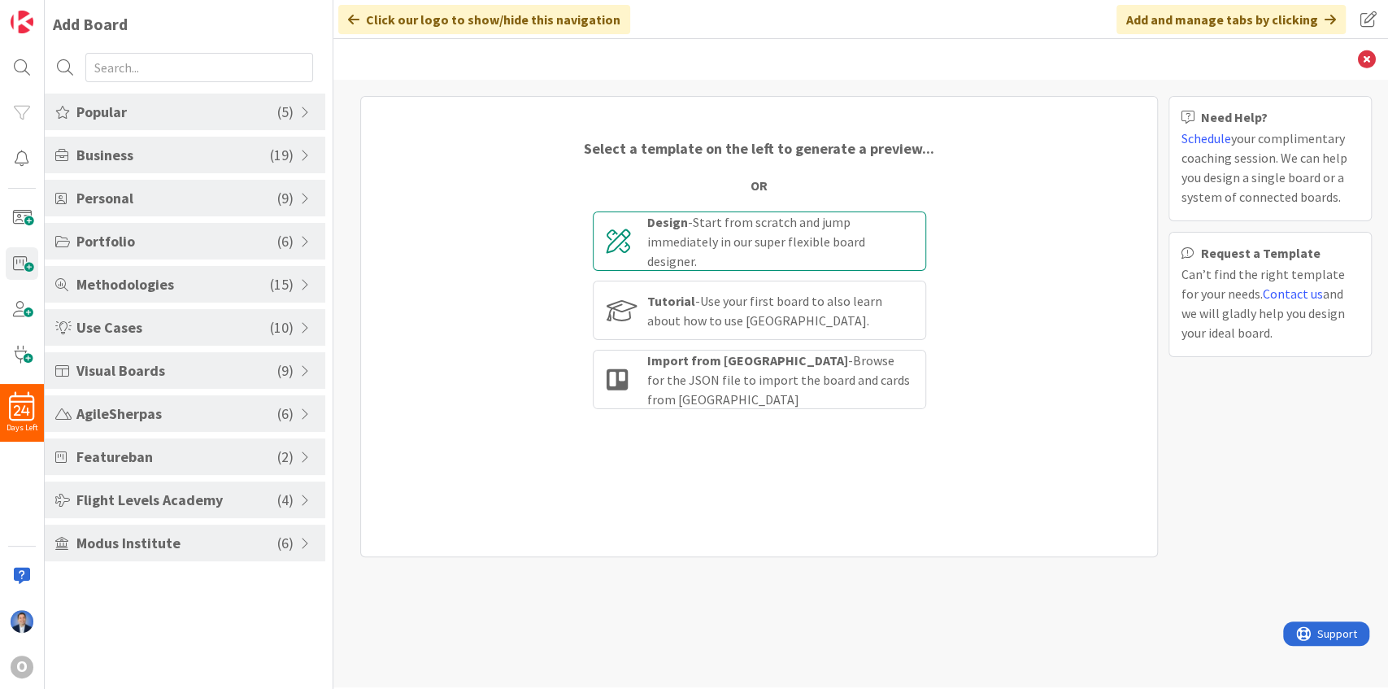
click at [827, 239] on div "Design - Start from scratch and jump immediately in our super flexible board de…" at bounding box center [779, 241] width 265 height 59
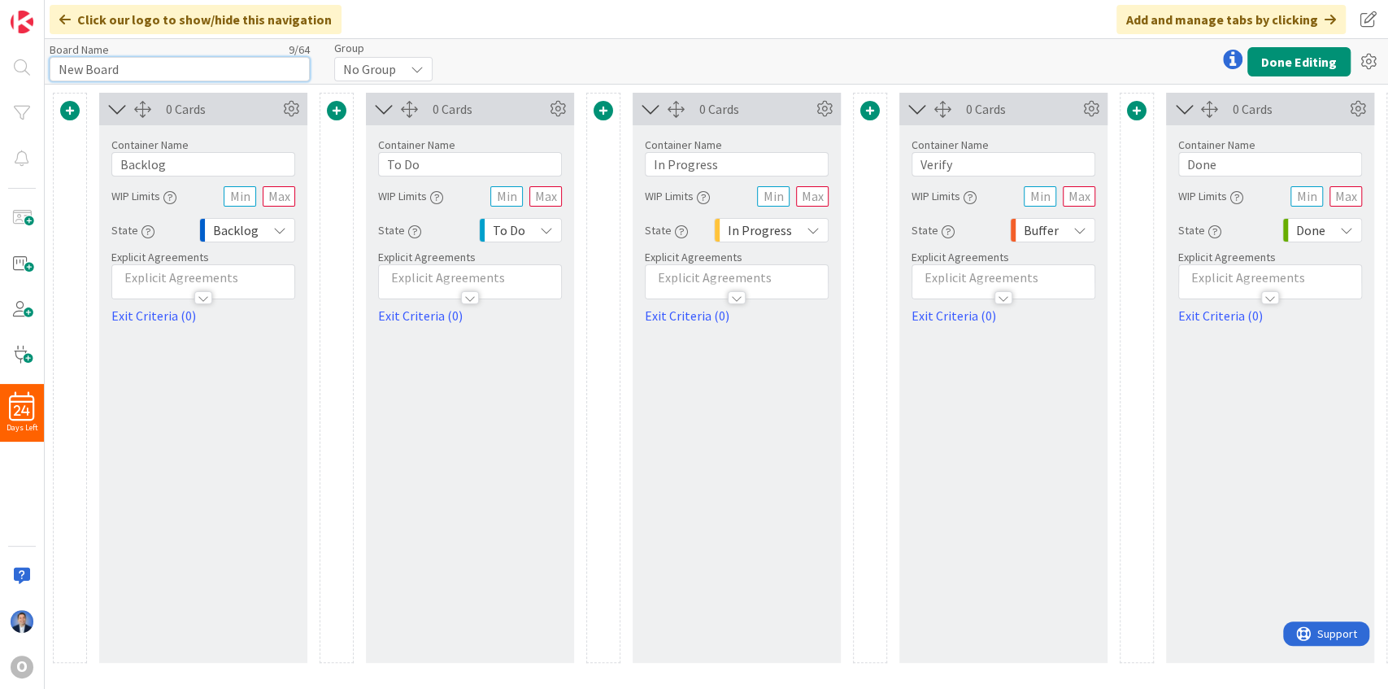
click at [167, 67] on input "New Board" at bounding box center [180, 69] width 260 height 24
type input "D1. Max"
click at [870, 115] on span at bounding box center [870, 111] width 20 height 20
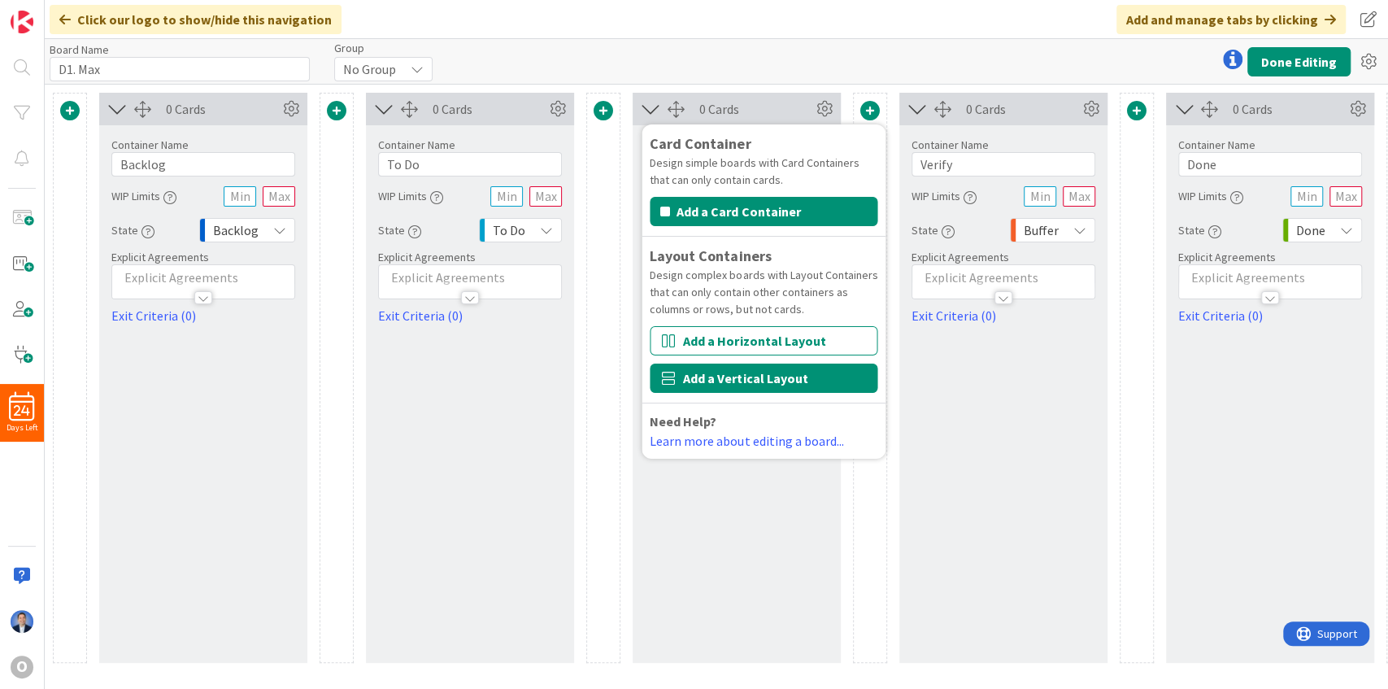
click at [758, 377] on button "Add a Vertical Layout" at bounding box center [764, 377] width 228 height 29
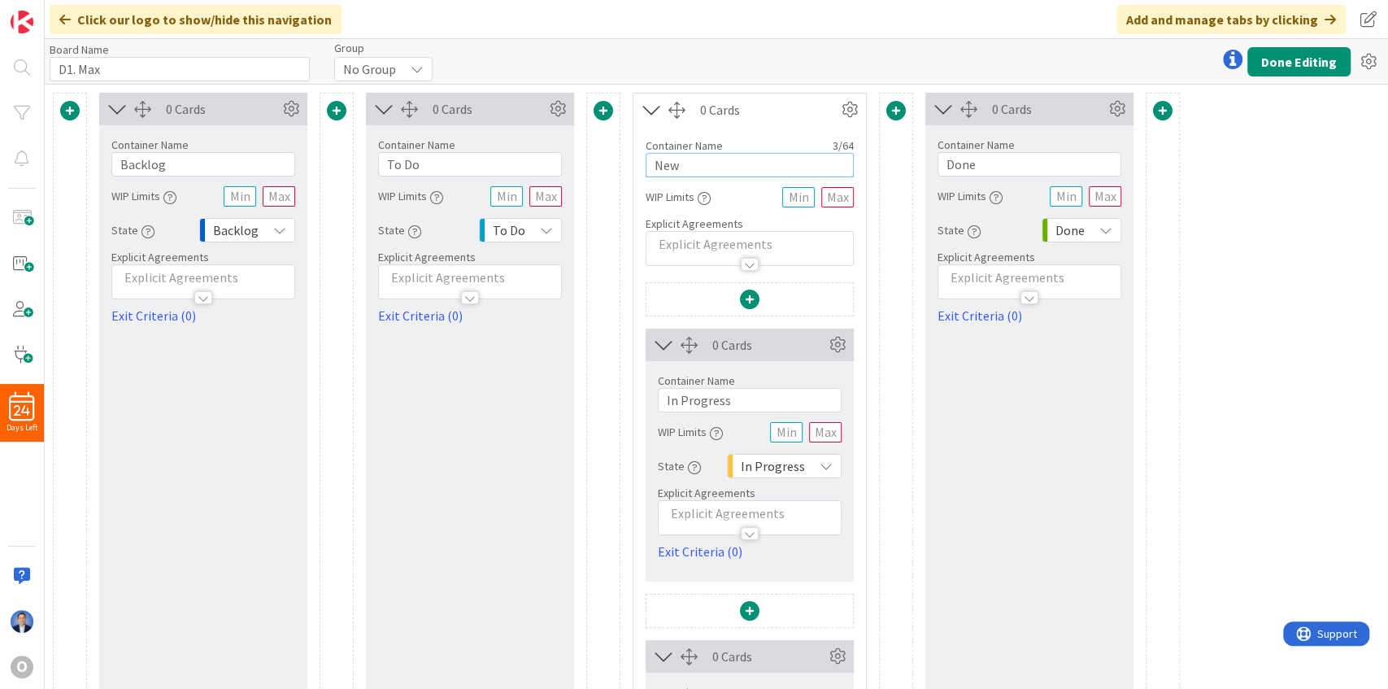
click at [695, 161] on input "New" at bounding box center [750, 165] width 208 height 24
paste input "in Umsetzung"
type input "in Umsetzung"
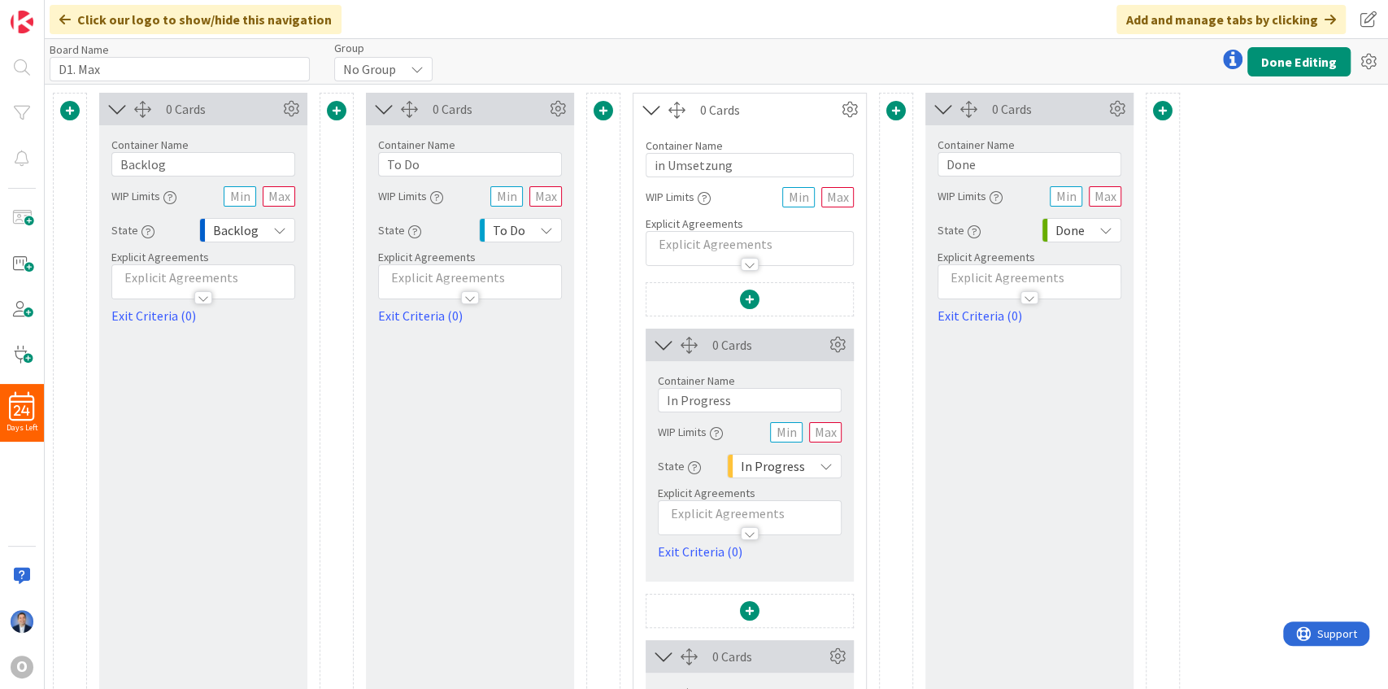
click at [1285, 238] on div "0 Cards Container Name 7 / 64 Backlog WIP Limits State Backlog Explicit Agreeme…" at bounding box center [716, 517] width 1343 height 864
click at [1290, 60] on button "Done Editing" at bounding box center [1298, 61] width 103 height 29
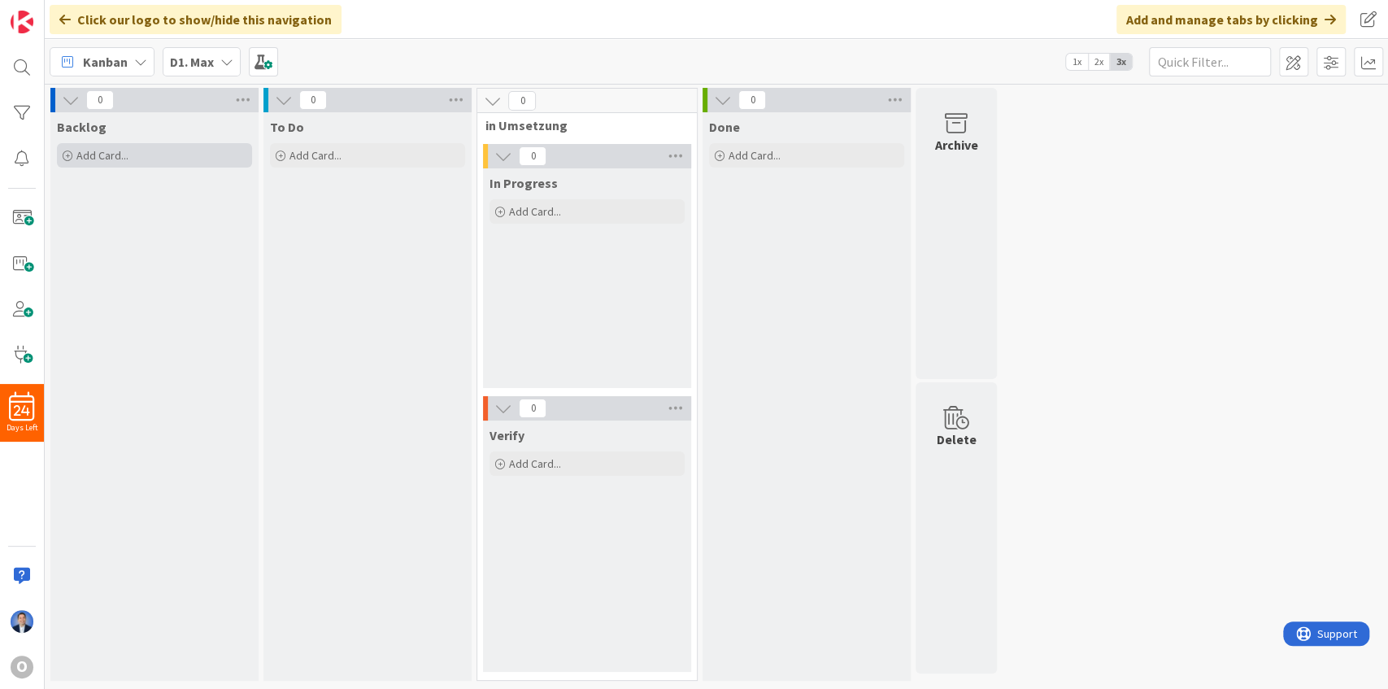
click at [145, 159] on div "Add Card..." at bounding box center [154, 155] width 195 height 24
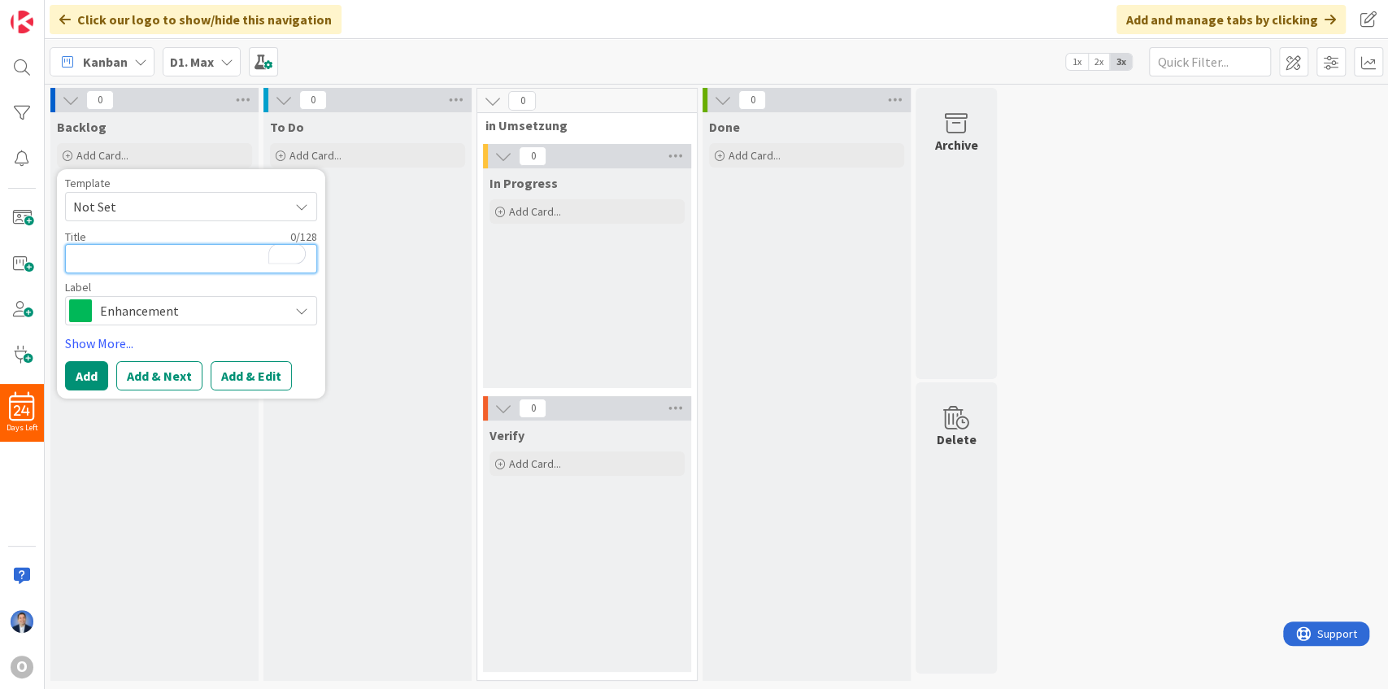
click at [89, 256] on textarea "To enrich screen reader interactions, please activate Accessibility in Grammarl…" at bounding box center [191, 258] width 252 height 29
type textarea "x"
type textarea "I"
type textarea "x"
type textarea "In"
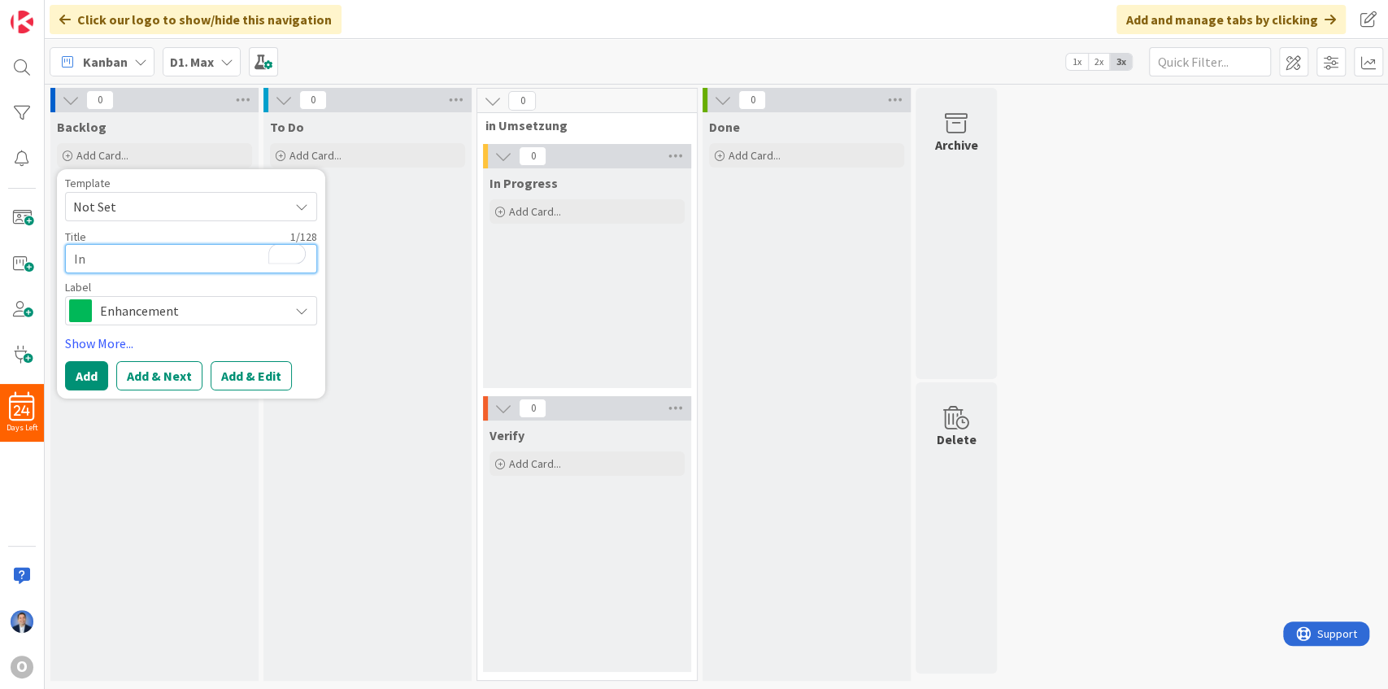
type textarea "x"
type textarea "Ini"
type textarea "x"
type textarea "Init"
type textarea "x"
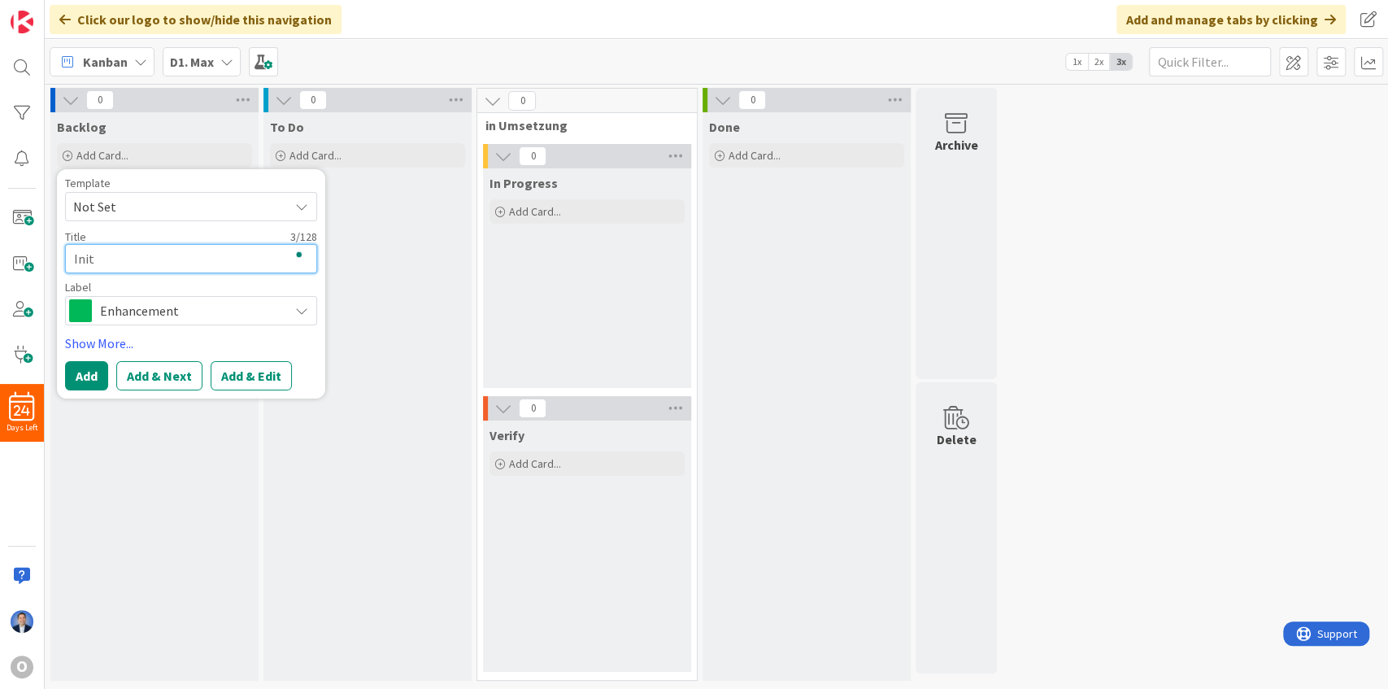
type textarea "[PERSON_NAME]"
type textarea "x"
type textarea "Init"
type textarea "x"
type textarea "Initi"
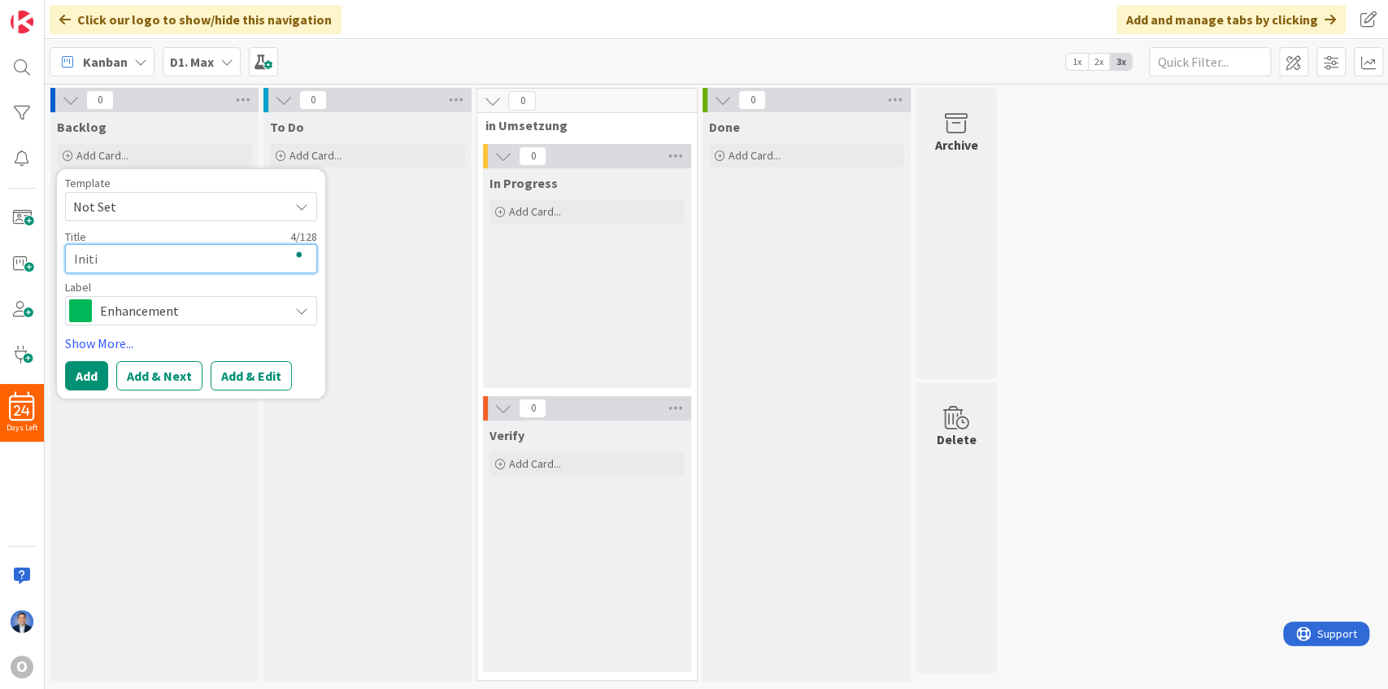
type textarea "x"
type textarea "Initia"
type textarea "x"
type textarea "Initiat"
type textarea "x"
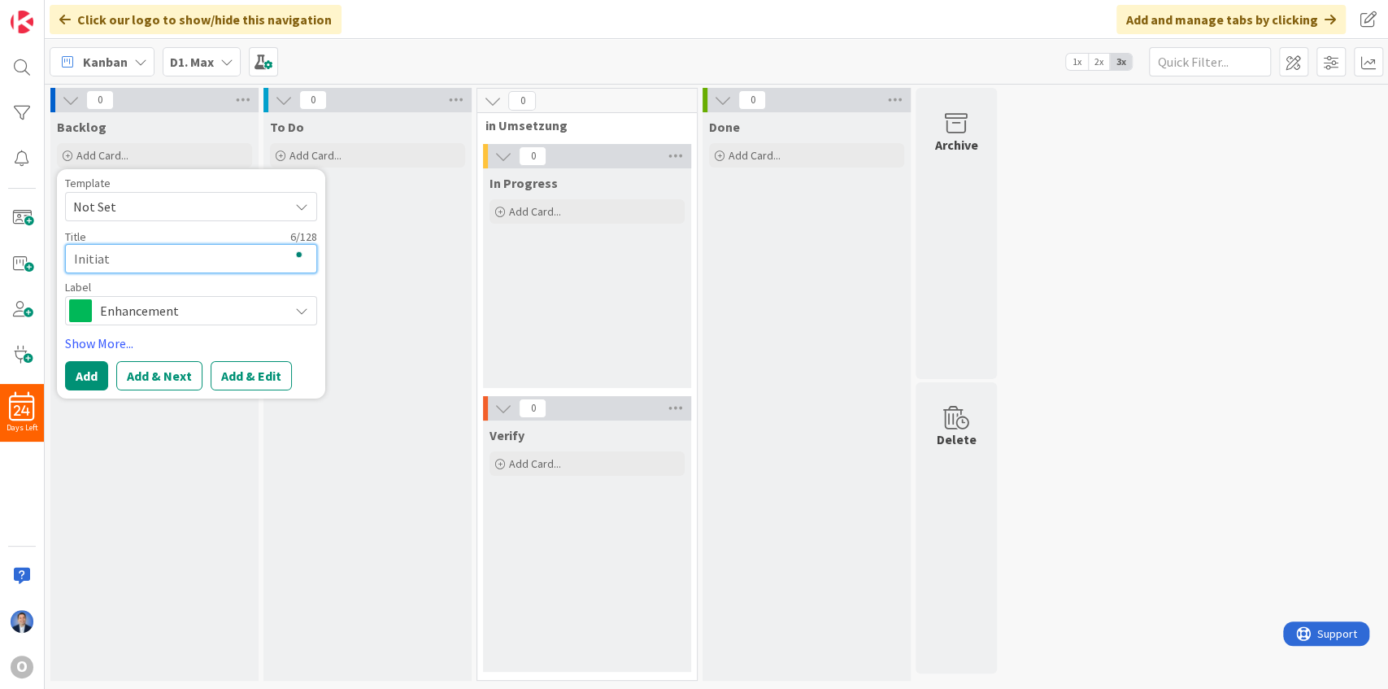
type textarea "Initiati"
type textarea "x"
type textarea "Initiativ"
type textarea "x"
type textarea "Initiative"
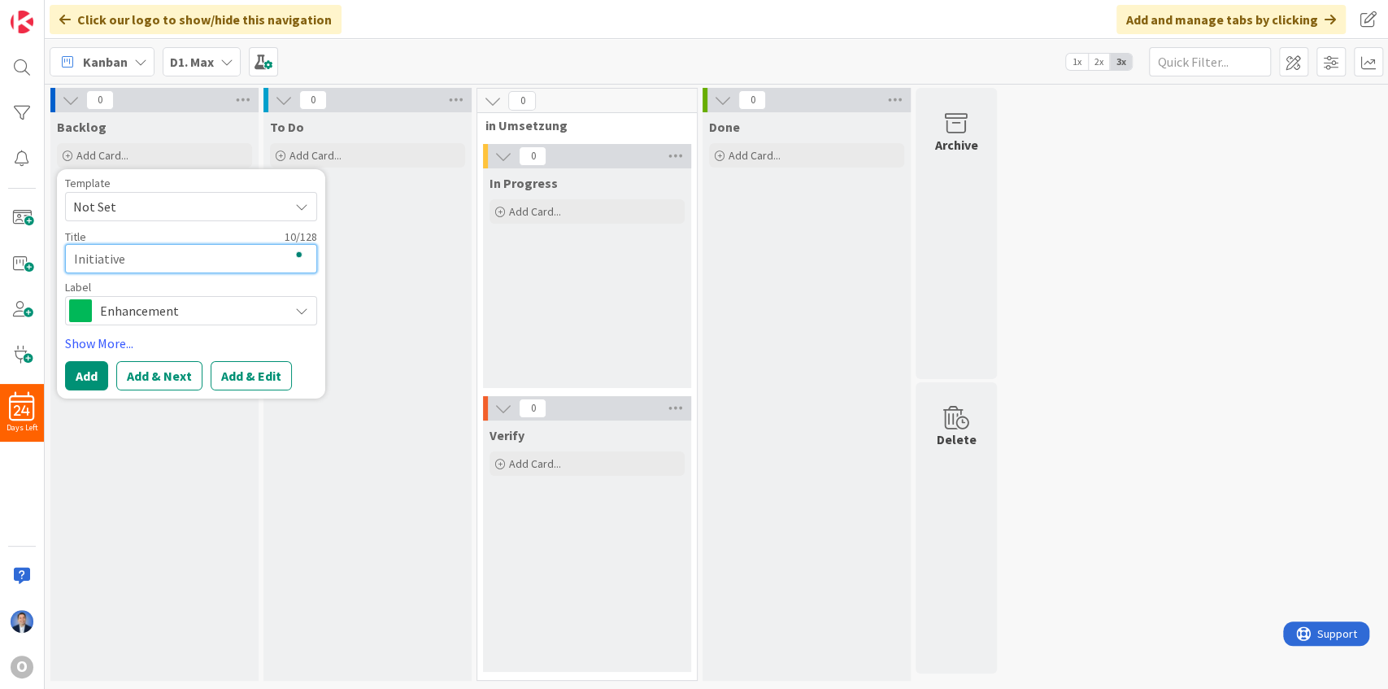
type textarea "x"
type textarea "Initiative"
type textarea "x"
type textarea "Initiative X"
type textarea "x"
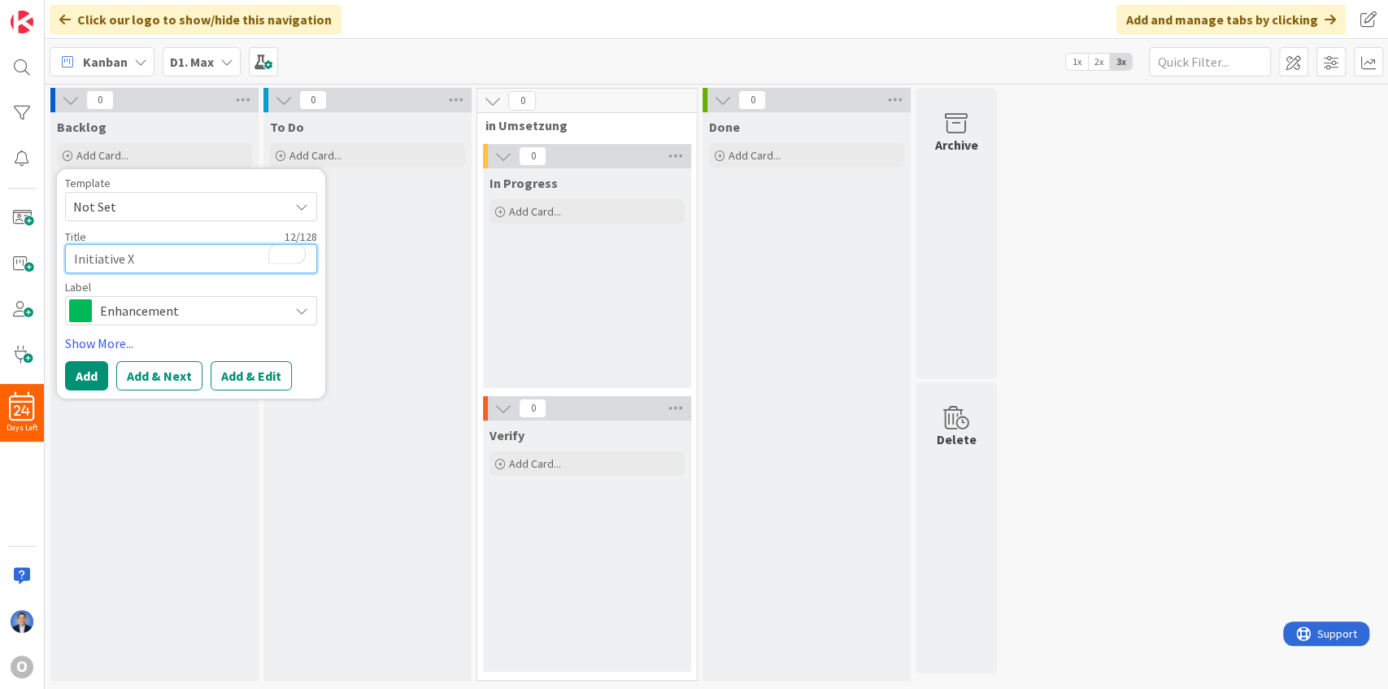
type textarea "Initiative XY"
type textarea "x"
type textarea "Initiative XYZ"
type textarea "x"
type textarea "Initiative XYZ:"
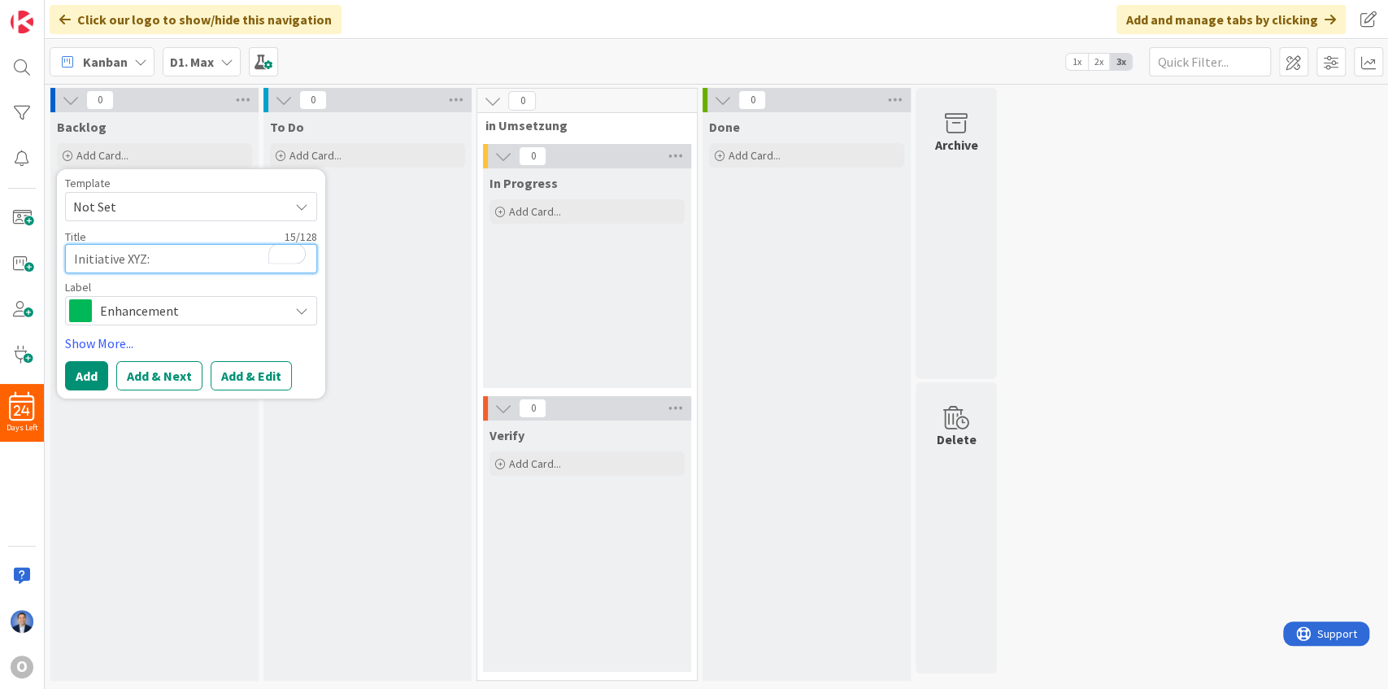
type textarea "x"
type textarea "Initiative XYZ:"
type textarea "x"
type textarea "Initiative XYZ: A"
type textarea "x"
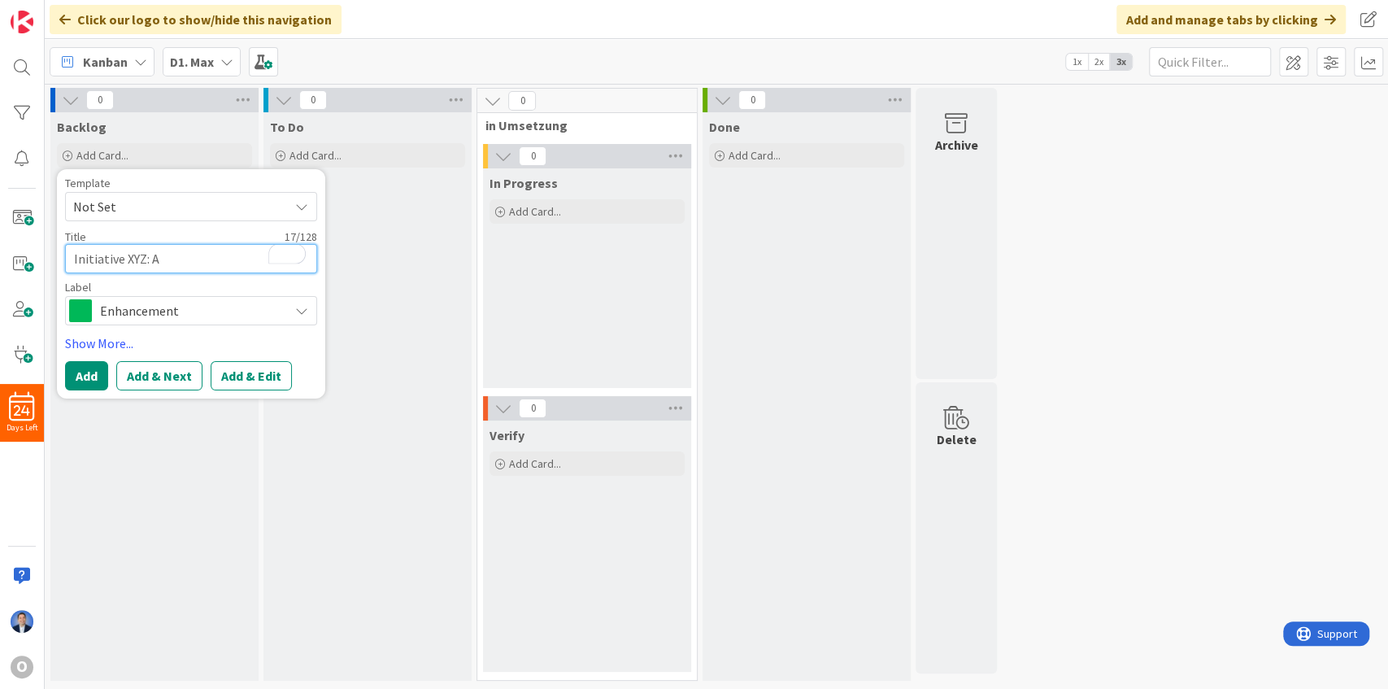
type textarea "Initiative XYZ: AP"
drag, startPoint x: 152, startPoint y: 257, endPoint x: 65, endPoint y: 262, distance: 87.1
click at [65, 262] on textarea "Initiative XYZ: AP" at bounding box center [191, 258] width 252 height 29
type textarea "x"
type textarea "AP"
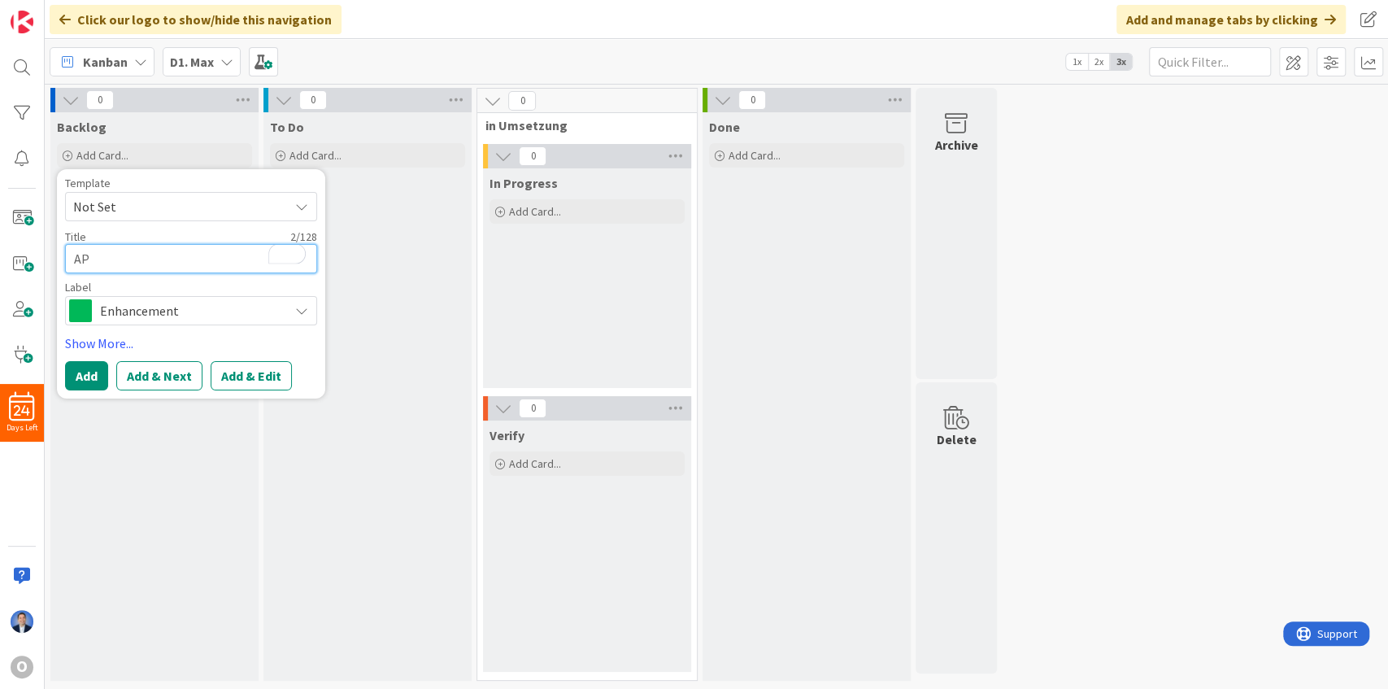
click at [163, 255] on textarea "AP" at bounding box center [191, 258] width 252 height 29
type textarea "x"
type textarea "AP1"
click at [73, 255] on textarea "AP1" at bounding box center [191, 258] width 252 height 29
type textarea "x"
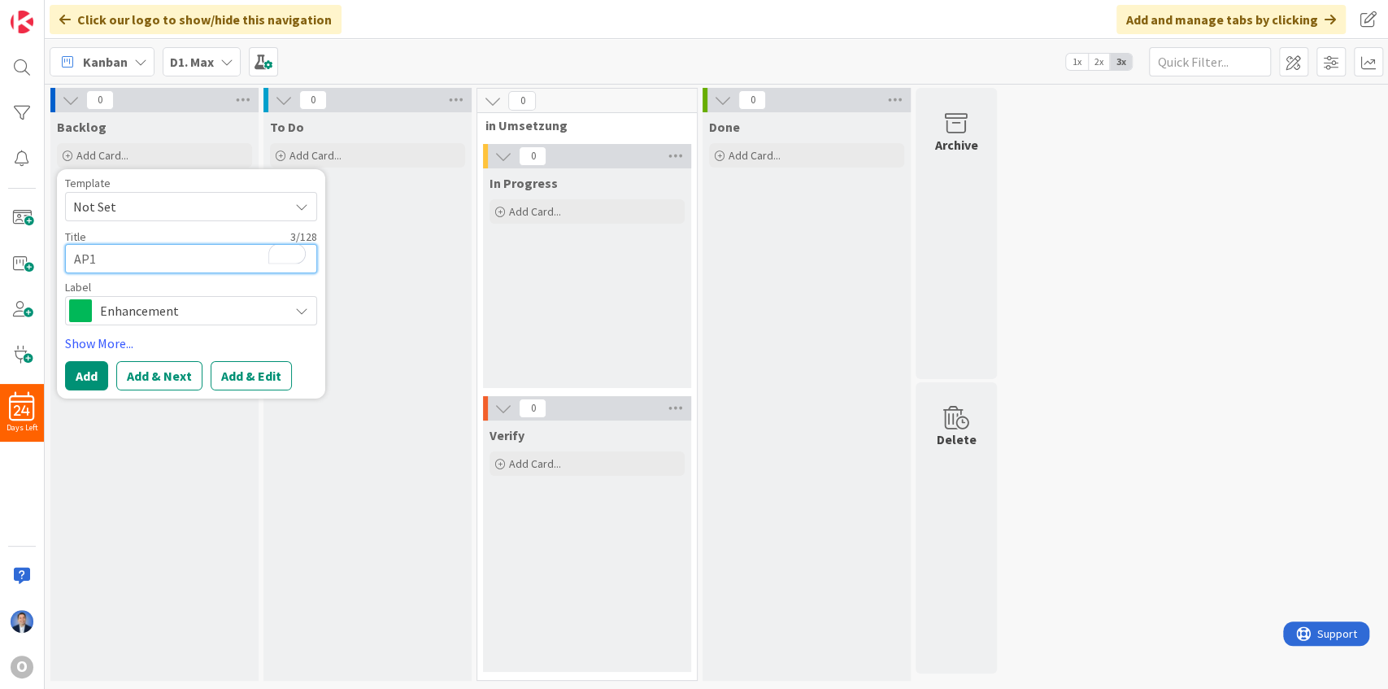
type textarea "XAP1"
type textarea "x"
type textarea "XYAP1"
type textarea "x"
type textarea "XYZAP1"
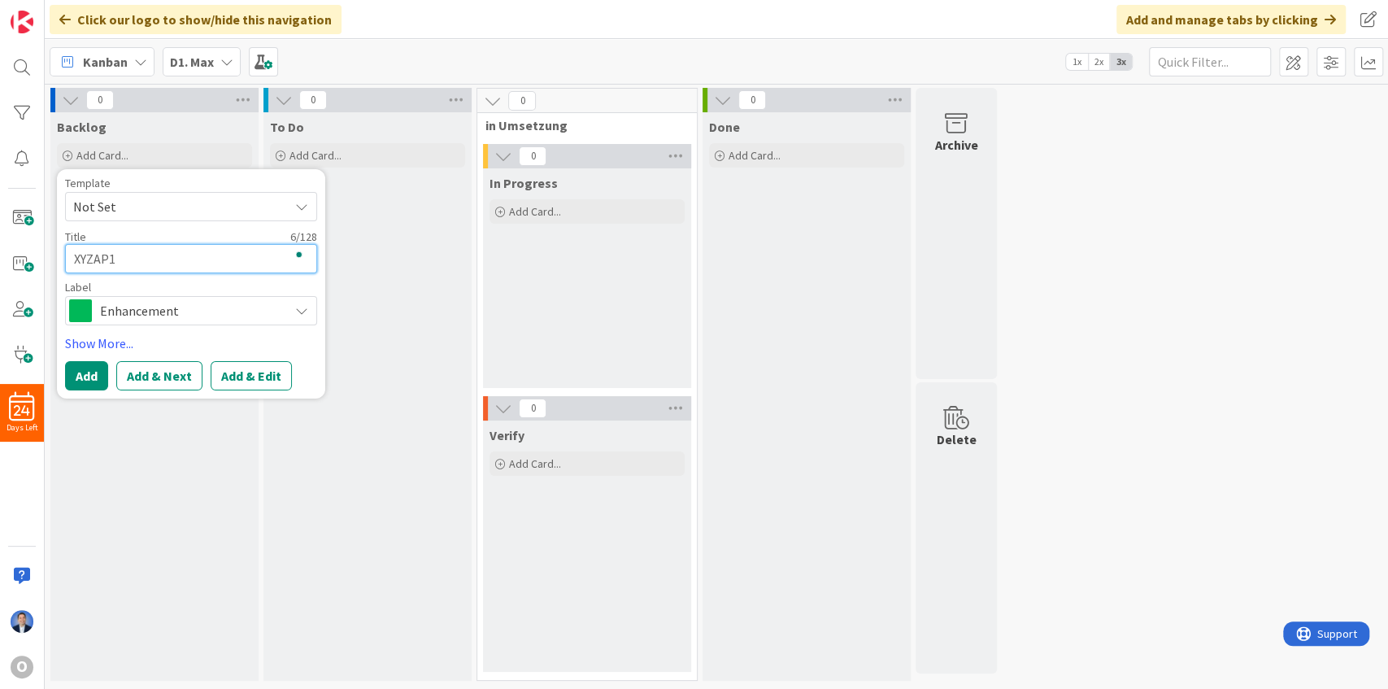
type textarea "x"
type textarea "XYZ-AP1"
click at [158, 259] on textarea "XYZ-AP1" at bounding box center [191, 258] width 252 height 29
type textarea "x"
type textarea "XYZ-AP1"
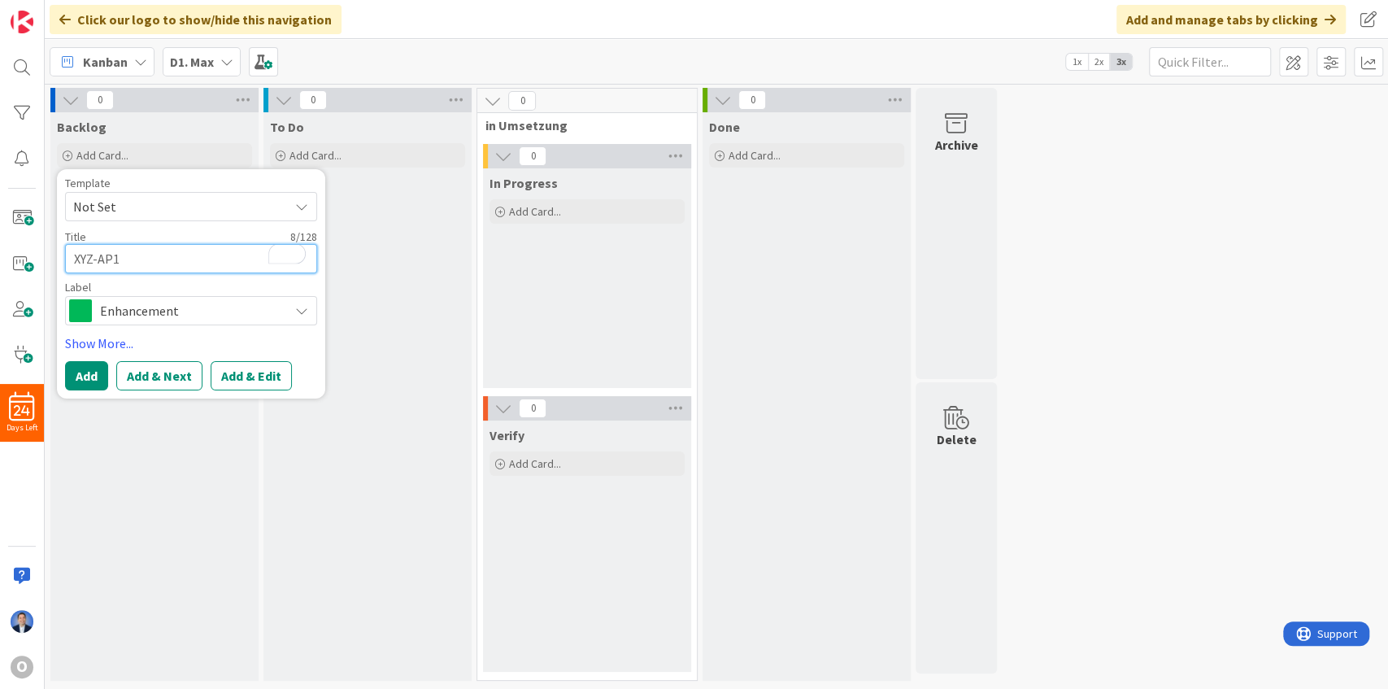
type textarea "x"
type textarea "XYZ-AP1 T"
type textarea "x"
type textarea "XYZ-AP1 Ta"
type textarea "x"
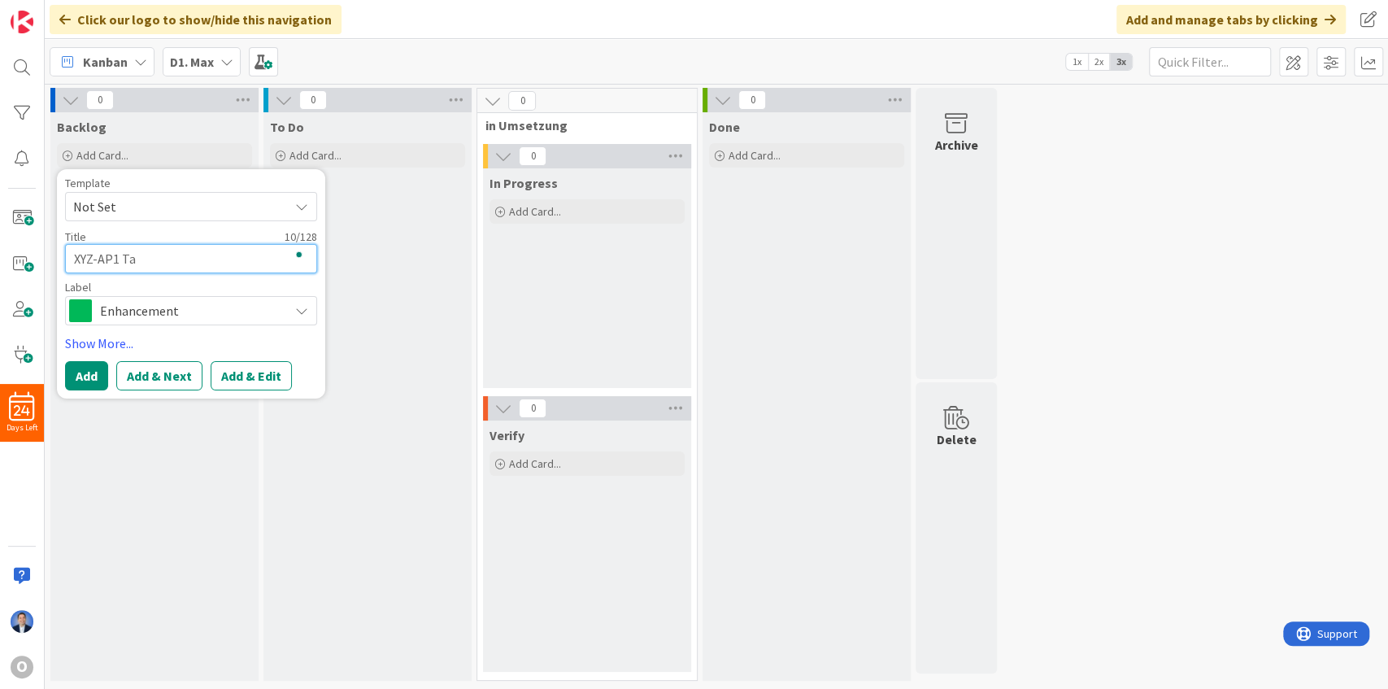
type textarea "XYZ-AP1 Tas"
type textarea "x"
type textarea "XYZ-AP1 Task"
type textarea "x"
type textarea "XYZ-AP1 Task"
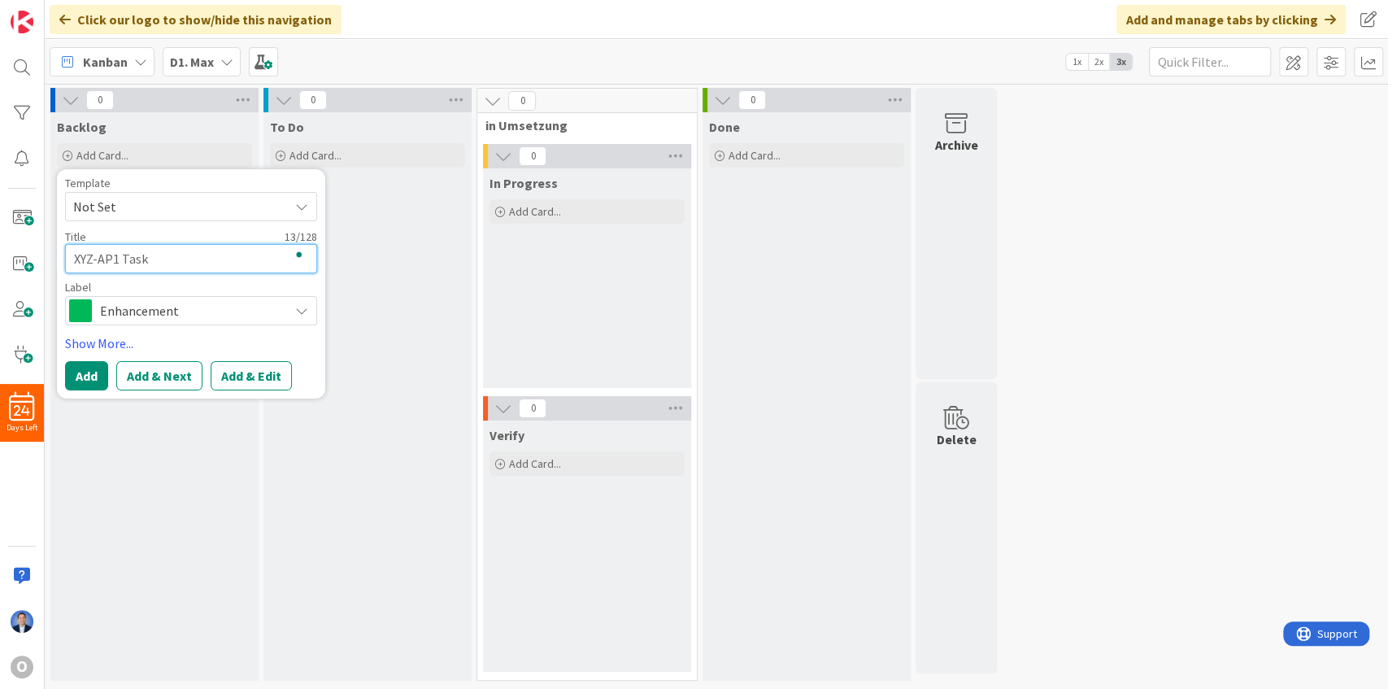
type textarea "x"
type textarea "XYZ-AP1 Task 1"
click at [87, 373] on button "Add" at bounding box center [86, 375] width 43 height 29
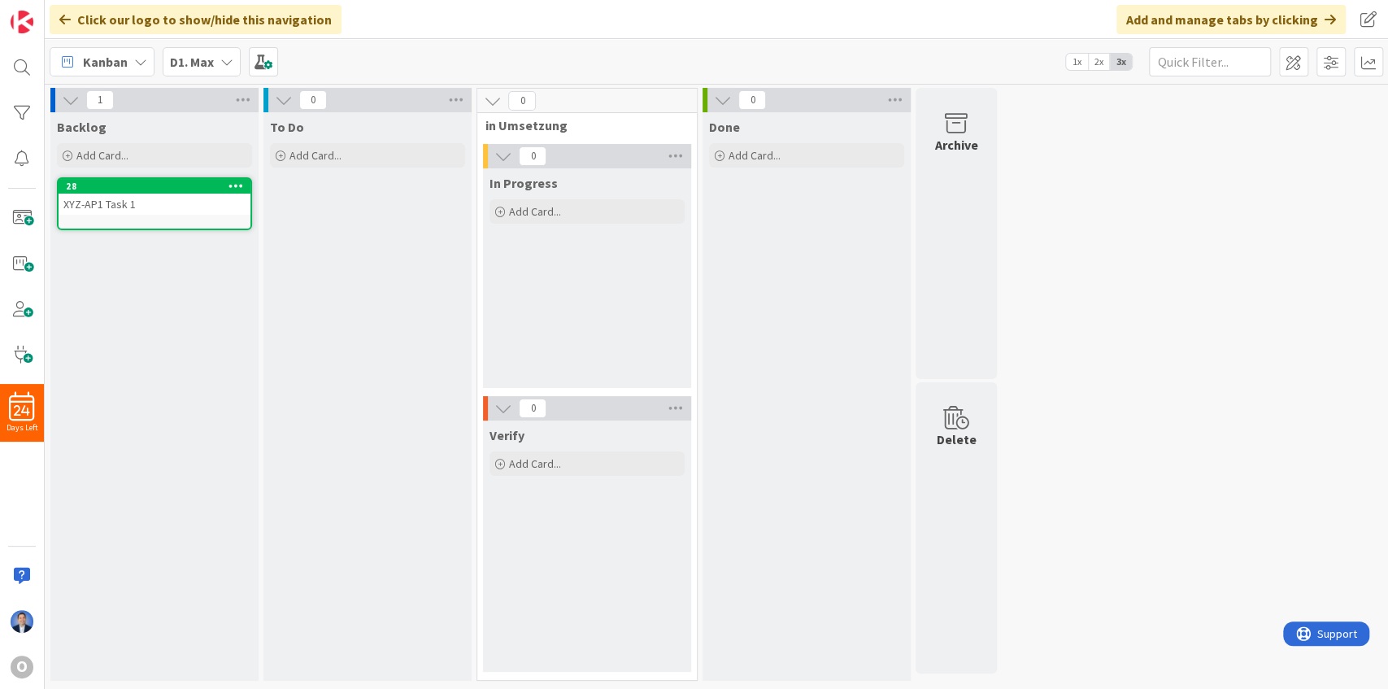
click at [146, 203] on div "XYZ-AP1 Task 1" at bounding box center [155, 204] width 192 height 21
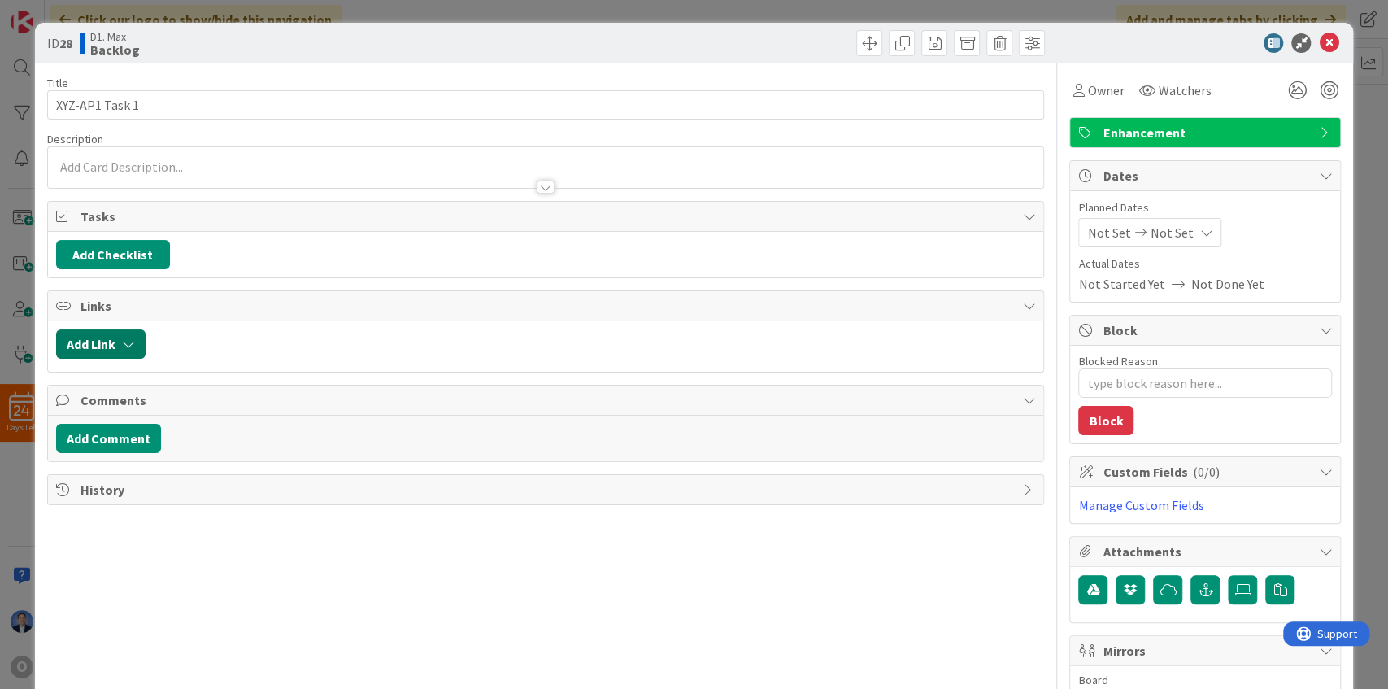
click at [107, 337] on button "Add Link" at bounding box center [100, 343] width 89 height 29
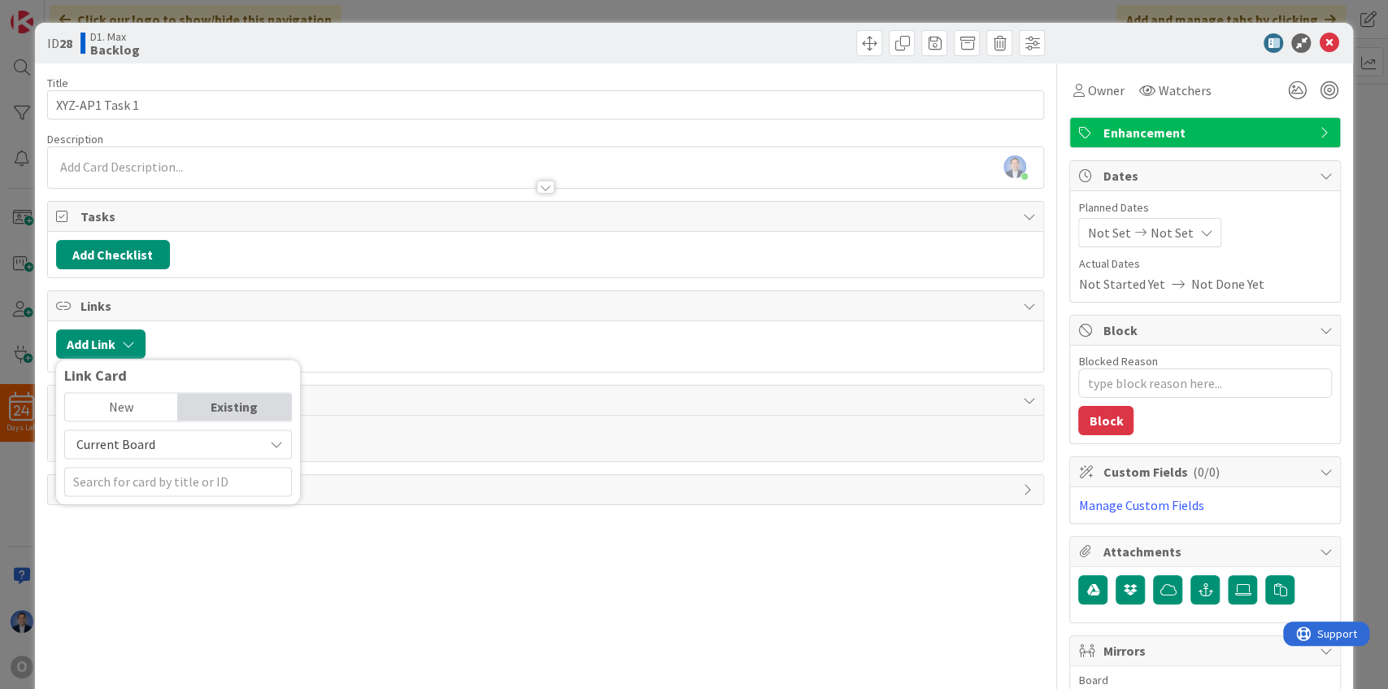
click at [155, 433] on span "Current Board" at bounding box center [164, 444] width 182 height 23
click at [133, 501] on span "All Boards" at bounding box center [186, 511] width 226 height 24
click at [137, 481] on input "text" at bounding box center [178, 481] width 228 height 29
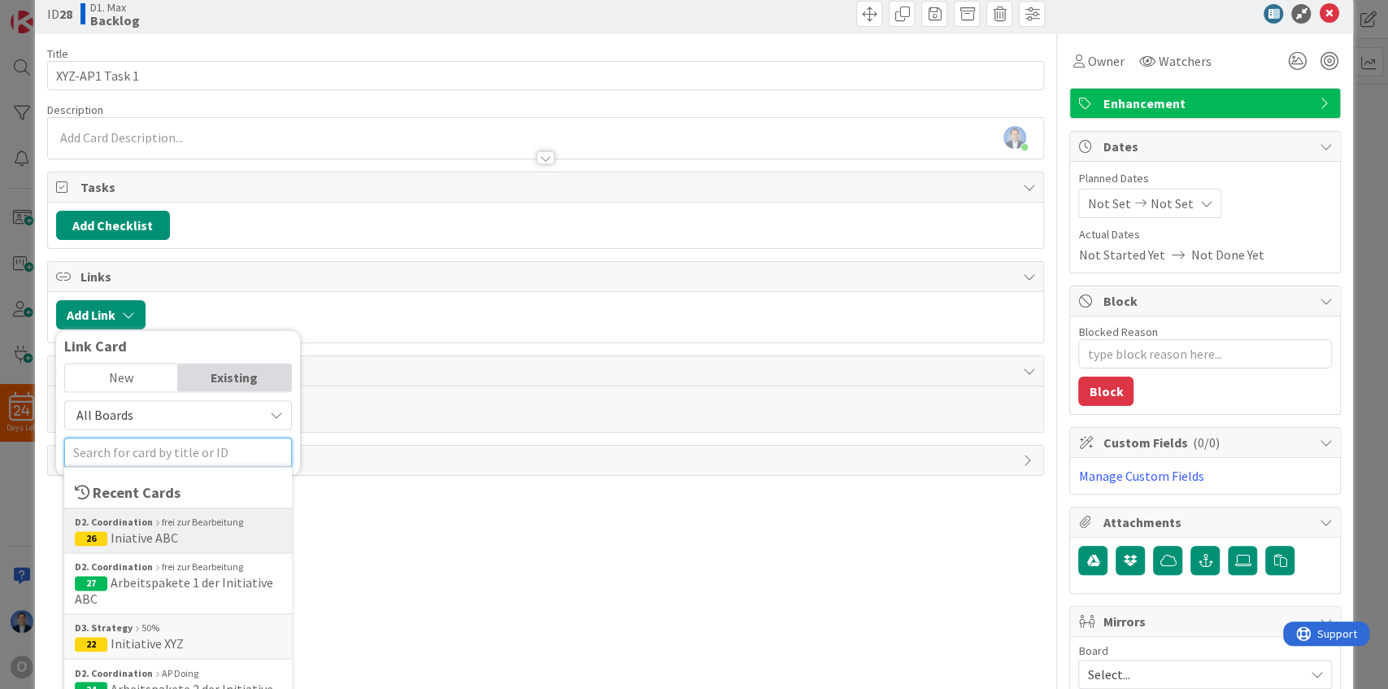
scroll to position [156, 0]
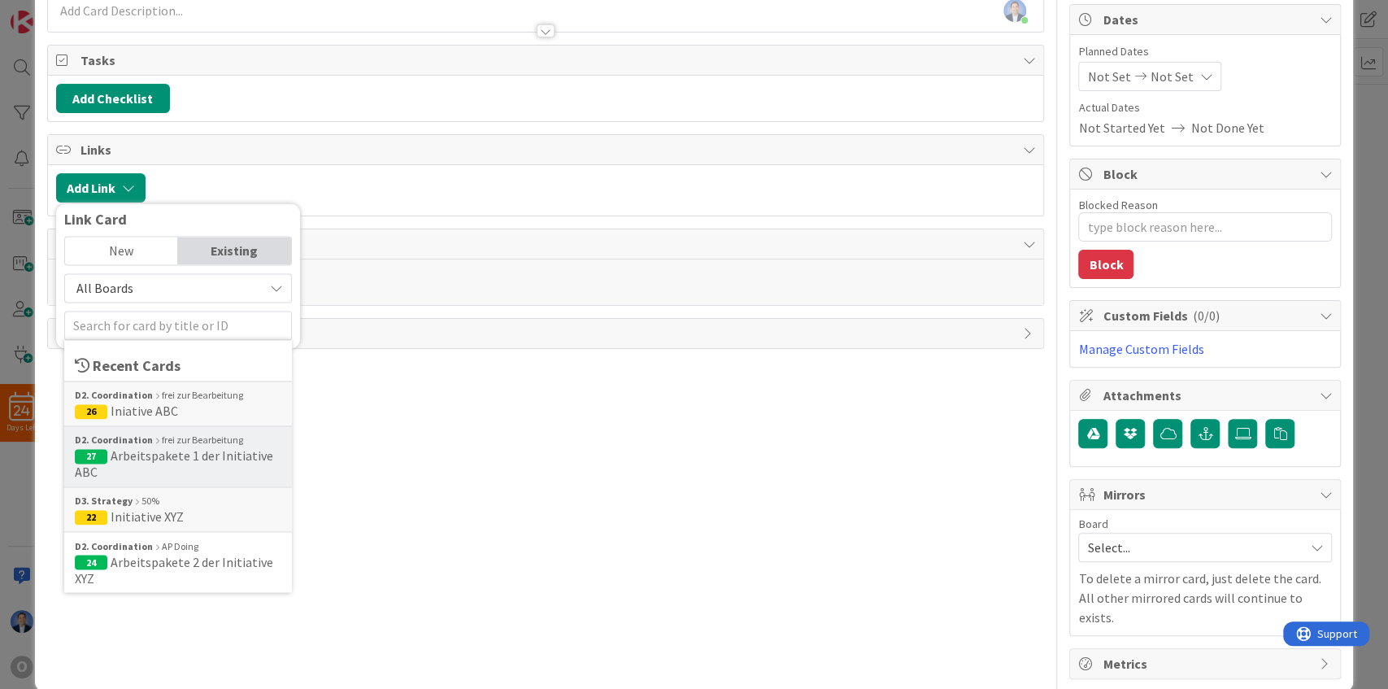
click at [187, 449] on span "Arbeitspakete 1 der Initiative ABC" at bounding box center [174, 463] width 198 height 33
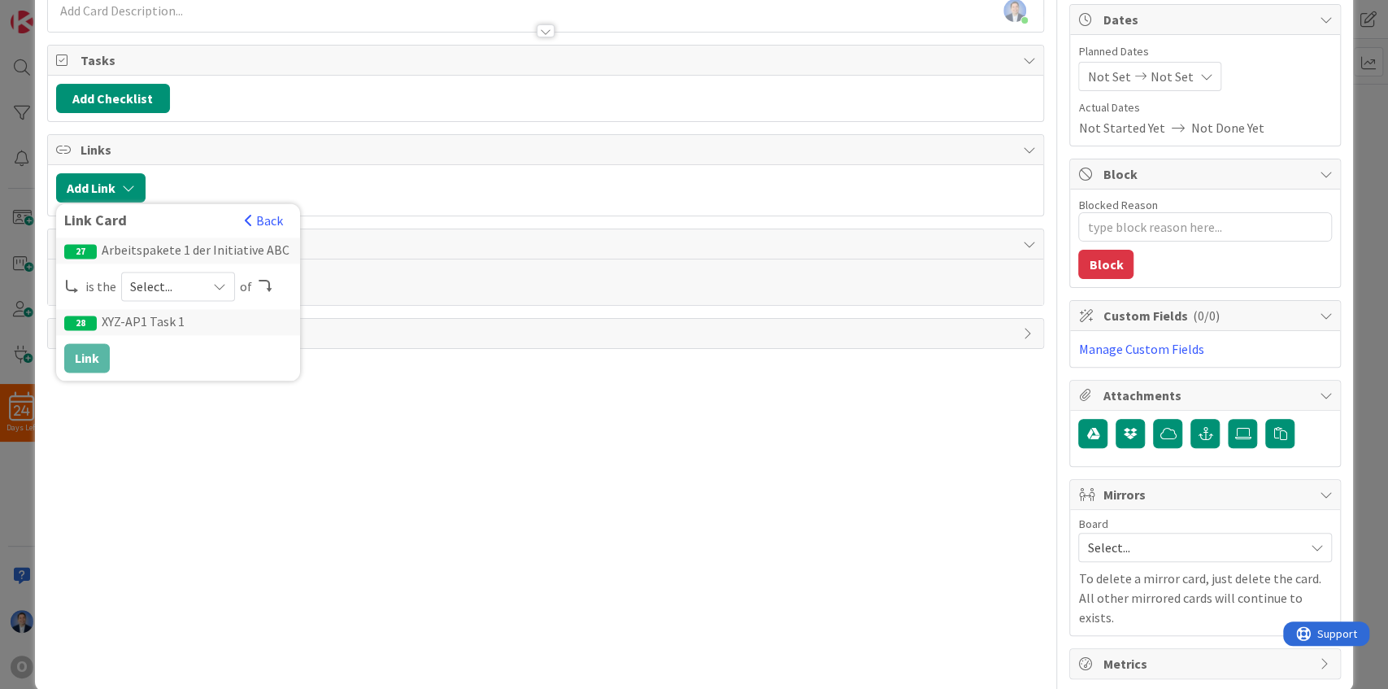
click at [174, 276] on span "Select..." at bounding box center [164, 286] width 68 height 23
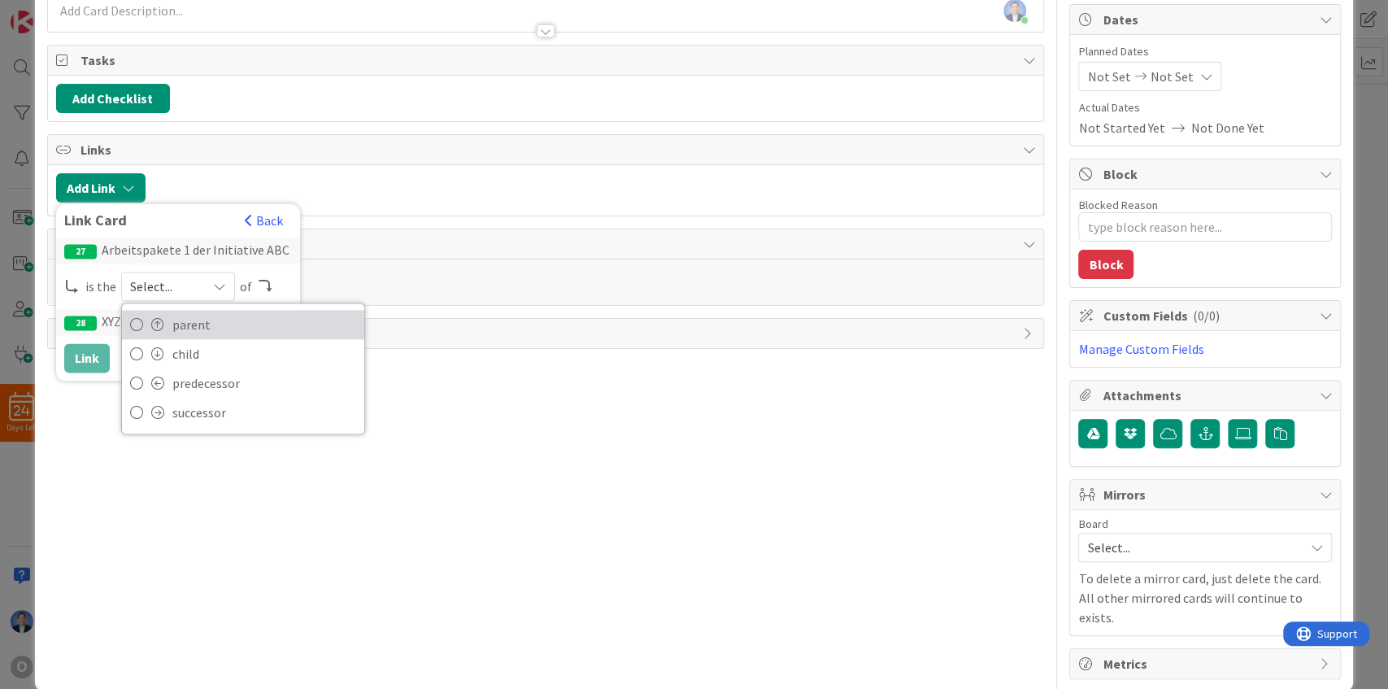
click at [195, 322] on span "parent" at bounding box center [264, 324] width 184 height 24
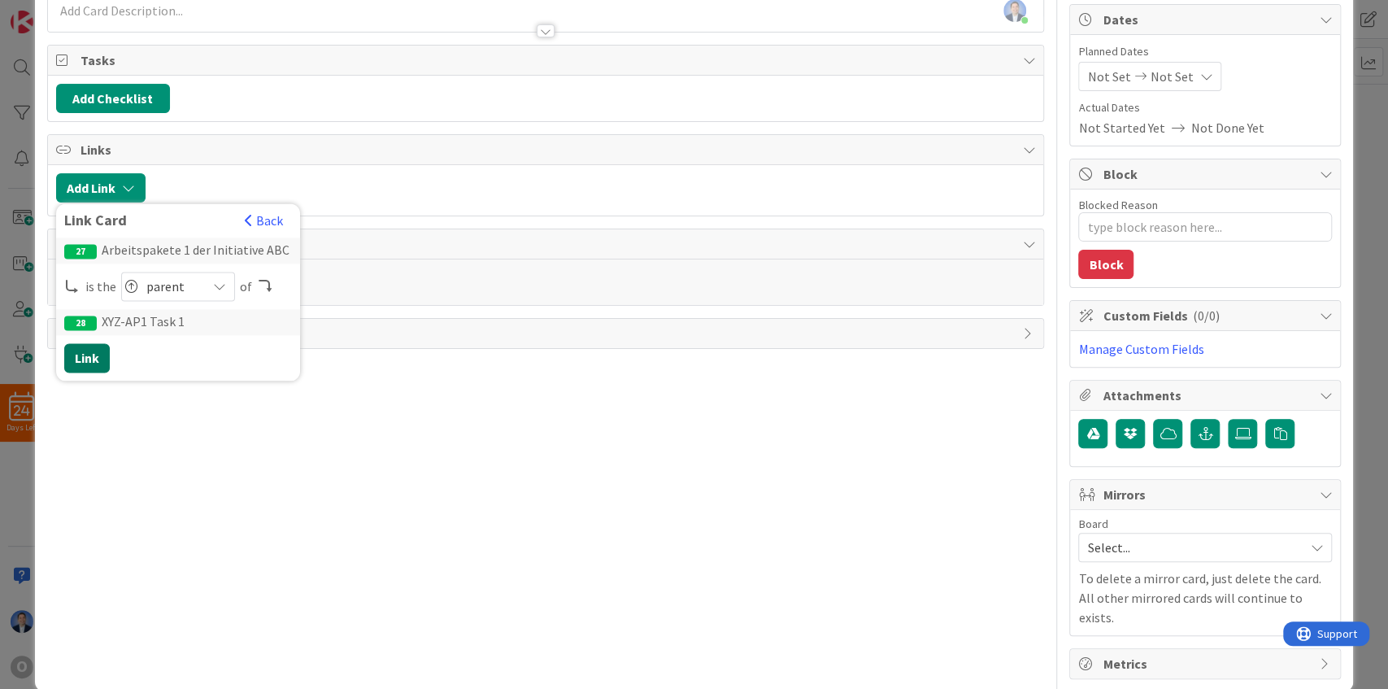
click at [82, 351] on button "Link" at bounding box center [87, 357] width 46 height 29
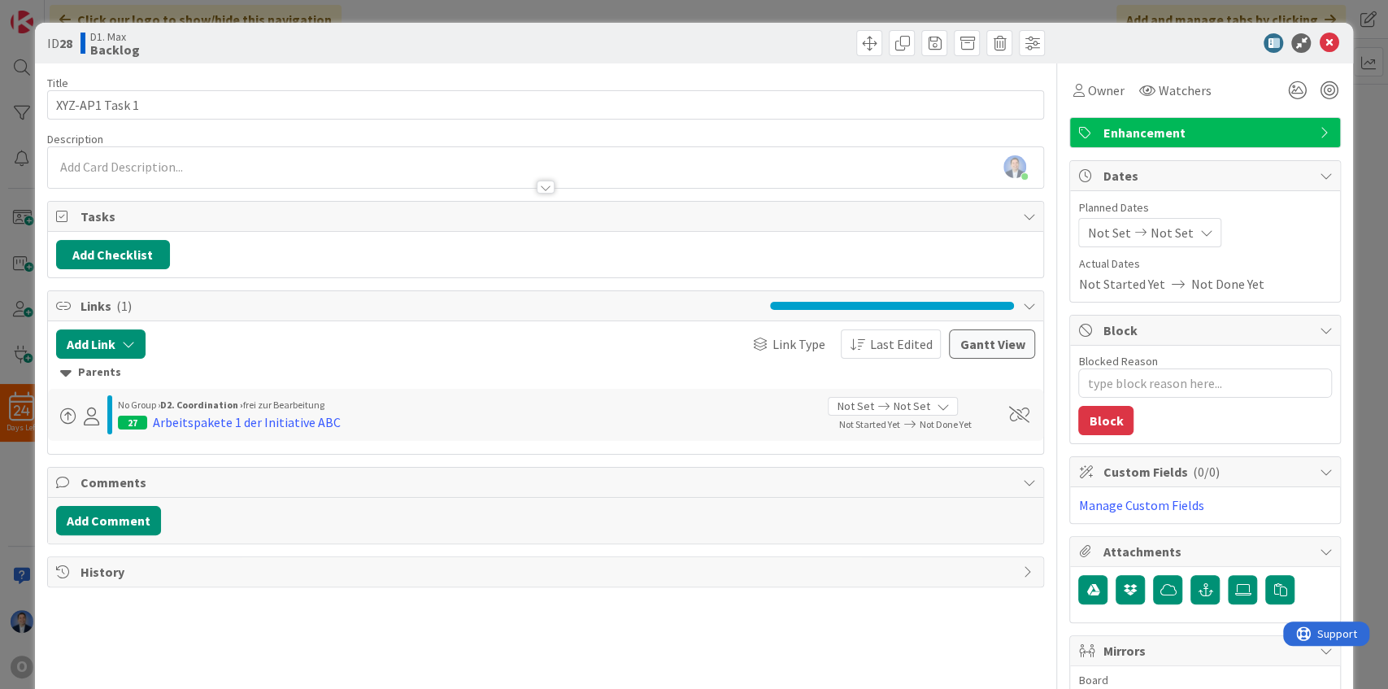
scroll to position [0, 0]
click at [1327, 43] on icon at bounding box center [1329, 43] width 20 height 20
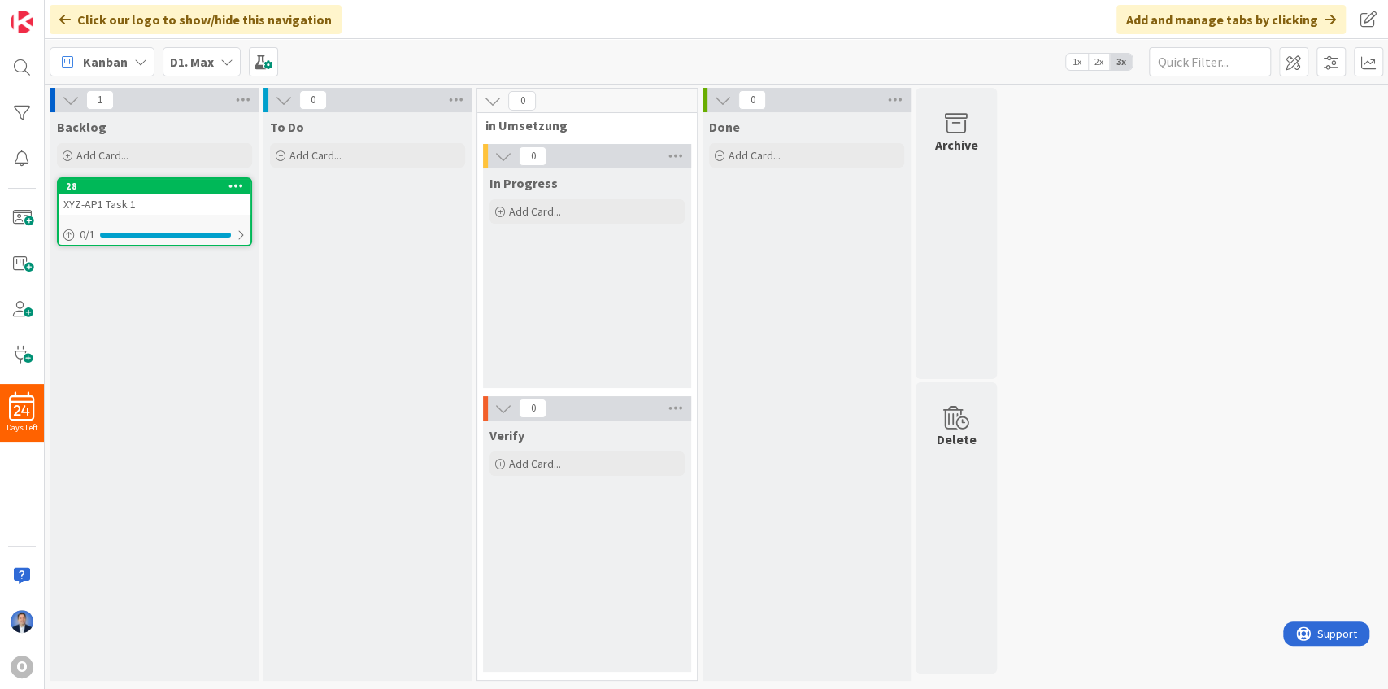
click at [232, 185] on icon at bounding box center [235, 185] width 15 height 11
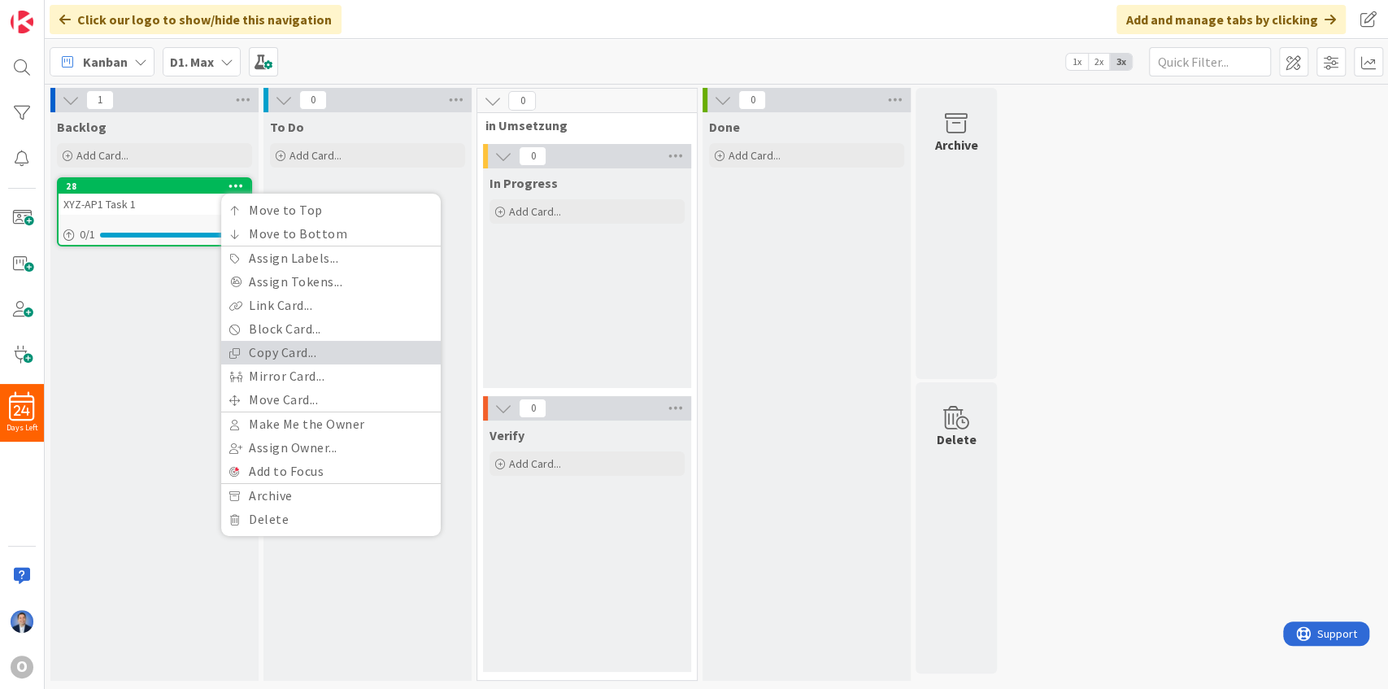
click at [288, 351] on link "Copy Card..." at bounding box center [331, 353] width 220 height 24
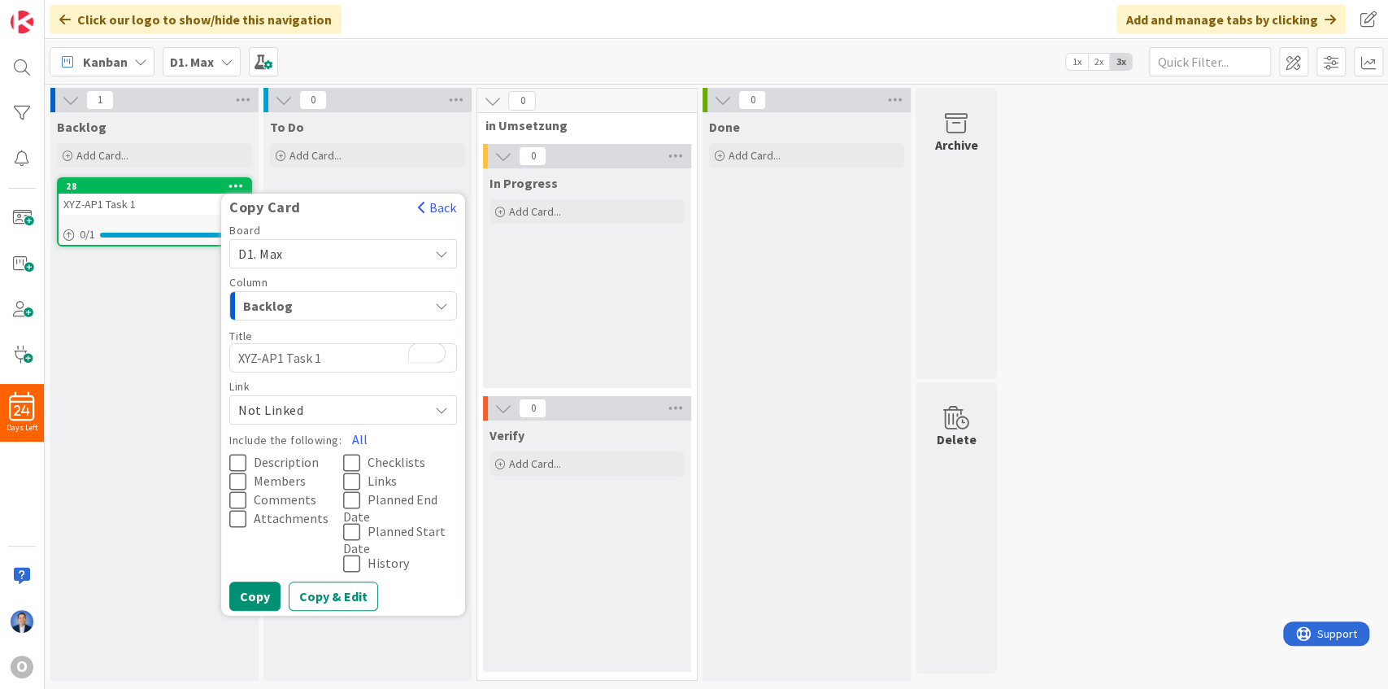
drag, startPoint x: 312, startPoint y: 357, endPoint x: 322, endPoint y: 357, distance: 9.8
click at [322, 357] on textarea "XYZ-AP1 Task 1" at bounding box center [343, 357] width 228 height 29
type textarea "x"
type textarea "XYZ-AP1 Task 2"
click at [356, 436] on button "All" at bounding box center [360, 438] width 37 height 29
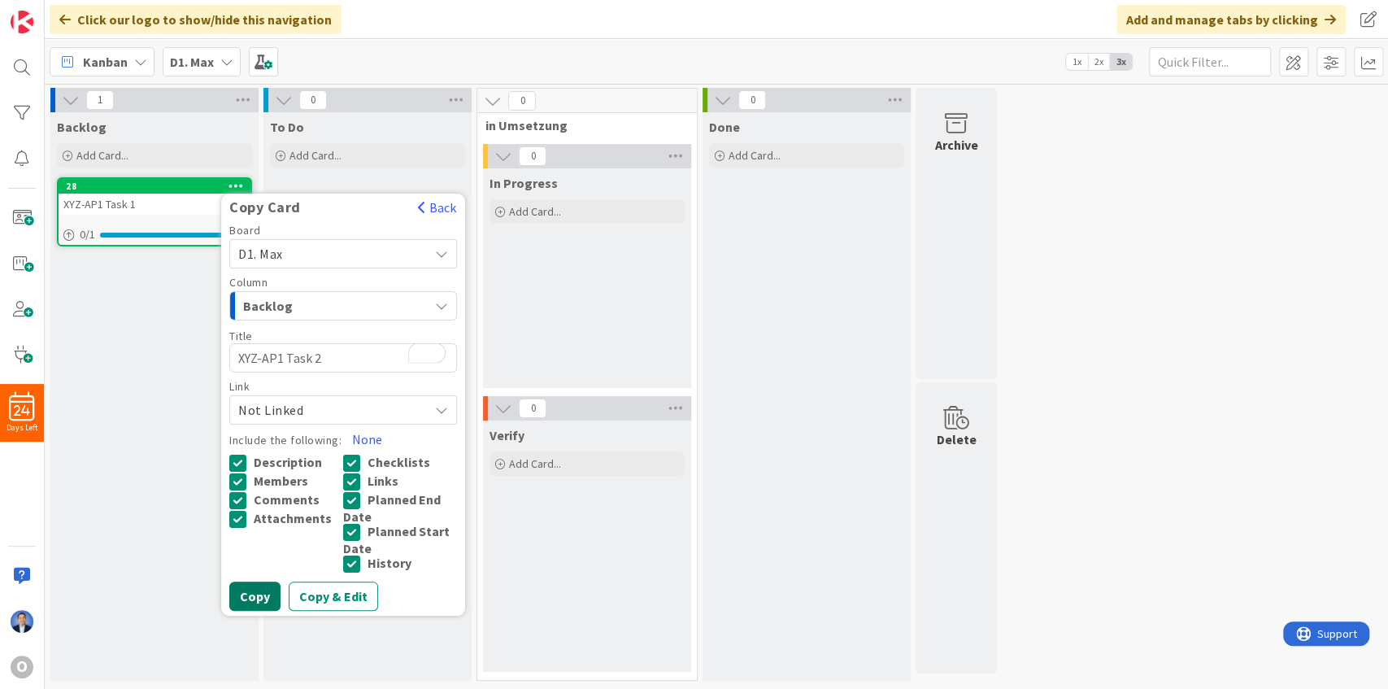
click at [252, 595] on button "Copy" at bounding box center [254, 595] width 51 height 29
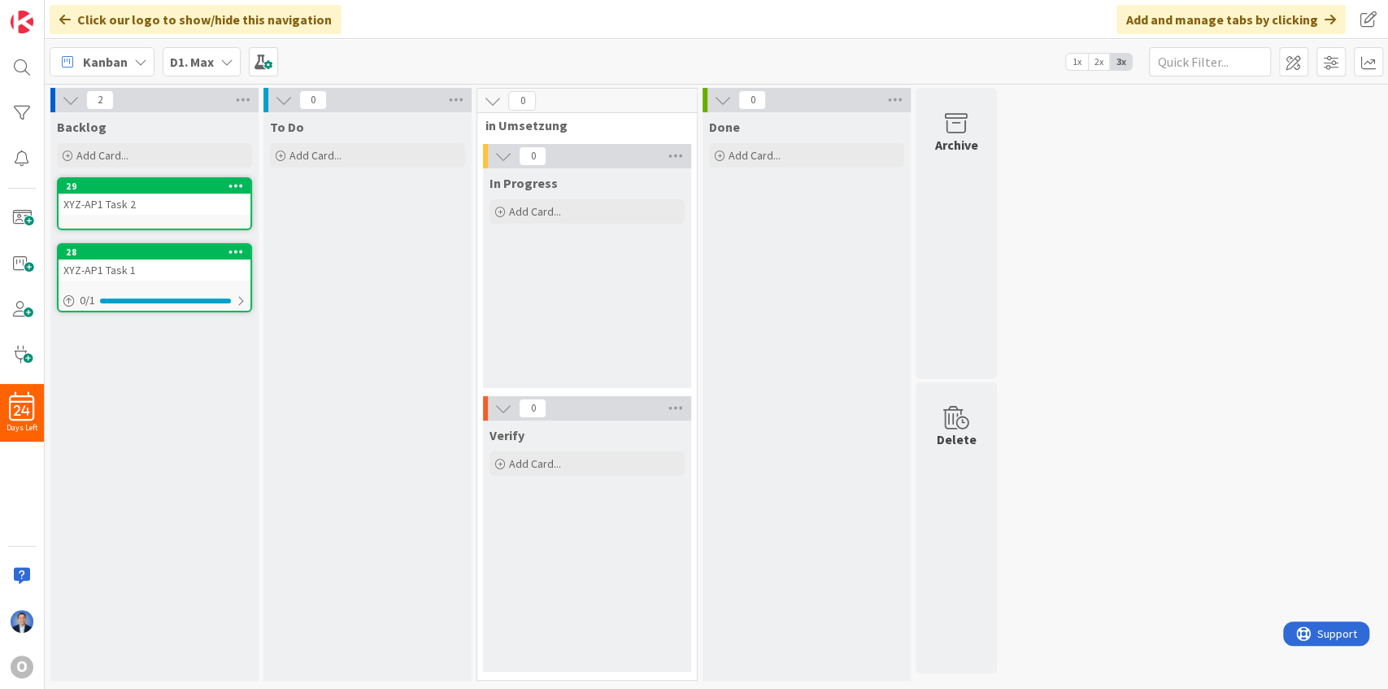
click at [239, 185] on icon at bounding box center [235, 185] width 15 height 11
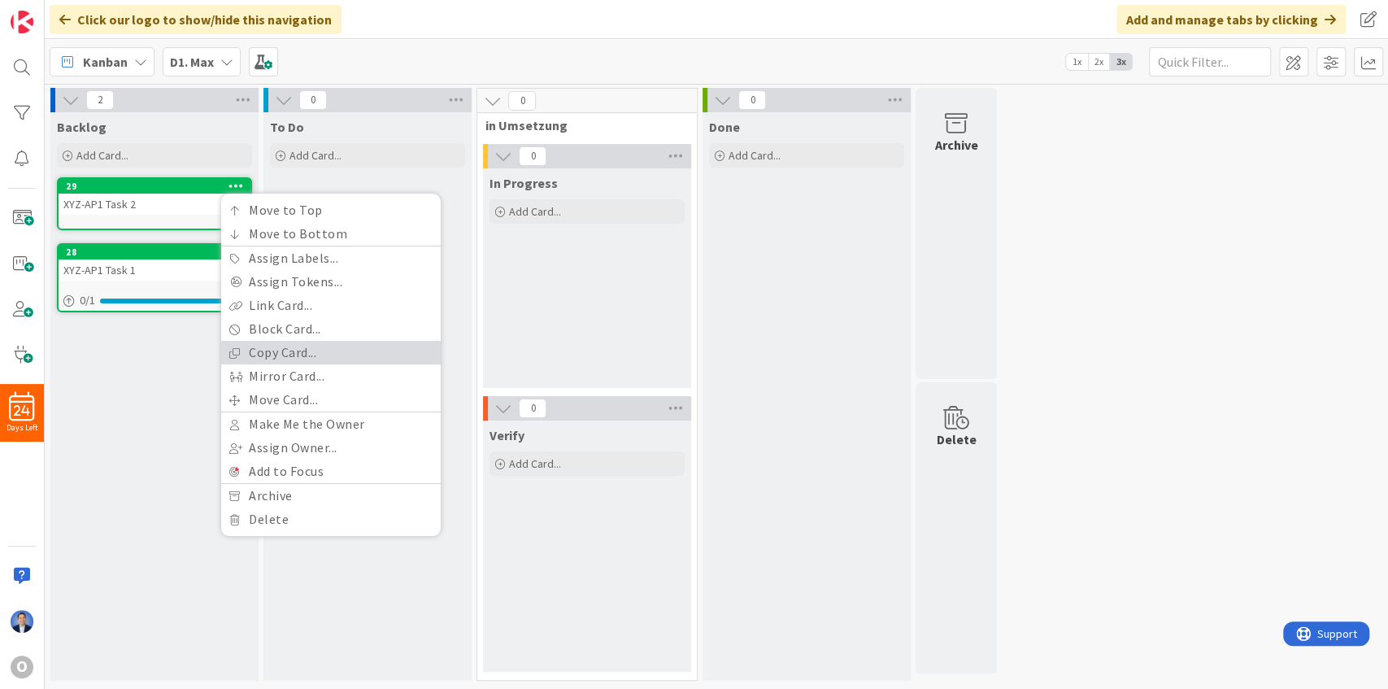
click at [320, 356] on link "Copy Card..." at bounding box center [331, 353] width 220 height 24
type textarea "x"
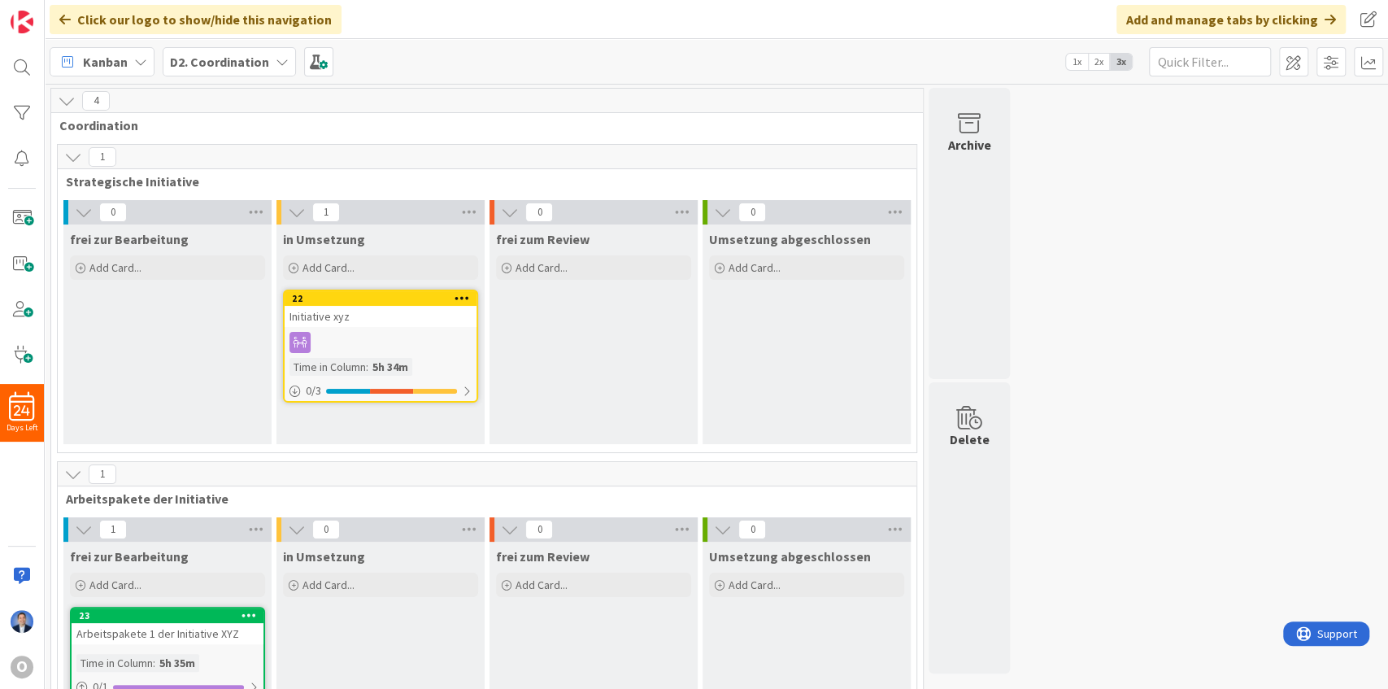
click at [234, 57] on b "D2. Coordination" at bounding box center [219, 62] width 99 height 16
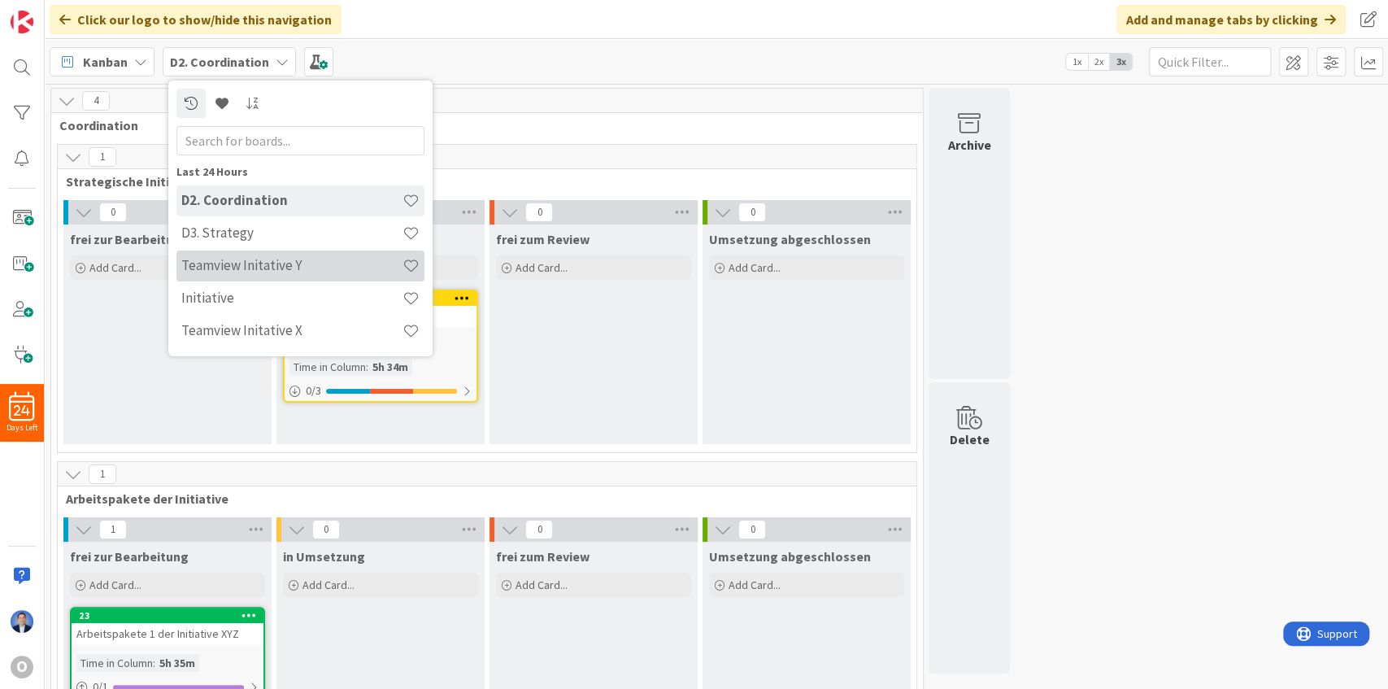
click at [262, 263] on h4 "Teamview Initative Y" at bounding box center [291, 265] width 221 height 16
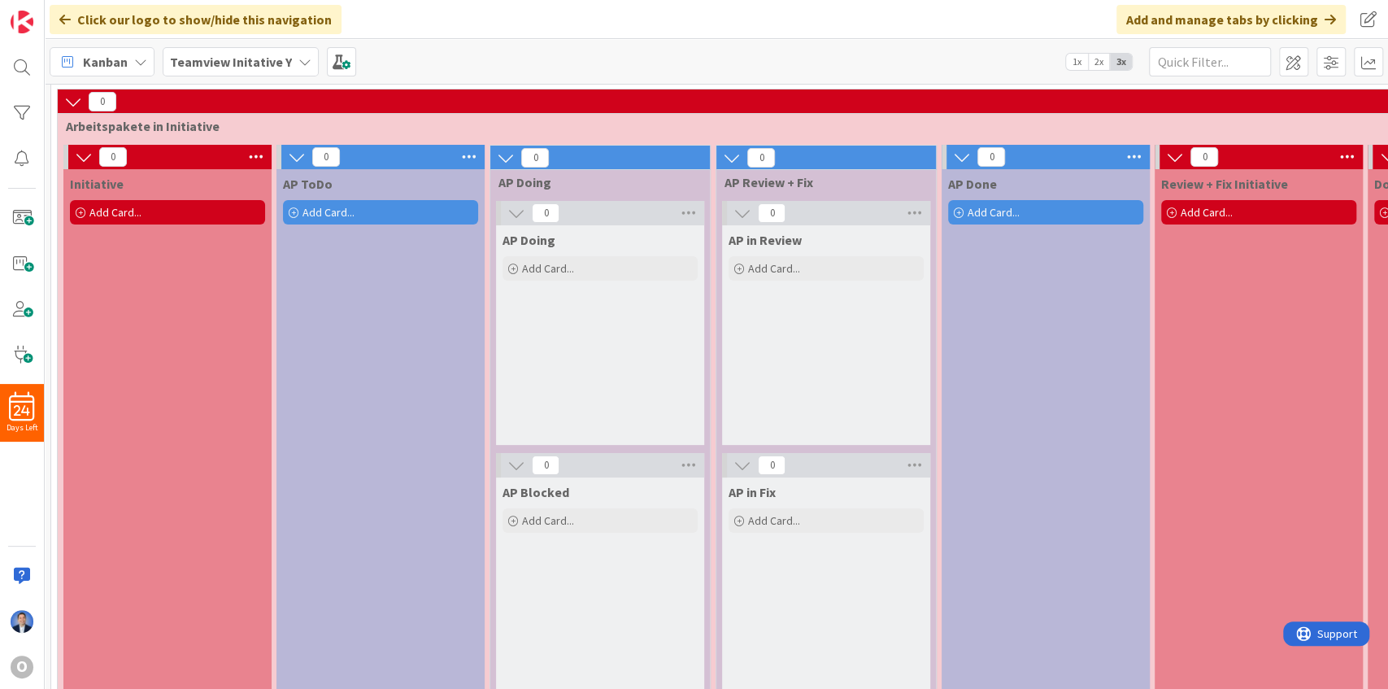
scroll to position [54, 0]
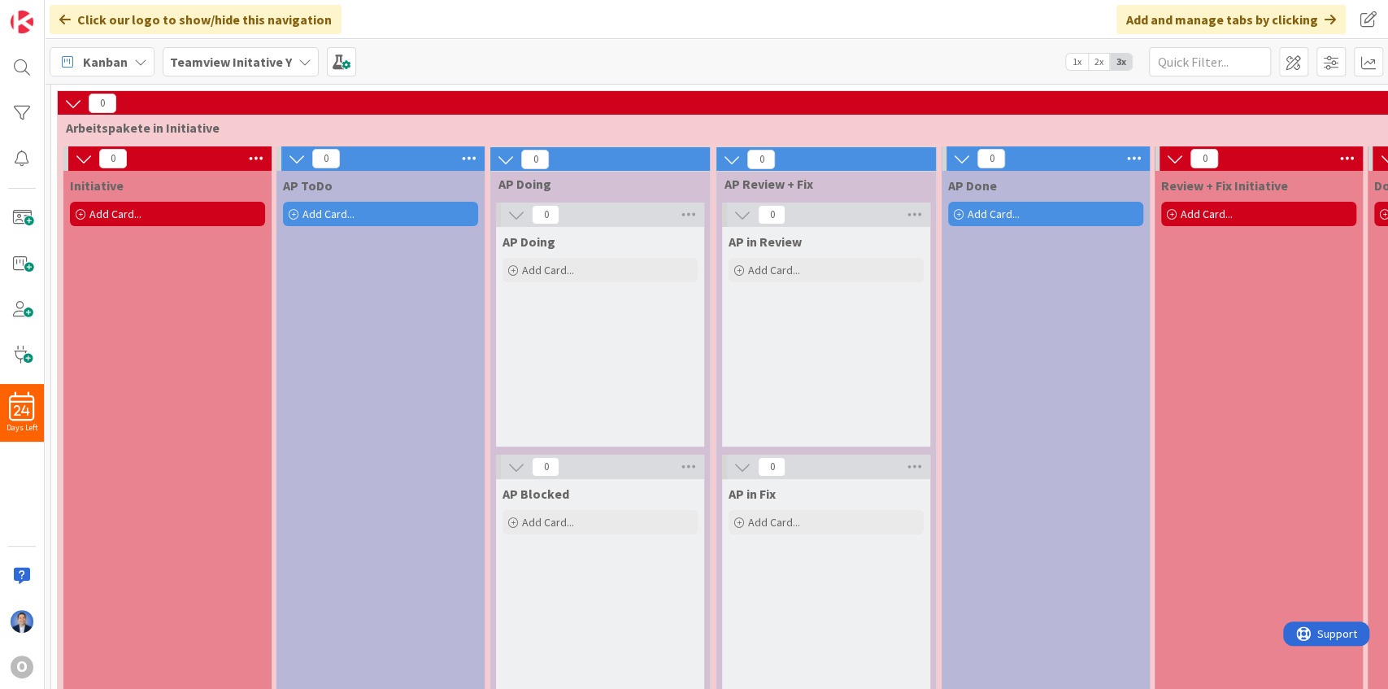
click at [527, 241] on span "AP Doing" at bounding box center [528, 241] width 53 height 16
copy span "AP Doing"
click at [537, 486] on span "AP Blocked" at bounding box center [535, 493] width 67 height 16
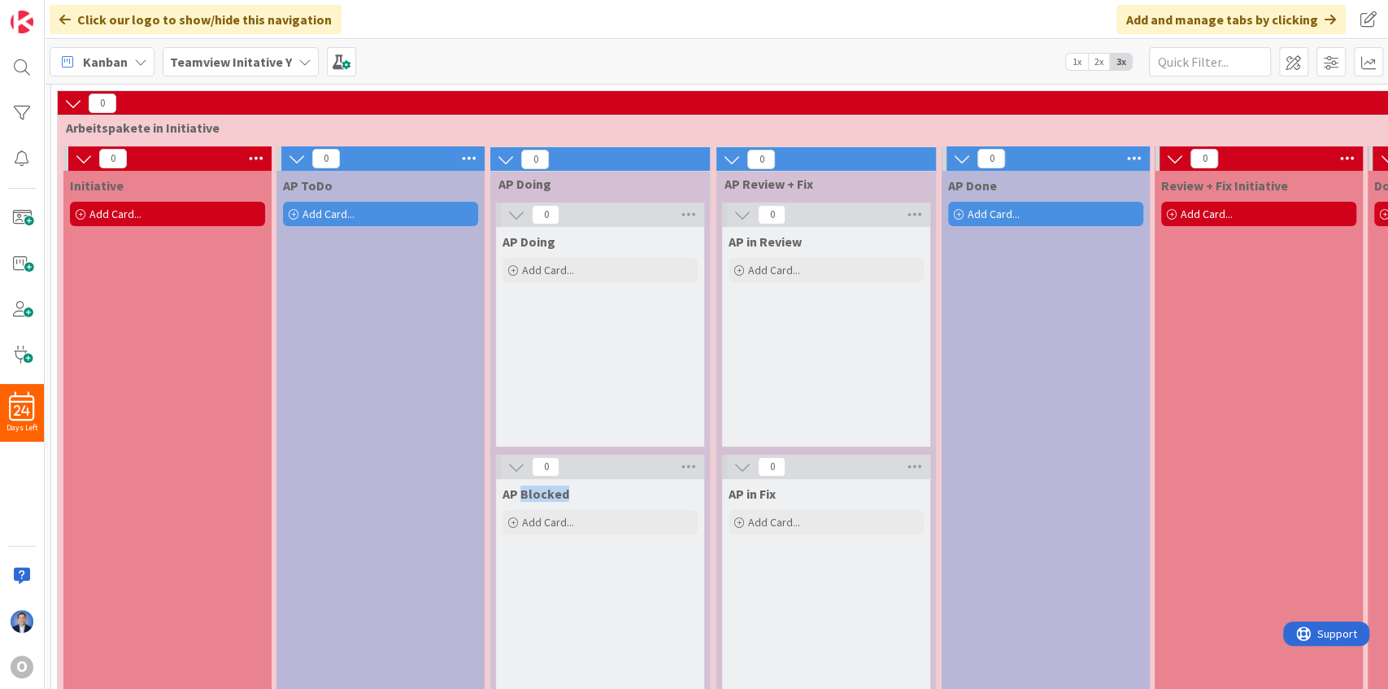
click at [537, 486] on span "AP Blocked" at bounding box center [535, 493] width 67 height 16
copy span "AP Blocked"
click at [763, 237] on span "AP in Review" at bounding box center [765, 241] width 73 height 16
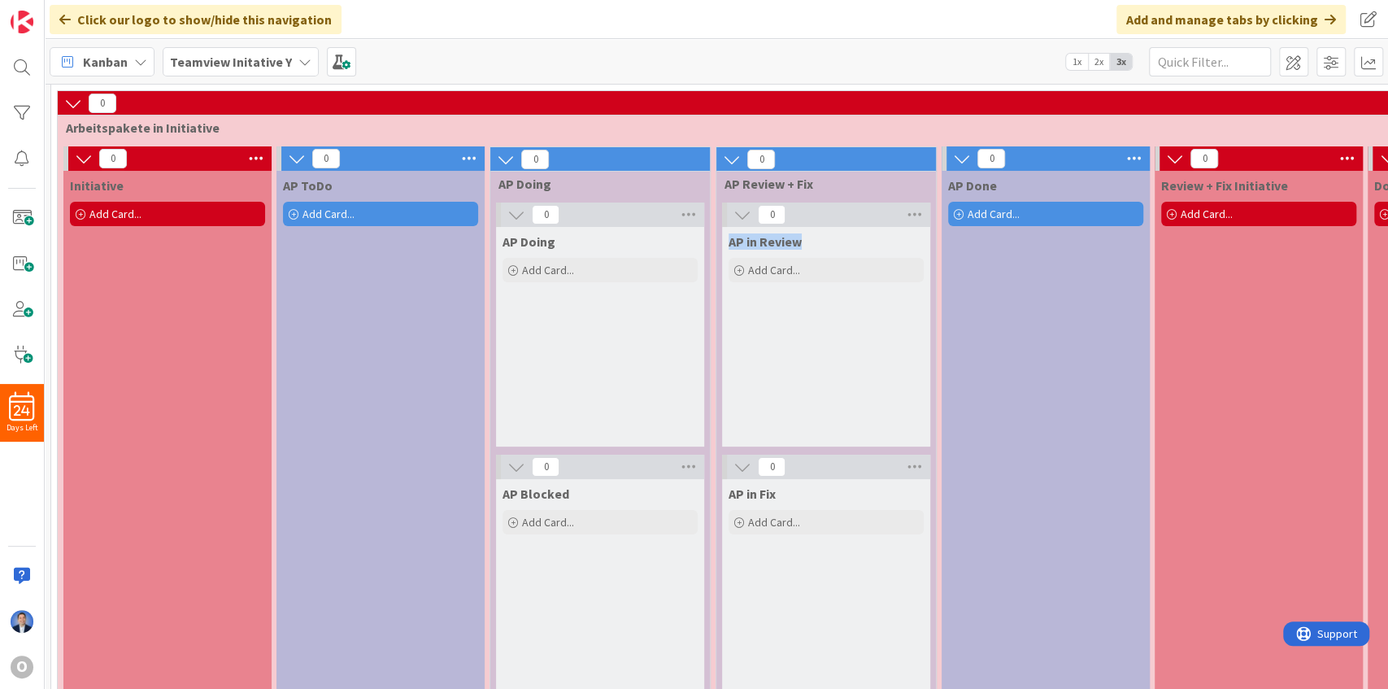
click at [763, 237] on span "AP in Review" at bounding box center [765, 241] width 73 height 16
copy span "AP in Review"
click at [763, 494] on span "AP in Fix" at bounding box center [752, 493] width 47 height 16
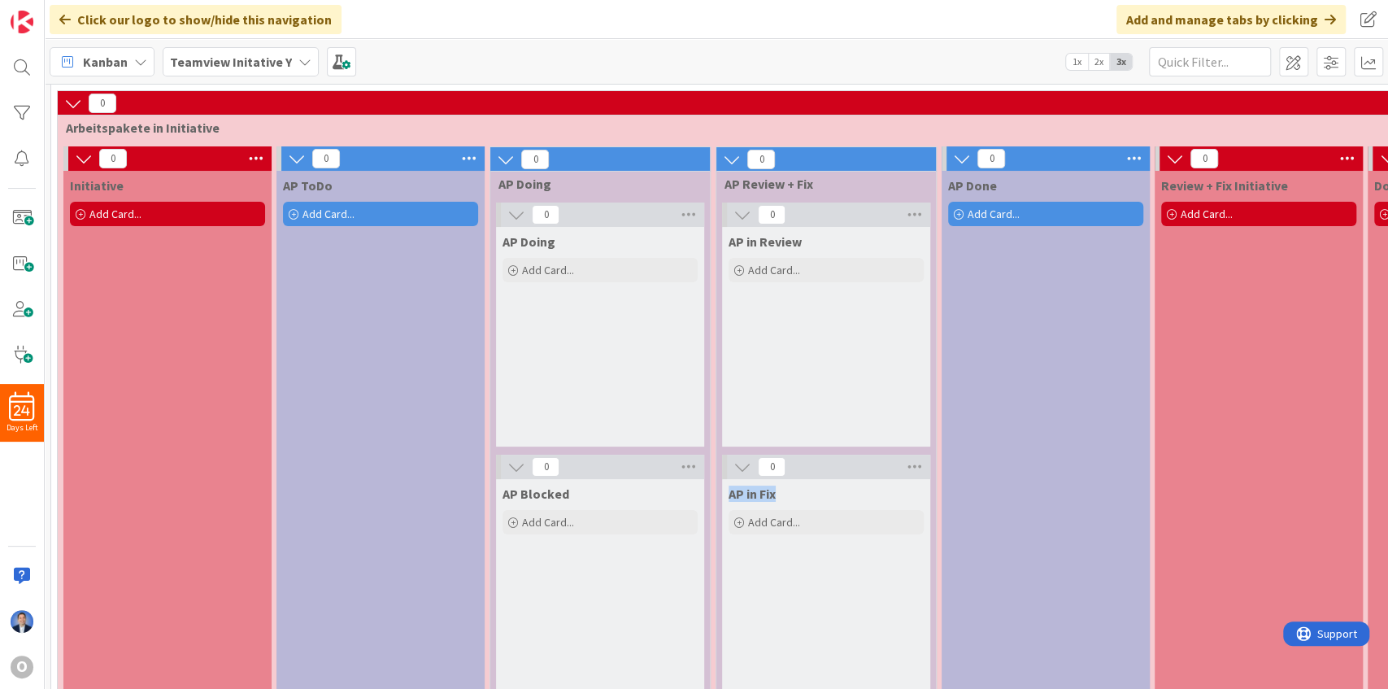
copy span "AP in Fix"
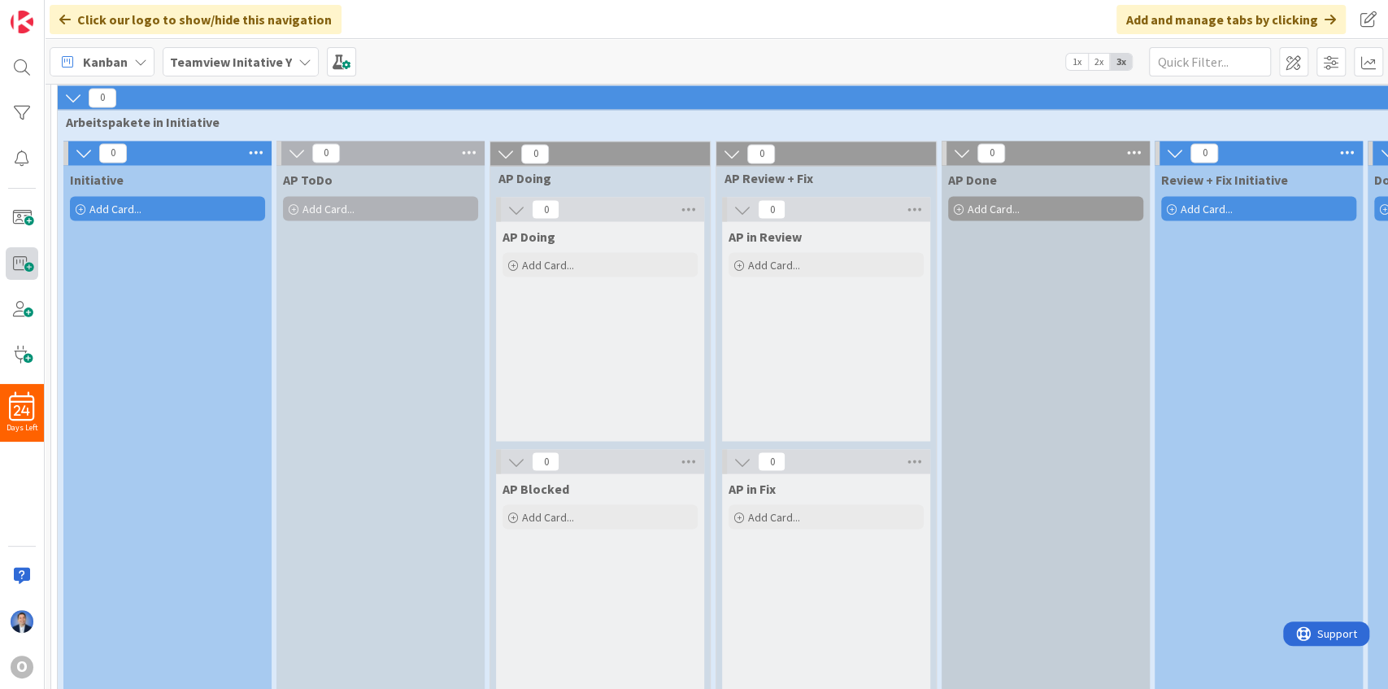
scroll to position [1950, 0]
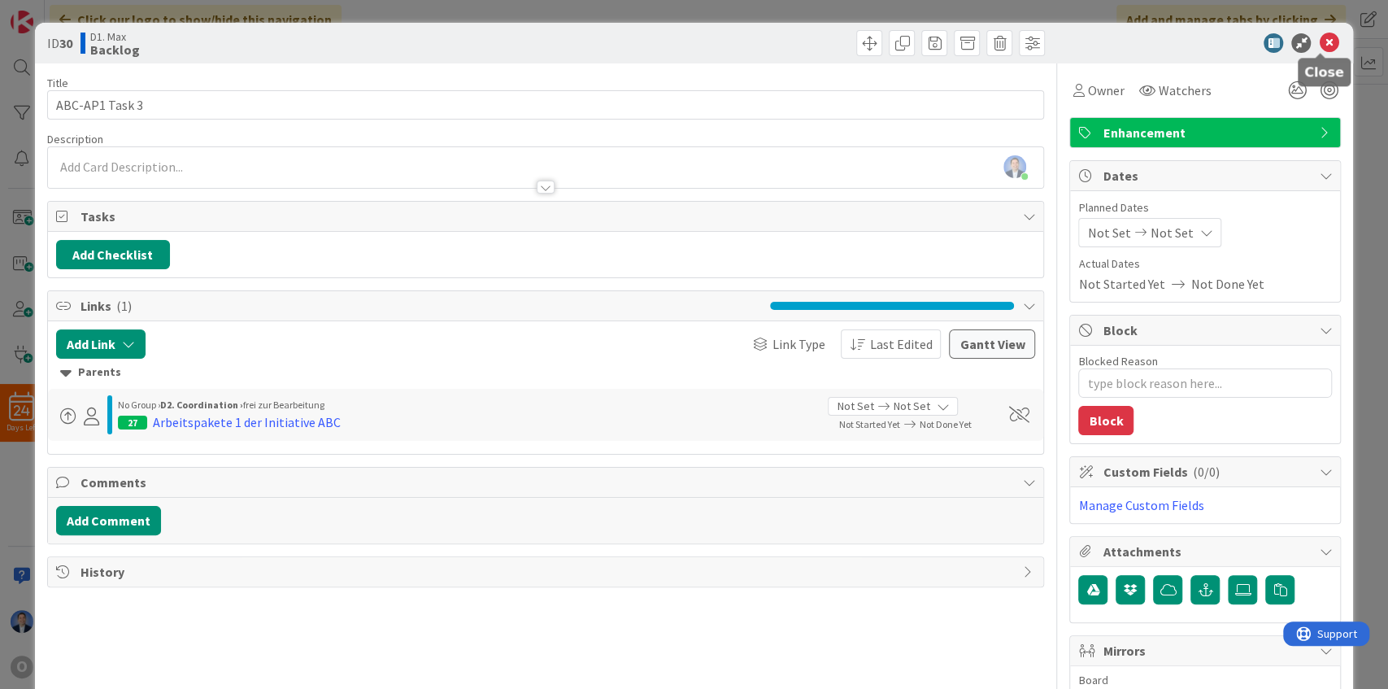
type input "ABC-AP1 Task 3"
click at [1322, 46] on icon at bounding box center [1329, 43] width 20 height 20
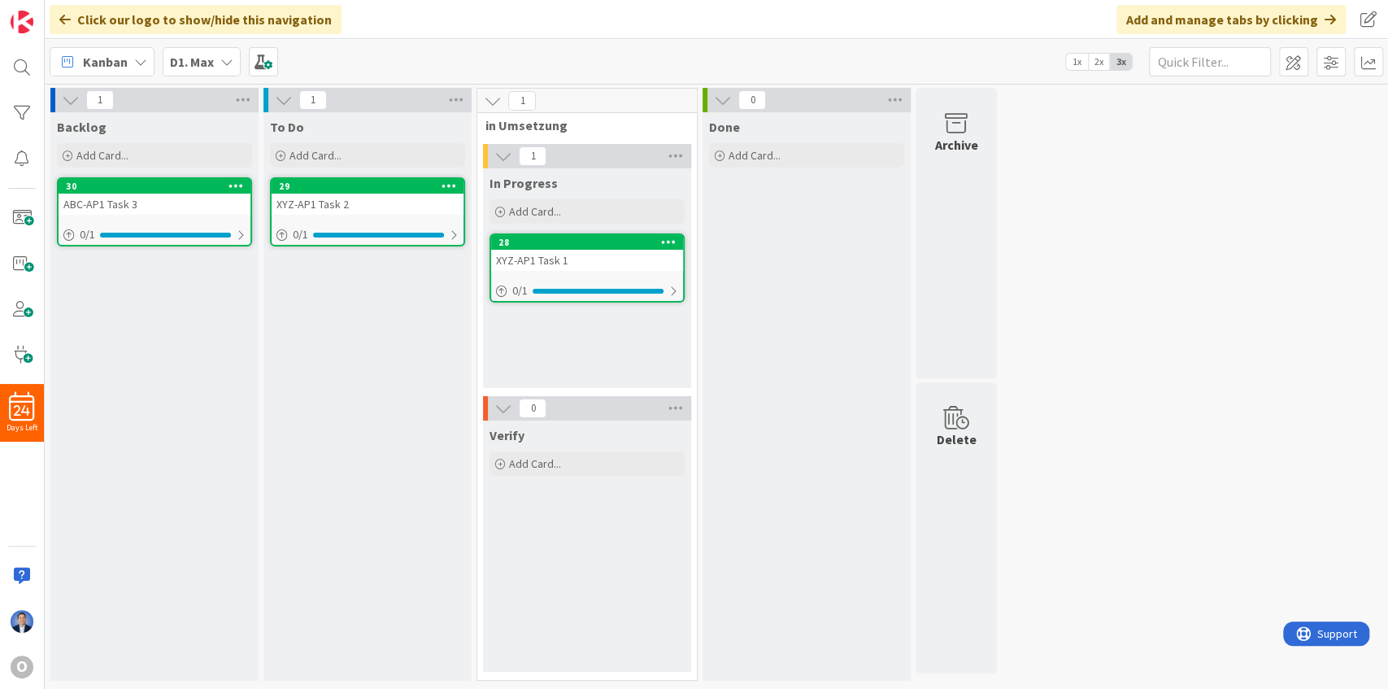
click at [376, 207] on div "XYZ-AP1 Task 2" at bounding box center [368, 204] width 192 height 21
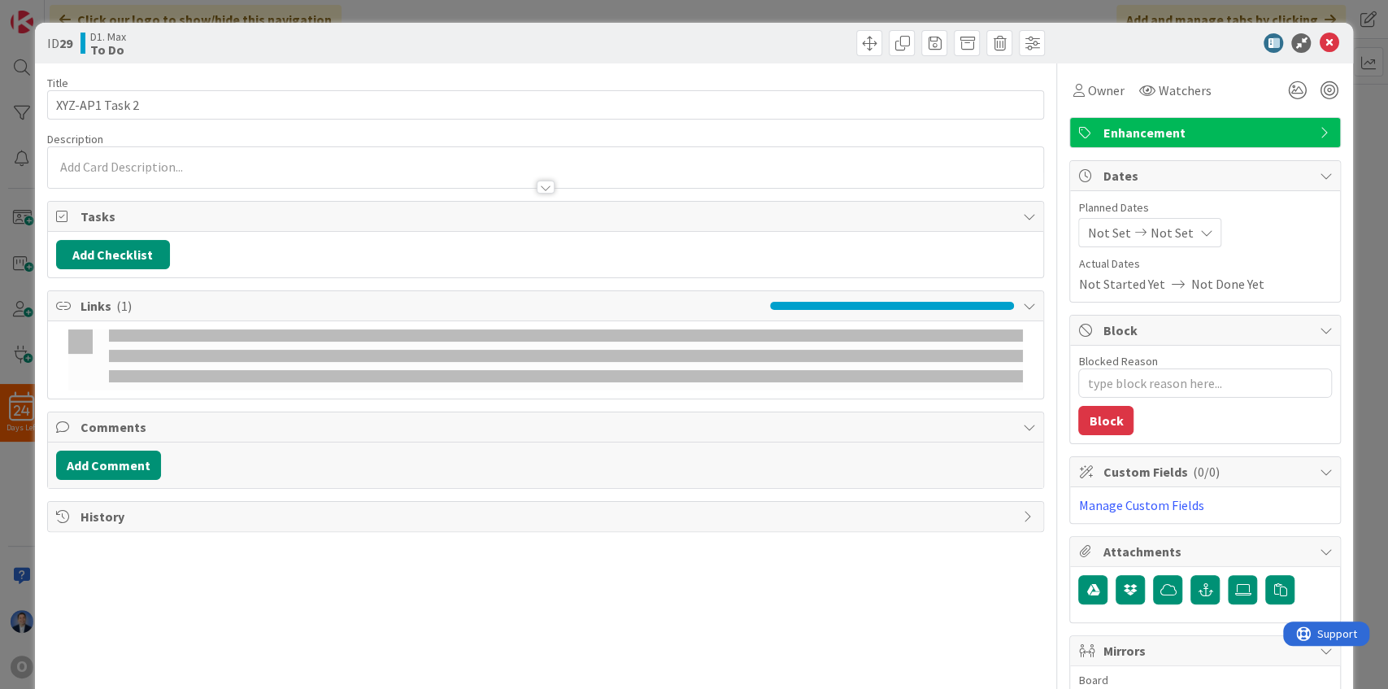
type textarea "x"
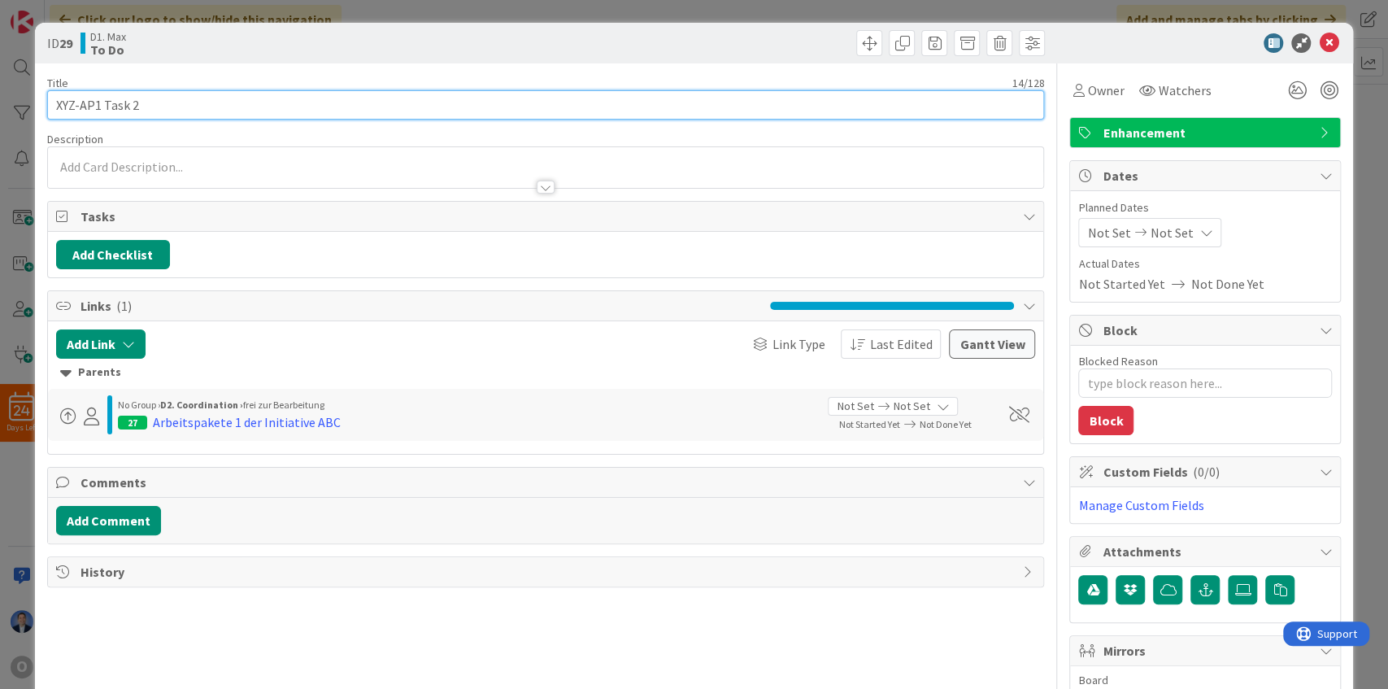
click at [63, 107] on input "XYZ-AP1 Task 2" at bounding box center [546, 104] width 998 height 29
paste input "ABC"
type input "ABC-AP1 Task 2"
type textarea "x"
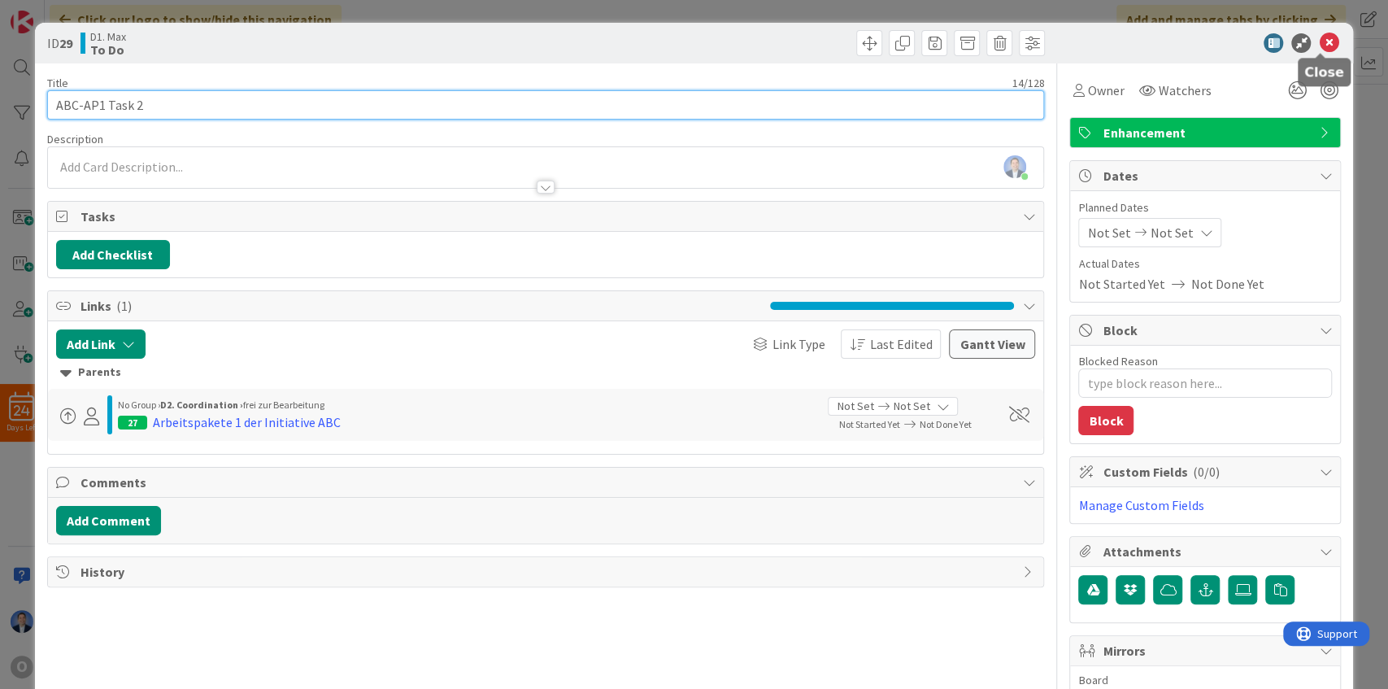
type input "ABC-AP1 Task 2"
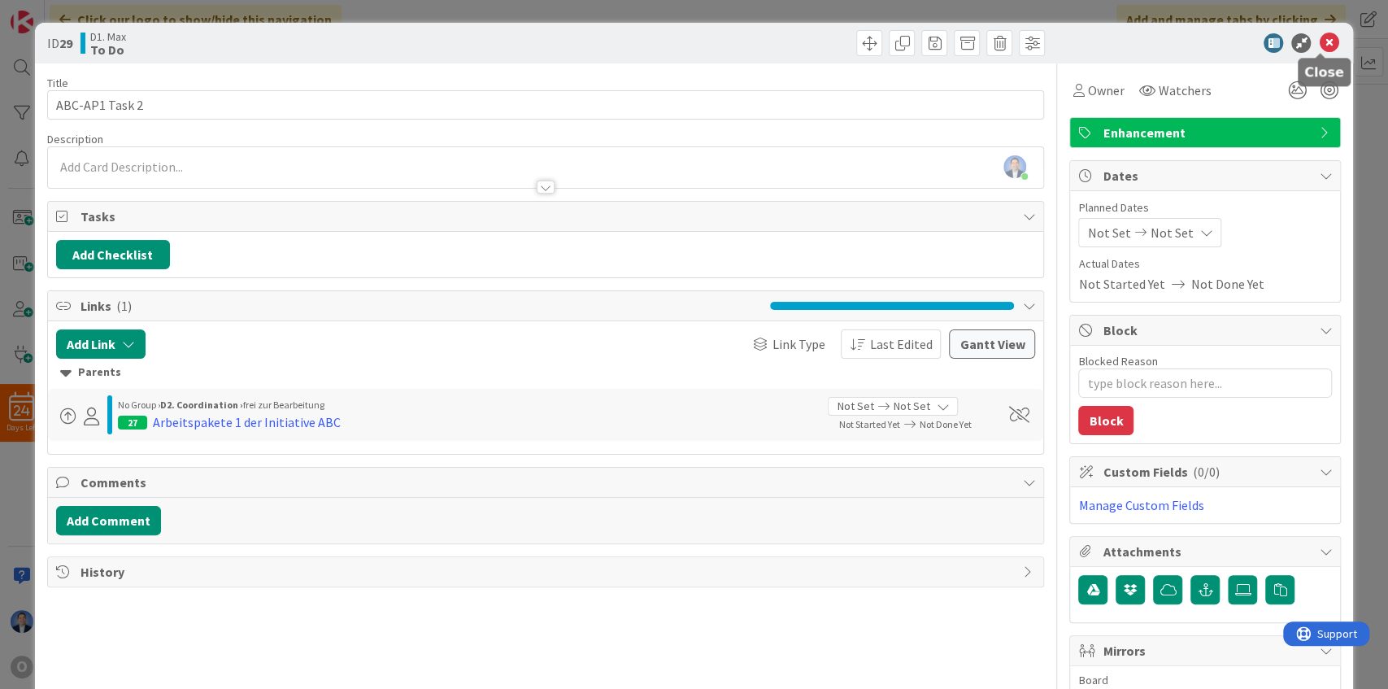
click at [1327, 42] on icon at bounding box center [1329, 43] width 20 height 20
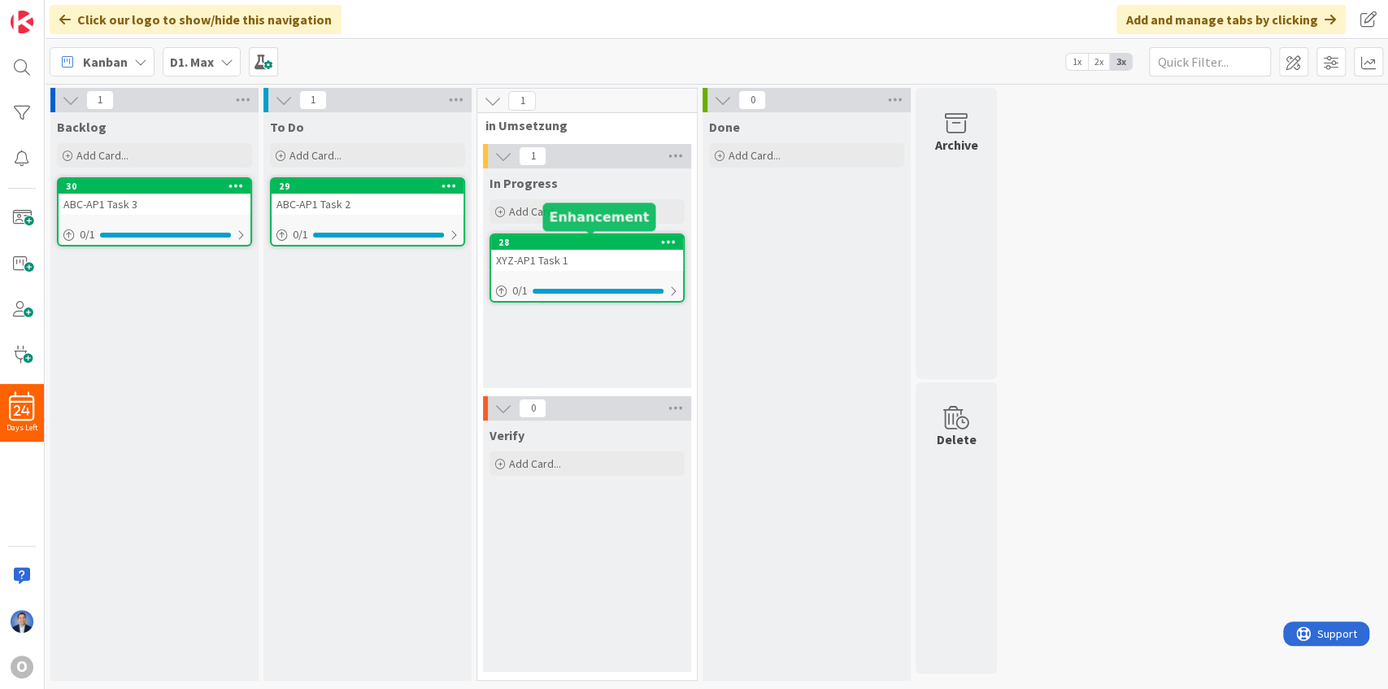
click at [594, 242] on div "28" at bounding box center [590, 242] width 185 height 11
type textarea "x"
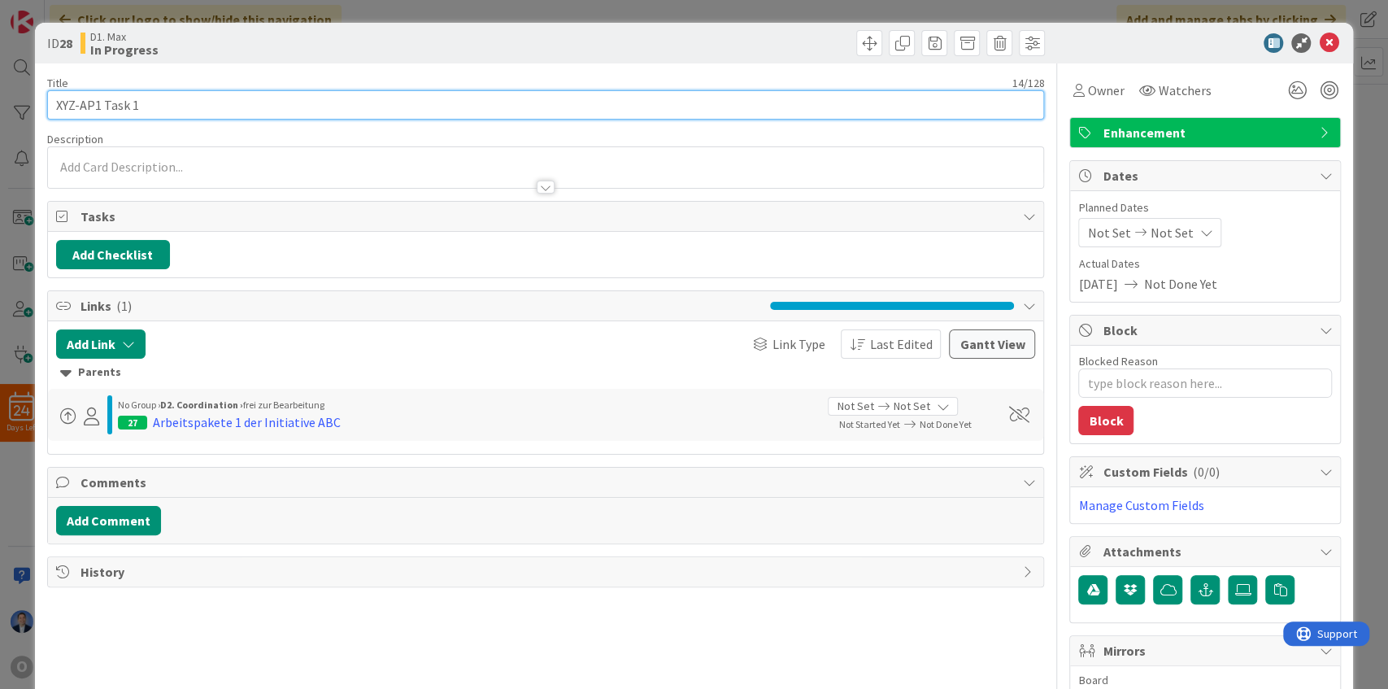
click at [63, 105] on input "XYZ-AP1 Task 1" at bounding box center [546, 104] width 998 height 29
paste input "ABC"
type input "ABC-AP1 Task 1"
type textarea "x"
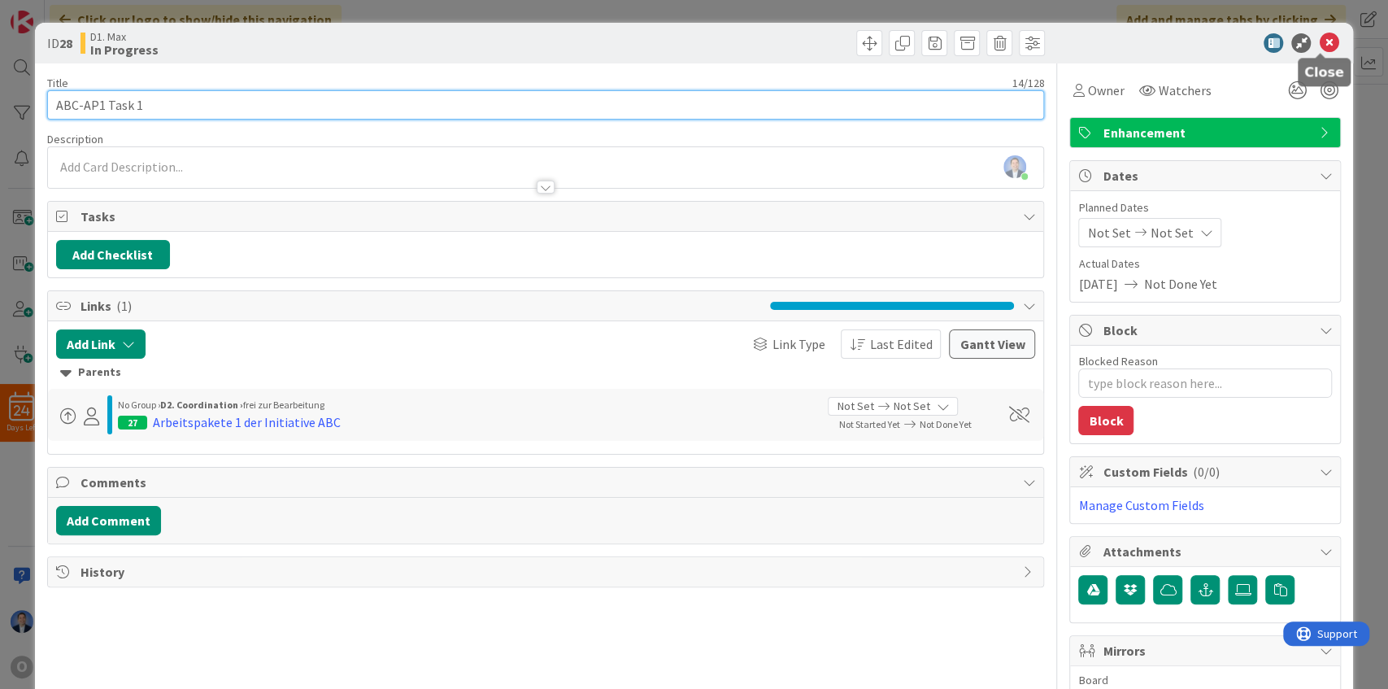
type input "ABC-AP1 Task 1"
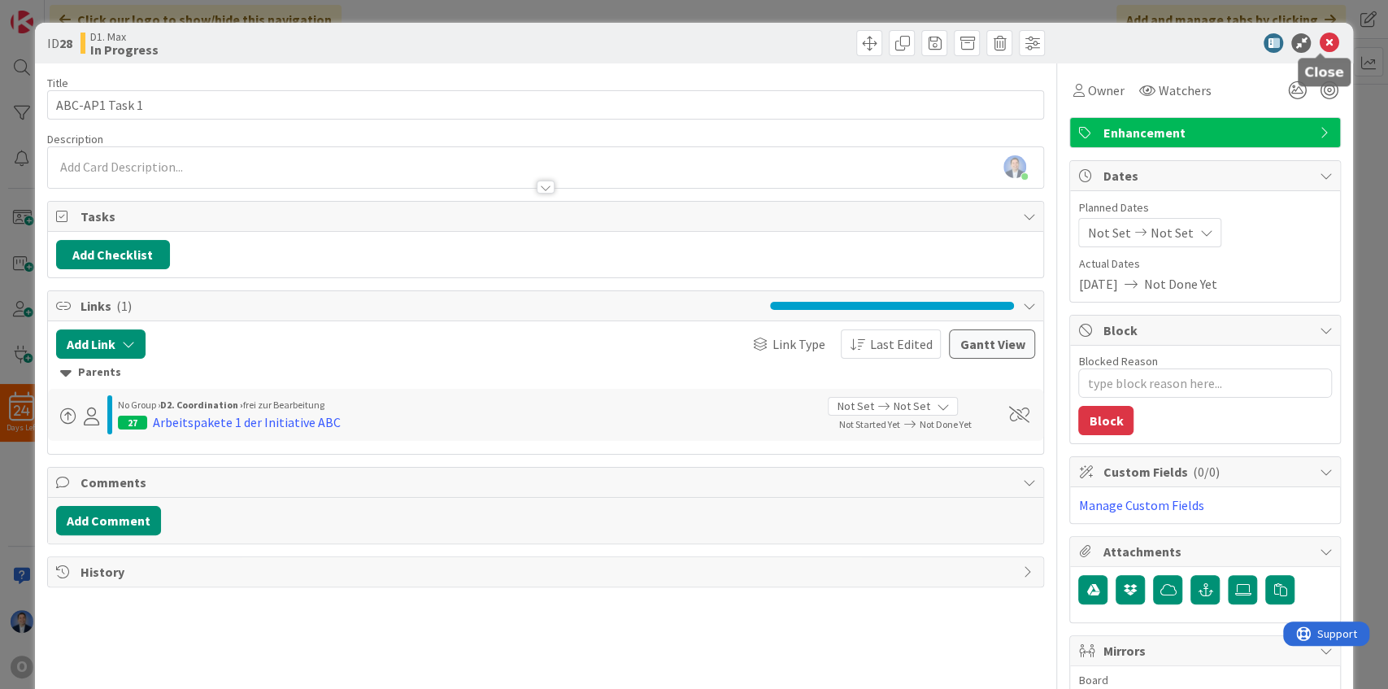
click at [1319, 42] on icon at bounding box center [1329, 43] width 20 height 20
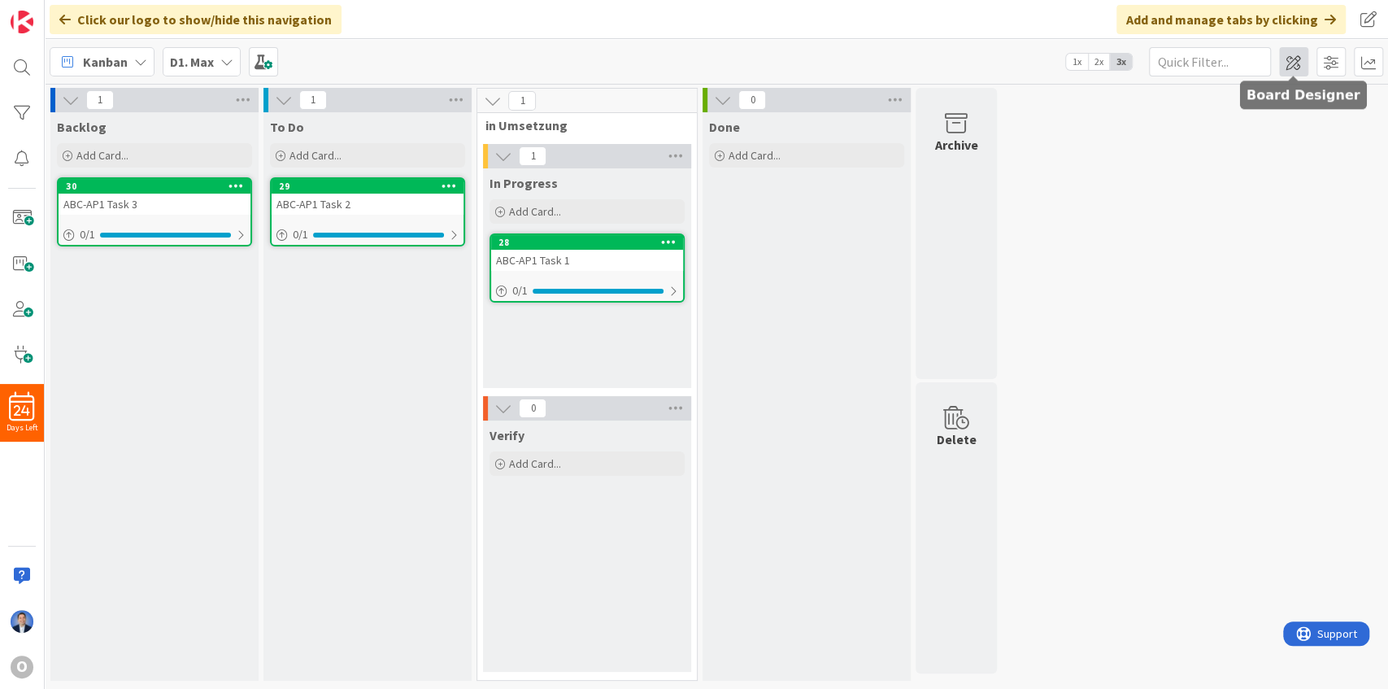
click at [1299, 64] on span at bounding box center [1293, 61] width 29 height 29
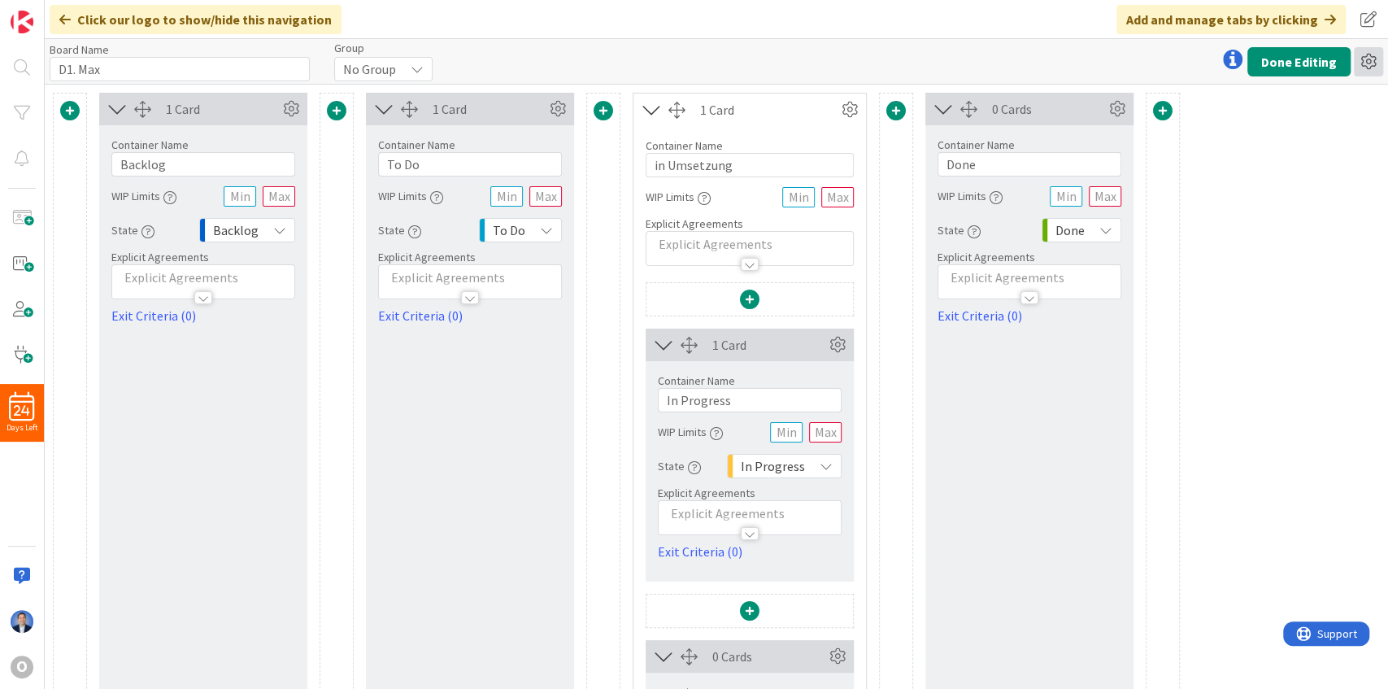
click at [1375, 62] on icon at bounding box center [1368, 61] width 29 height 29
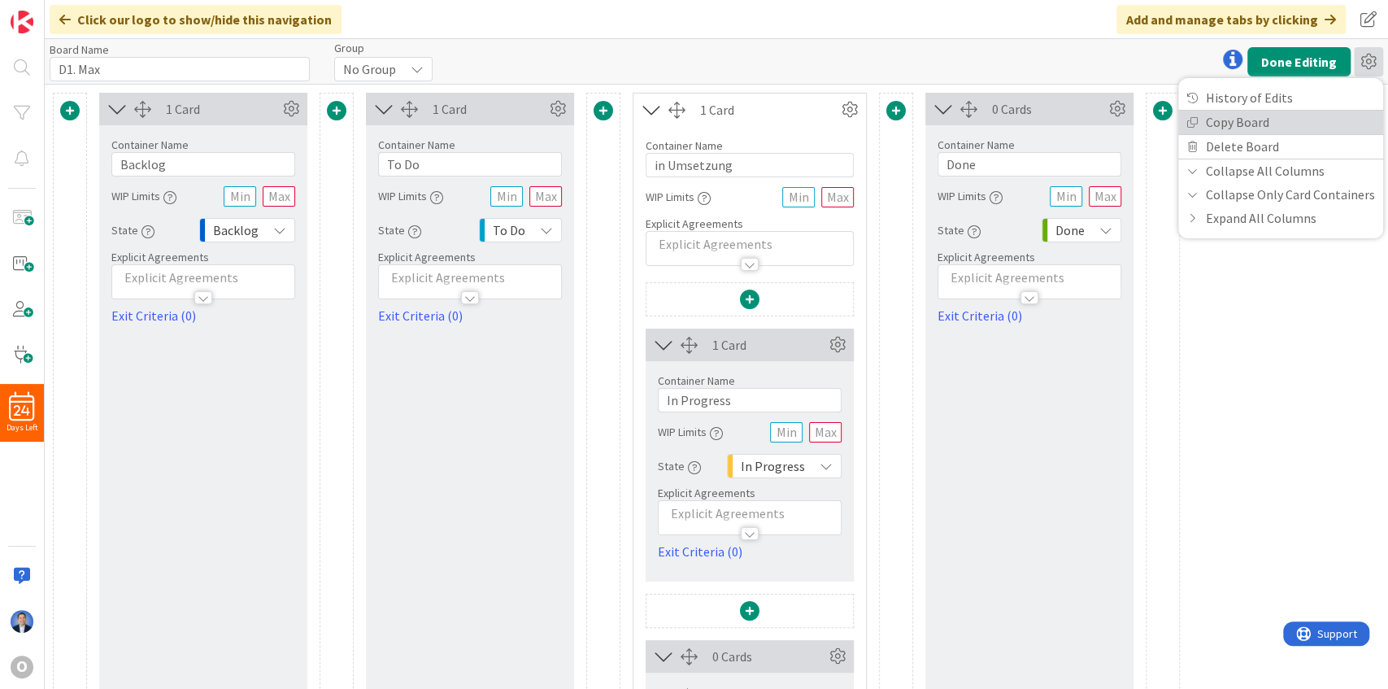
click at [1329, 128] on link "Copy Board" at bounding box center [1280, 123] width 205 height 24
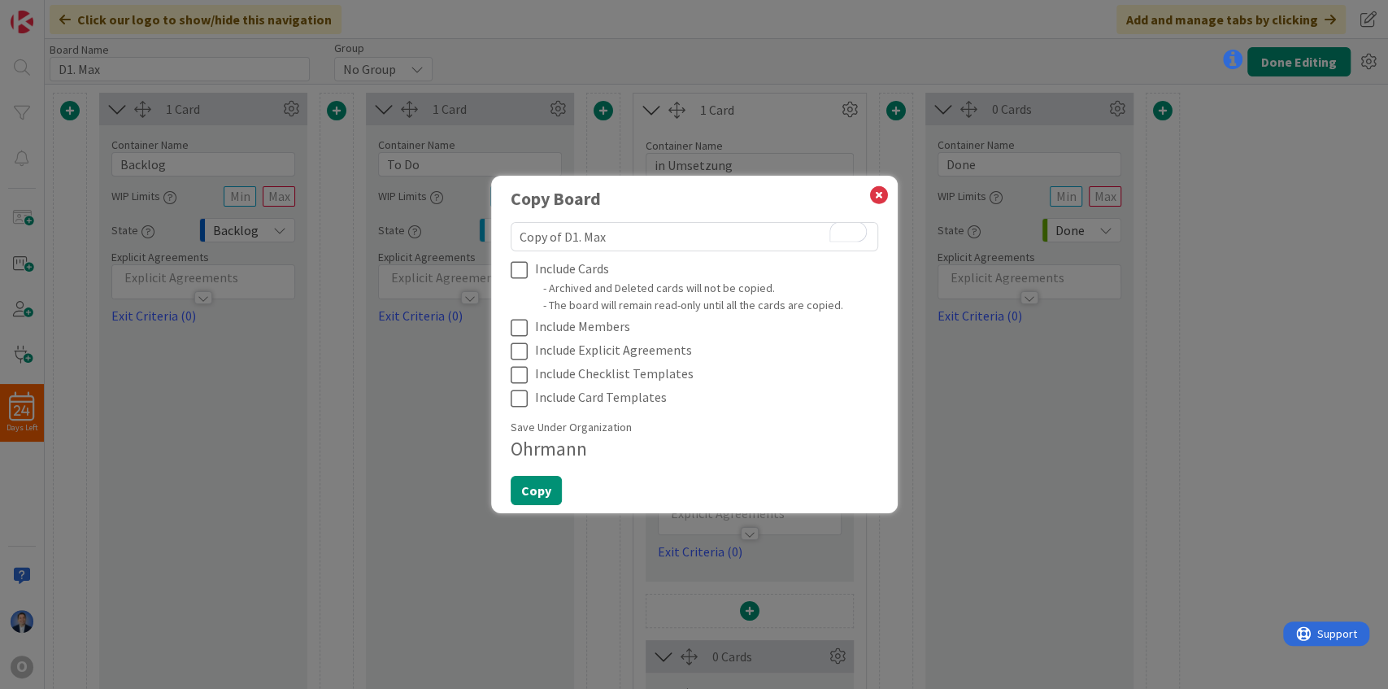
click at [595, 237] on textarea "Copy of D1. Max" at bounding box center [695, 236] width 368 height 29
type textarea "x"
type textarea "Copy of D1. A"
type textarea "x"
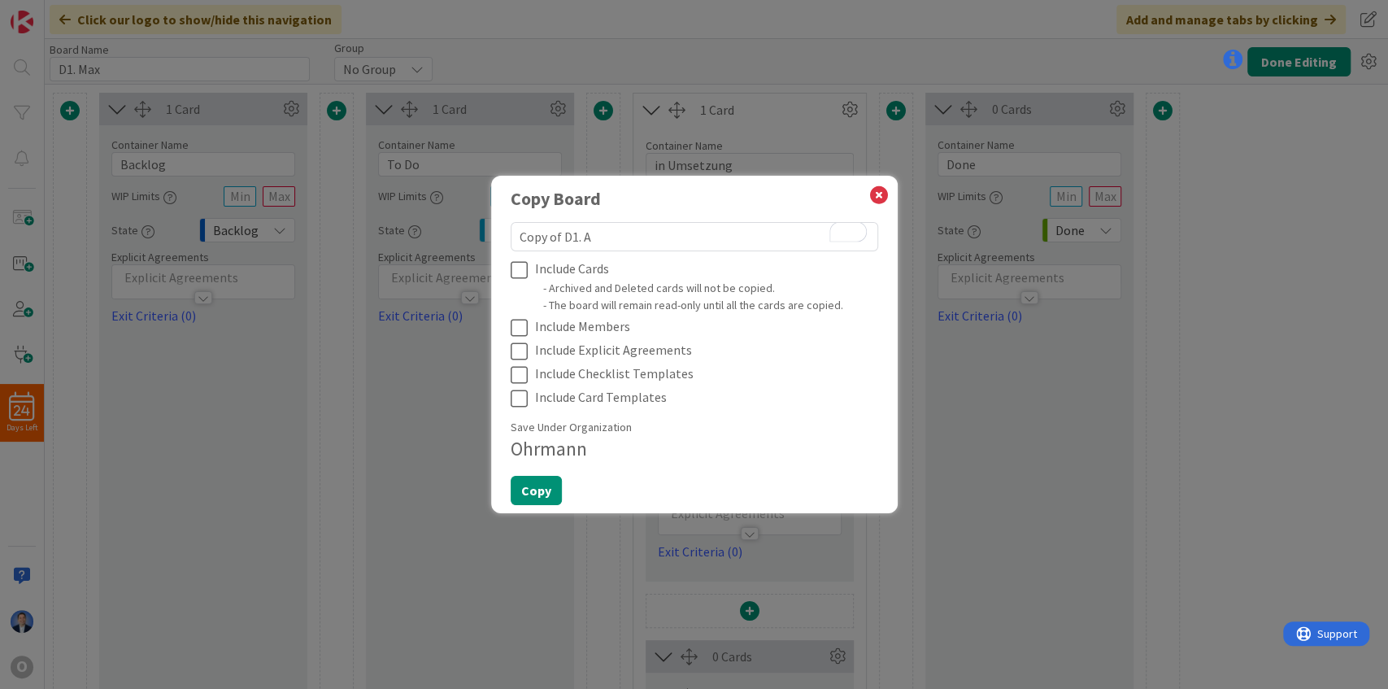
type textarea "Copy of D1. Al"
type textarea "x"
type textarea "Copy of D1. Alr"
type textarea "x"
type textarea "Copy of D1. Alrun"
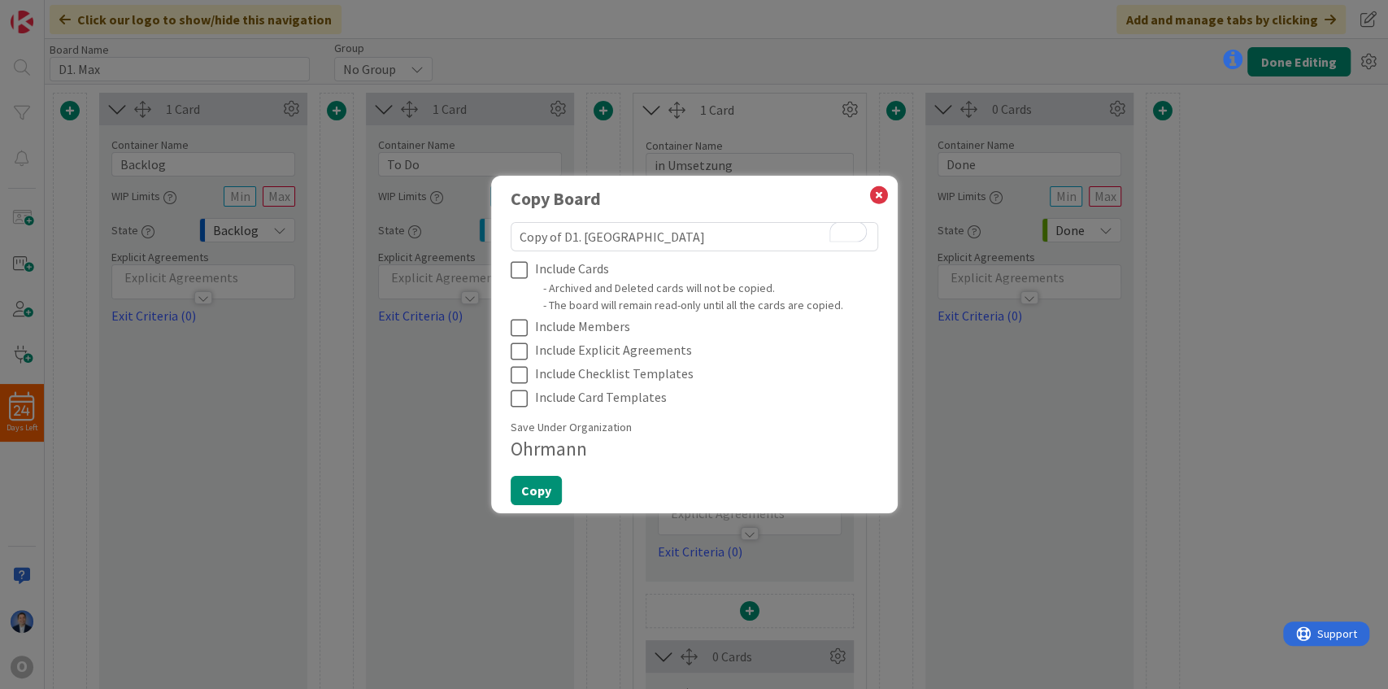
click at [533, 238] on textarea "Copy of D1. Alrun" at bounding box center [695, 236] width 368 height 29
drag, startPoint x: 533, startPoint y: 238, endPoint x: 550, endPoint y: 237, distance: 16.3
type textarea "x"
type textarea "D1. Alrun"
type textarea "x"
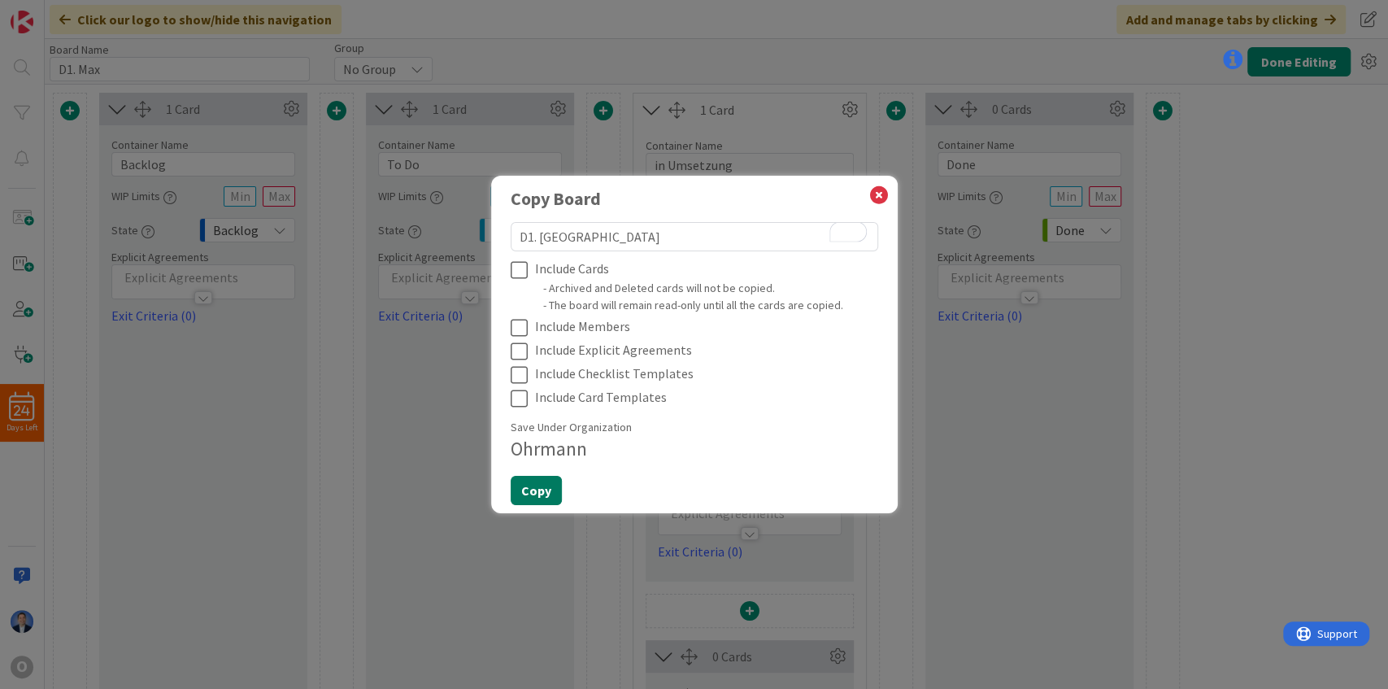
type textarea "D1. Alrun"
click at [532, 489] on button "Copy" at bounding box center [536, 490] width 51 height 29
type textarea "x"
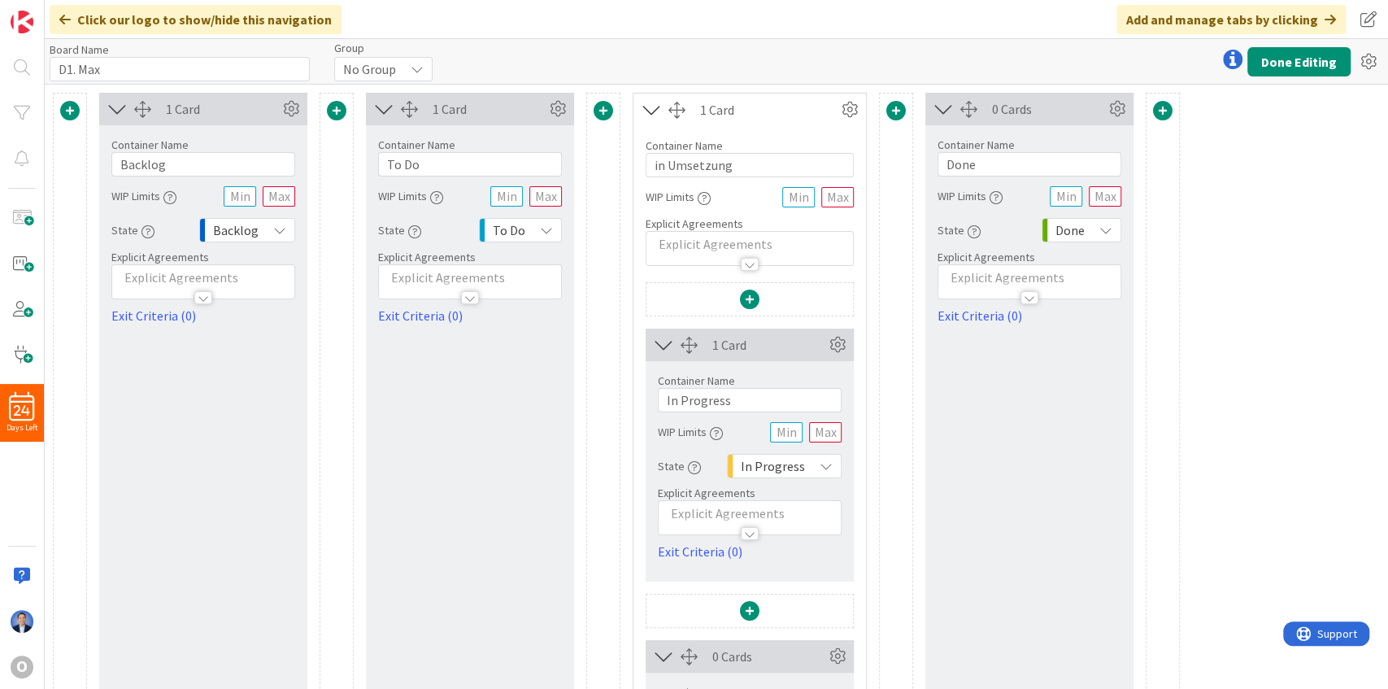
type input "D1. Alrun"
